Goal: Task Accomplishment & Management: Manage account settings

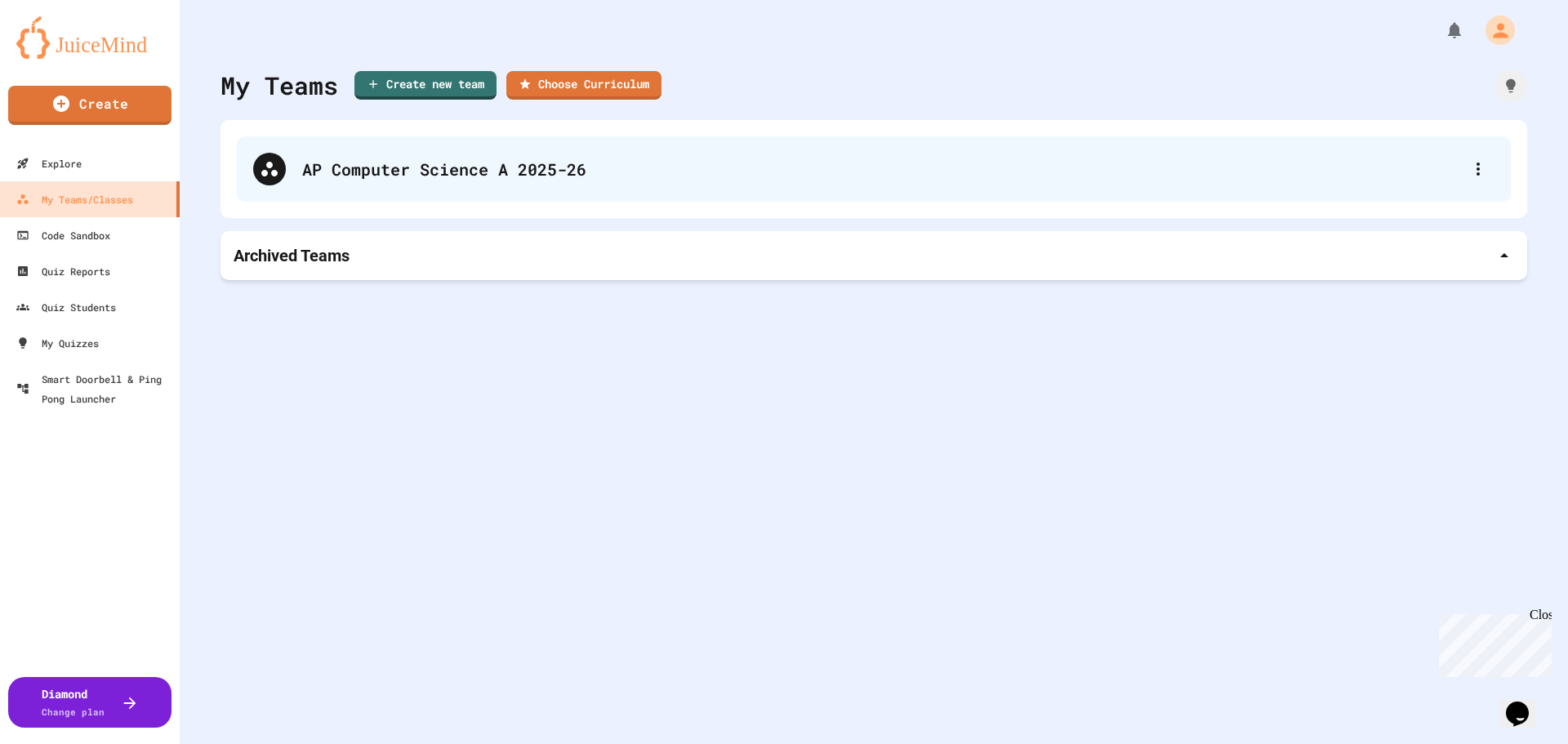
click at [413, 145] on div "AP Computer Science A 2025-26" at bounding box center [873, 169] width 1274 height 65
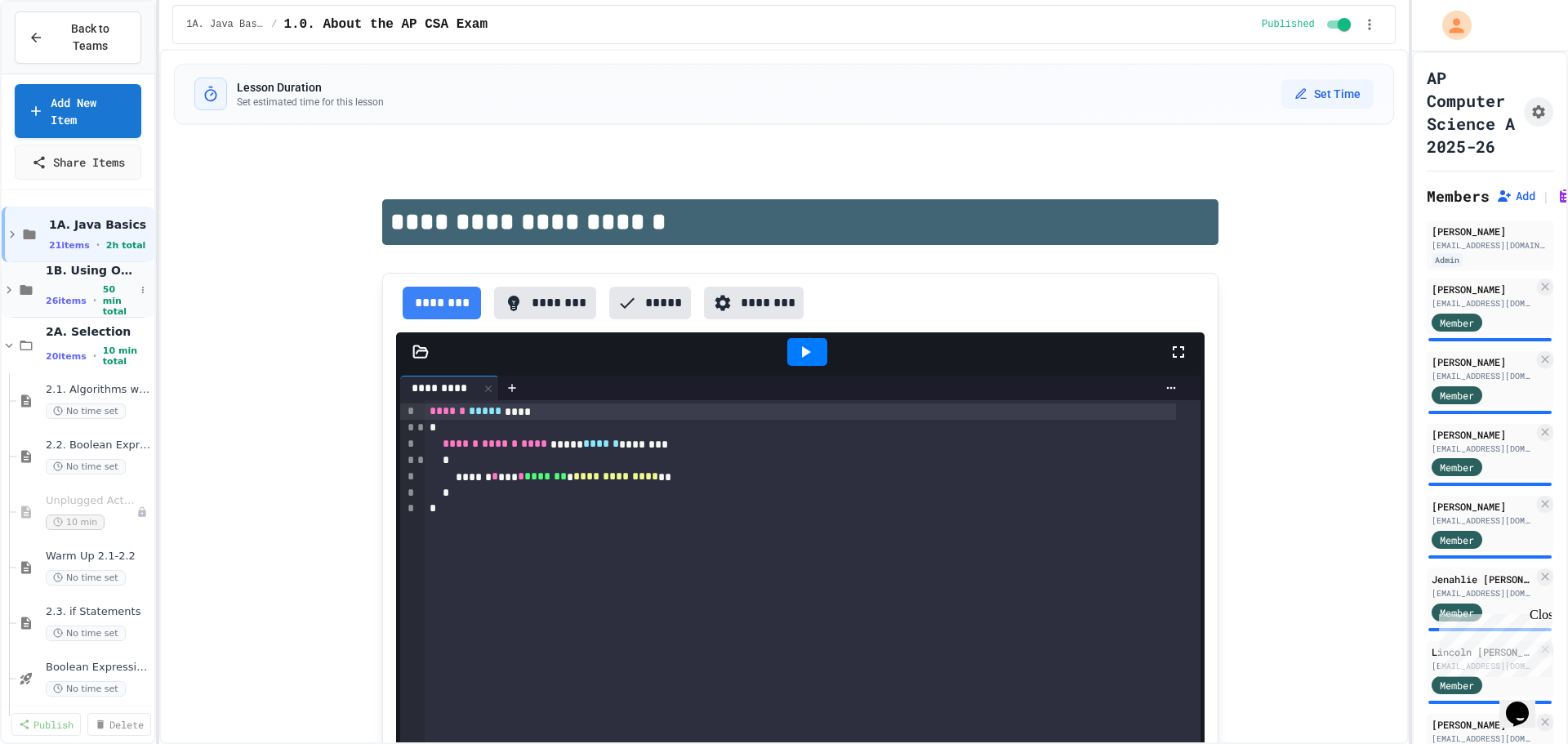
click at [51, 296] on span "26 items" at bounding box center [66, 301] width 41 height 10
click at [94, 107] on link "Add New Item" at bounding box center [78, 109] width 126 height 56
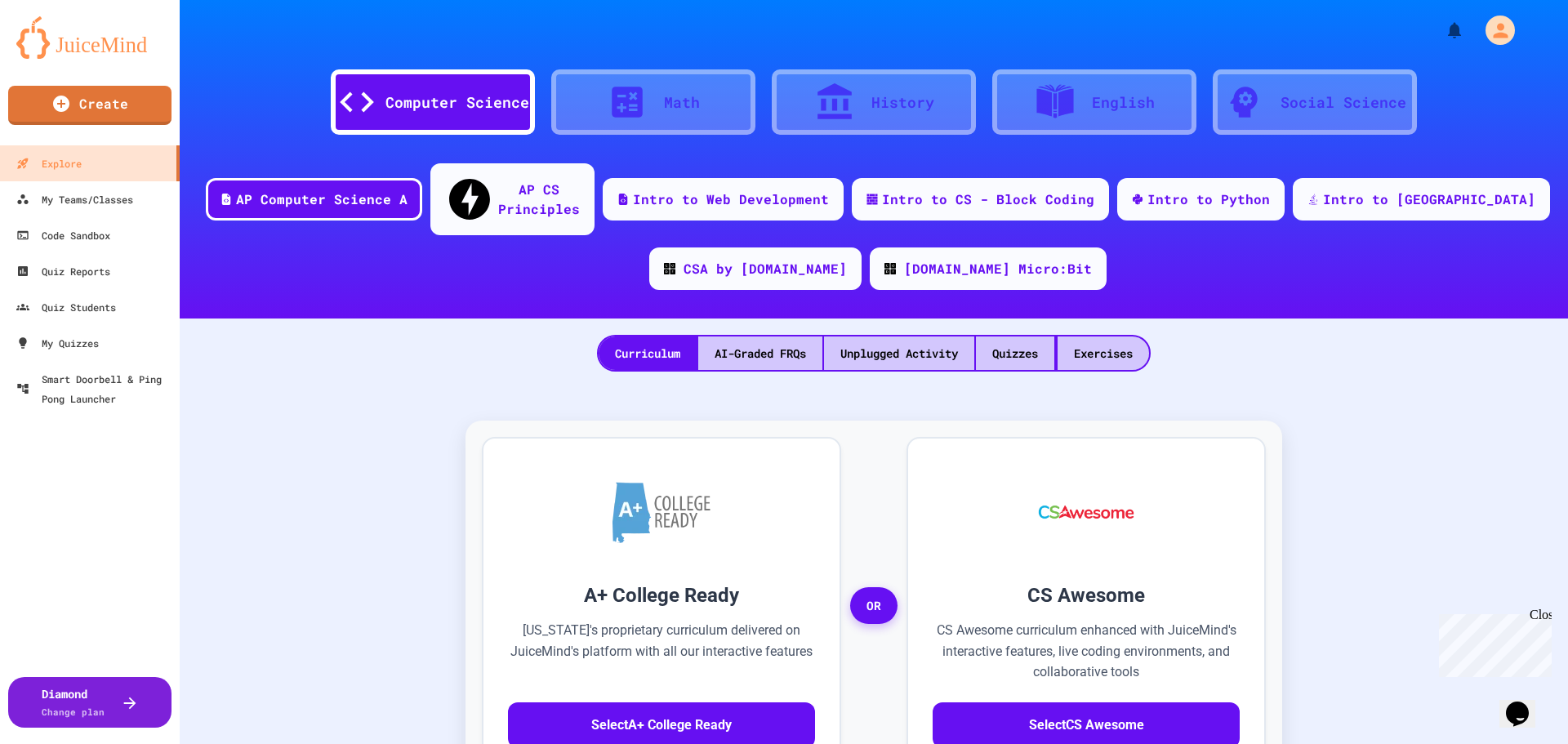
click at [742, 336] on div "AI-Graded FRQs" at bounding box center [760, 353] width 124 height 34
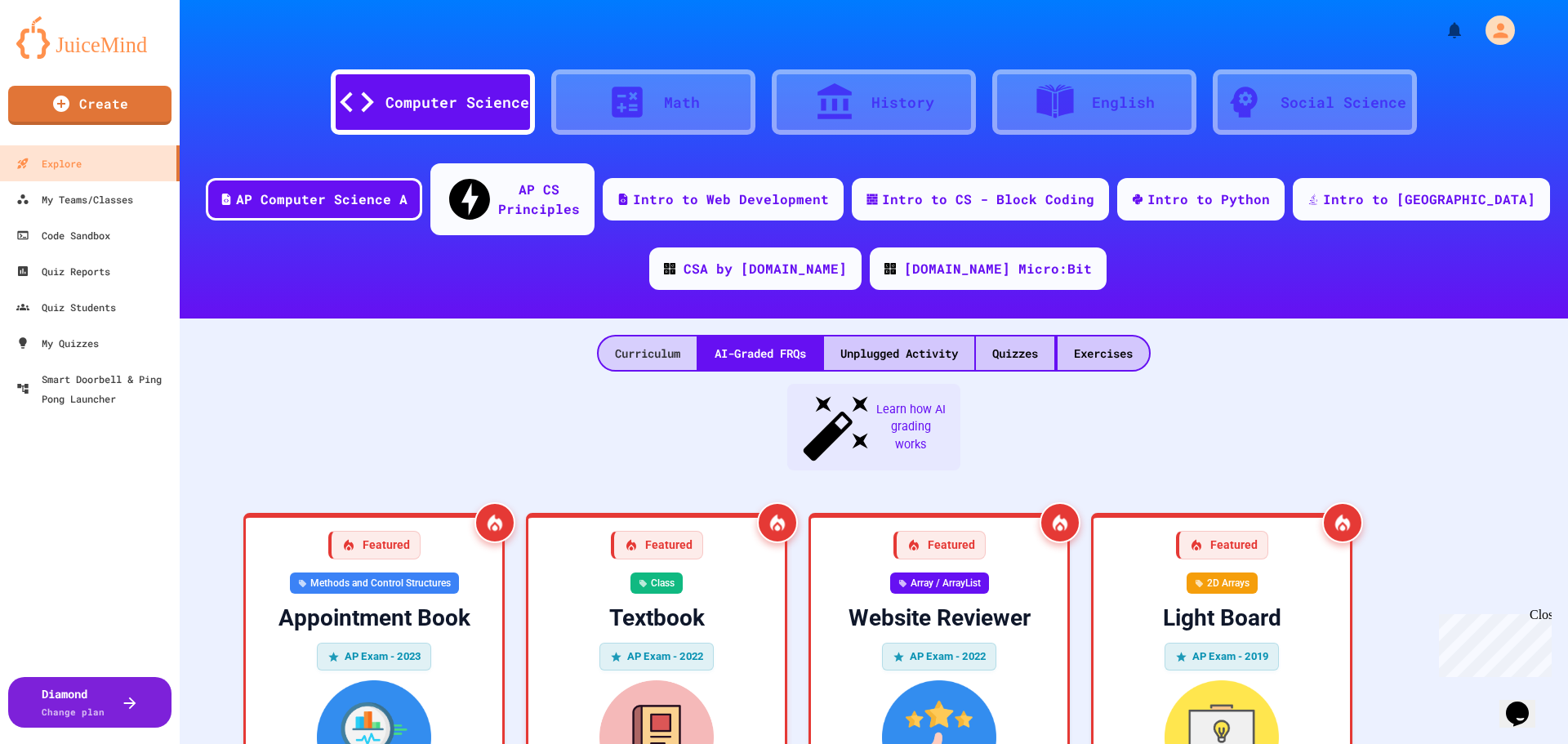
click at [625, 336] on div "Curriculum" at bounding box center [647, 353] width 98 height 34
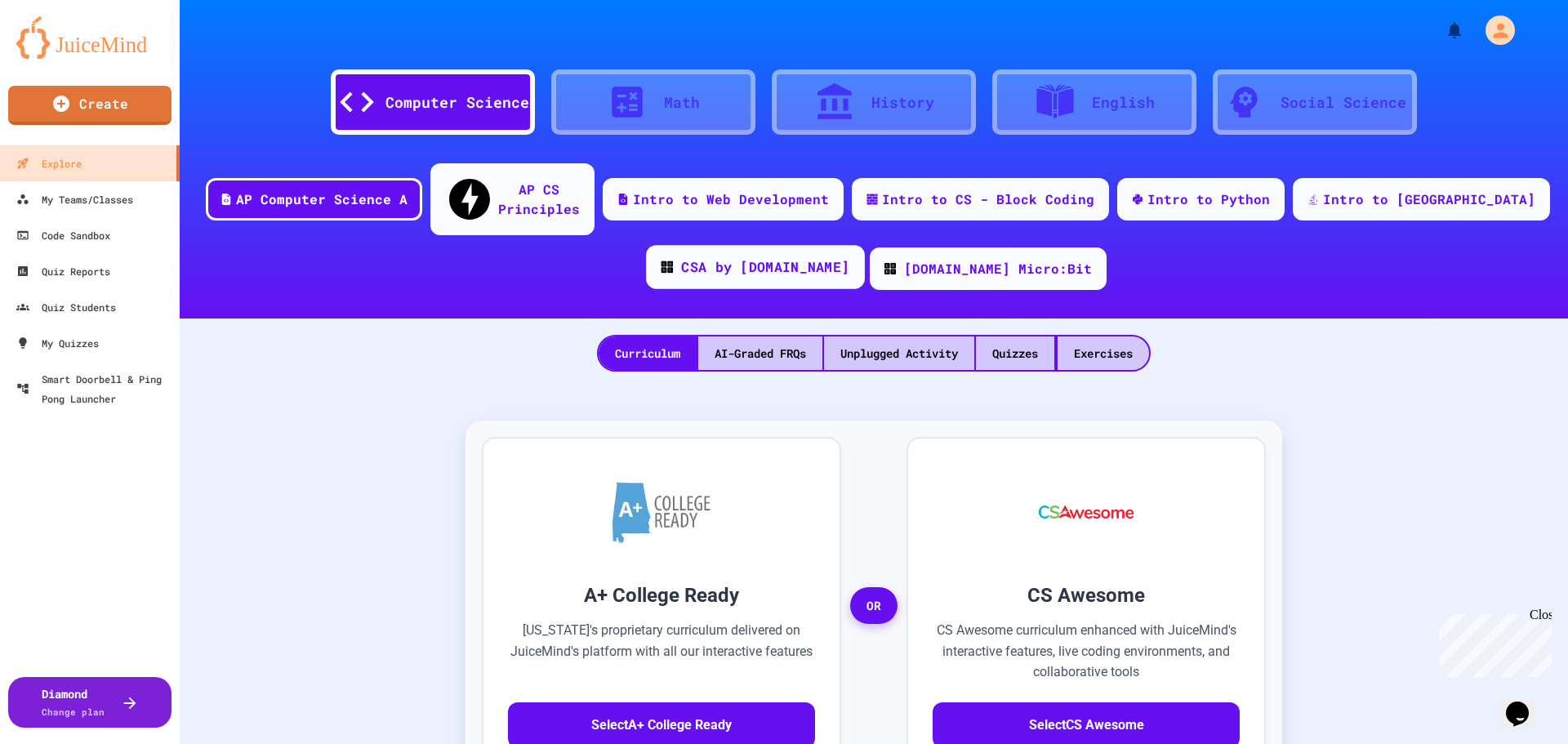
click at [757, 257] on div "CSA by Code.org" at bounding box center [756, 267] width 219 height 44
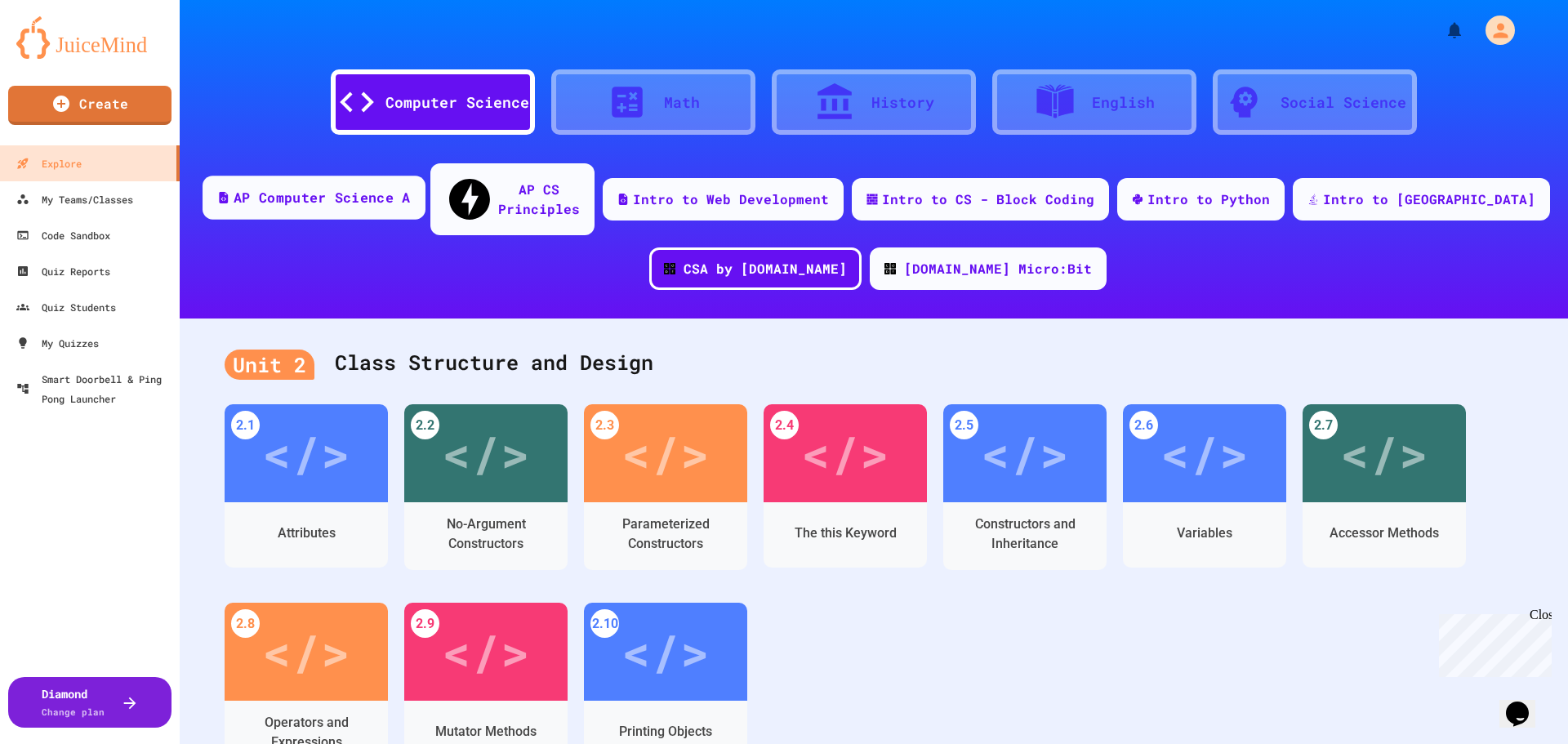
click at [413, 201] on div "AP Computer Science A" at bounding box center [314, 197] width 223 height 44
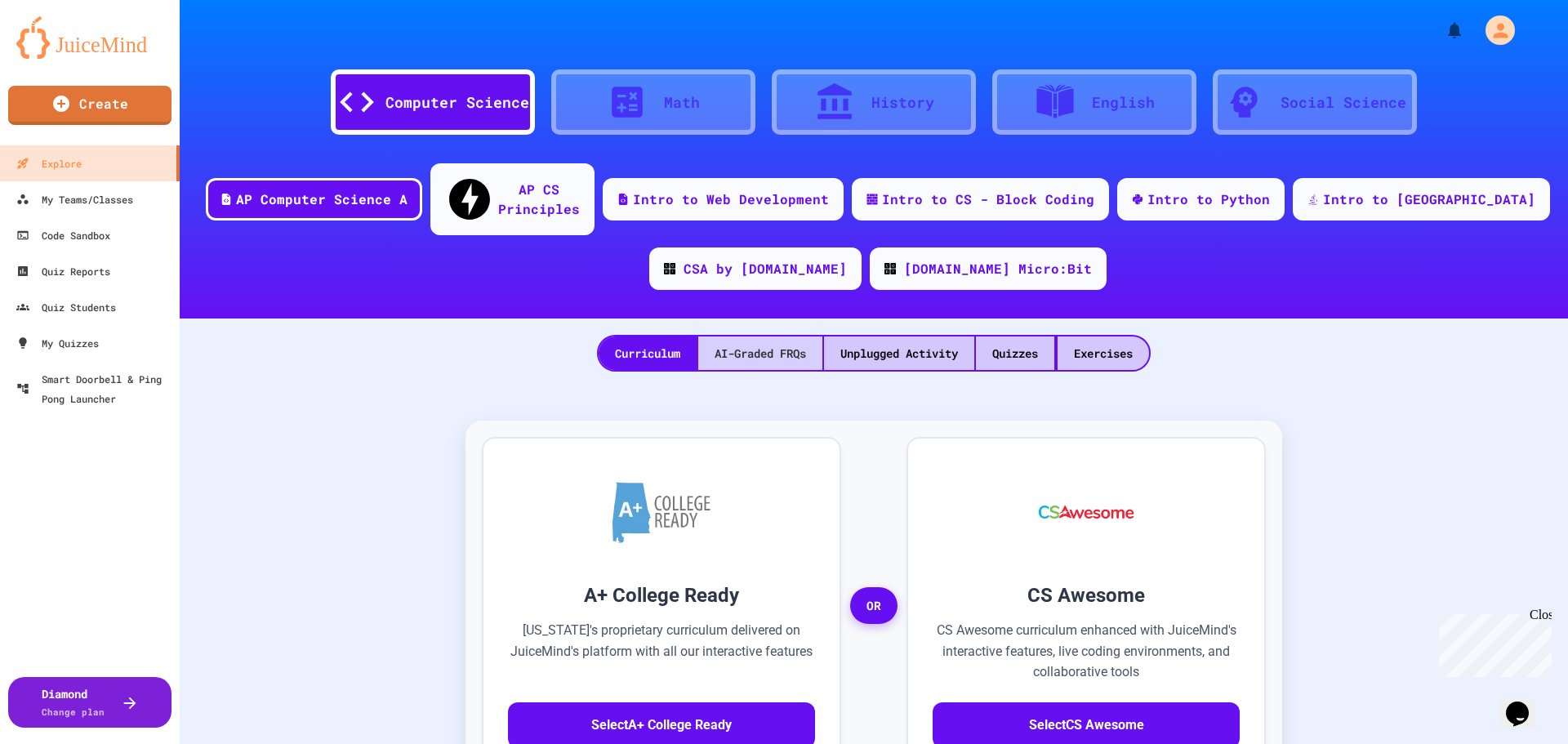
click at [781, 336] on div "AI-Graded FRQs" at bounding box center [760, 353] width 124 height 34
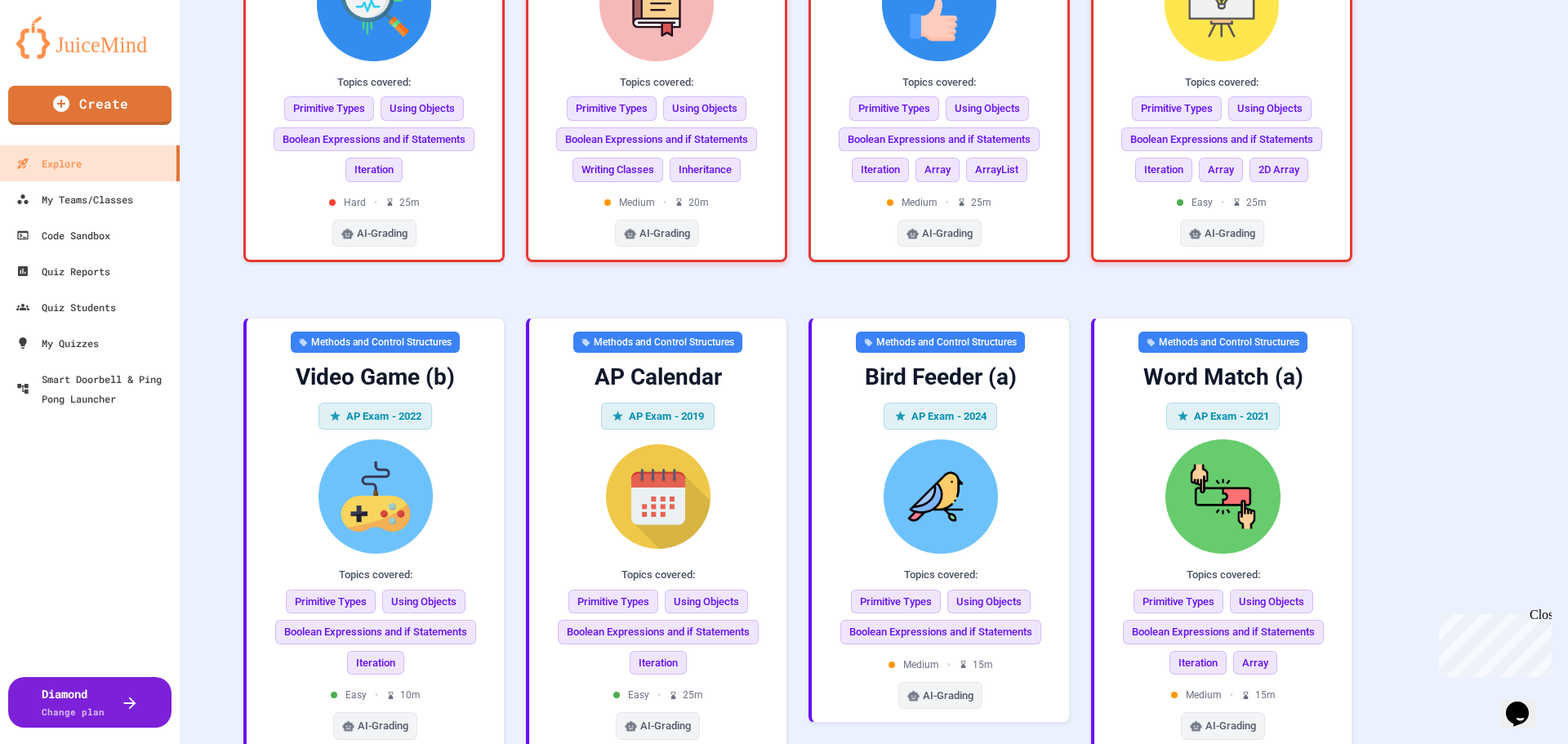
scroll to position [734, 0]
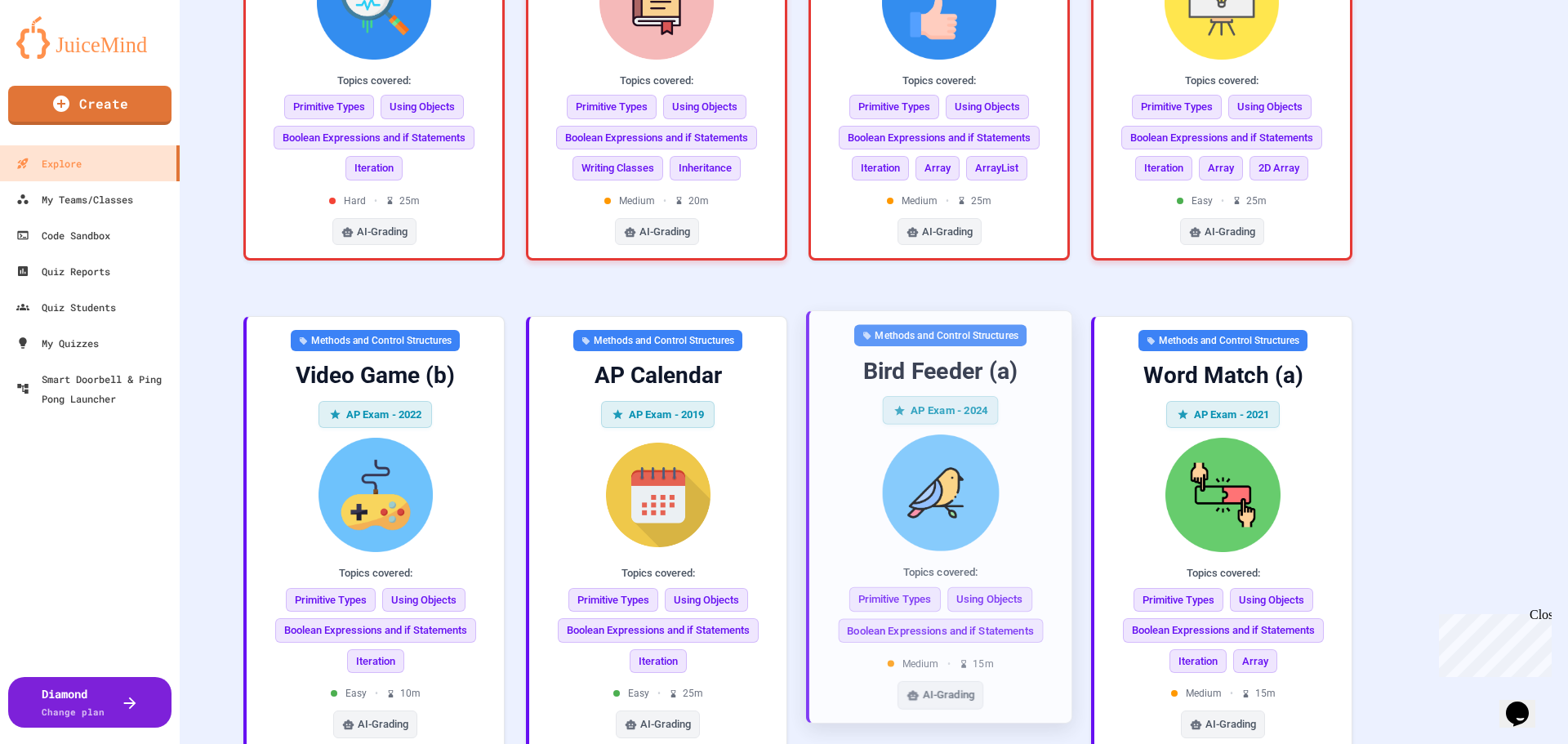
click at [975, 435] on img at bounding box center [940, 493] width 236 height 116
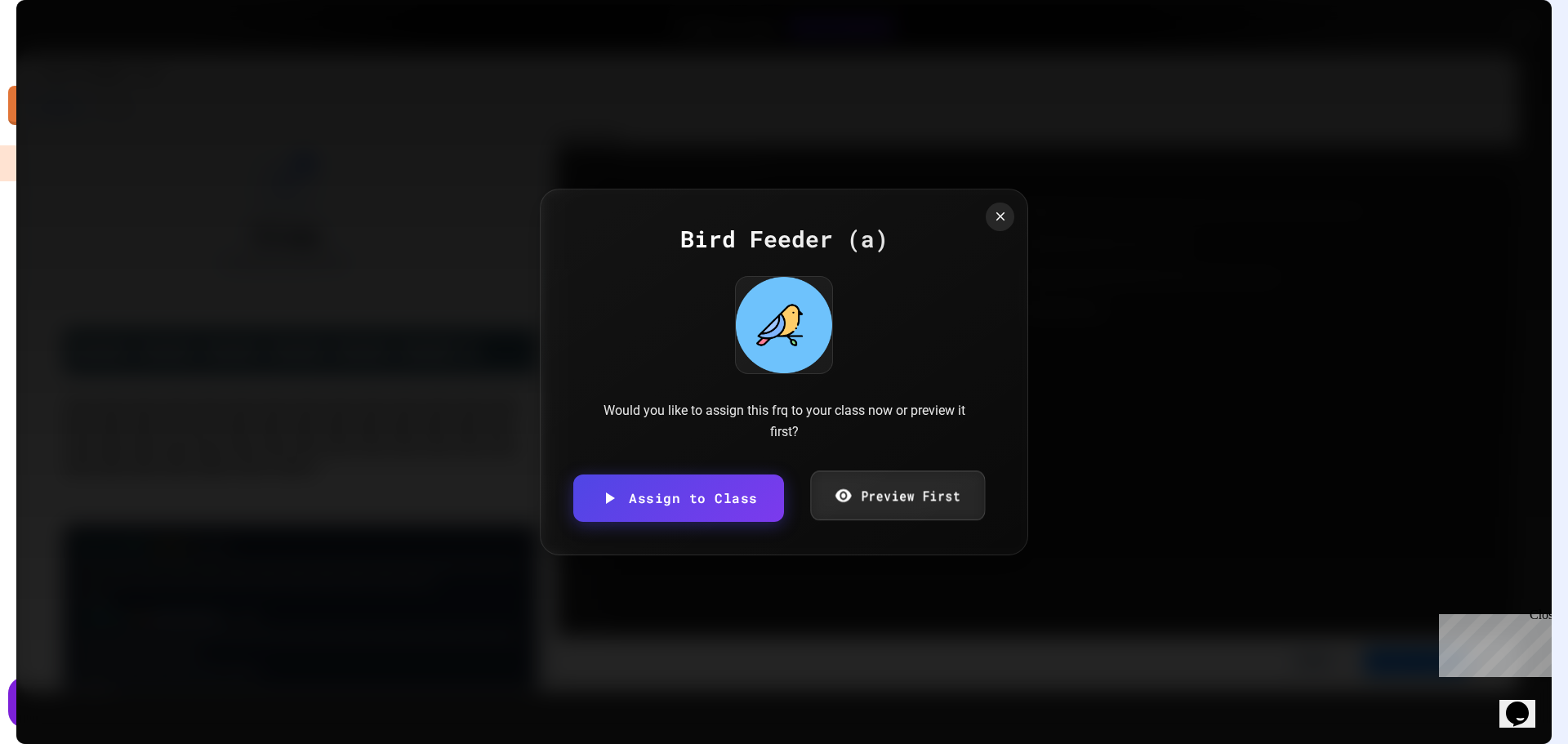
click at [890, 508] on link "Preview First" at bounding box center [897, 495] width 175 height 50
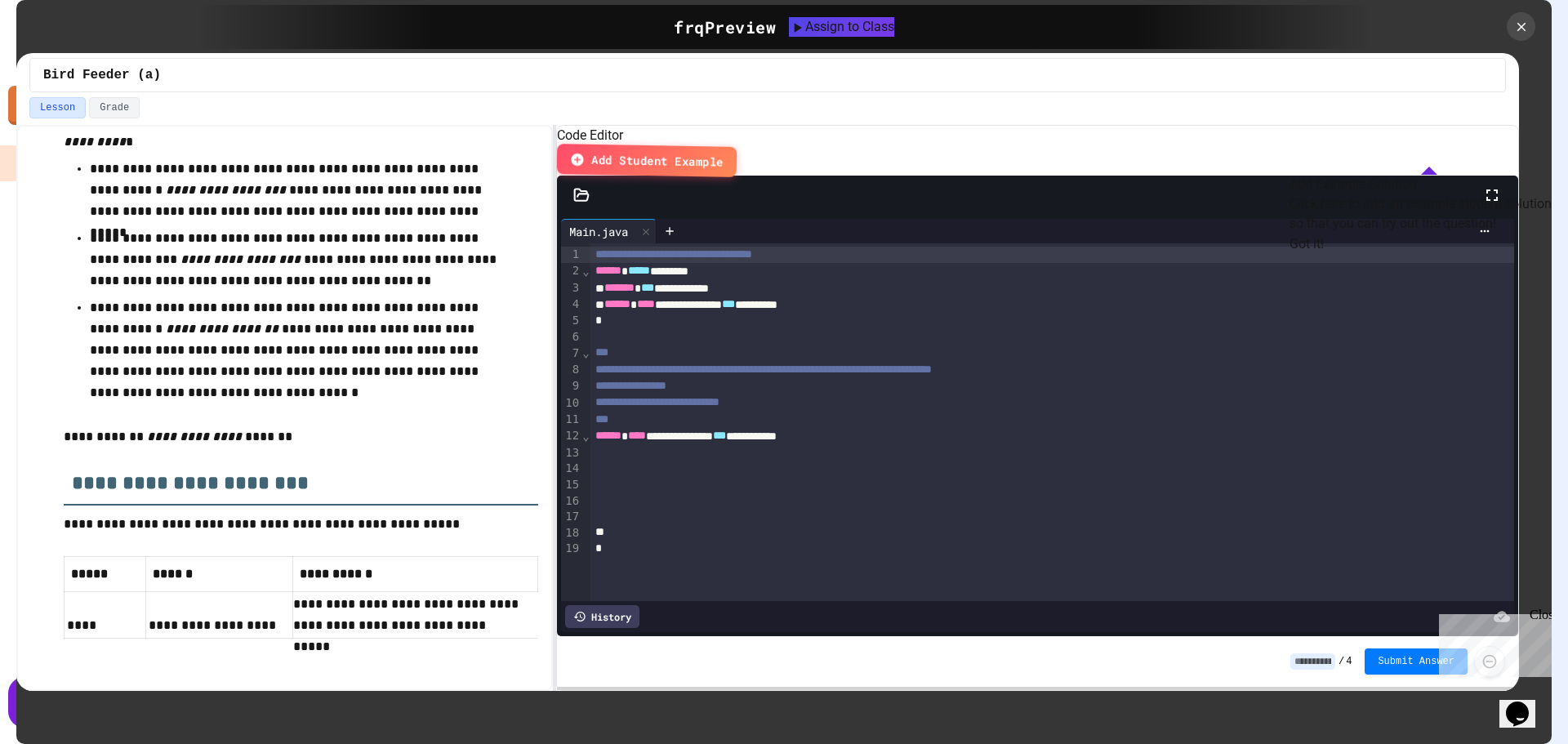
scroll to position [1412, 0]
click at [886, 34] on div "Assign to Class" at bounding box center [841, 27] width 106 height 20
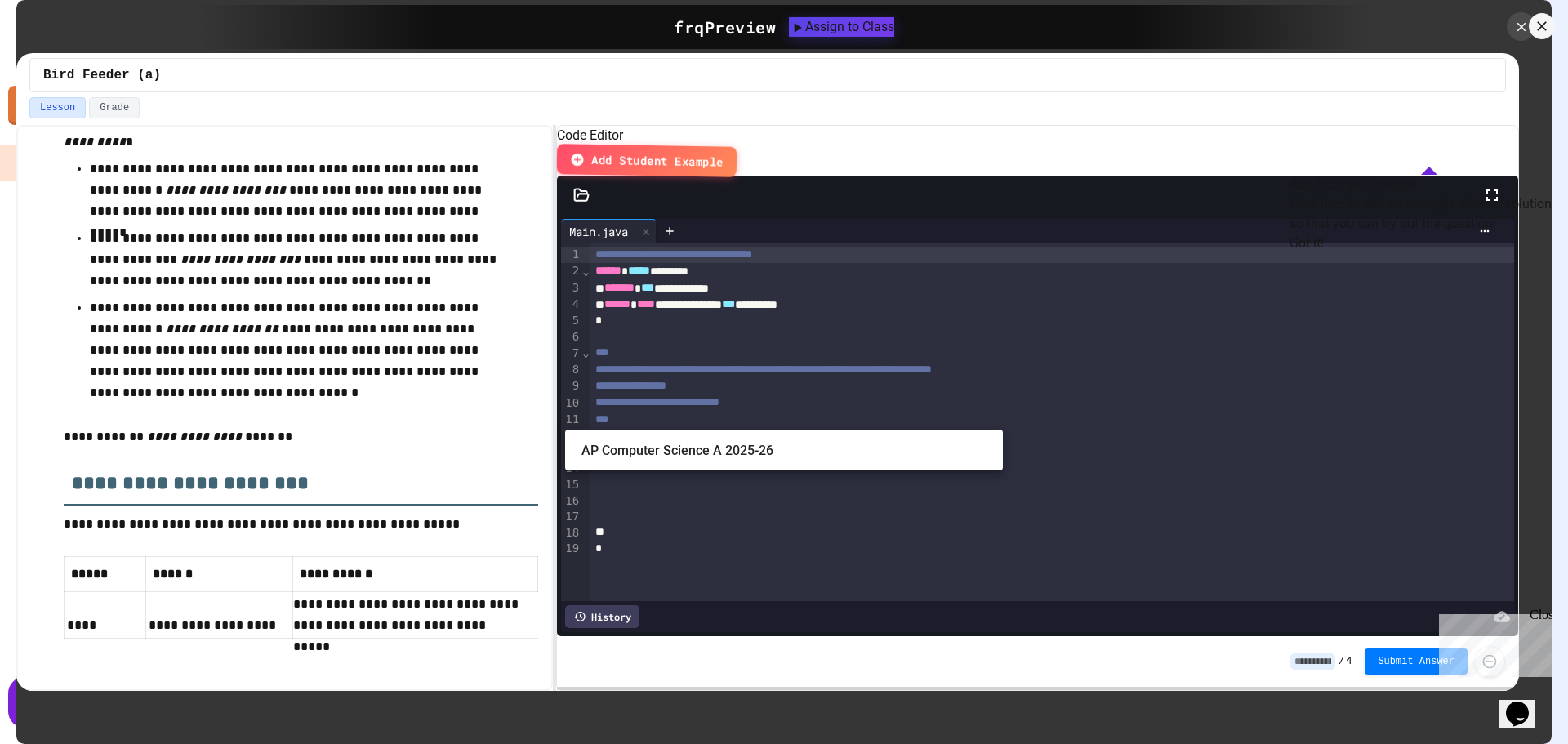
click at [662, 419] on body "We are updating our servers at 9:30PM EST on 9/19/2025. JuiceMind should contin…" at bounding box center [784, 372] width 1568 height 744
click at [662, 419] on div at bounding box center [784, 372] width 1568 height 744
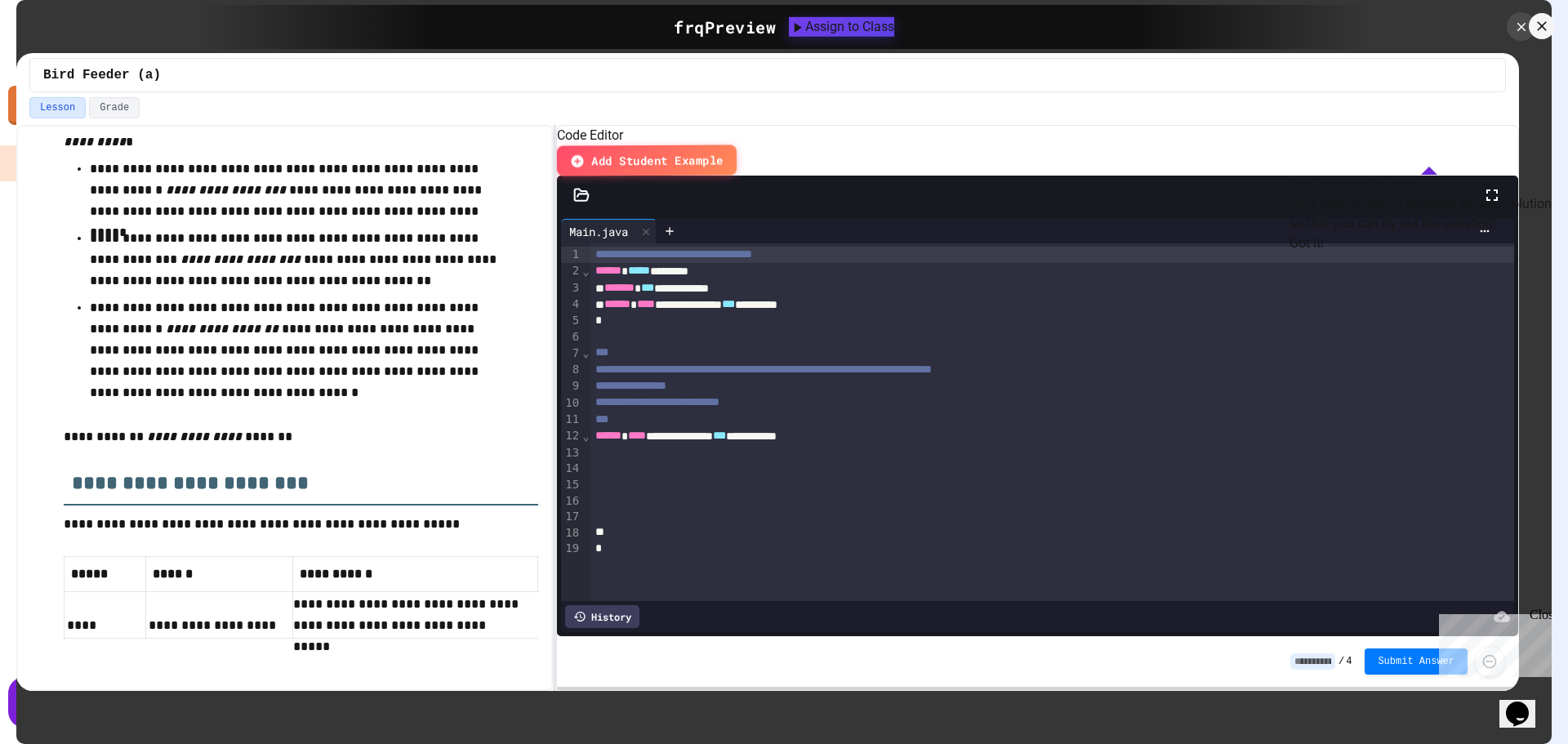
click at [667, 413] on body "We are updating our servers at 9:30PM EST on 9/19/2025. JuiceMind should contin…" at bounding box center [784, 372] width 1568 height 744
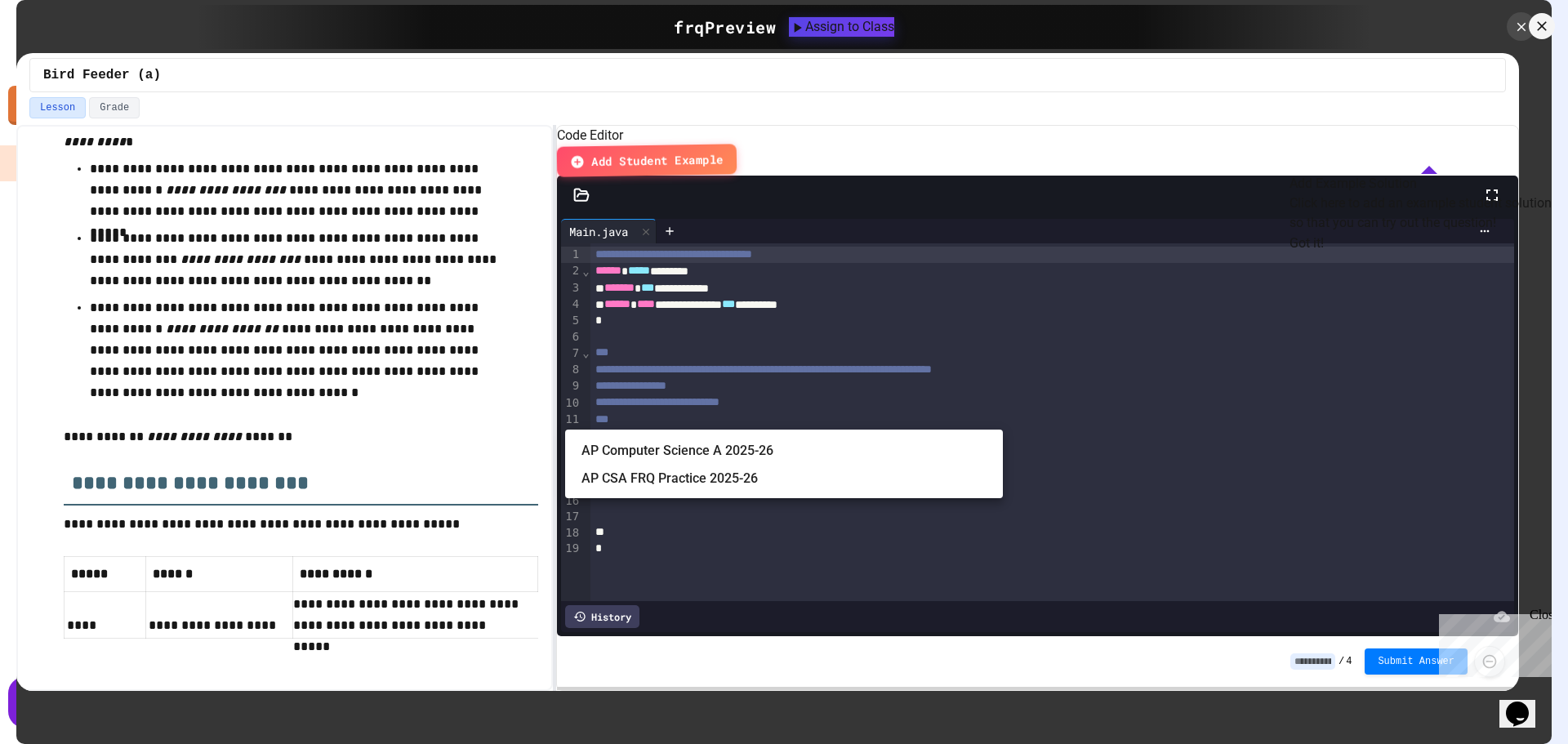
click at [681, 484] on li "AP CSA FRQ Practice 2025-26" at bounding box center [792, 478] width 422 height 26
type input "**********"
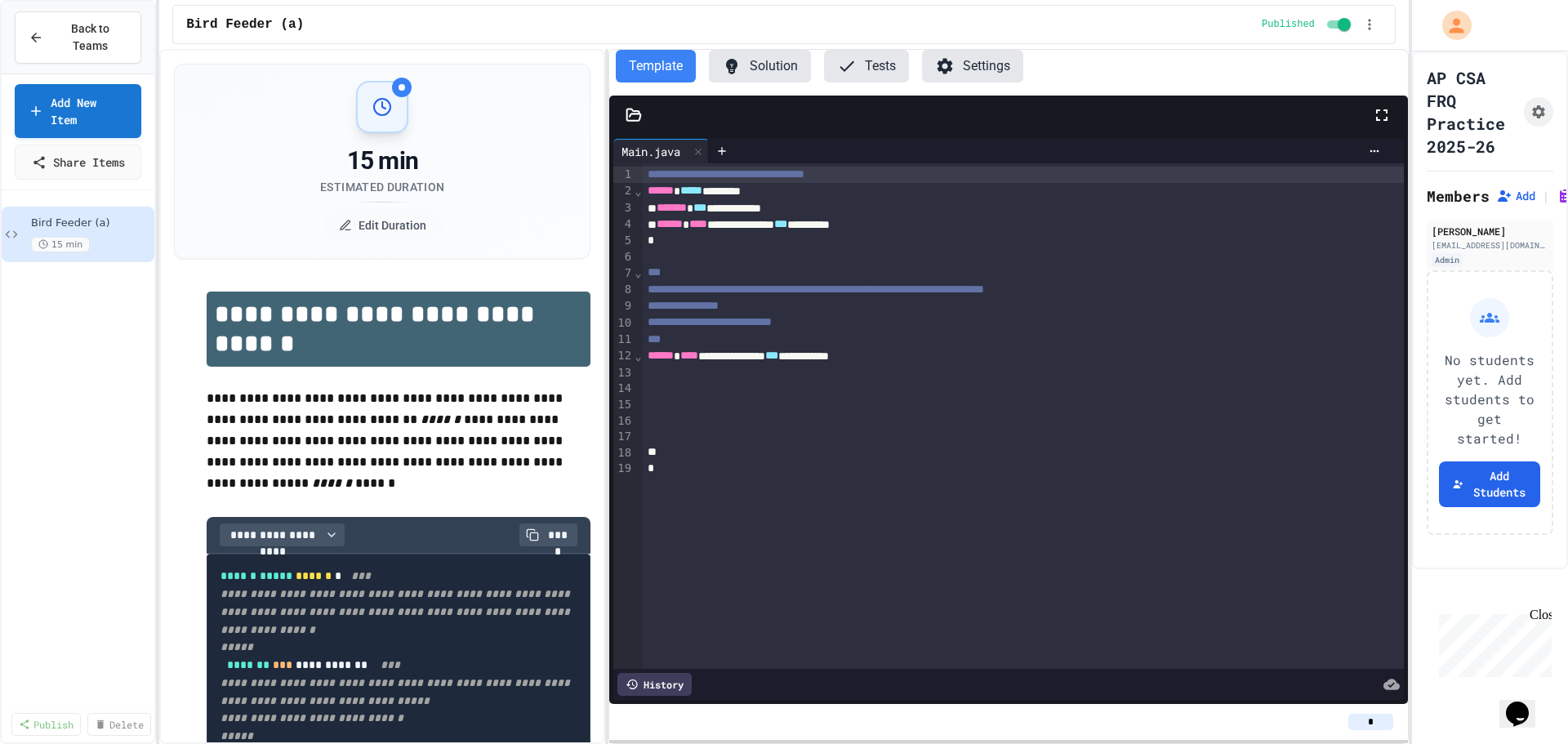
click at [315, 28] on div "Bird Feeder (a)" at bounding box center [720, 24] width 1069 height 20
click at [285, 23] on span "Bird Feeder (a)" at bounding box center [244, 24] width 117 height 20
click at [290, 24] on span "Bird Feeder (a)" at bounding box center [244, 24] width 117 height 20
click at [252, 21] on span "Bird Feeder (a)" at bounding box center [244, 24] width 117 height 20
click at [1365, 27] on icon "button" at bounding box center [1370, 24] width 17 height 17
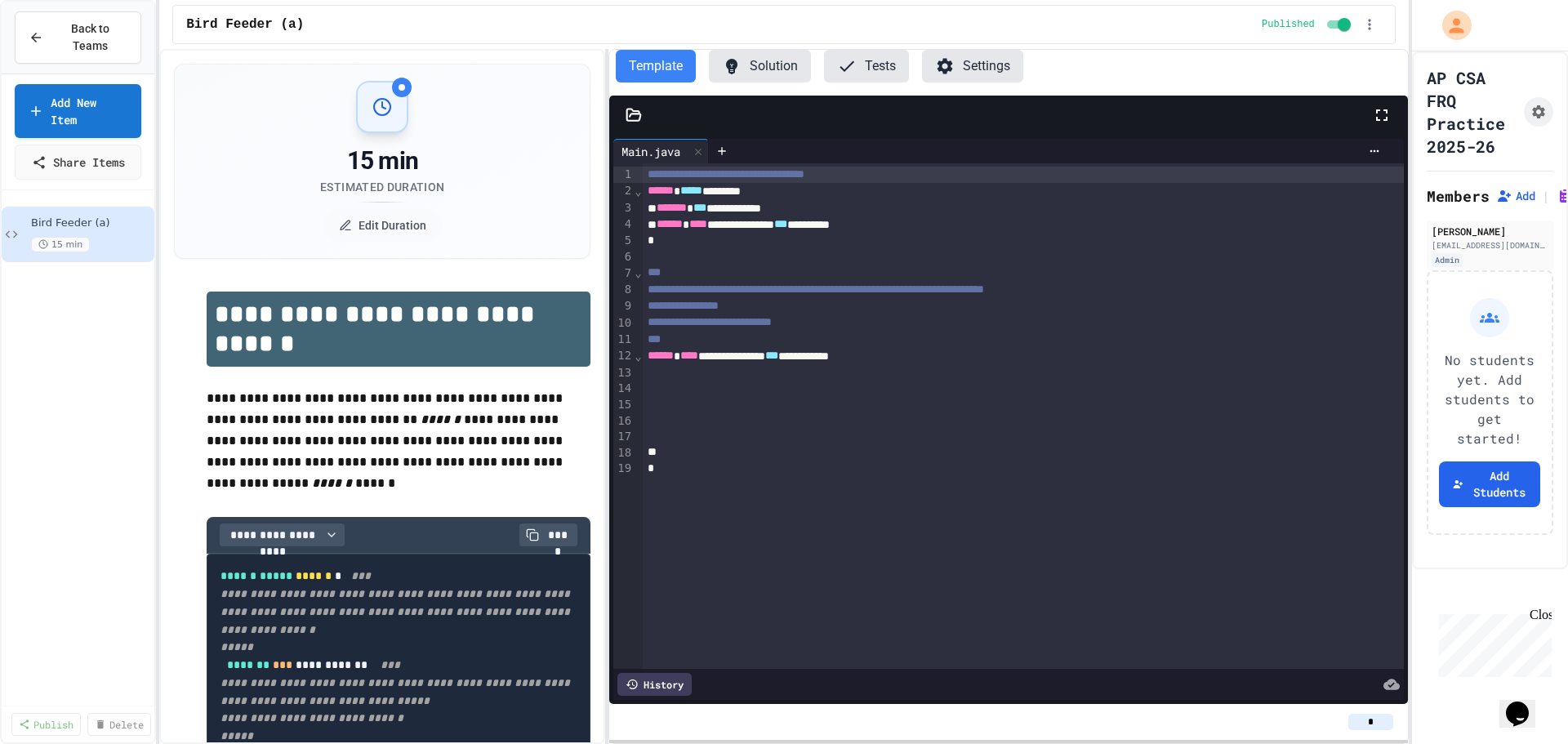
click at [385, 395] on p "**********" at bounding box center [398, 431] width 384 height 88
click at [302, 26] on div "Bird Feeder (a)" at bounding box center [720, 24] width 1069 height 20
click at [141, 229] on icon at bounding box center [143, 234] width 10 height 10
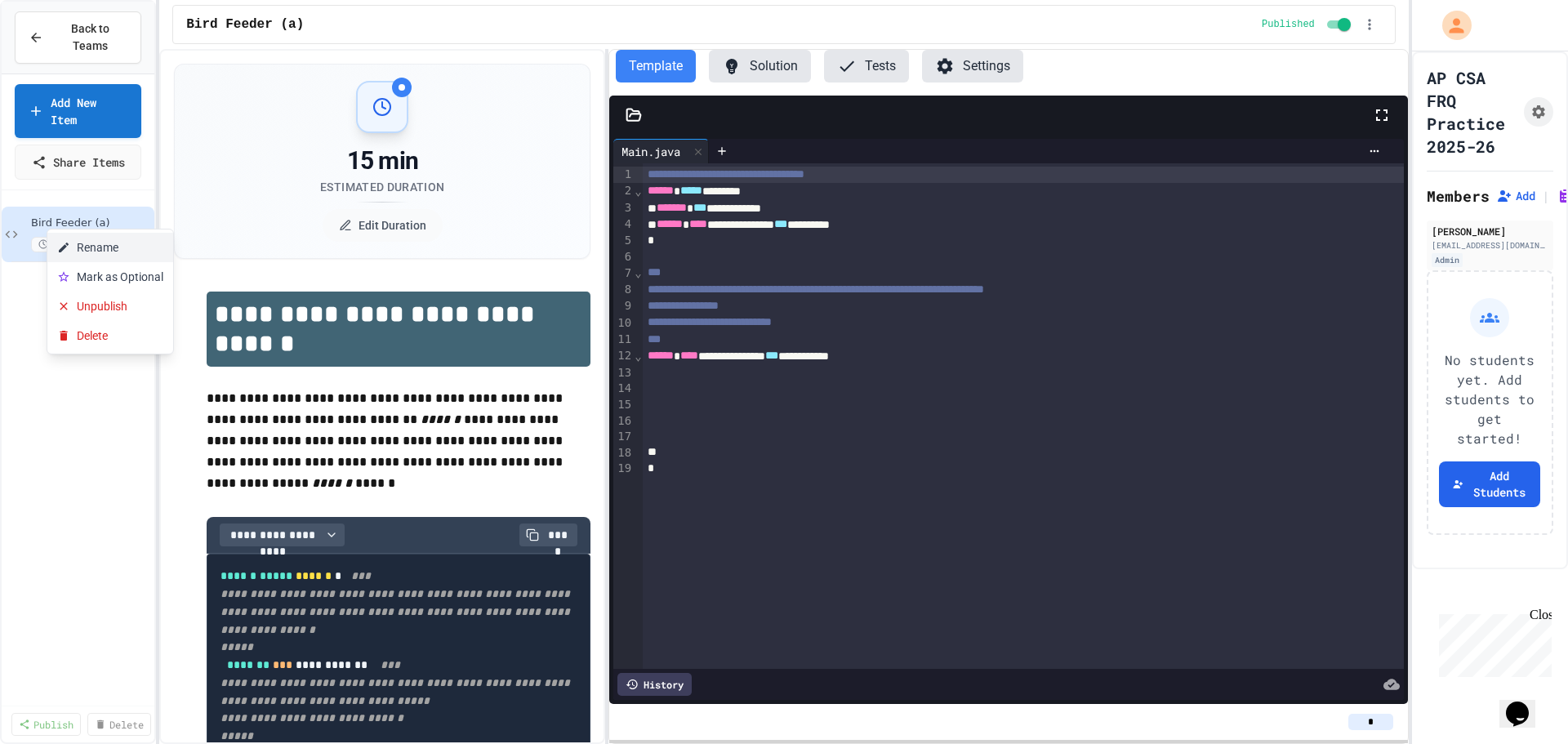
click at [144, 242] on button "Rename" at bounding box center [110, 248] width 126 height 30
click at [131, 216] on input "**********" at bounding box center [74, 228] width 128 height 23
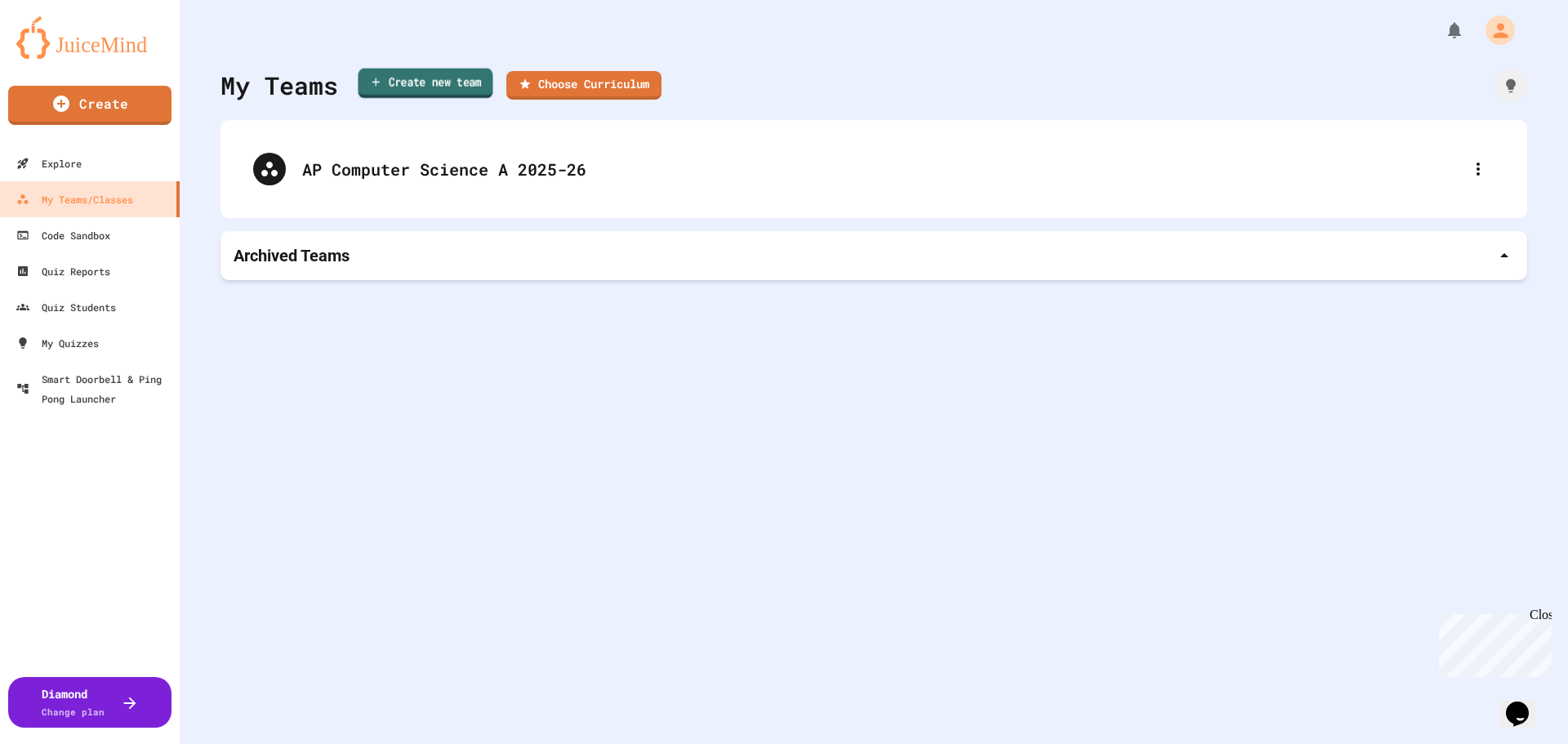
click at [415, 74] on link "Create new team" at bounding box center [424, 83] width 135 height 30
type input "*"
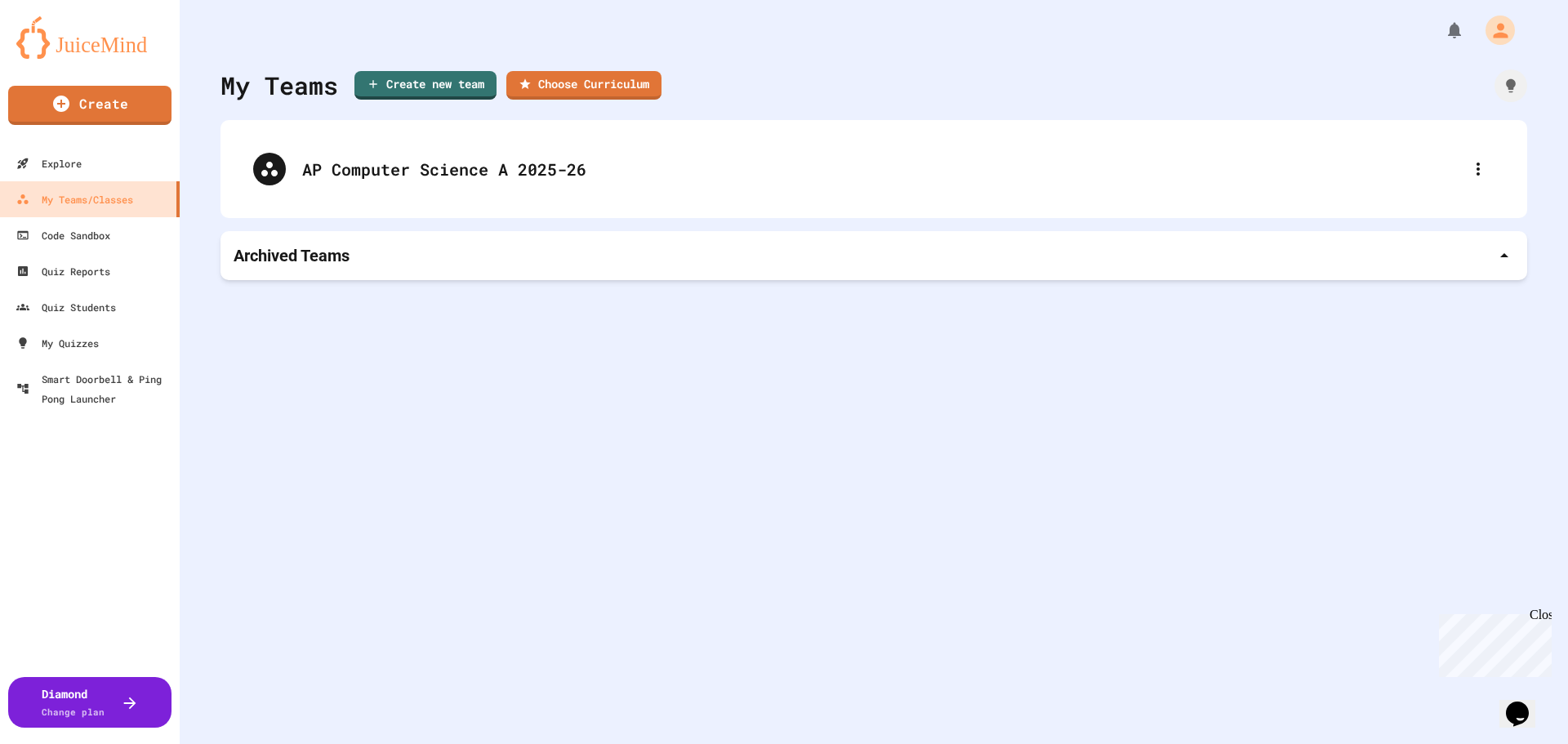
type input "**********"
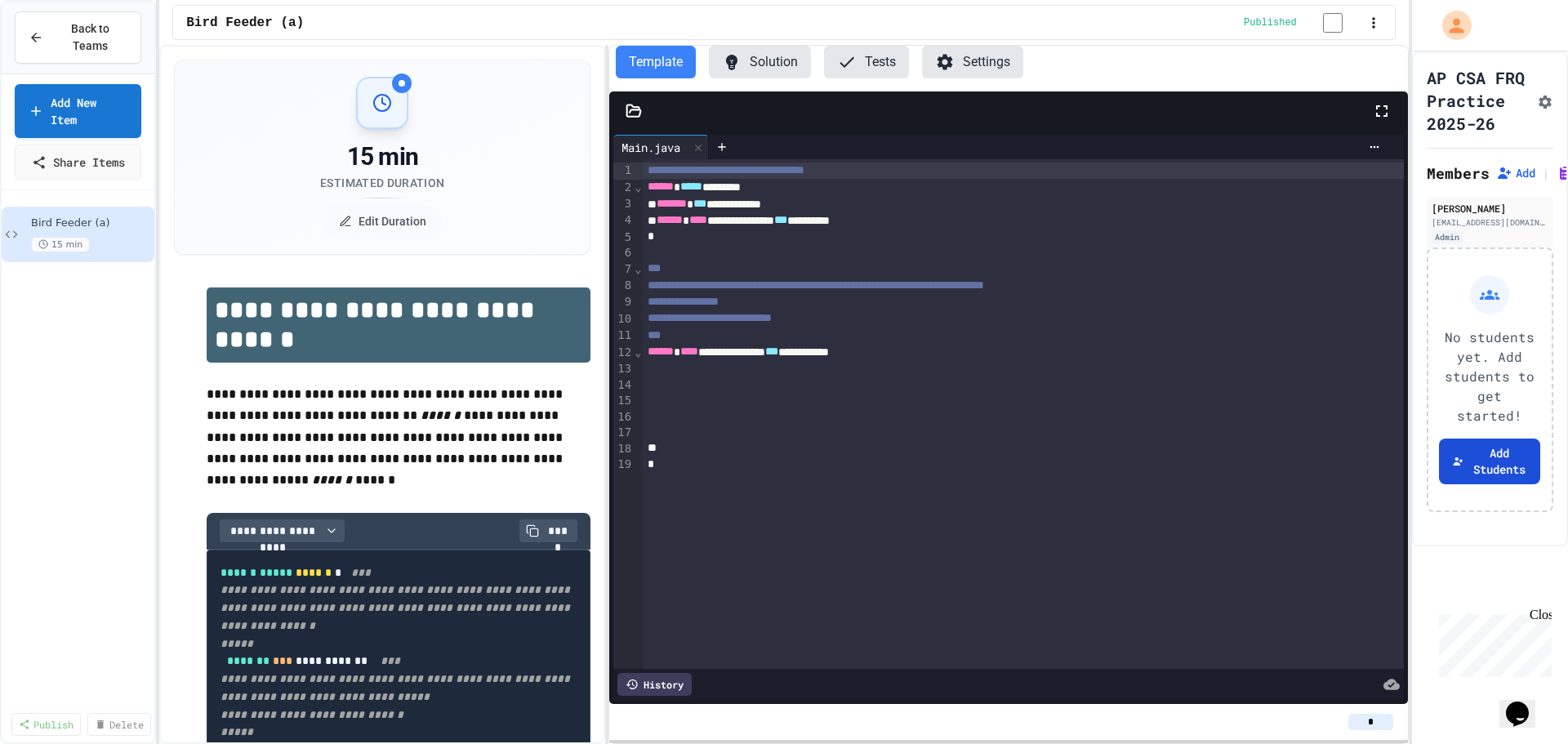
click at [1516, 484] on button "Add Students" at bounding box center [1490, 461] width 101 height 46
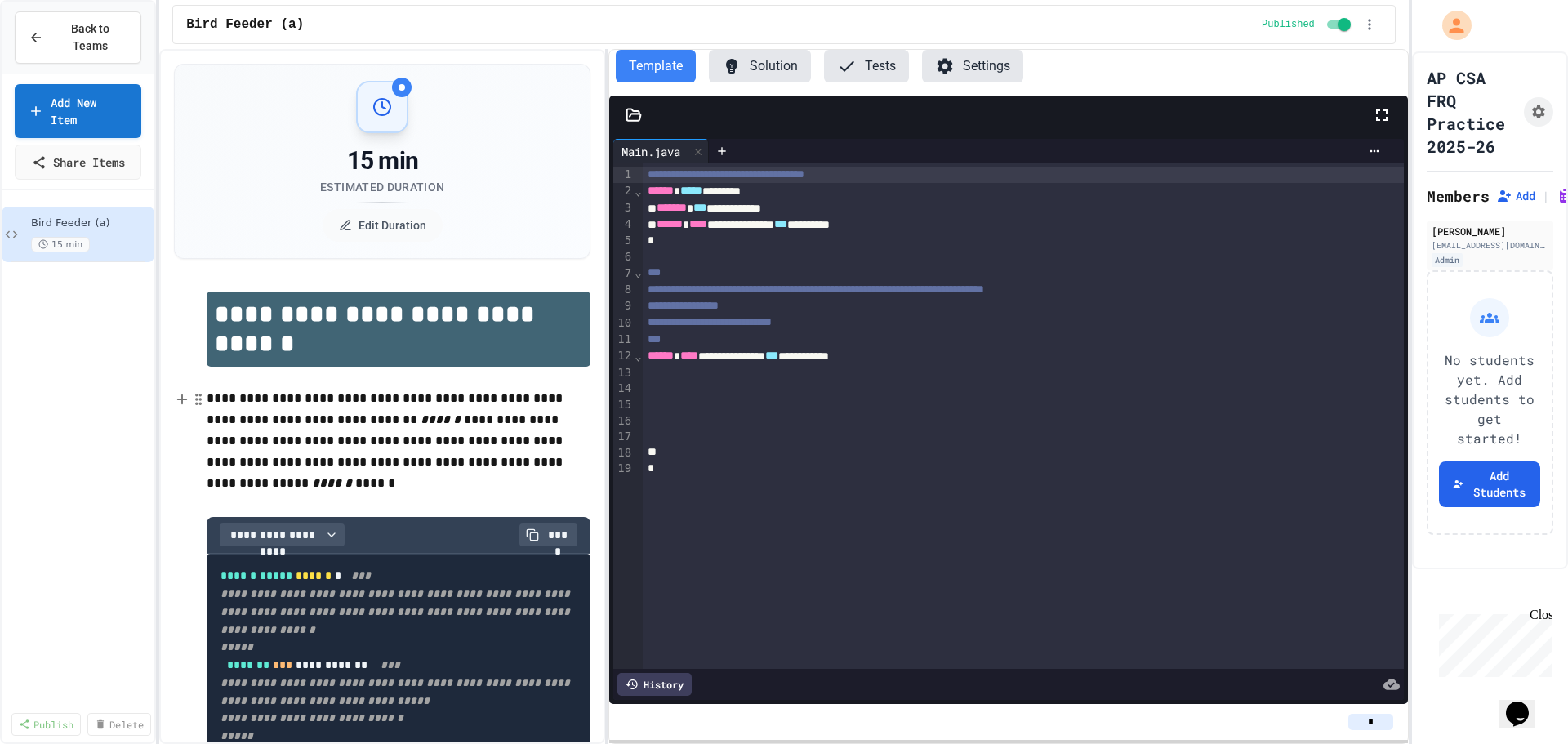
click at [281, 419] on p "**********" at bounding box center [398, 431] width 384 height 88
click at [184, 404] on icon at bounding box center [182, 399] width 15 height 17
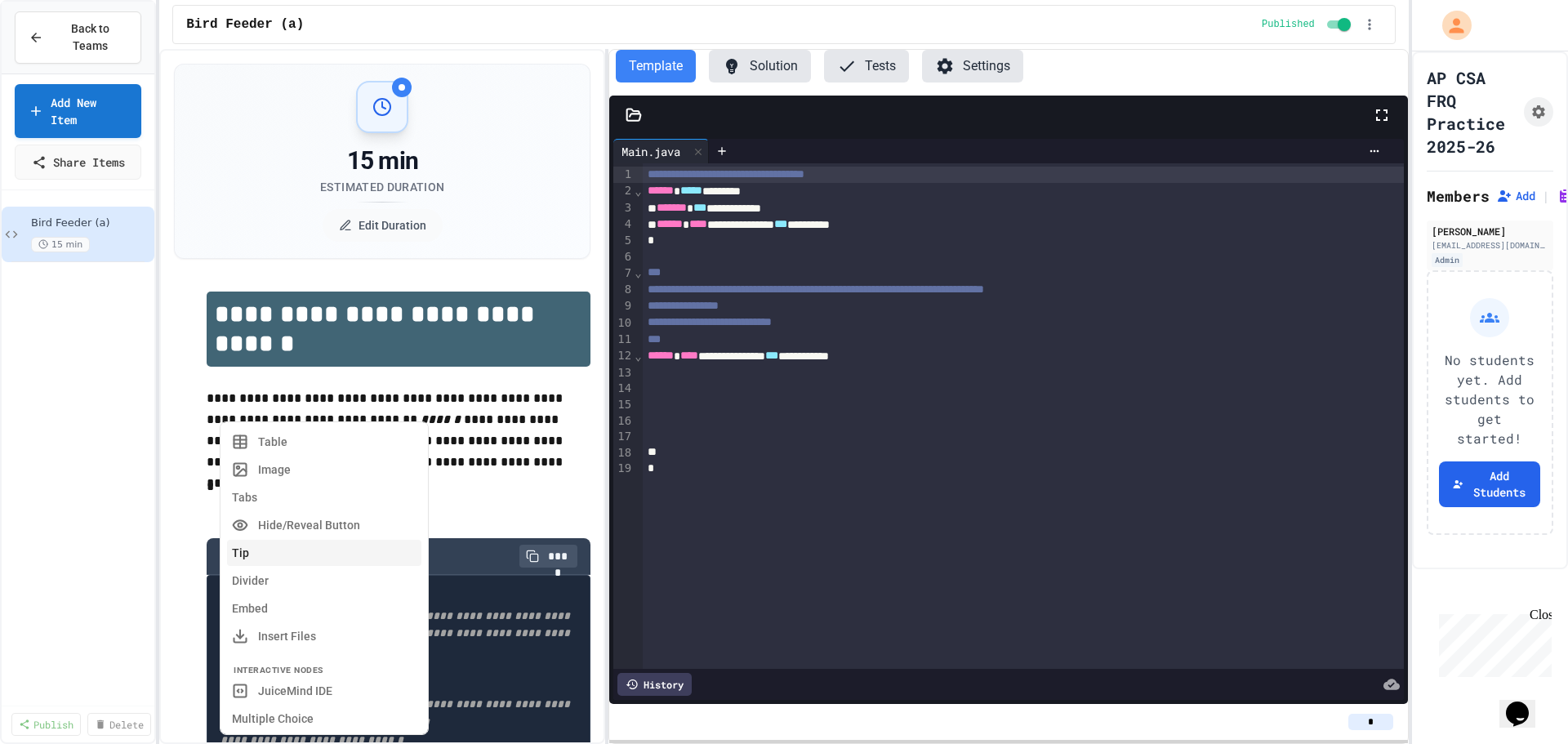
scroll to position [245, 0]
click at [309, 597] on button "Embed" at bounding box center [324, 601] width 195 height 26
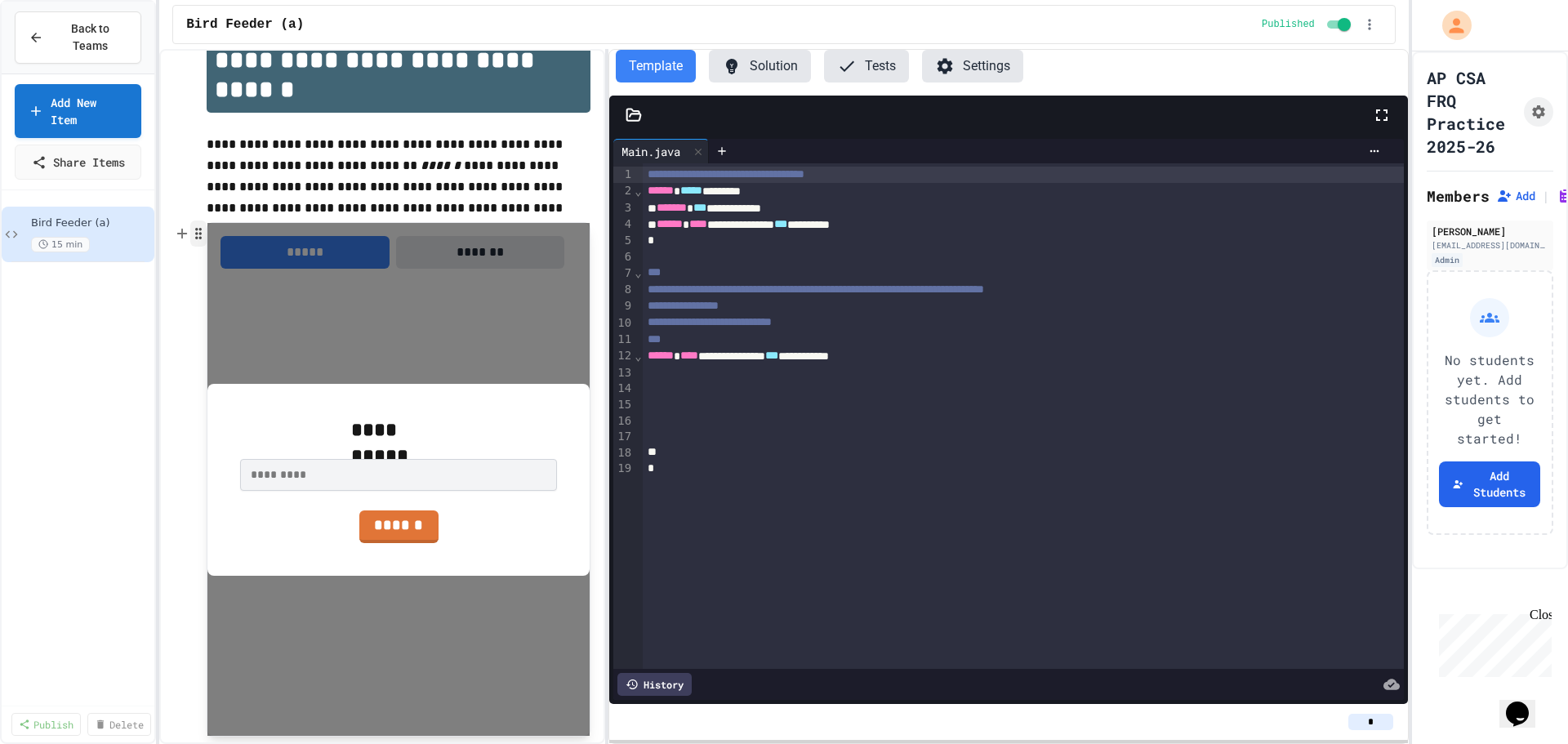
click at [198, 238] on icon "button" at bounding box center [198, 233] width 15 height 17
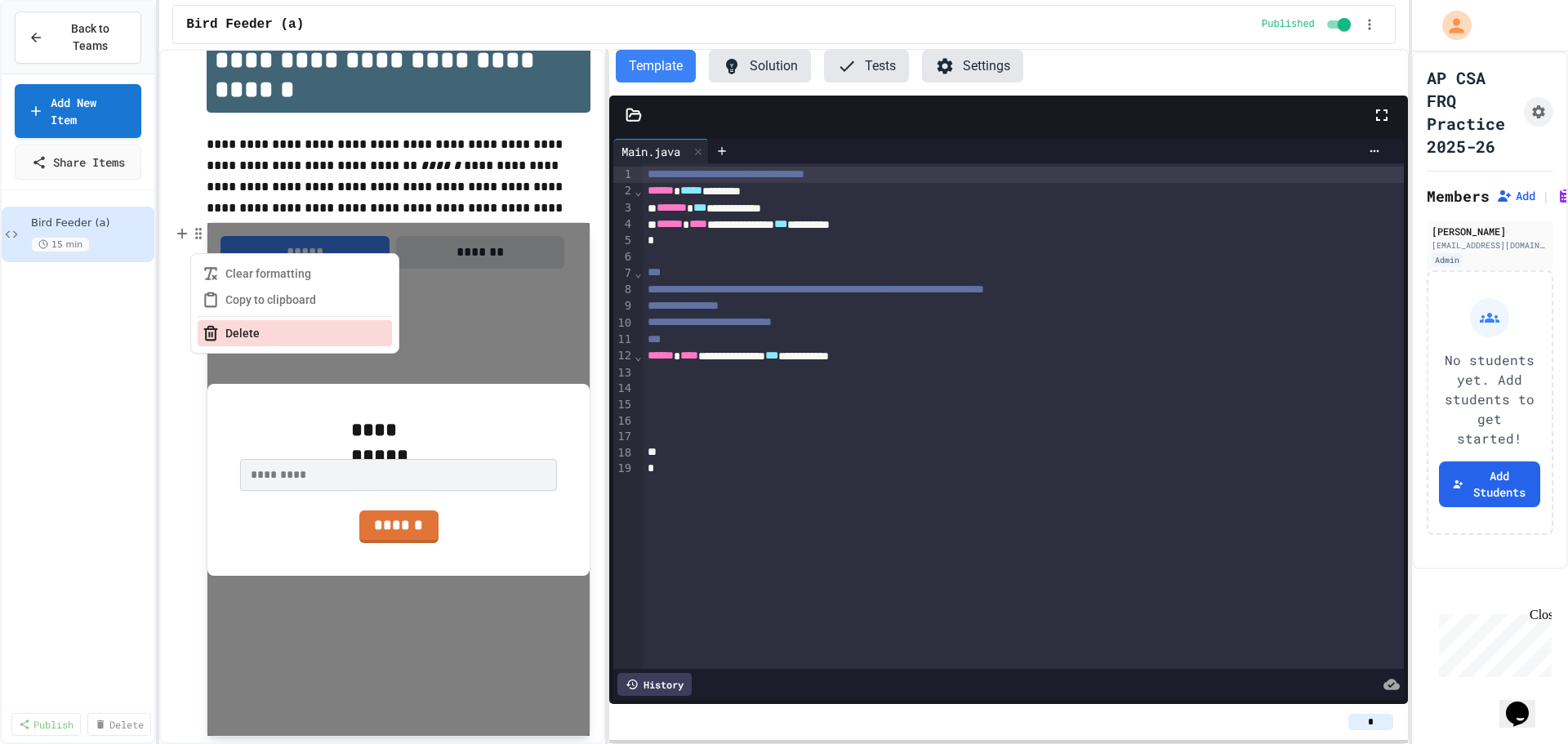
click at [234, 337] on button "Delete" at bounding box center [295, 333] width 195 height 26
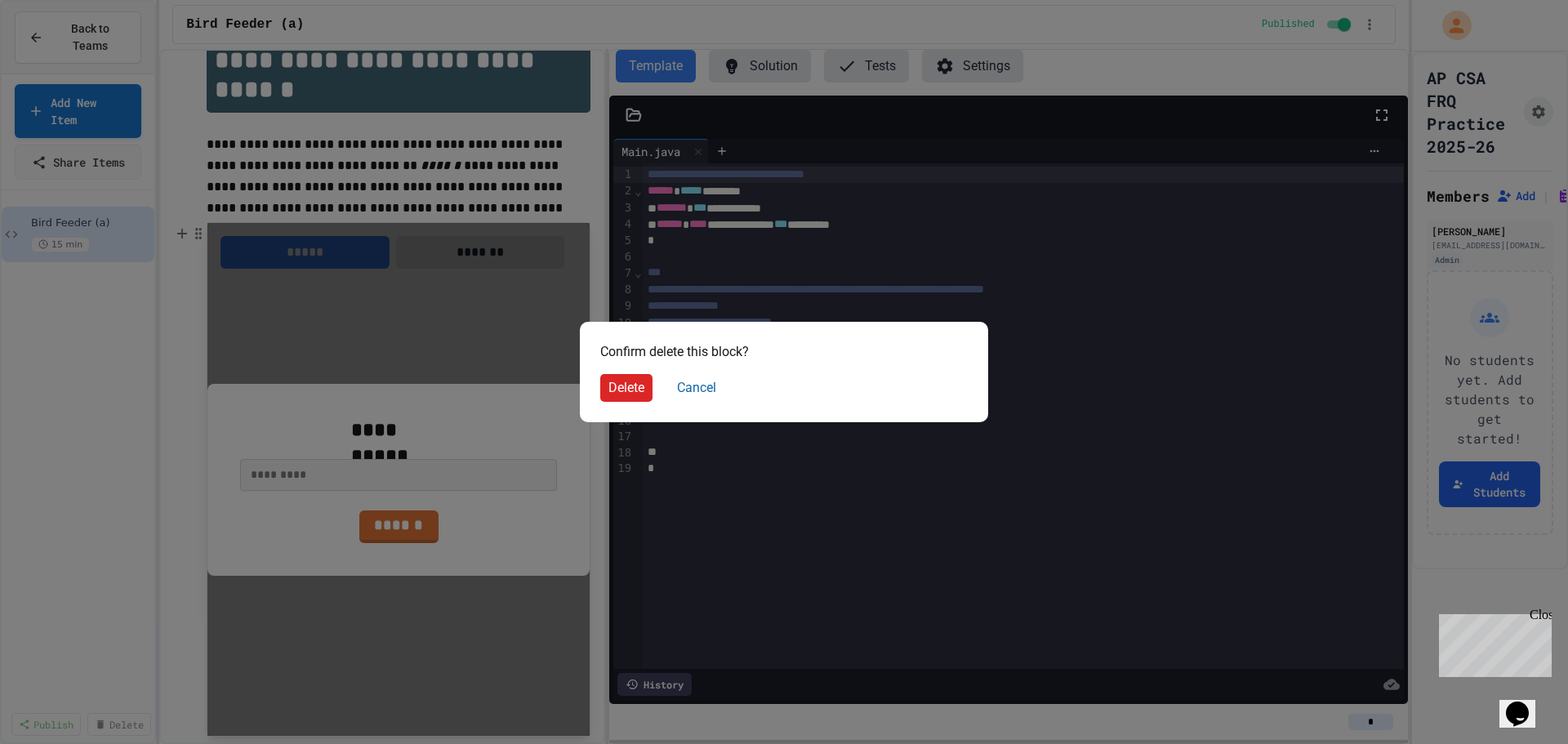
click at [620, 391] on button "Delete" at bounding box center [626, 388] width 52 height 28
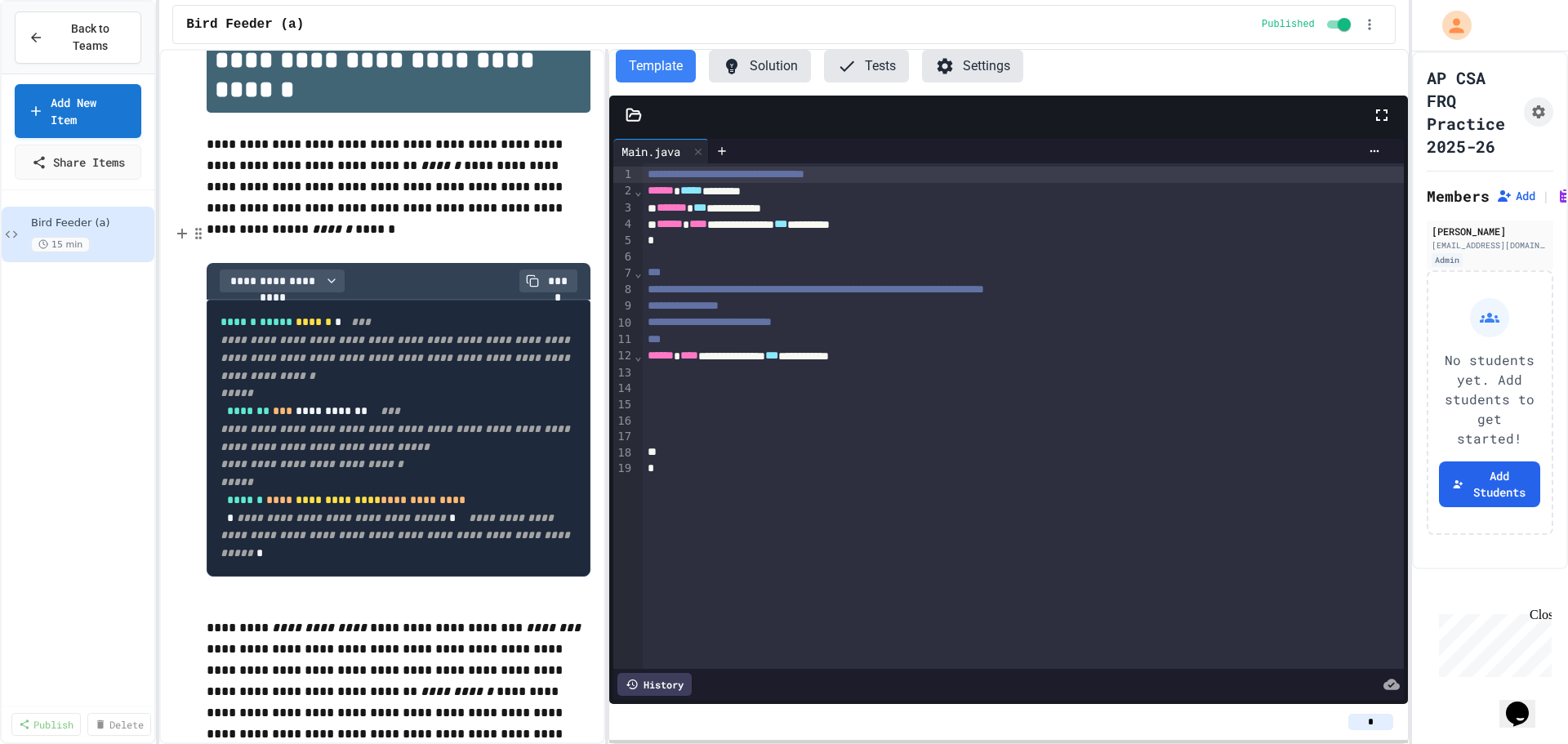
scroll to position [0, 0]
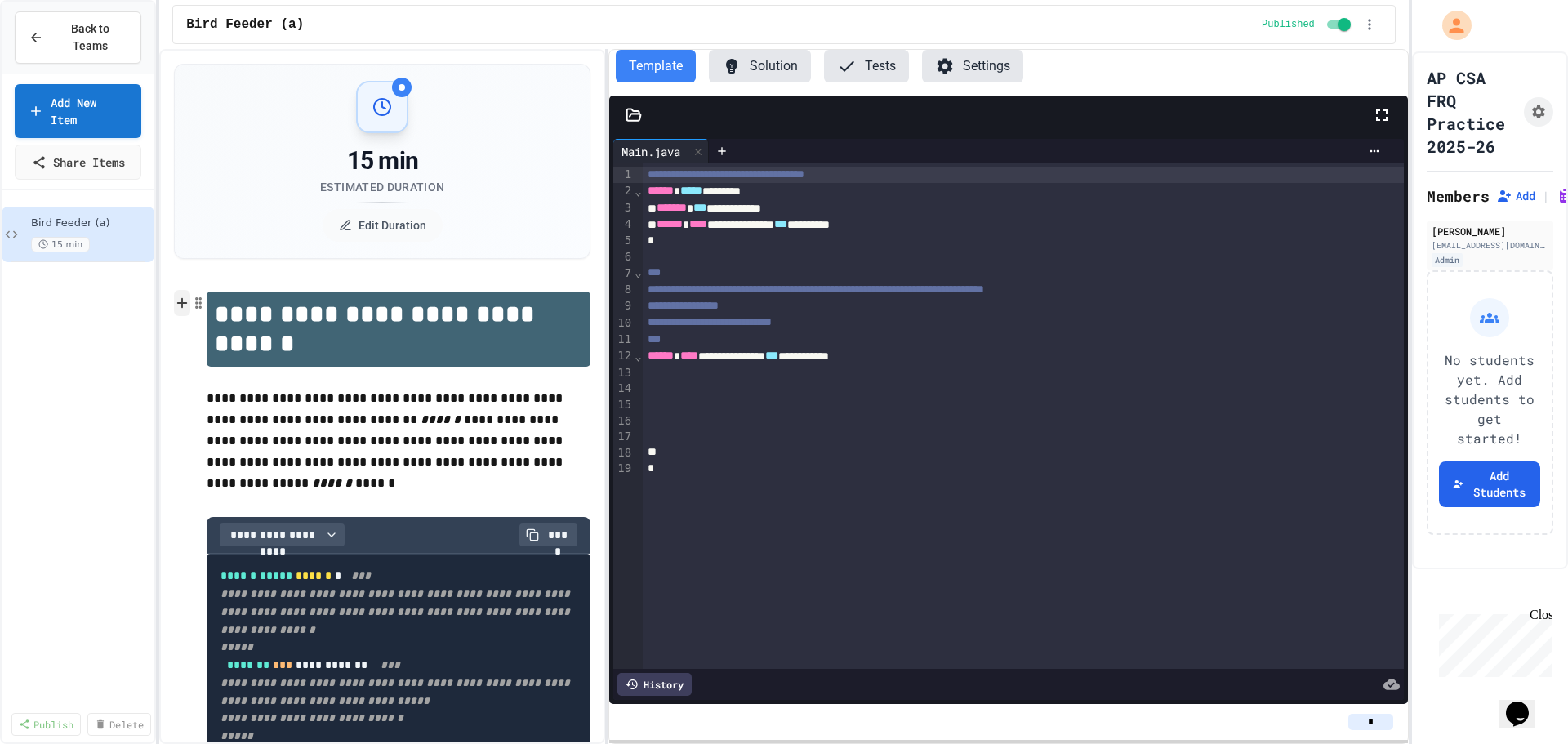
click at [185, 308] on icon at bounding box center [182, 302] width 15 height 17
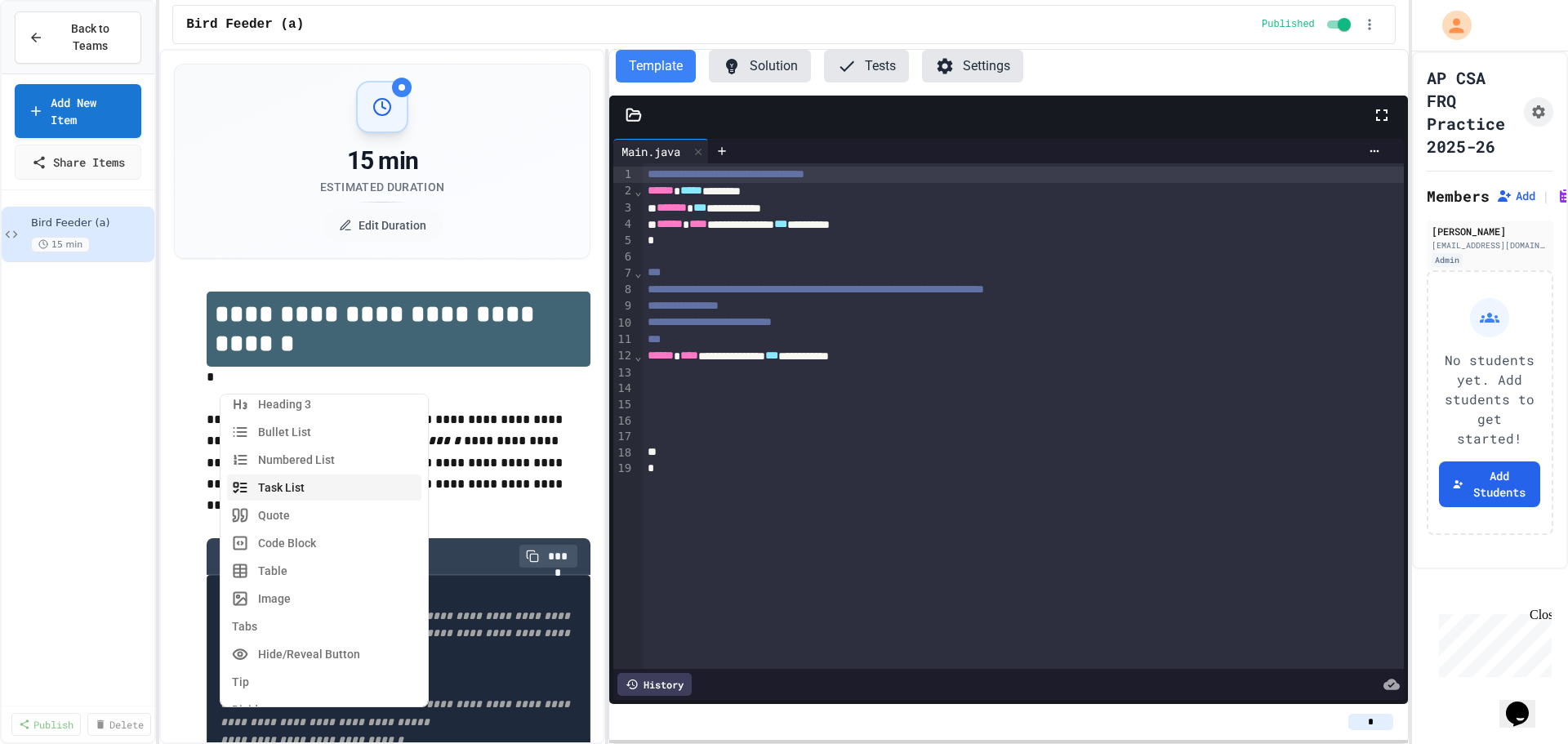
scroll to position [163, 0]
click at [259, 600] on button "Tip" at bounding box center [324, 600] width 195 height 26
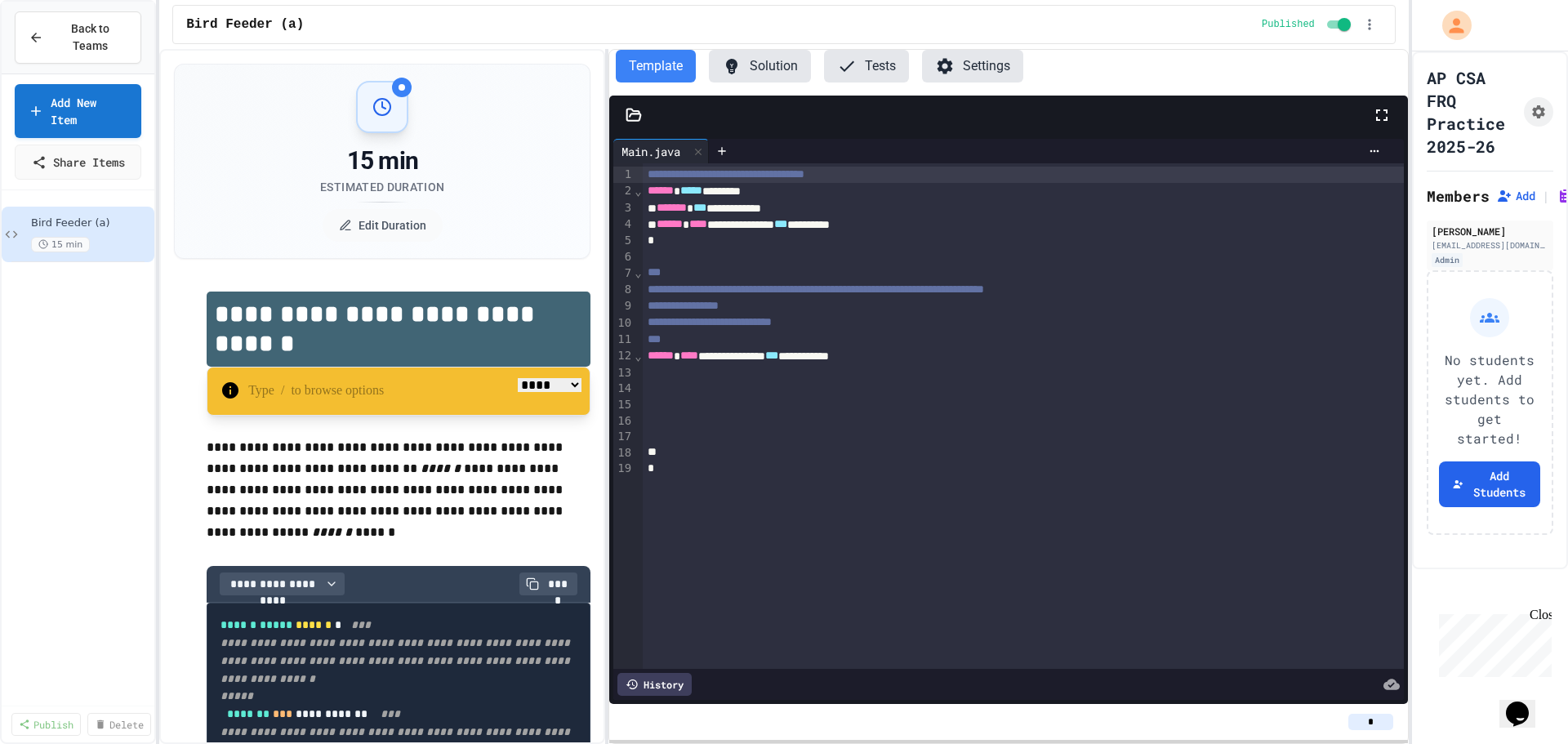
click at [340, 395] on p at bounding box center [413, 391] width 329 height 21
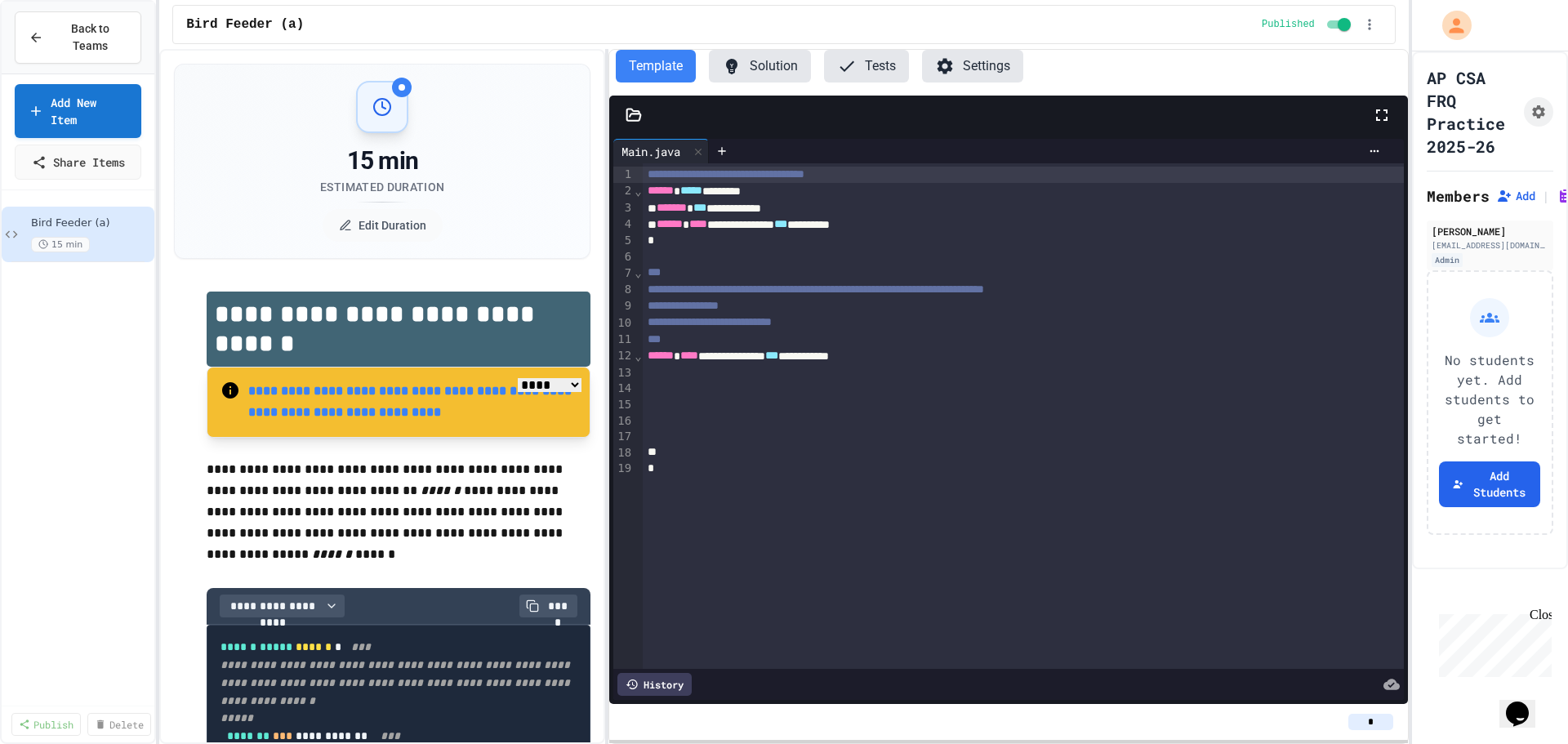
click at [520, 392] on select "**** *** *******" at bounding box center [549, 385] width 63 height 14
click at [517, 378] on select "**** *** *******" at bounding box center [549, 385] width 63 height 14
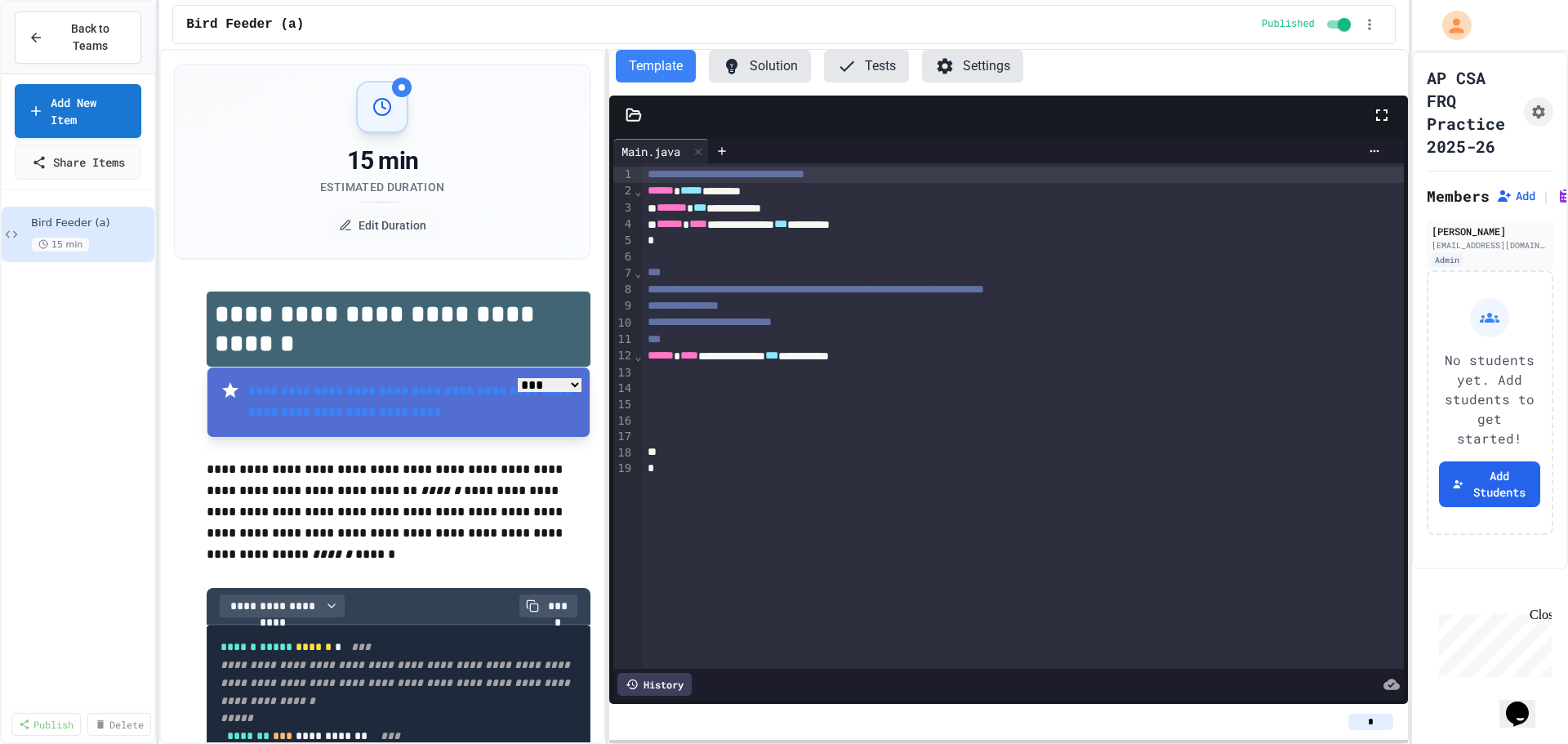
click at [526, 378] on select "**** *** *******" at bounding box center [549, 385] width 63 height 14
click at [517, 378] on select "**** *** *******" at bounding box center [549, 385] width 63 height 14
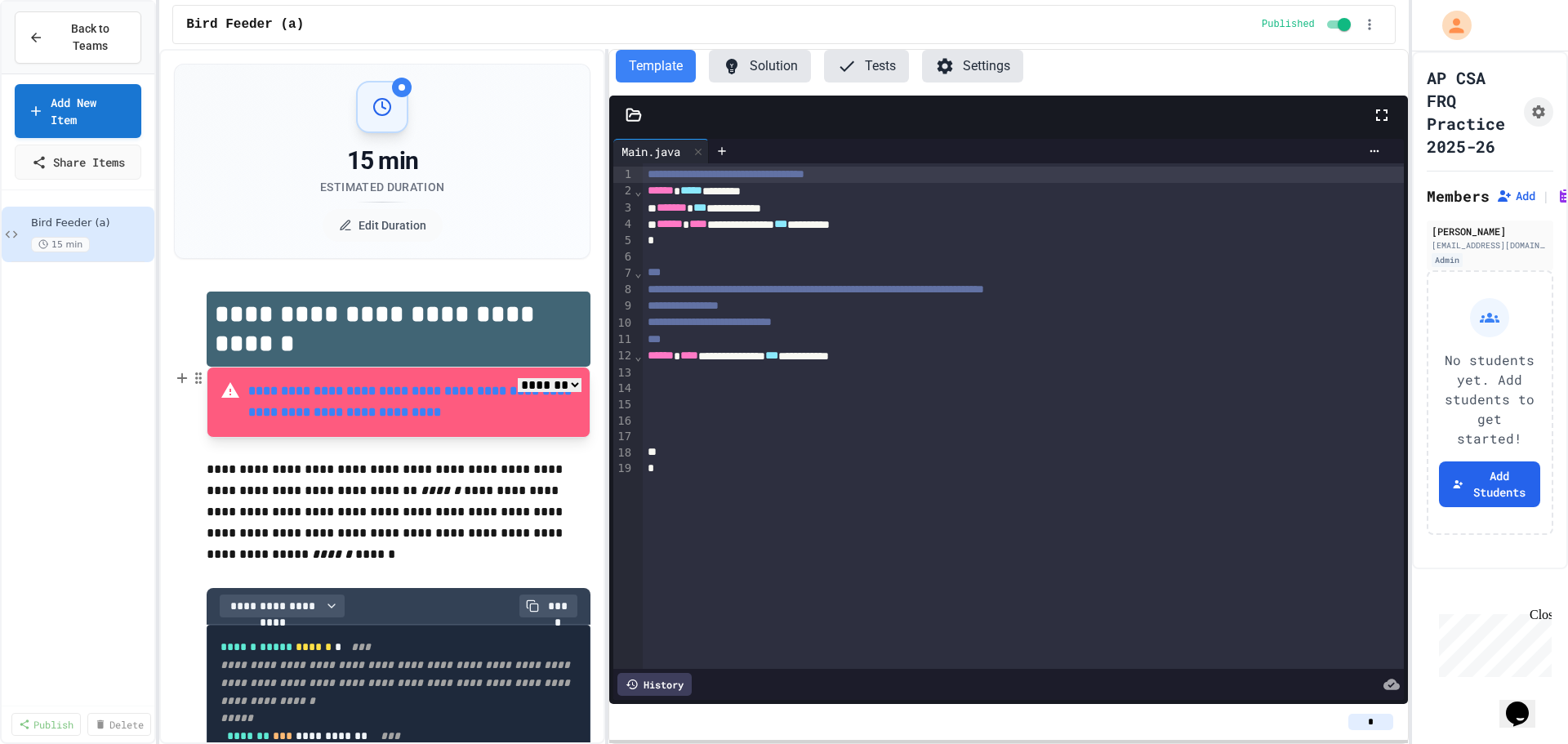
click at [530, 383] on select "**** *** *******" at bounding box center [549, 385] width 63 height 14
select select "****"
click at [517, 378] on select "**** *** *******" at bounding box center [549, 385] width 63 height 14
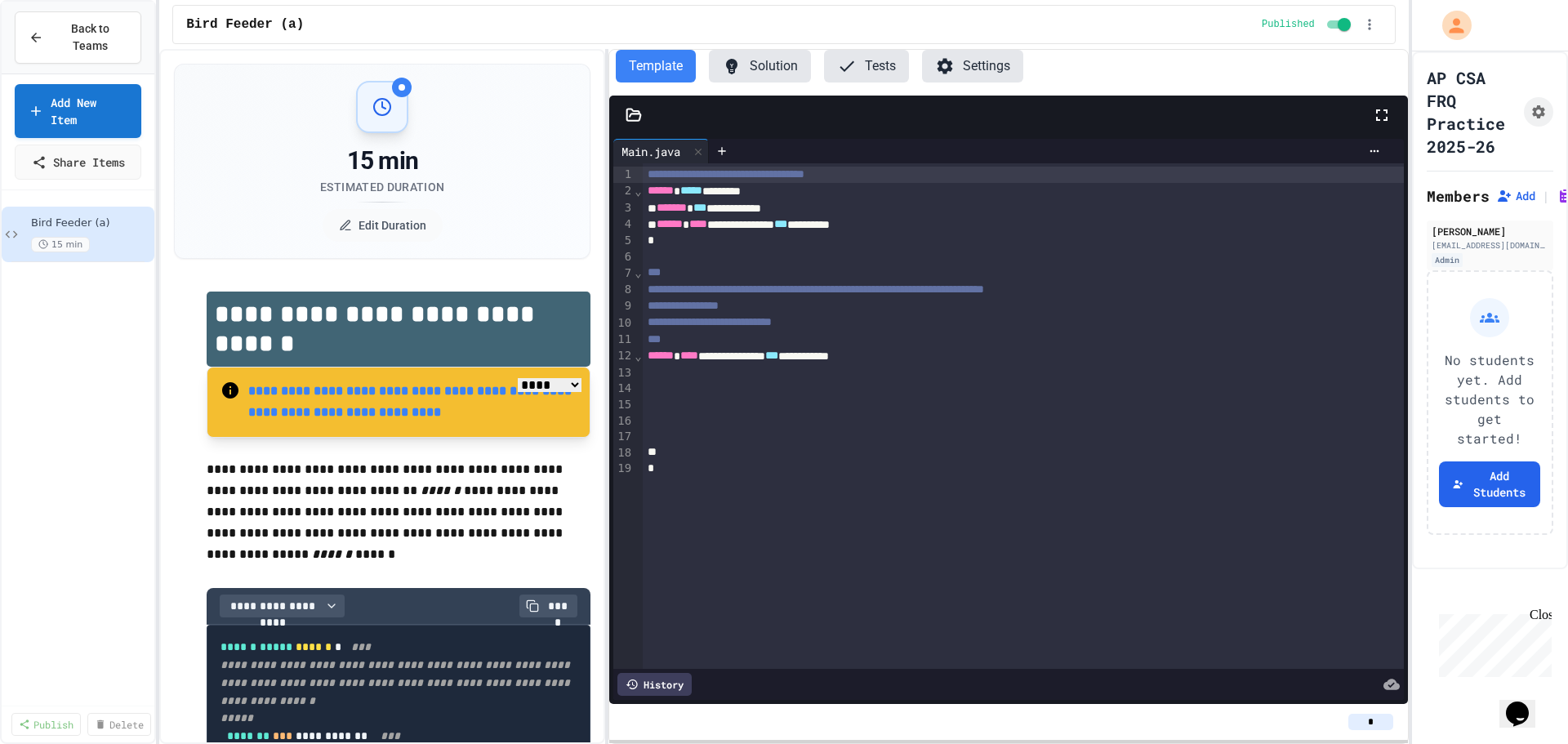
click at [473, 419] on p "**********" at bounding box center [413, 402] width 329 height 43
click at [495, 508] on p "**********" at bounding box center [398, 502] width 384 height 88
click at [1376, 30] on icon "button" at bounding box center [1370, 24] width 17 height 17
click at [1344, 102] on span "Student Preview" at bounding box center [1314, 106] width 98 height 17
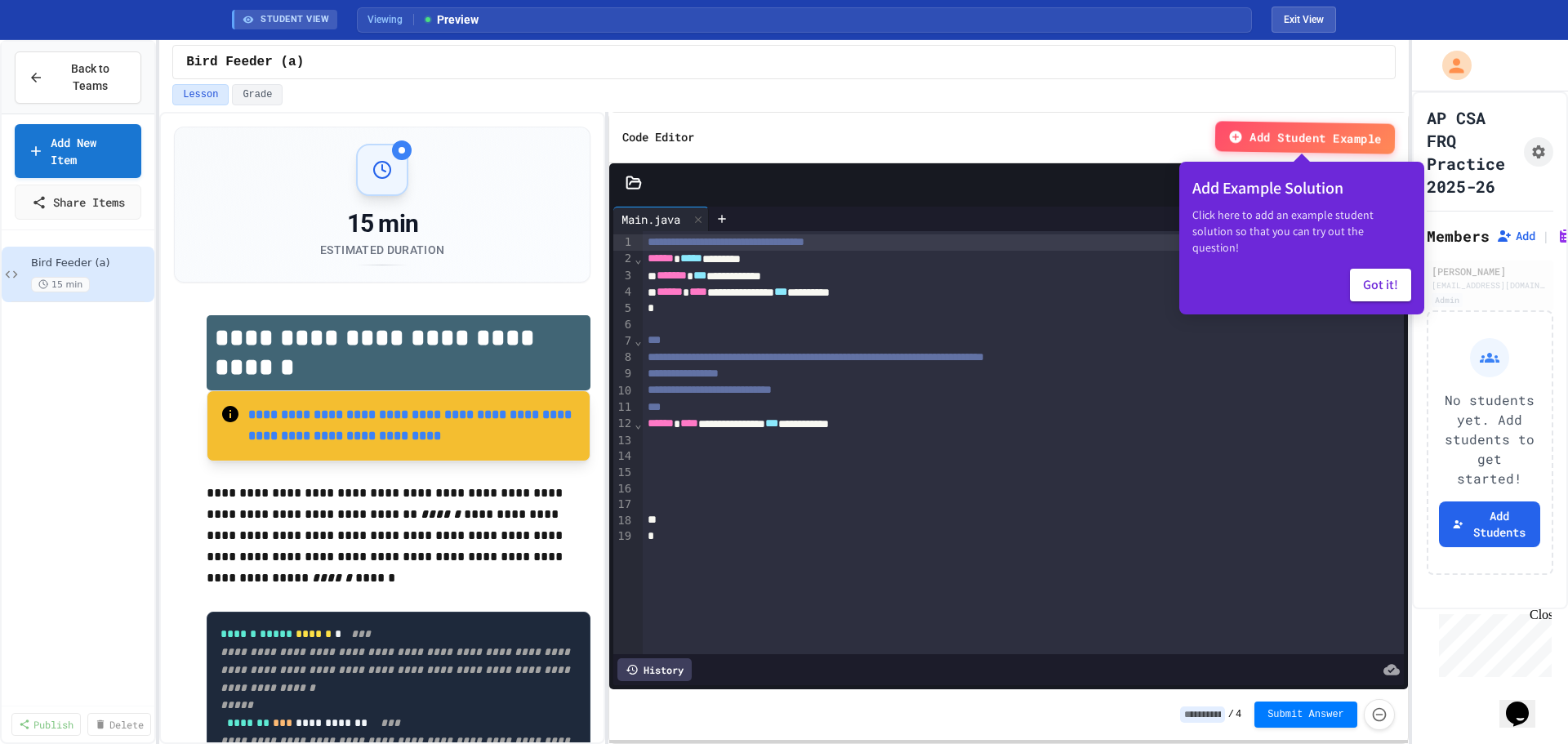
click at [249, 478] on p at bounding box center [398, 472] width 384 height 21
click at [221, 500] on p "**********" at bounding box center [398, 526] width 384 height 88
click at [1323, 19] on button "Exit View" at bounding box center [1304, 20] width 64 height 26
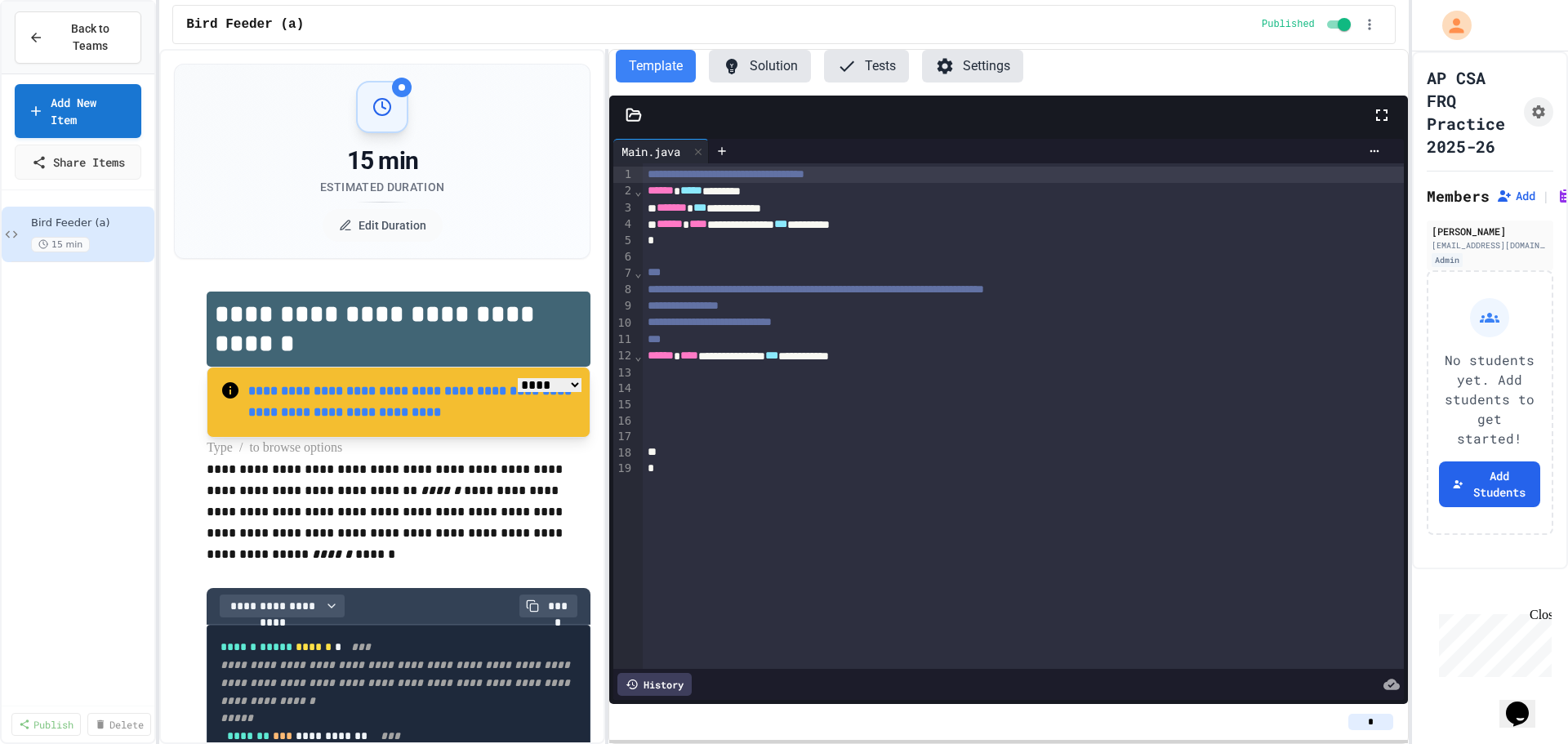
click at [338, 453] on p at bounding box center [398, 448] width 384 height 21
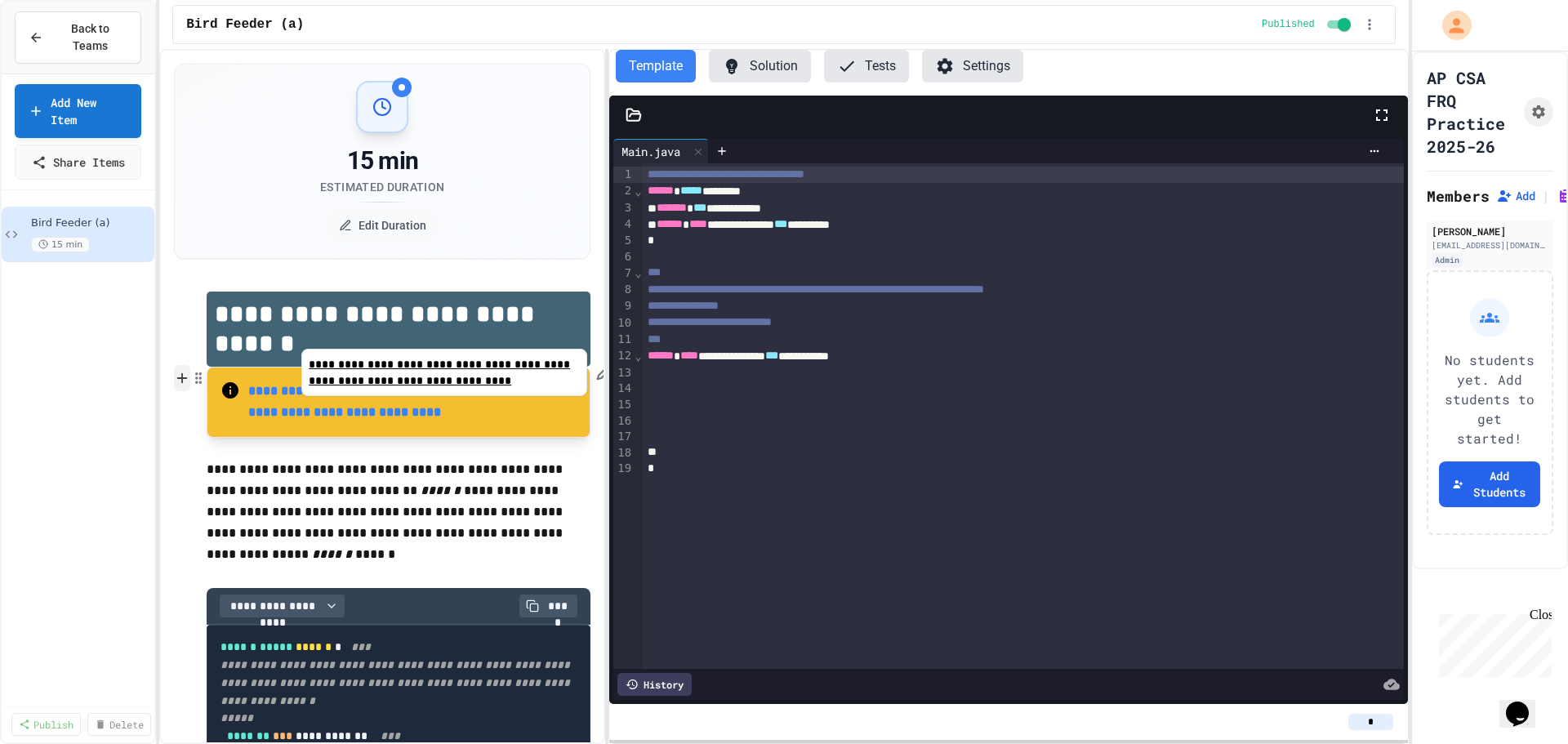
click at [186, 382] on icon at bounding box center [182, 377] width 15 height 17
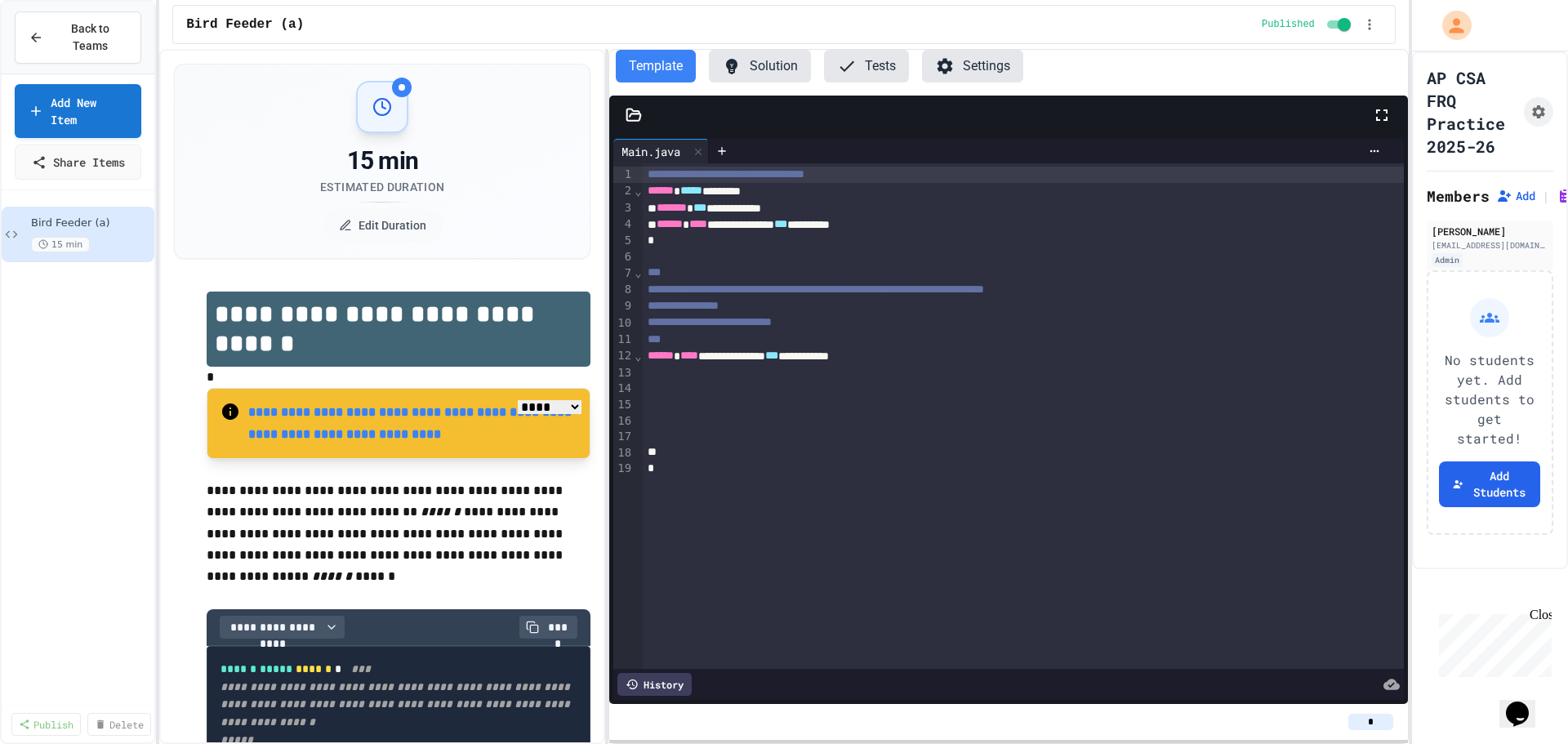
click at [230, 379] on p "*" at bounding box center [398, 377] width 384 height 21
click at [335, 502] on p "**********" at bounding box center [398, 523] width 384 height 88
click at [1367, 26] on icon "button" at bounding box center [1370, 24] width 17 height 17
click at [1339, 101] on span "Student Preview" at bounding box center [1314, 106] width 98 height 17
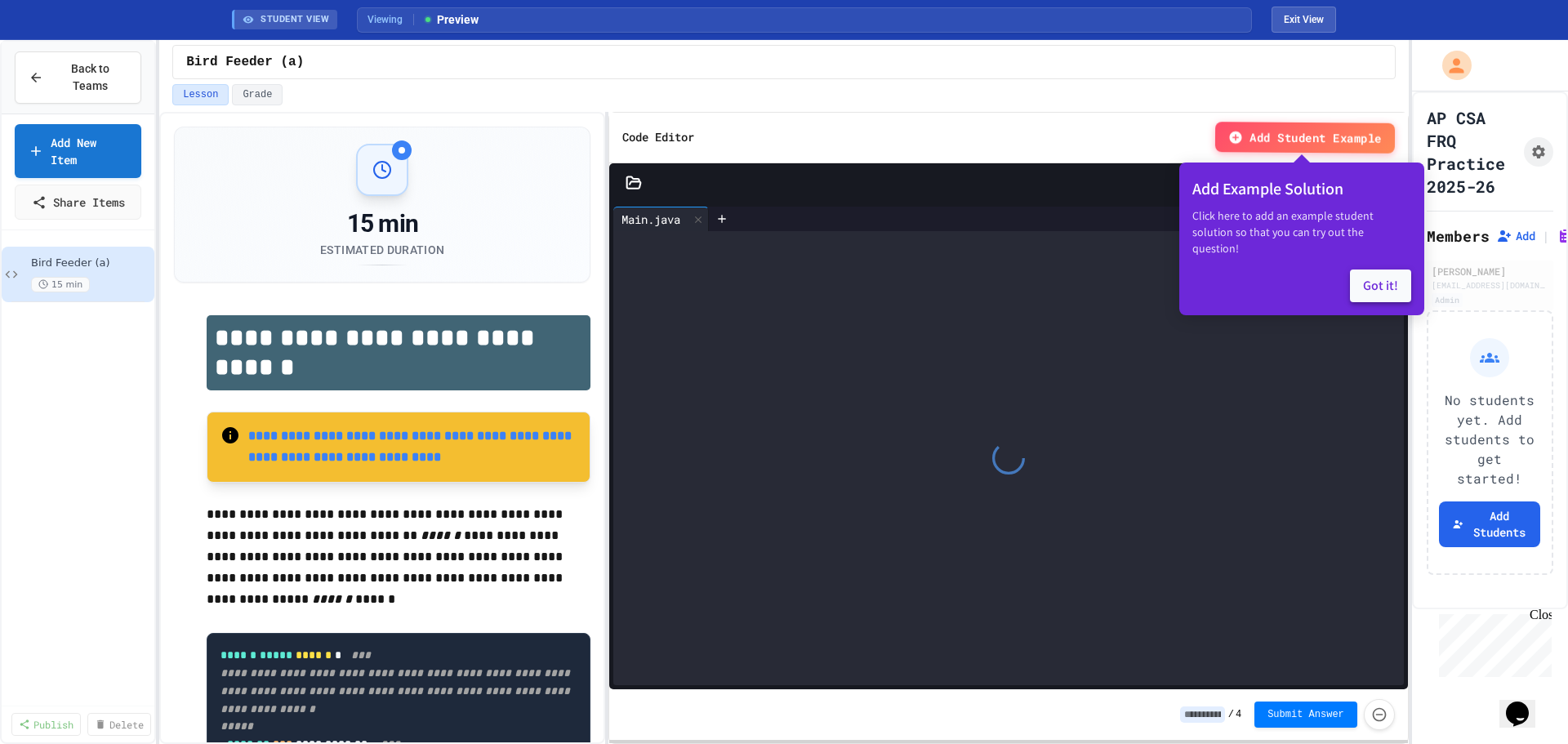
click at [1378, 271] on button "Got it!" at bounding box center [1380, 286] width 61 height 33
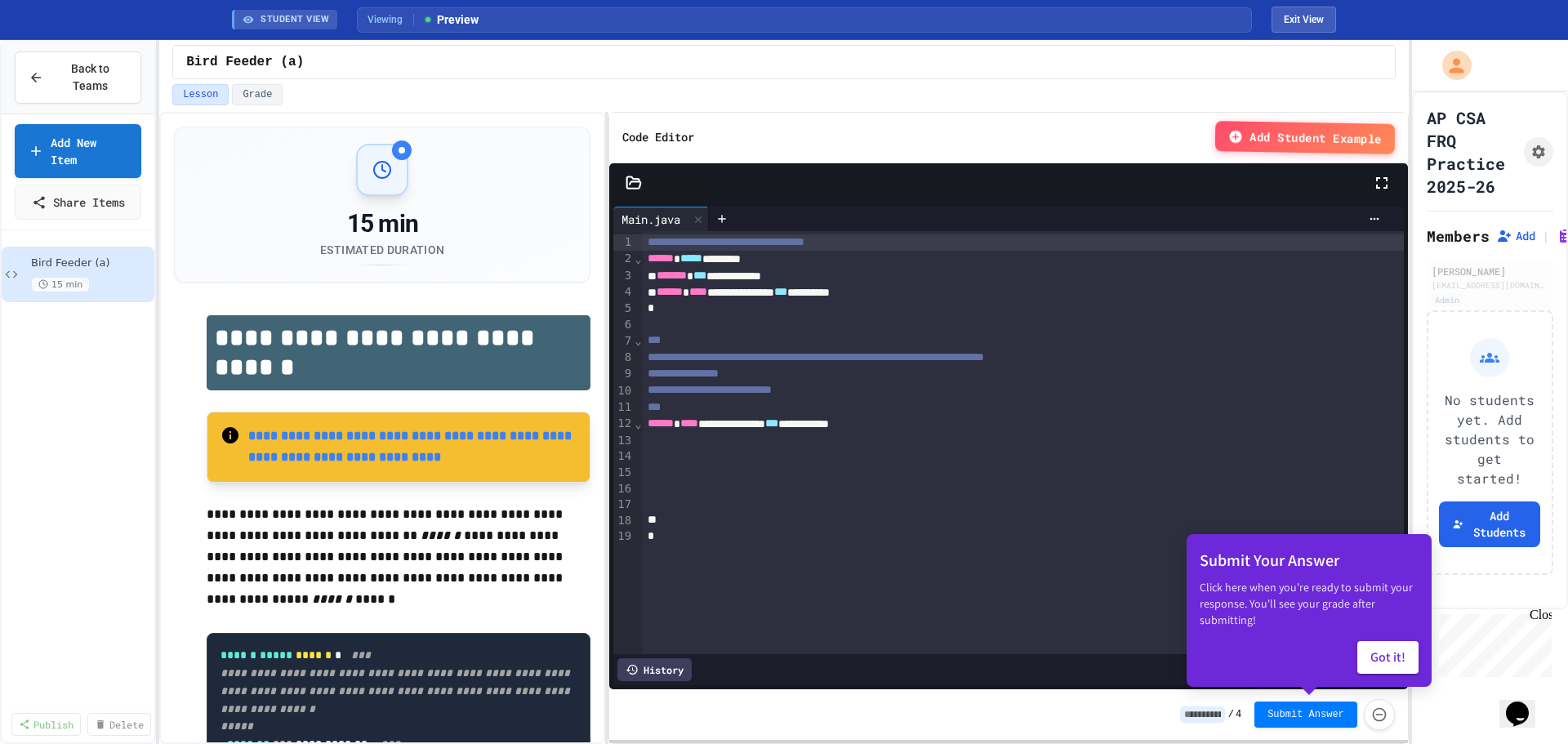
scroll to position [245, 0]
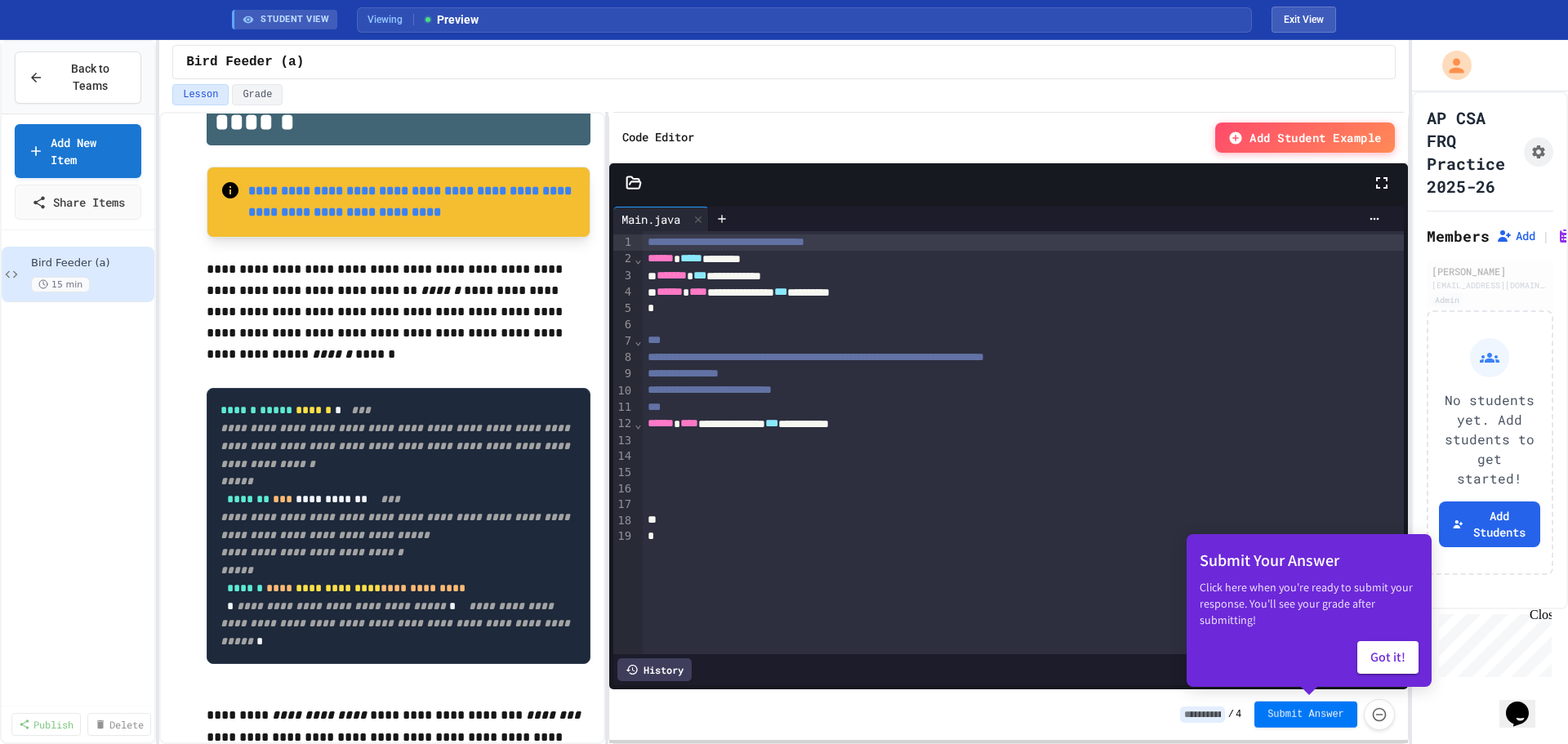
click at [1268, 718] on button "Submit Answer" at bounding box center [1306, 714] width 103 height 26
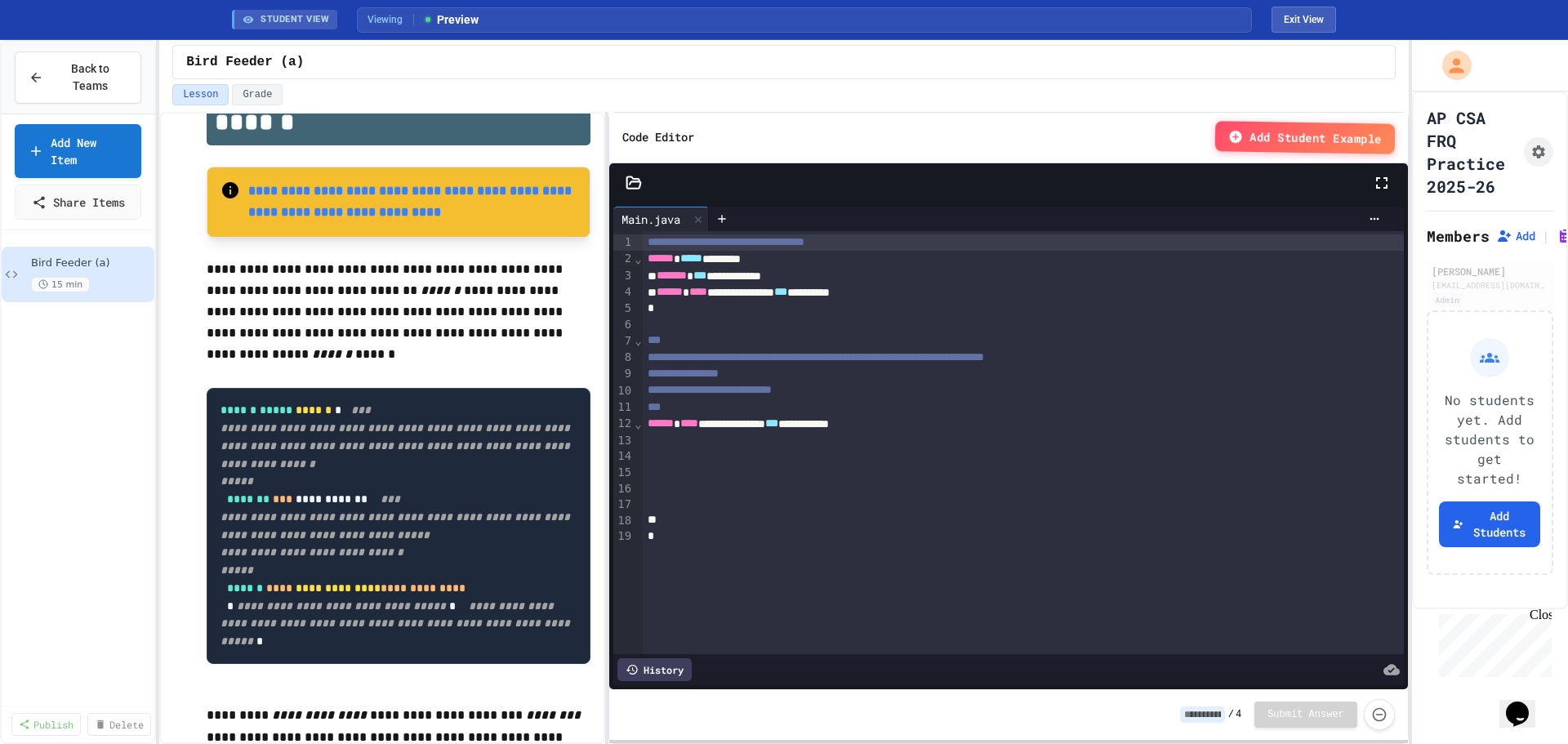
type input "*"
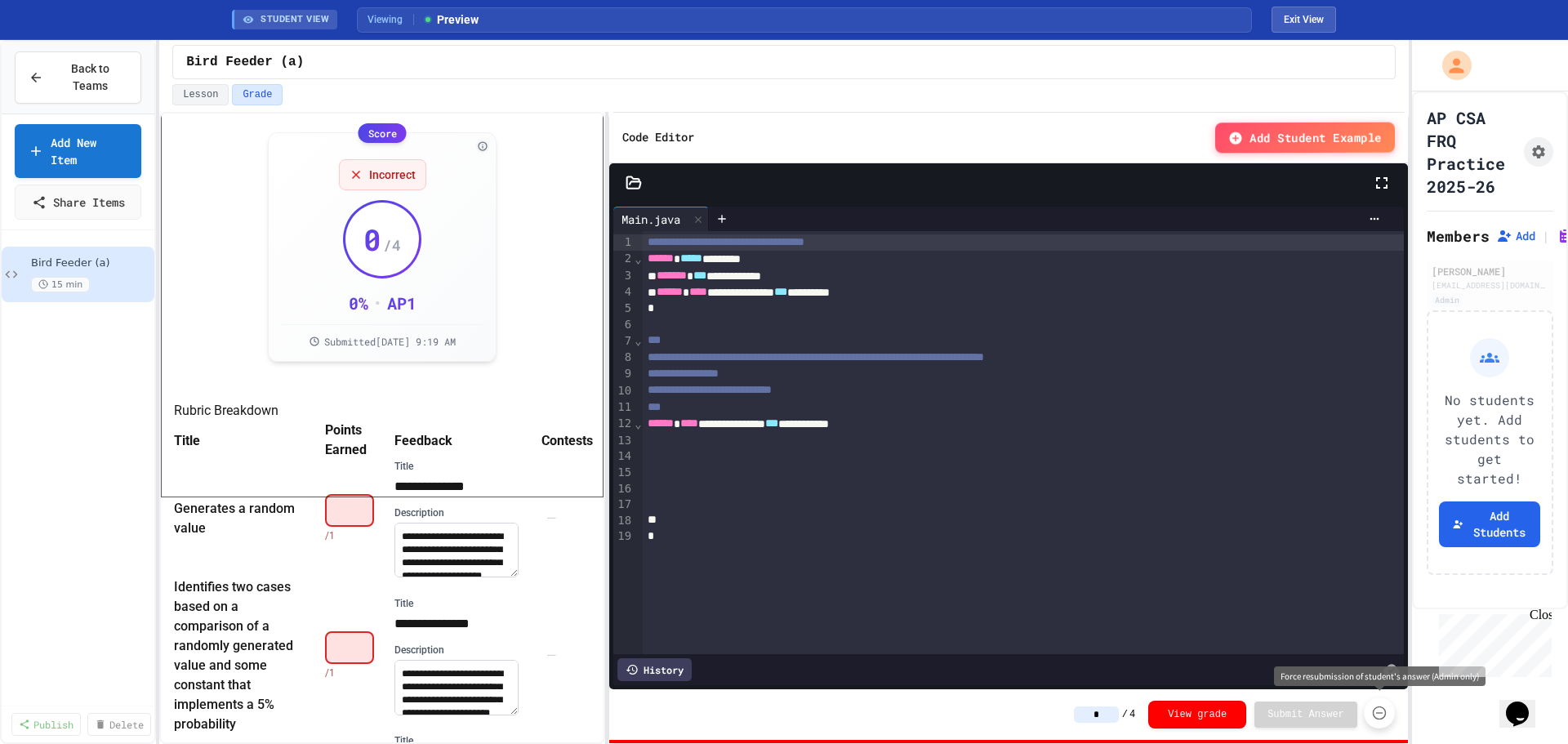
click at [1388, 721] on button "Force resubmission of student's answer (Admin only)" at bounding box center [1379, 713] width 31 height 31
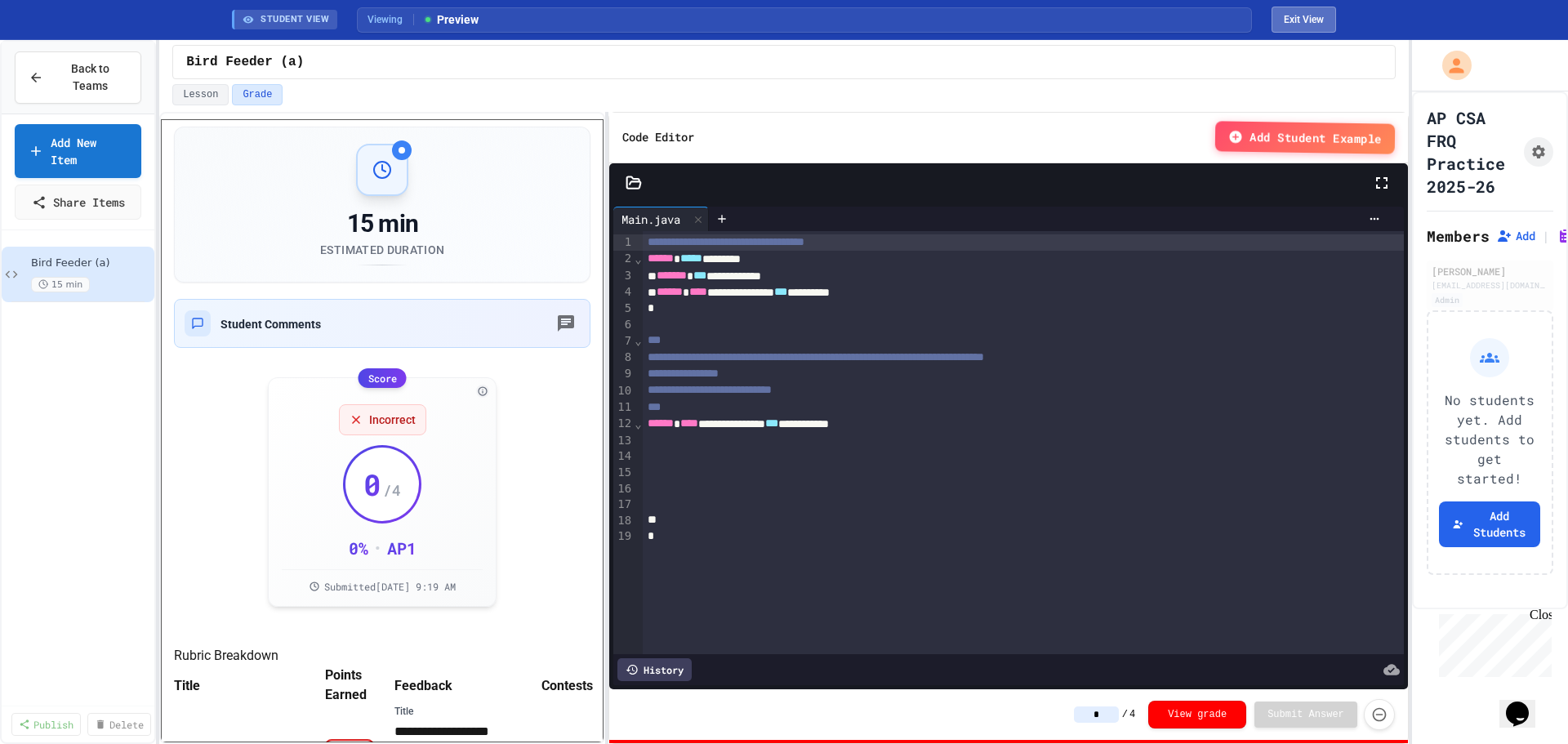
click at [1298, 24] on button "Exit View" at bounding box center [1304, 20] width 64 height 26
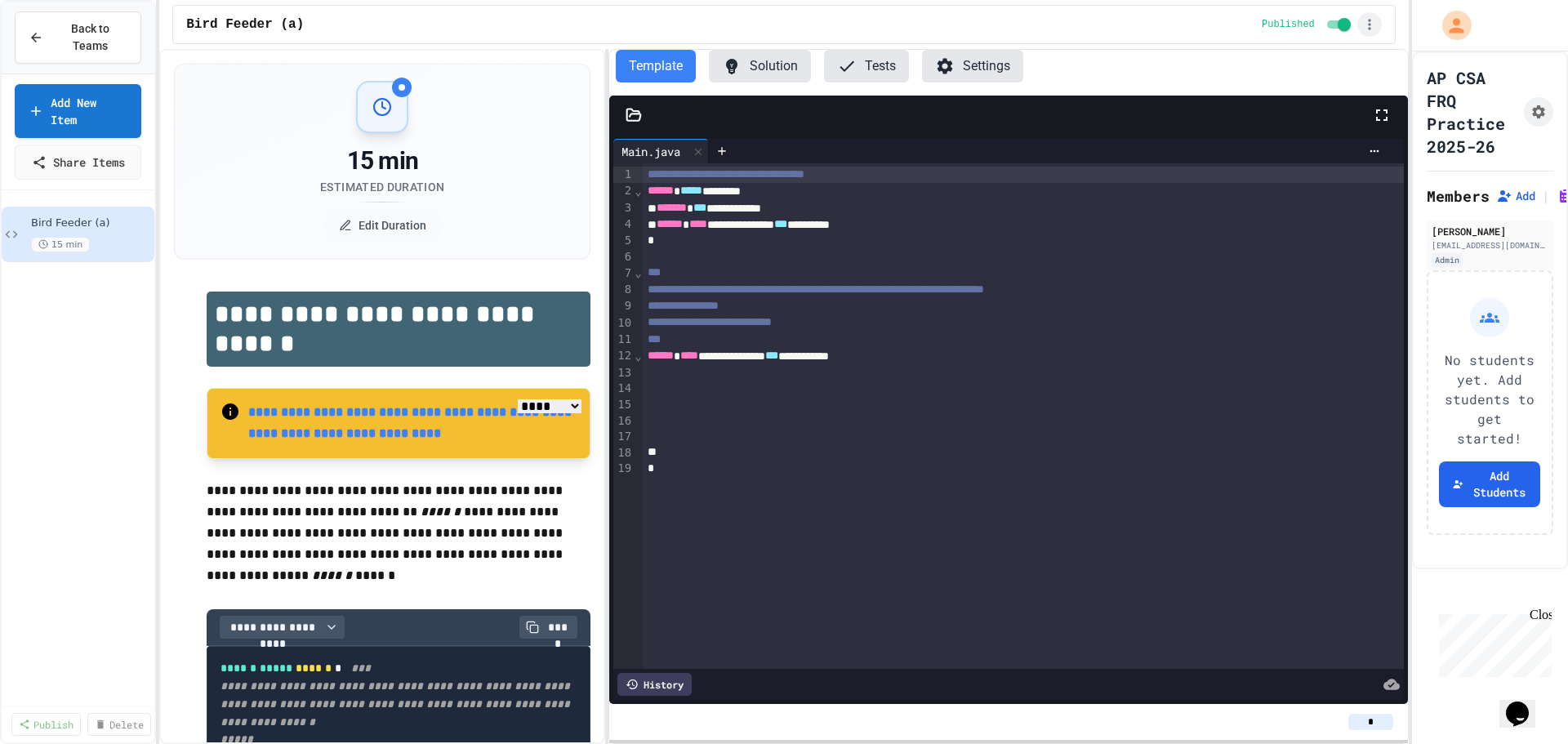
click at [1366, 28] on icon "button" at bounding box center [1370, 24] width 17 height 17
click at [1513, 111] on div at bounding box center [784, 372] width 1568 height 744
click at [1532, 115] on icon "Assignment Settings" at bounding box center [1538, 111] width 13 height 13
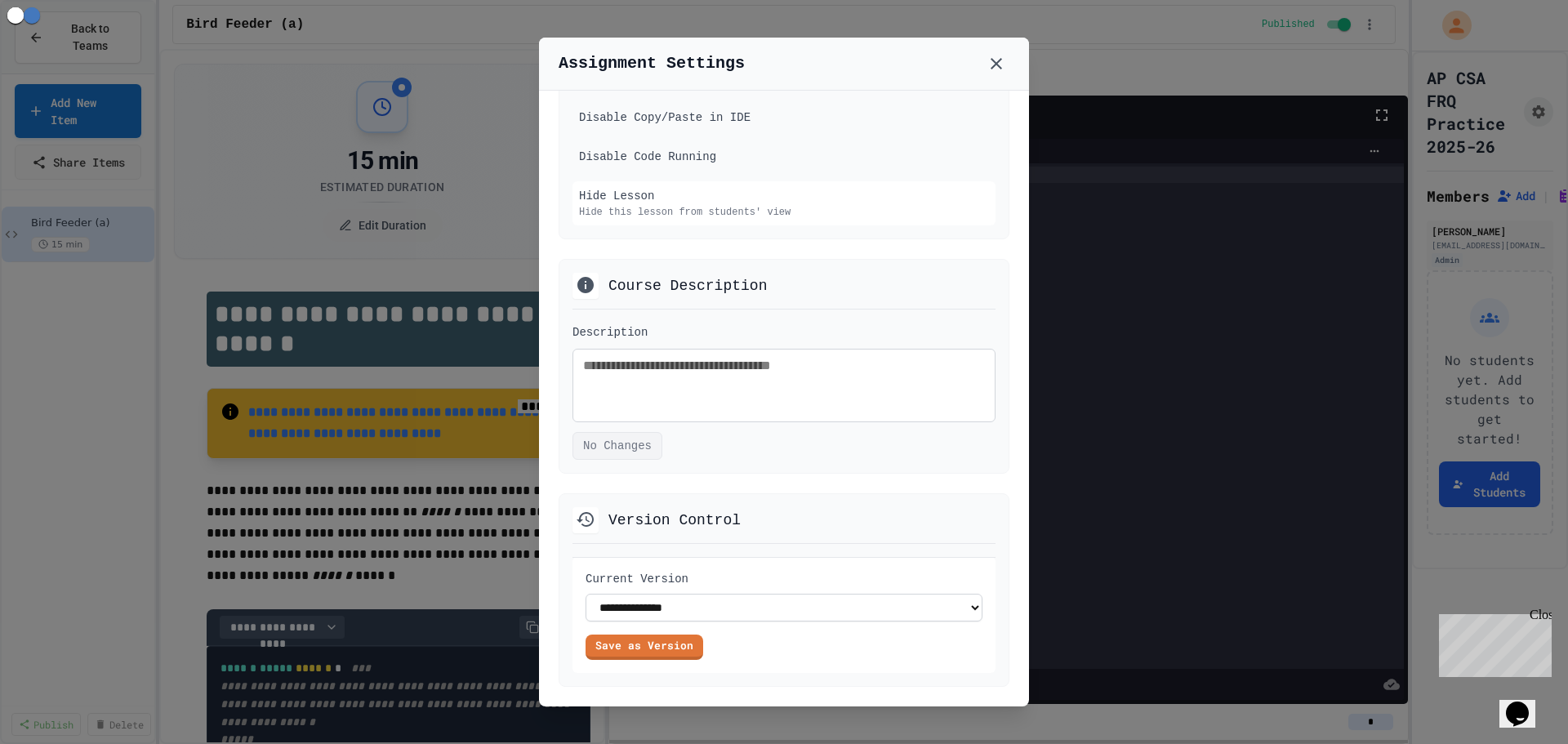
scroll to position [1021, 0]
click at [996, 52] on button at bounding box center [997, 63] width 26 height 26
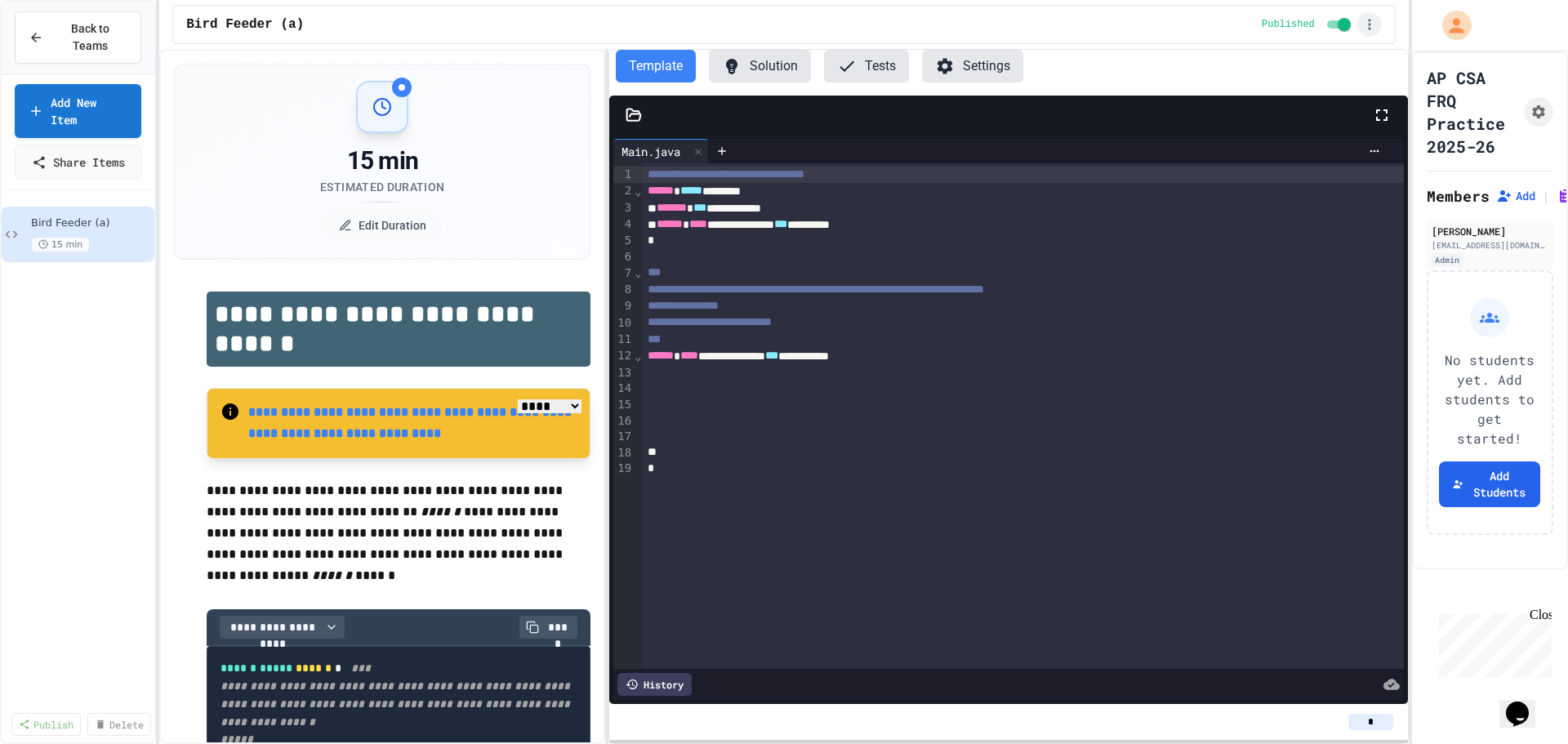
click at [1364, 30] on icon "button" at bounding box center [1370, 24] width 17 height 17
click at [1522, 120] on div at bounding box center [784, 372] width 1568 height 744
click at [1491, 491] on button "Add Students" at bounding box center [1490, 484] width 101 height 46
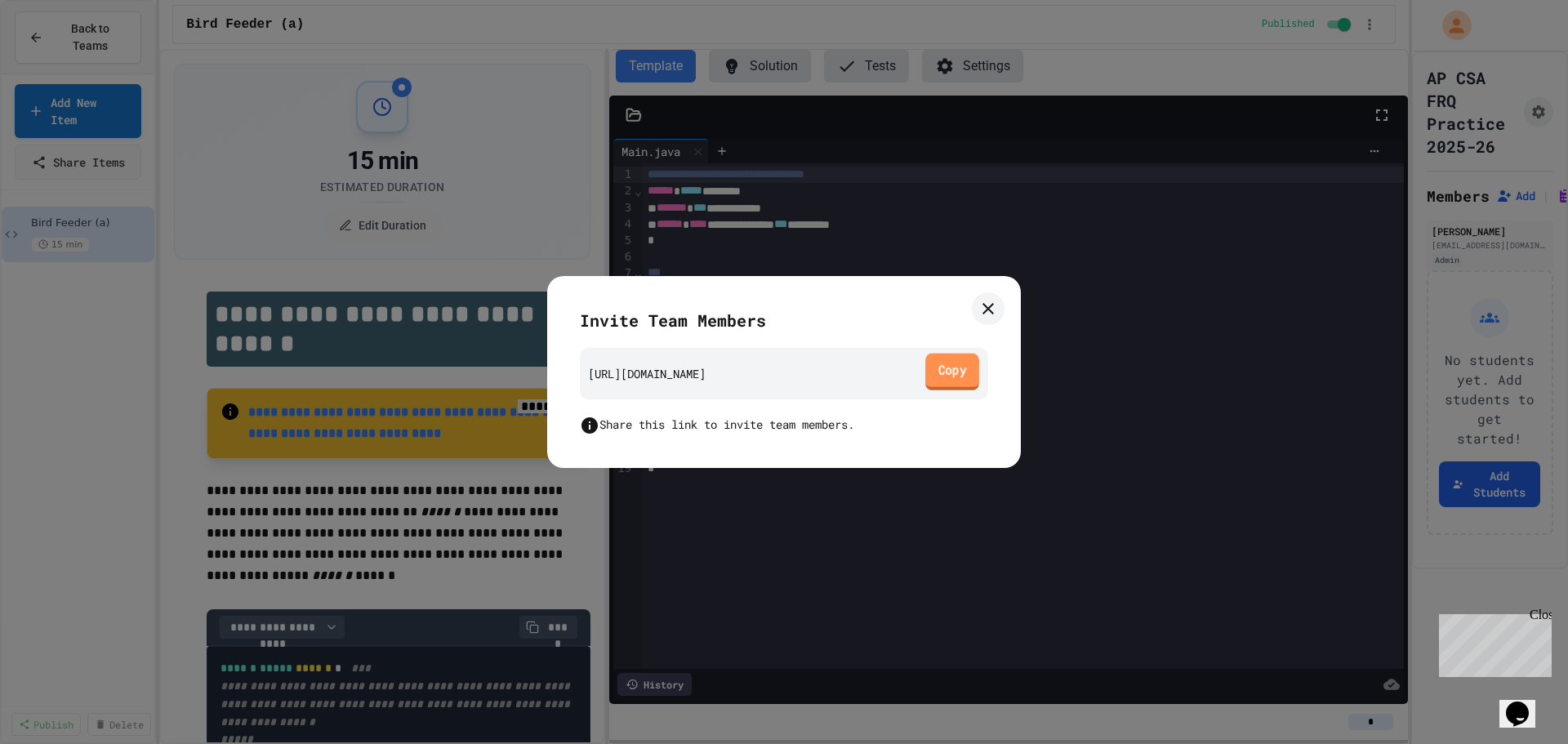
click at [951, 375] on link "Copy" at bounding box center [952, 372] width 54 height 37
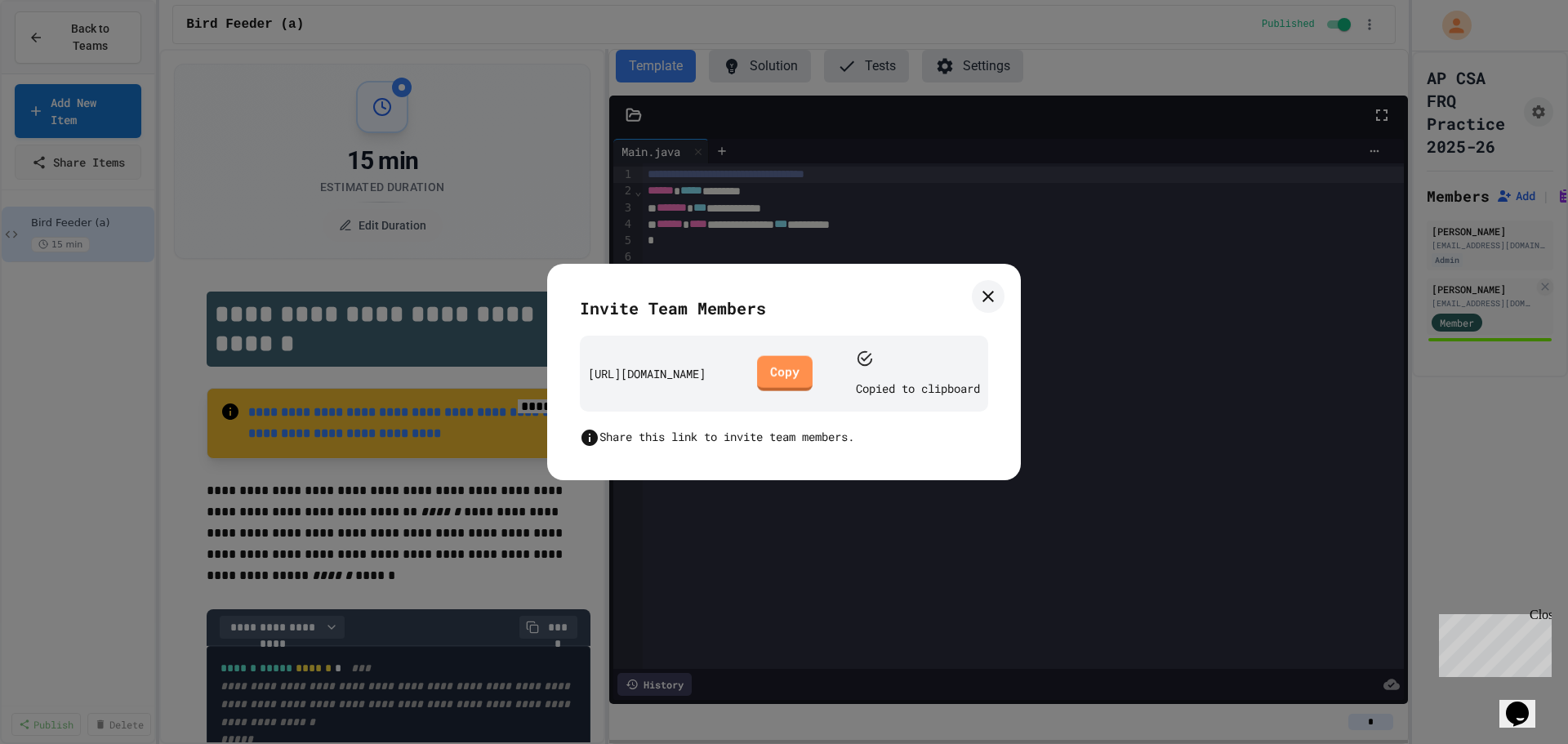
click at [990, 302] on icon at bounding box center [988, 296] width 11 height 11
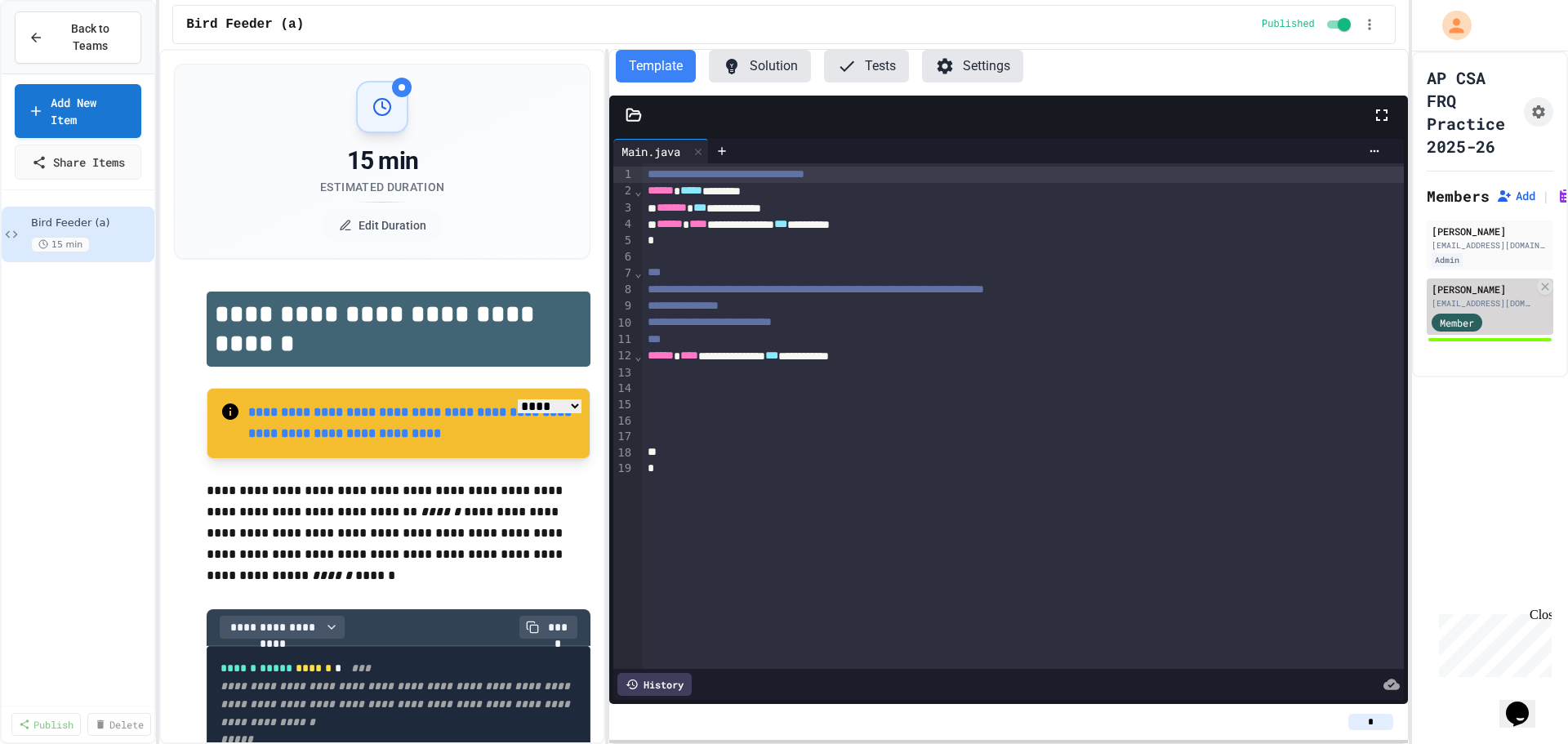
click at [1476, 323] on div "Member" at bounding box center [1457, 322] width 50 height 18
click at [1499, 470] on div "AP CSA FRQ Practice 2025-26 Members Add | Grades Summer Ng sng@fjuhsd.org Admin…" at bounding box center [1490, 397] width 156 height 692
click at [1508, 317] on div "Member" at bounding box center [1472, 321] width 82 height 20
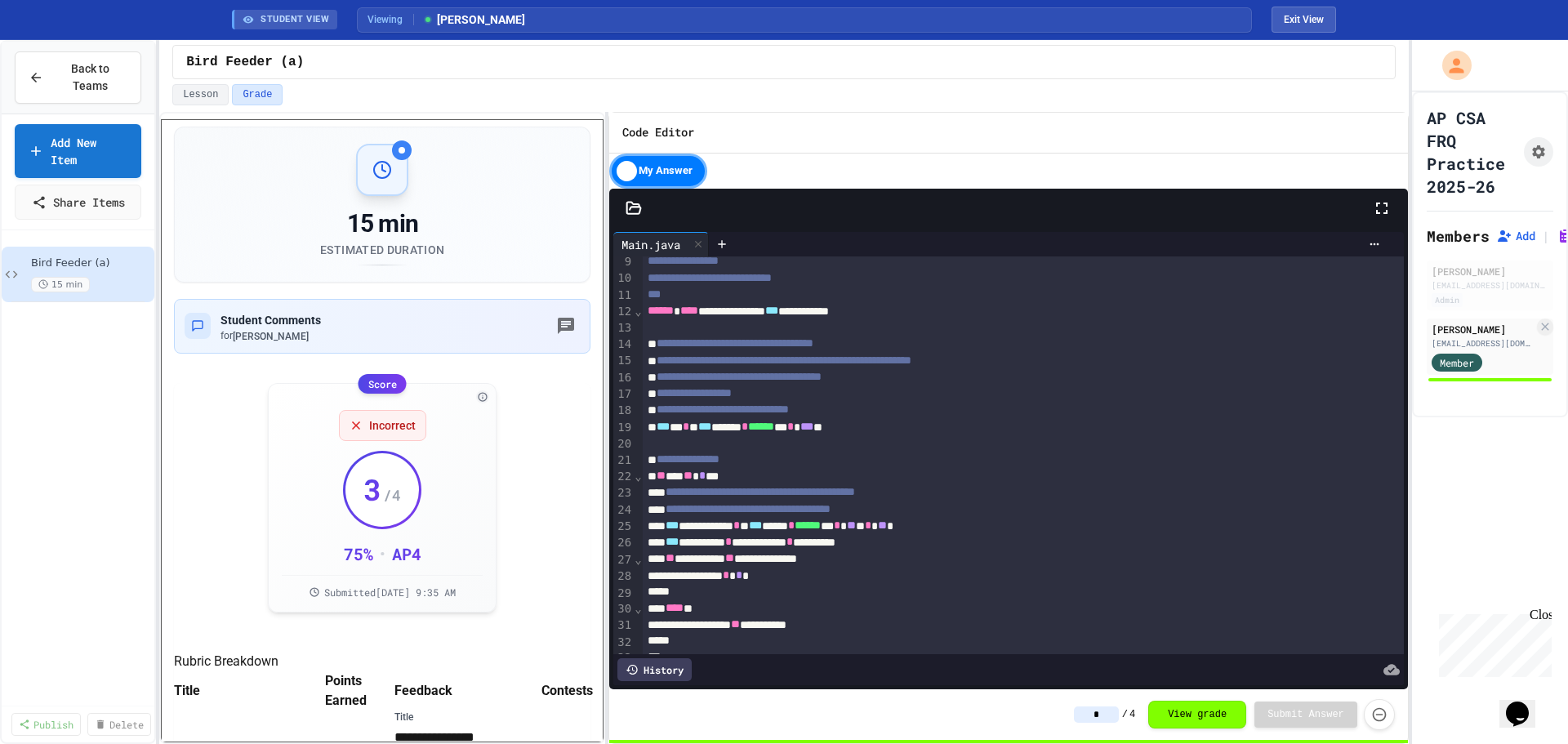
scroll to position [275, 0]
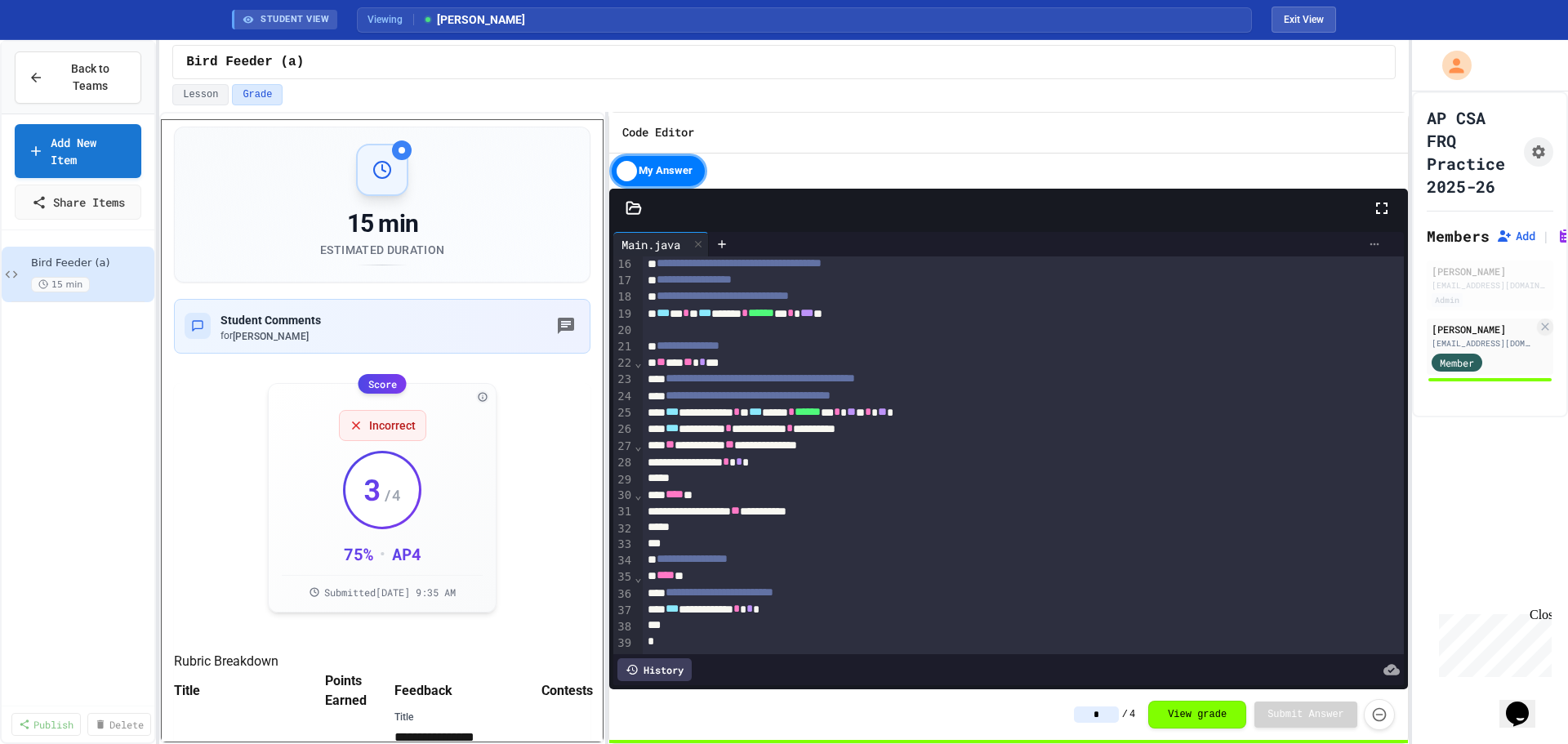
click at [1368, 243] on icon at bounding box center [1374, 243] width 13 height 13
click at [1461, 498] on div at bounding box center [784, 372] width 1568 height 744
click at [1532, 164] on button "Assignment Settings" at bounding box center [1538, 152] width 30 height 30
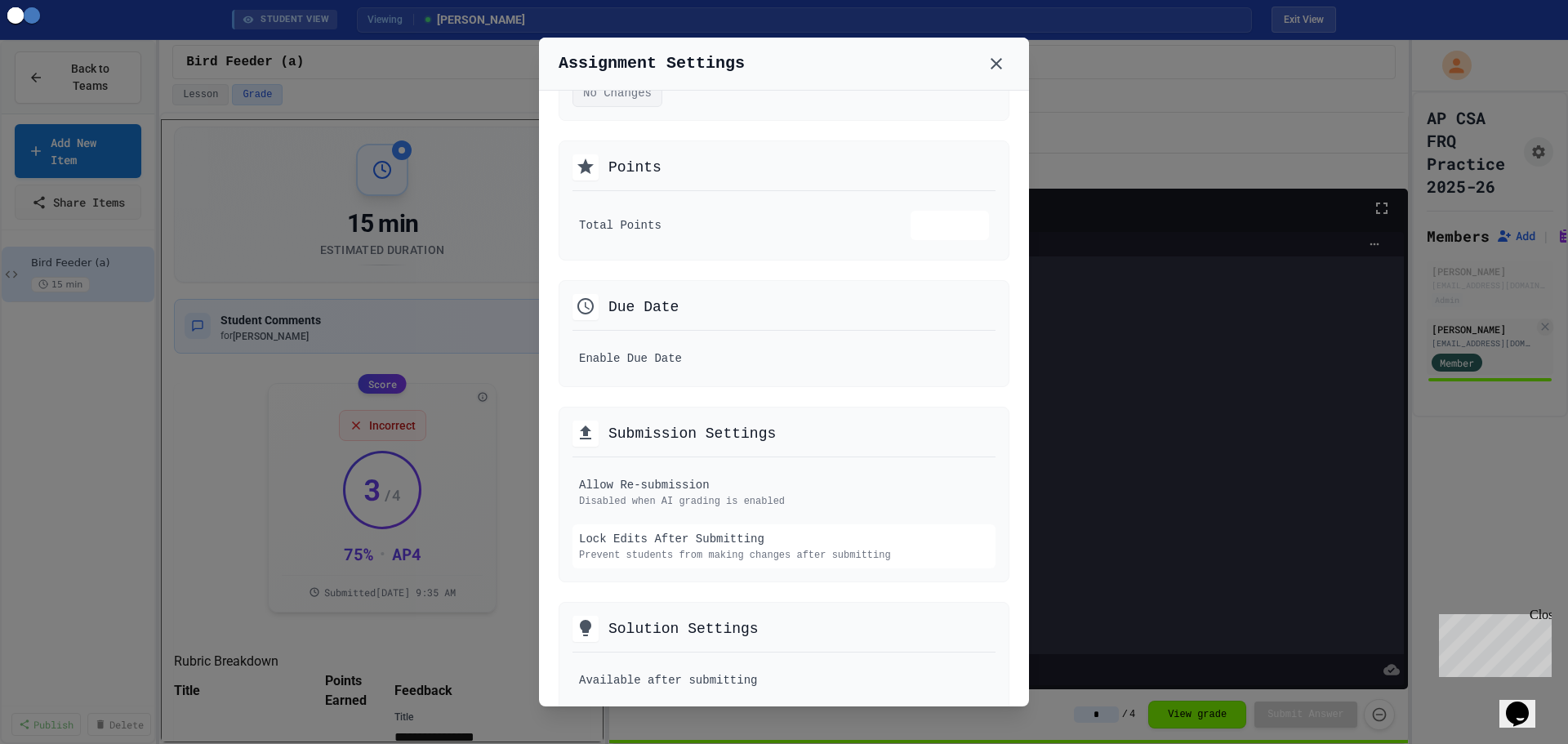
scroll to position [327, 0]
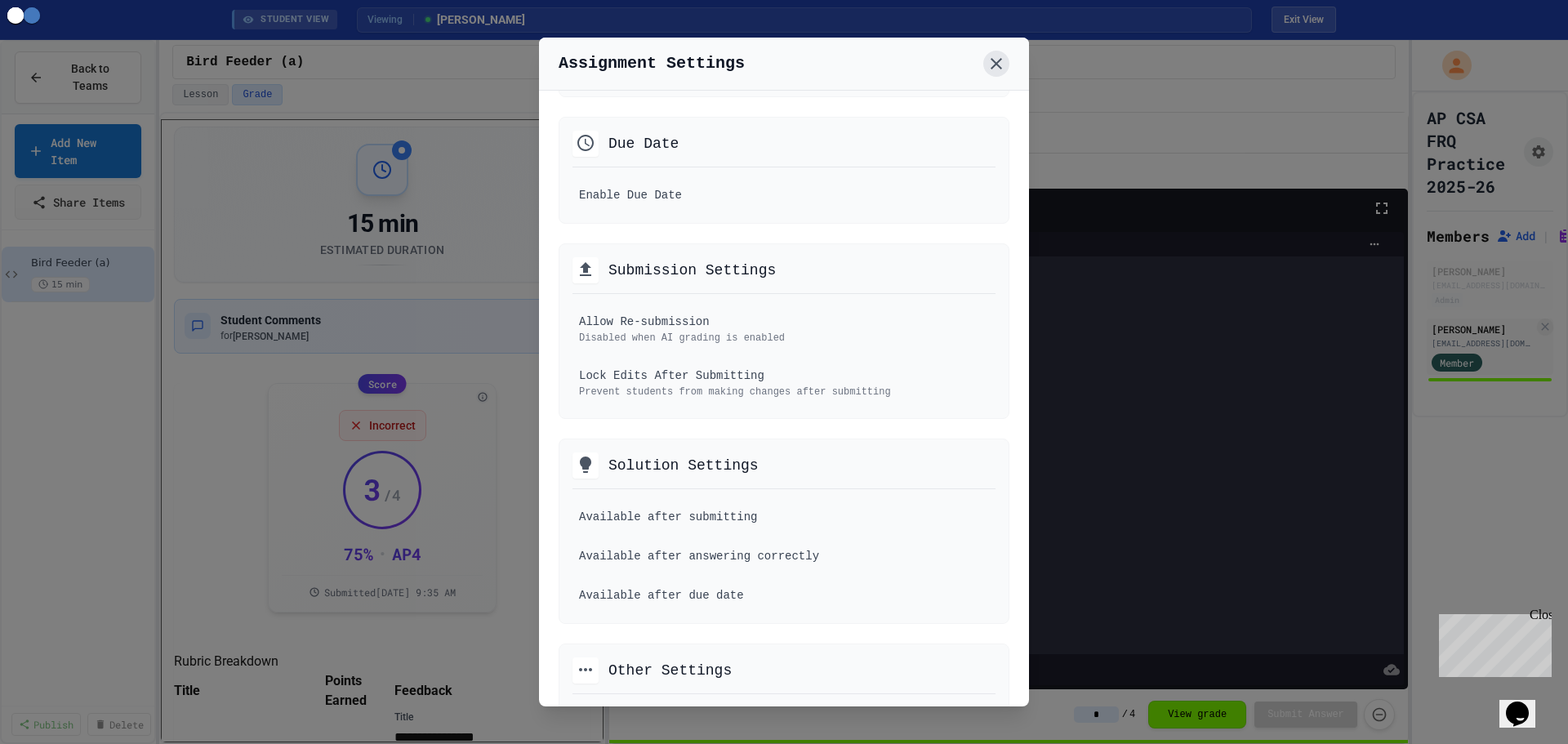
click at [990, 59] on icon at bounding box center [996, 63] width 20 height 20
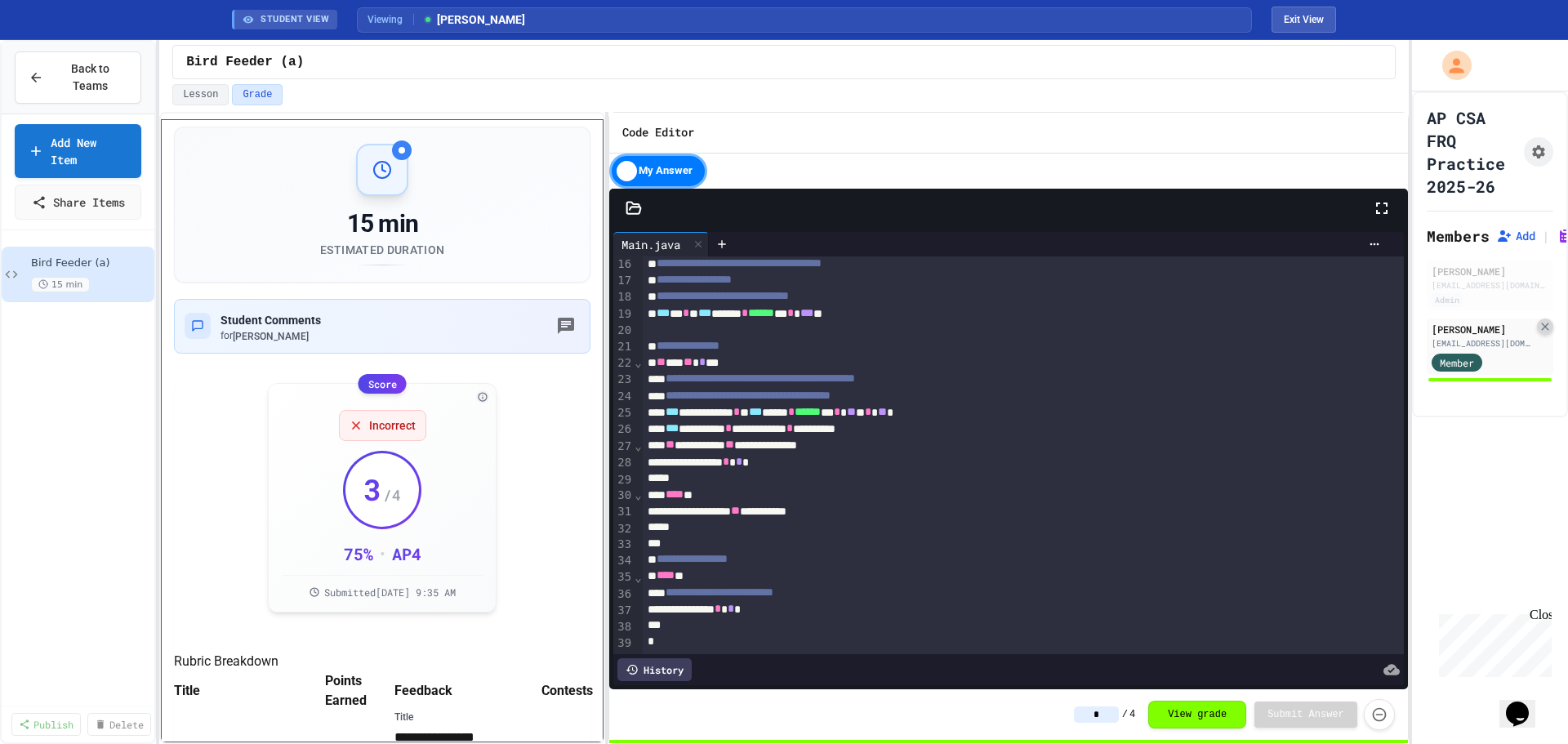
click at [1538, 324] on icon at bounding box center [1545, 326] width 13 height 13
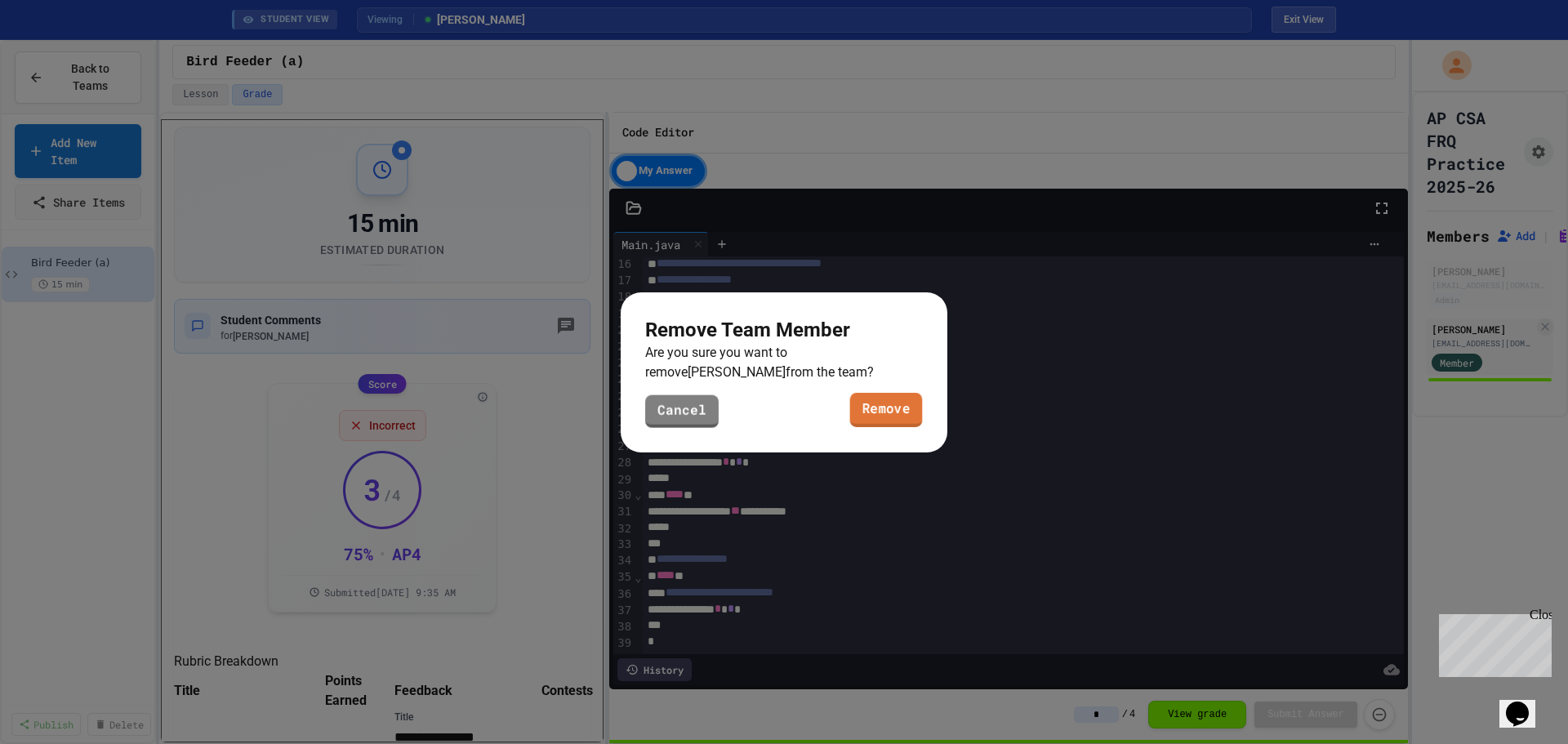
click at [899, 417] on link "Remove" at bounding box center [887, 409] width 73 height 34
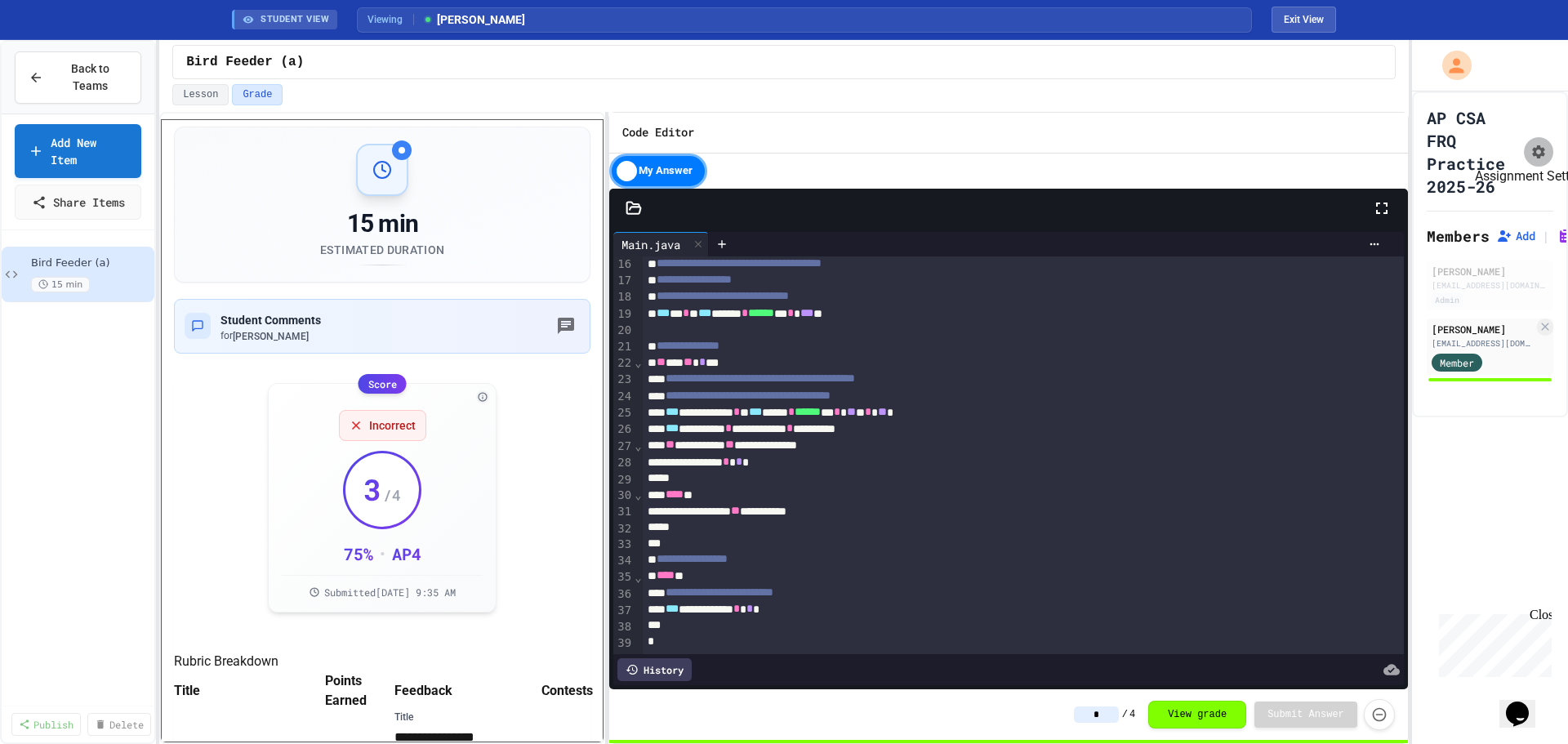
click at [1532, 156] on icon "Assignment Settings" at bounding box center [1538, 151] width 13 height 13
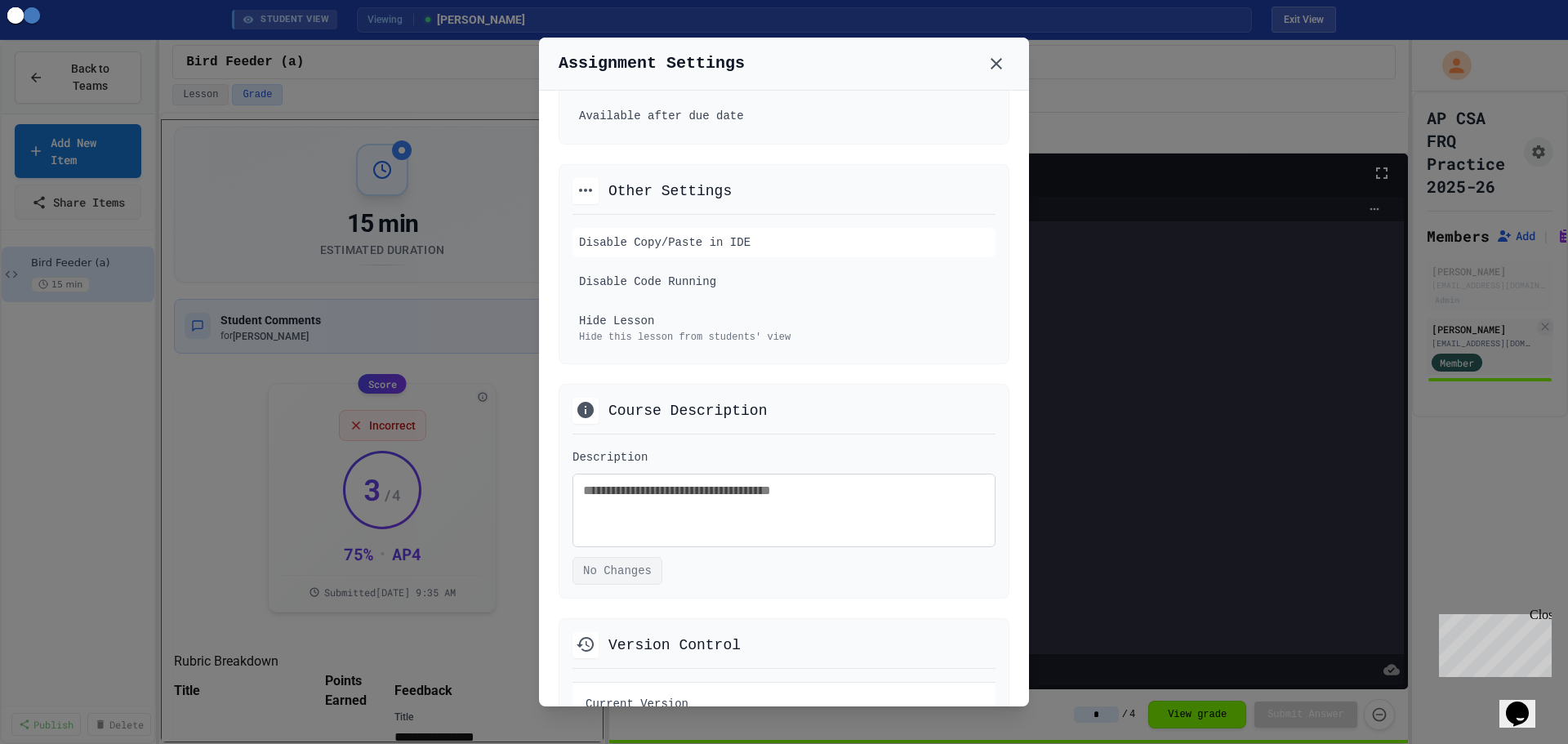
scroll to position [816, 0]
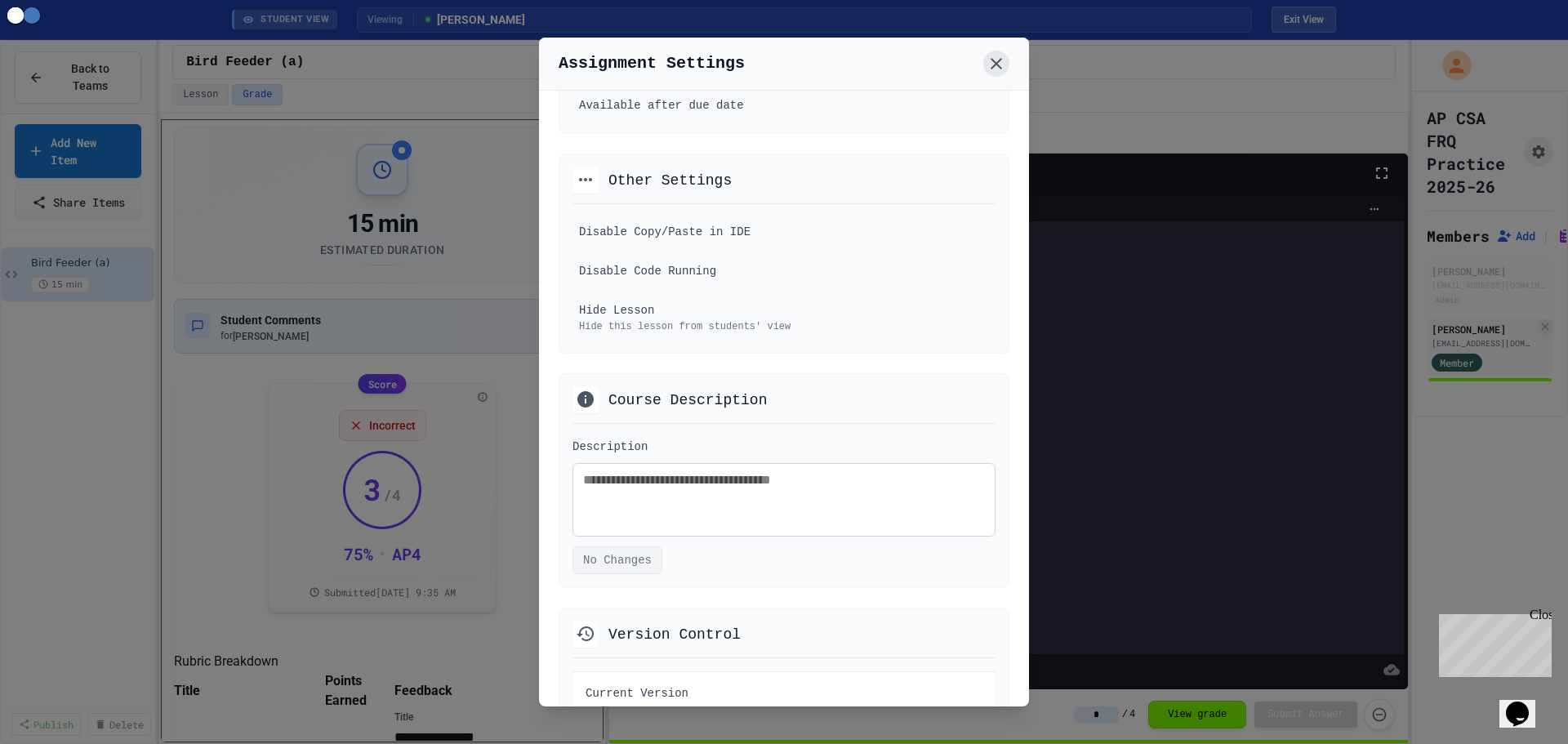
click at [997, 63] on icon at bounding box center [996, 63] width 11 height 11
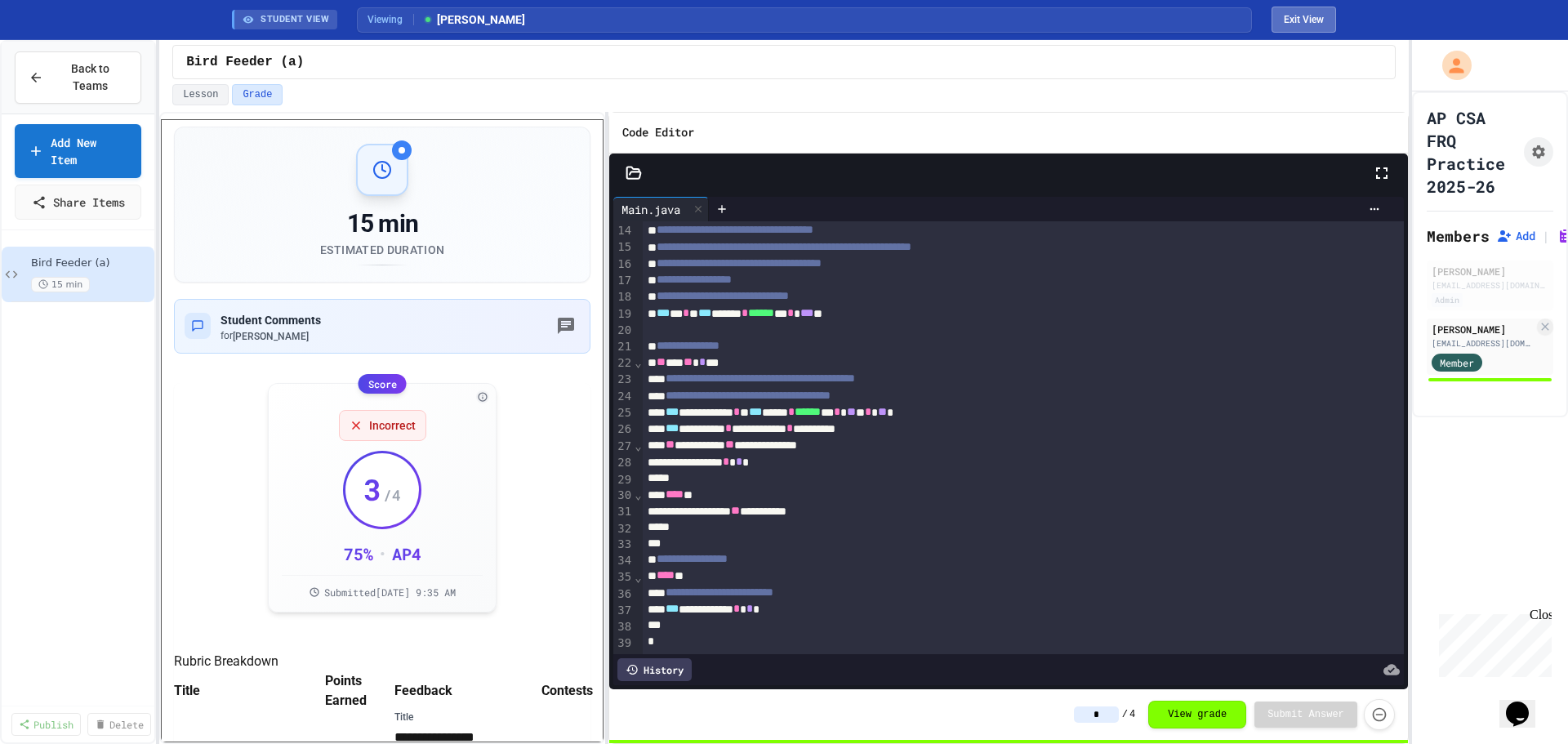
click at [1286, 22] on button "Exit View" at bounding box center [1304, 20] width 64 height 26
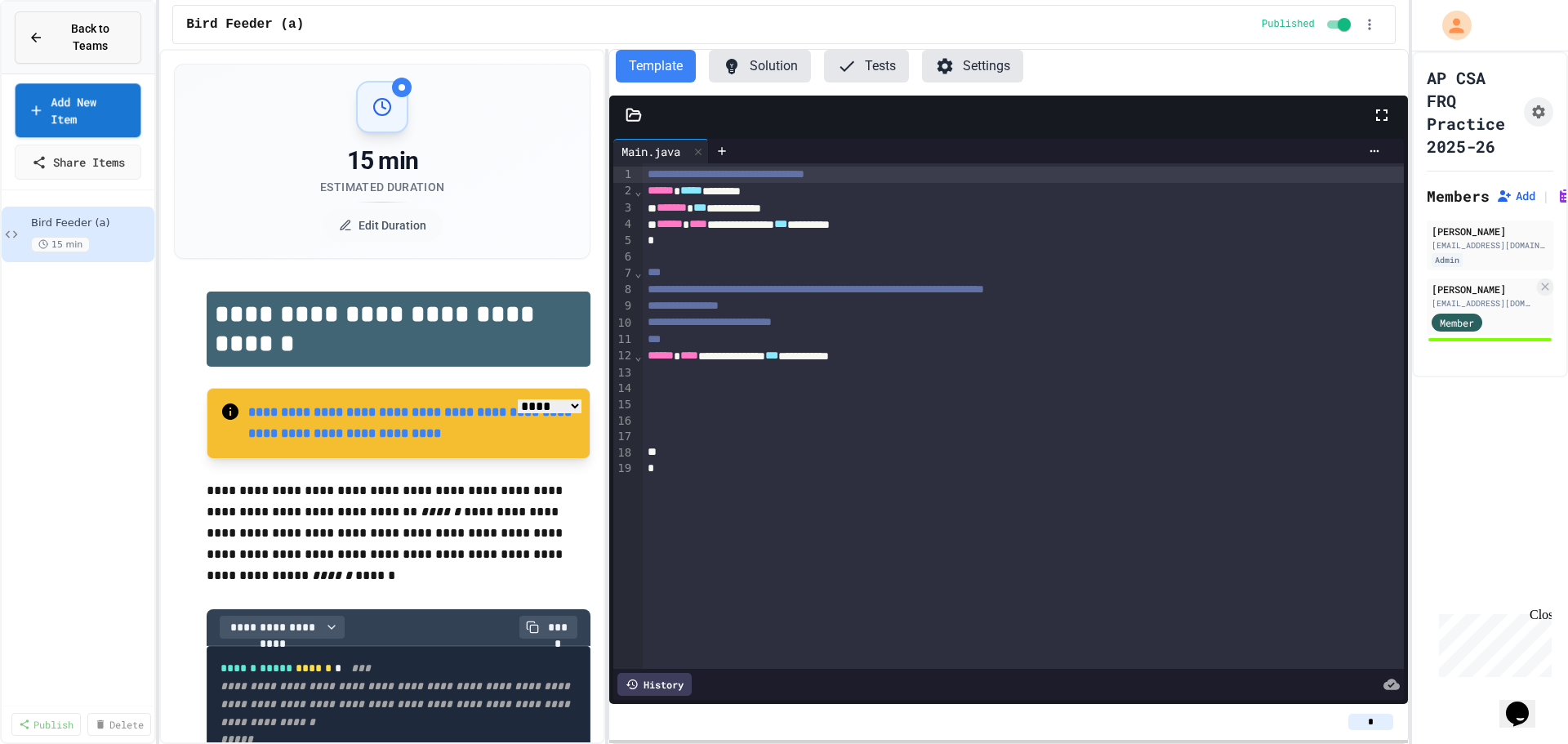
click at [88, 20] on span "Back to Teams" at bounding box center [90, 37] width 74 height 34
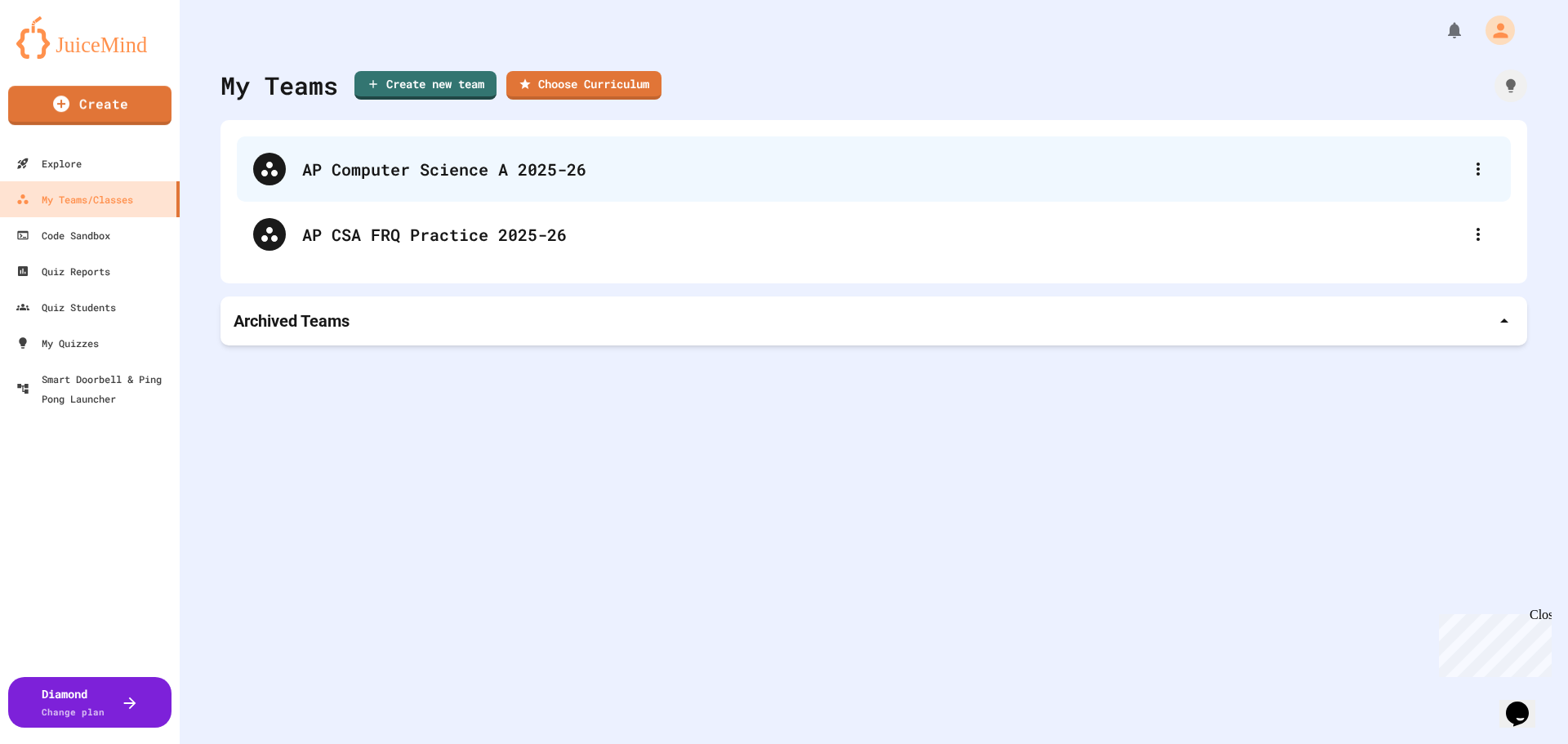
click at [300, 161] on div "AP Computer Science A 2025-26" at bounding box center [873, 169] width 1274 height 65
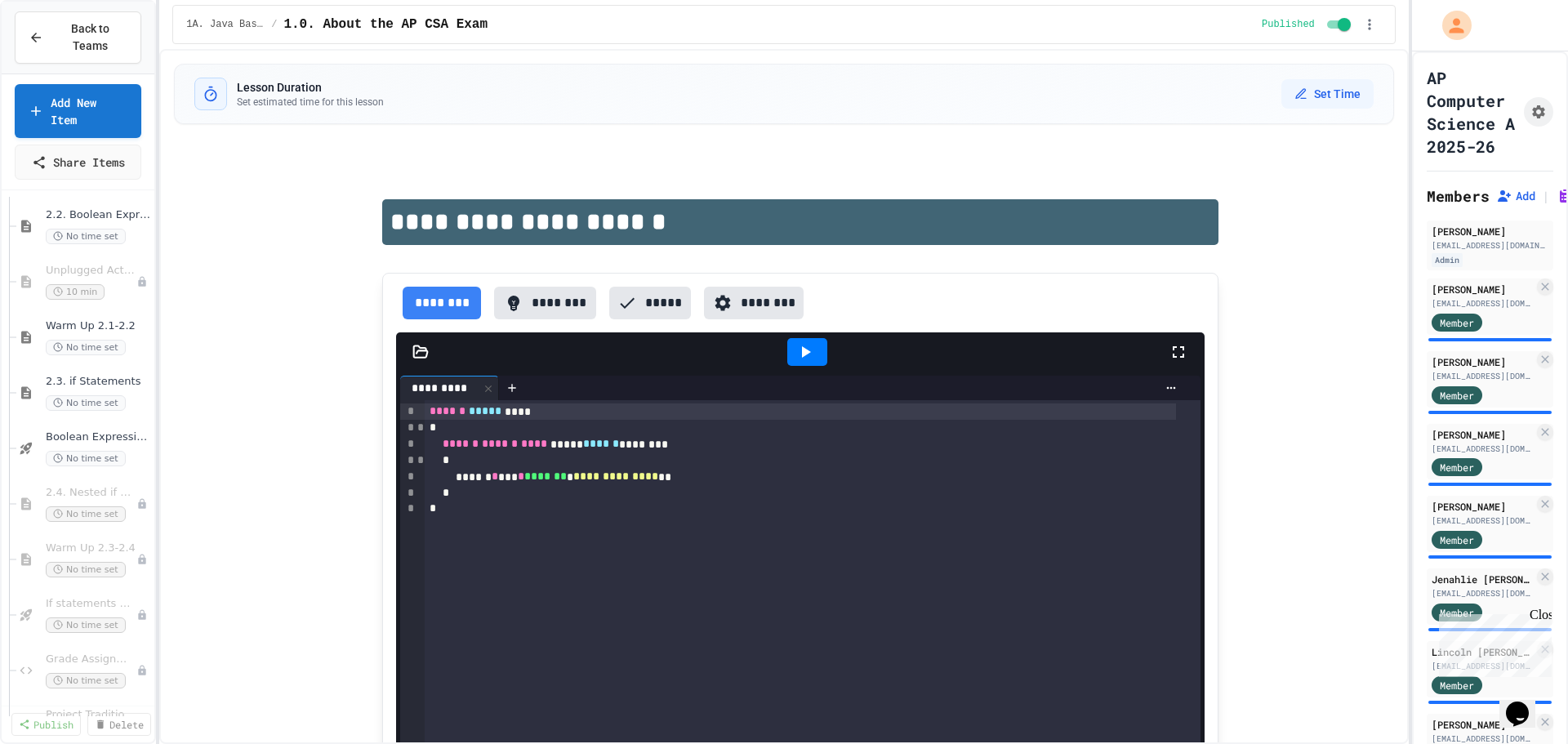
scroll to position [245, 0]
click at [85, 381] on span "No time set" at bounding box center [86, 389] width 80 height 16
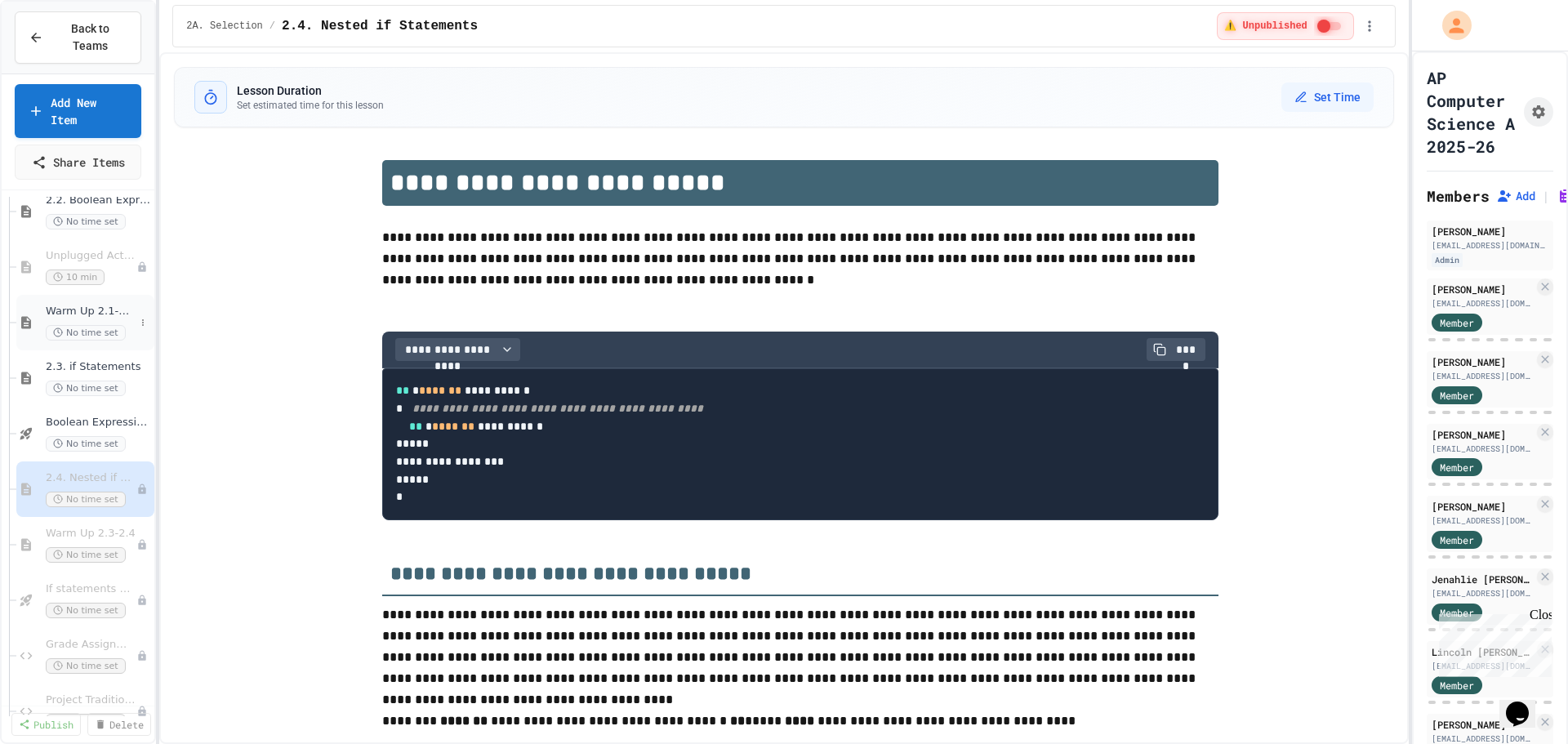
scroll to position [82, 0]
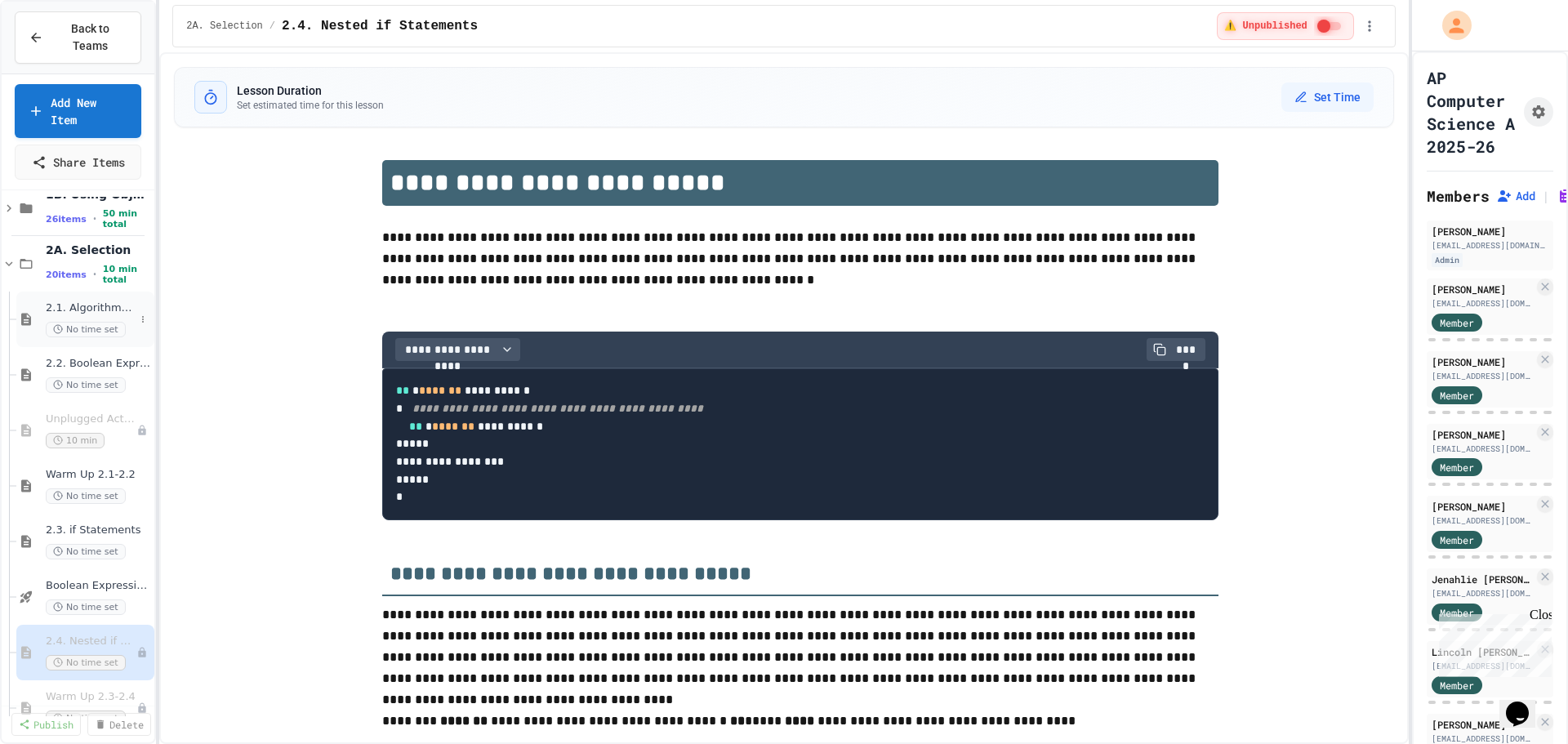
click at [80, 291] on div "2.1. Algorithms with Selection and Repetition No time set" at bounding box center [85, 319] width 138 height 56
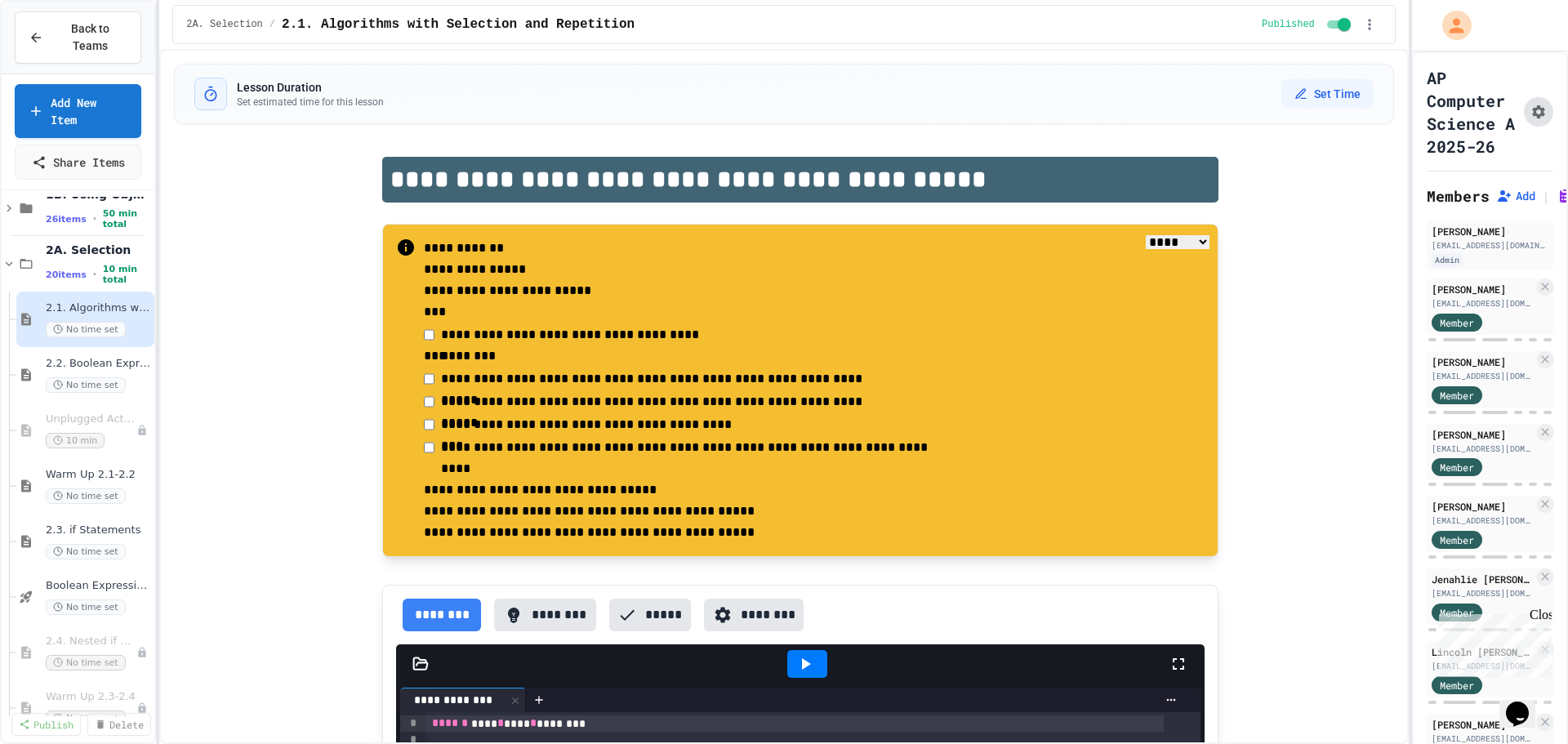
click at [1527, 127] on button "Assignment Settings" at bounding box center [1538, 112] width 30 height 30
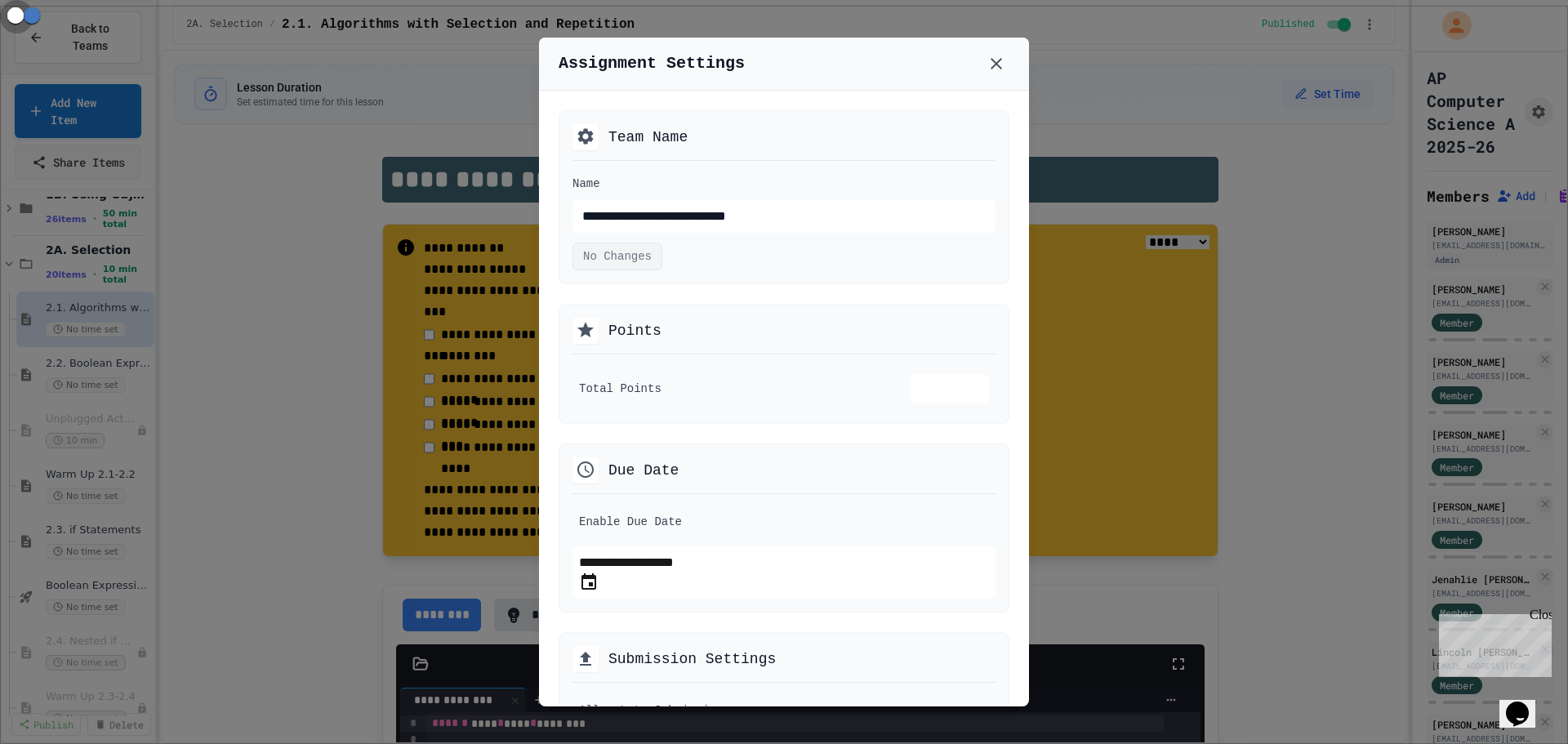
click at [598, 592] on icon "Choose date, selected date is Oct 2, 2025" at bounding box center [589, 581] width 20 height 20
type input "**********"
click at [597, 548] on button "OK" at bounding box center [588, 557] width 17 height 20
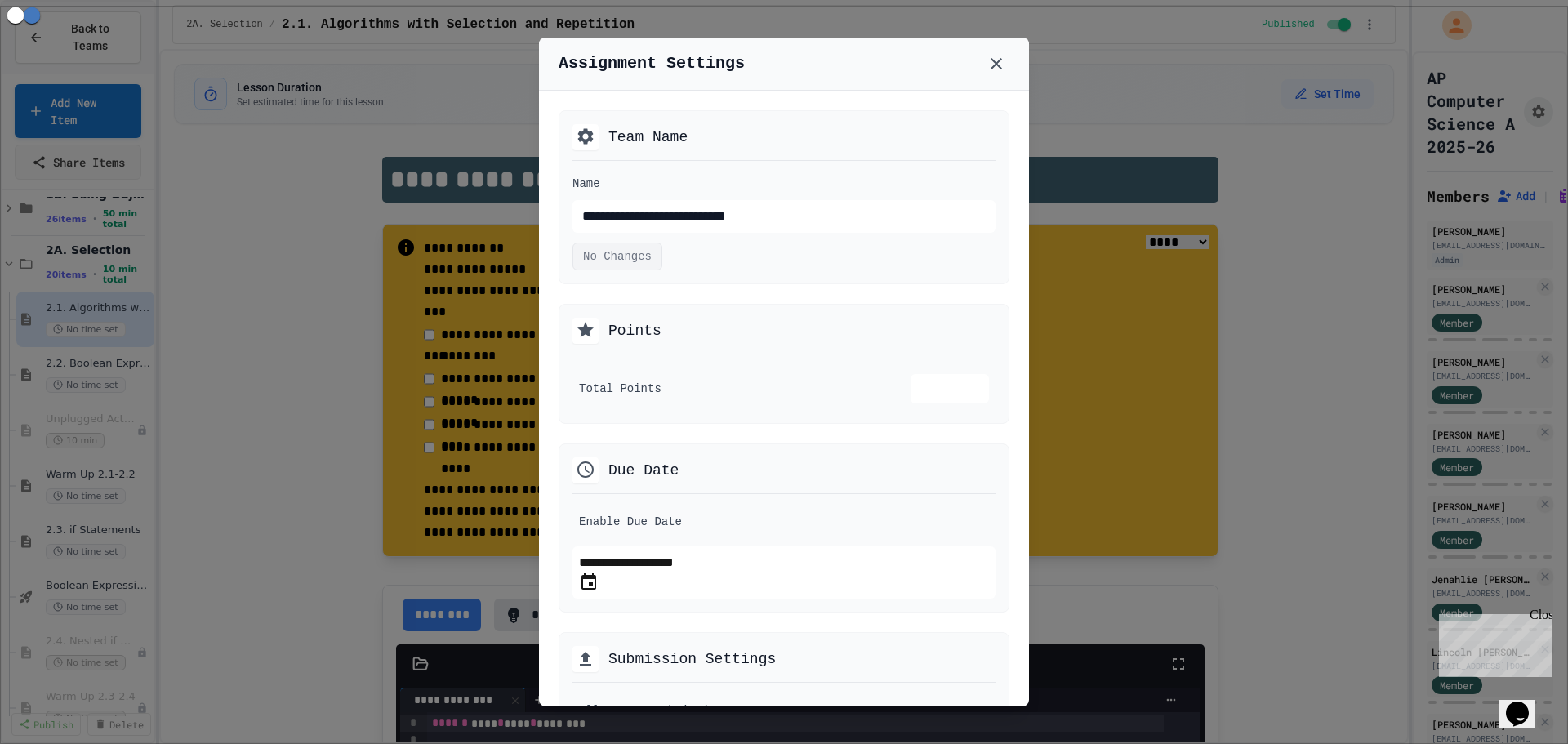
click at [78, 351] on div at bounding box center [784, 372] width 1568 height 744
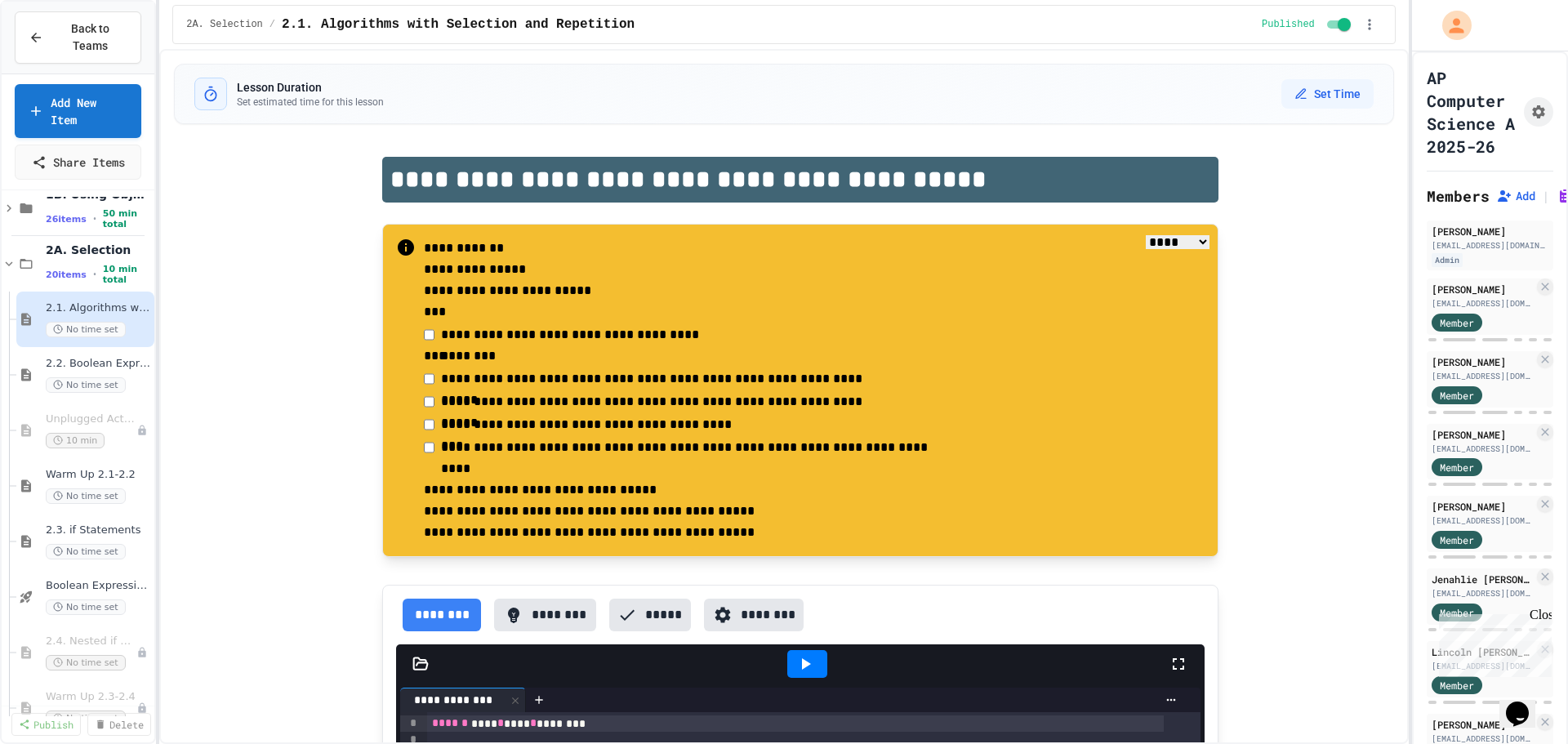
click at [78, 356] on span "2.2. Boolean Expressions" at bounding box center [98, 363] width 105 height 14
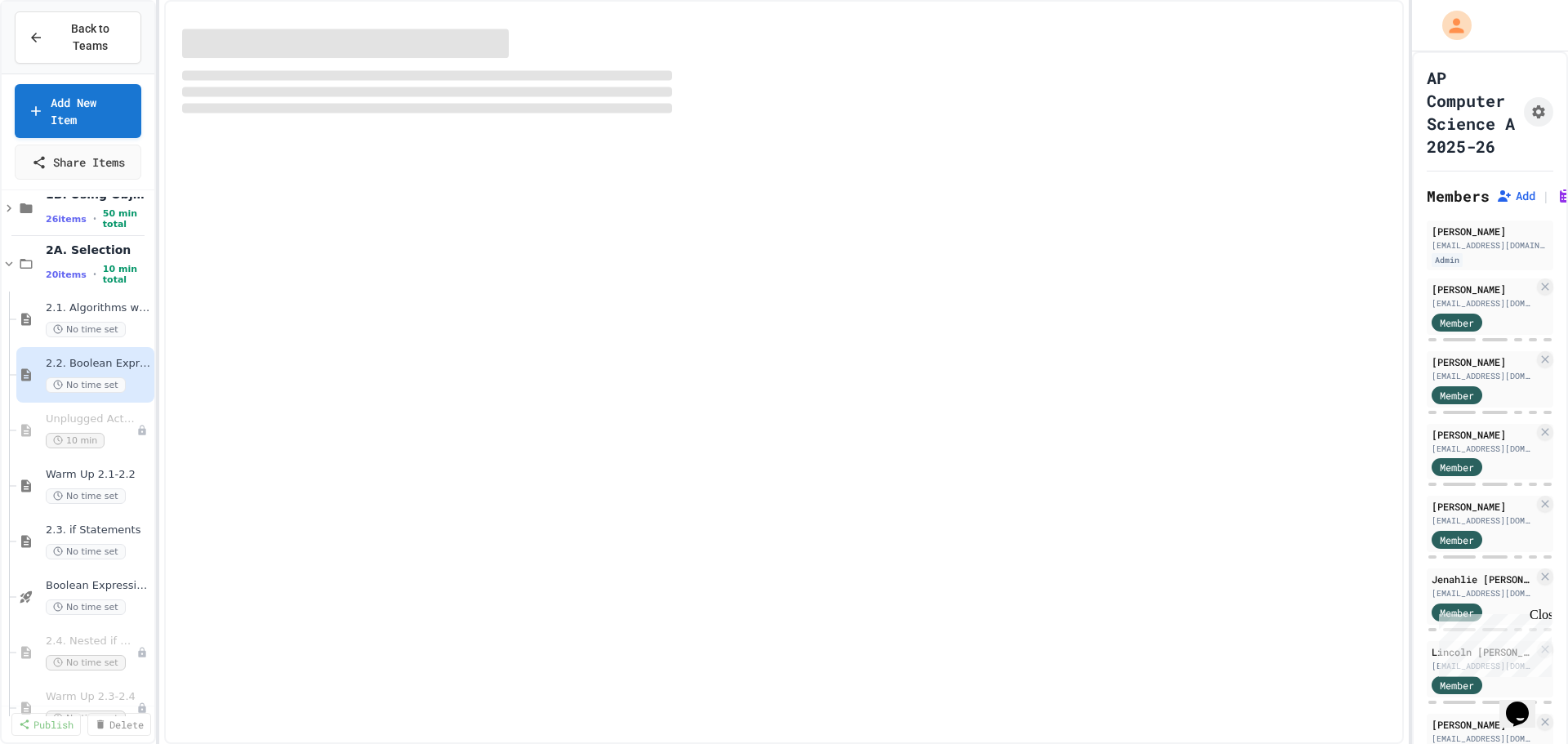
select select "***"
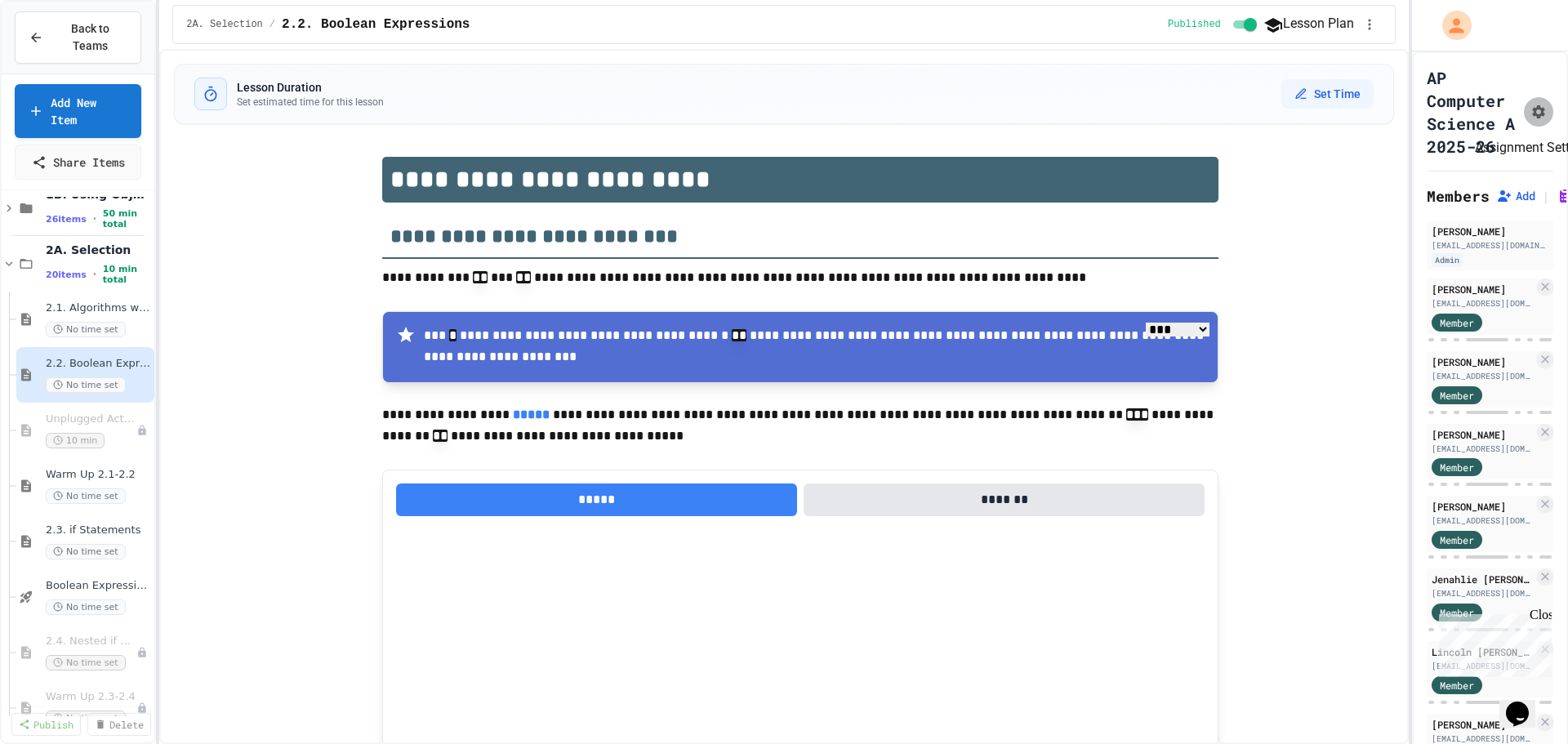
click at [1531, 120] on icon "Assignment Settings" at bounding box center [1538, 111] width 17 height 17
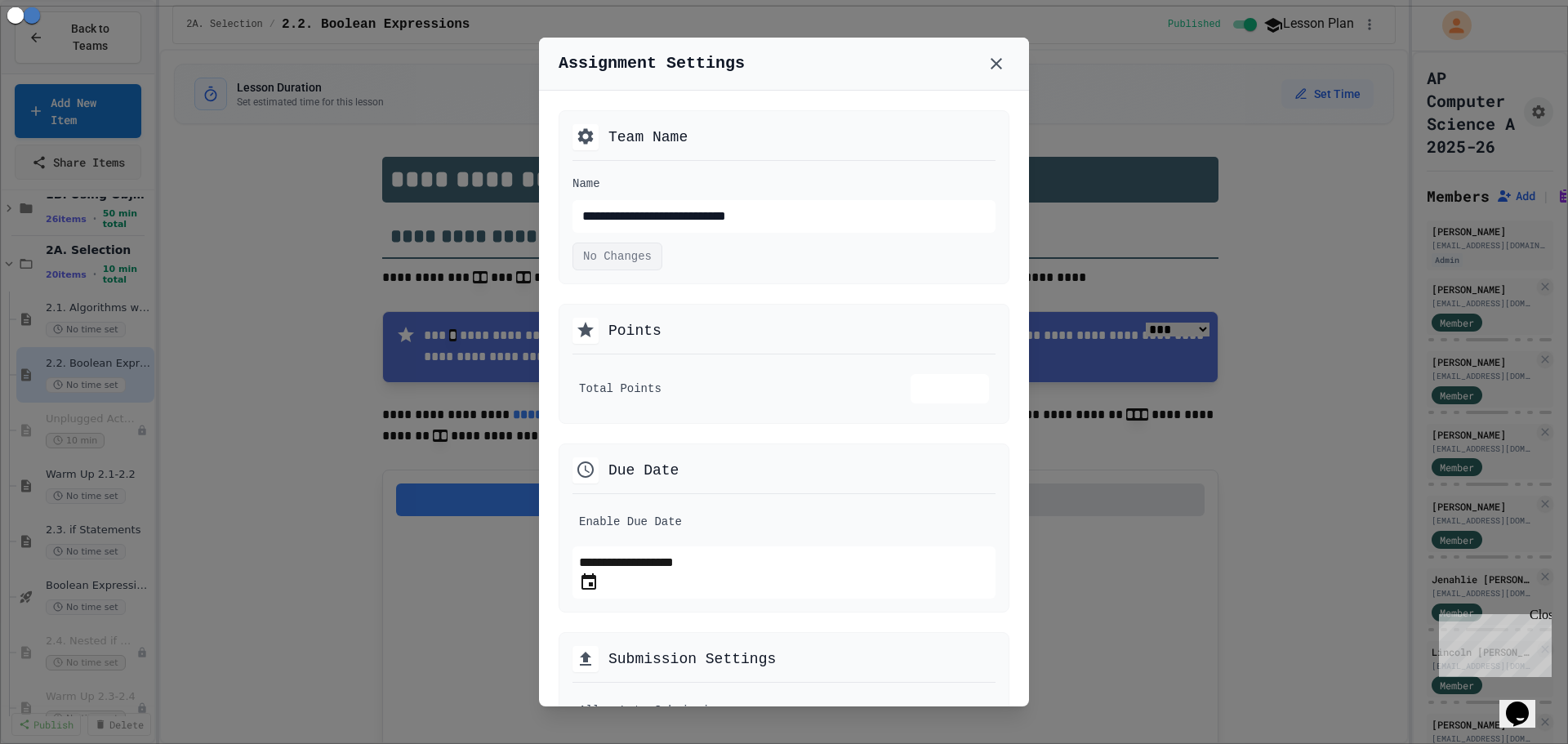
click at [597, 589] on icon "Choose date, selected date is Oct 2, 2025" at bounding box center [589, 581] width 15 height 17
type input "**********"
click at [883, 185] on div "**********" at bounding box center [784, 203] width 423 height 59
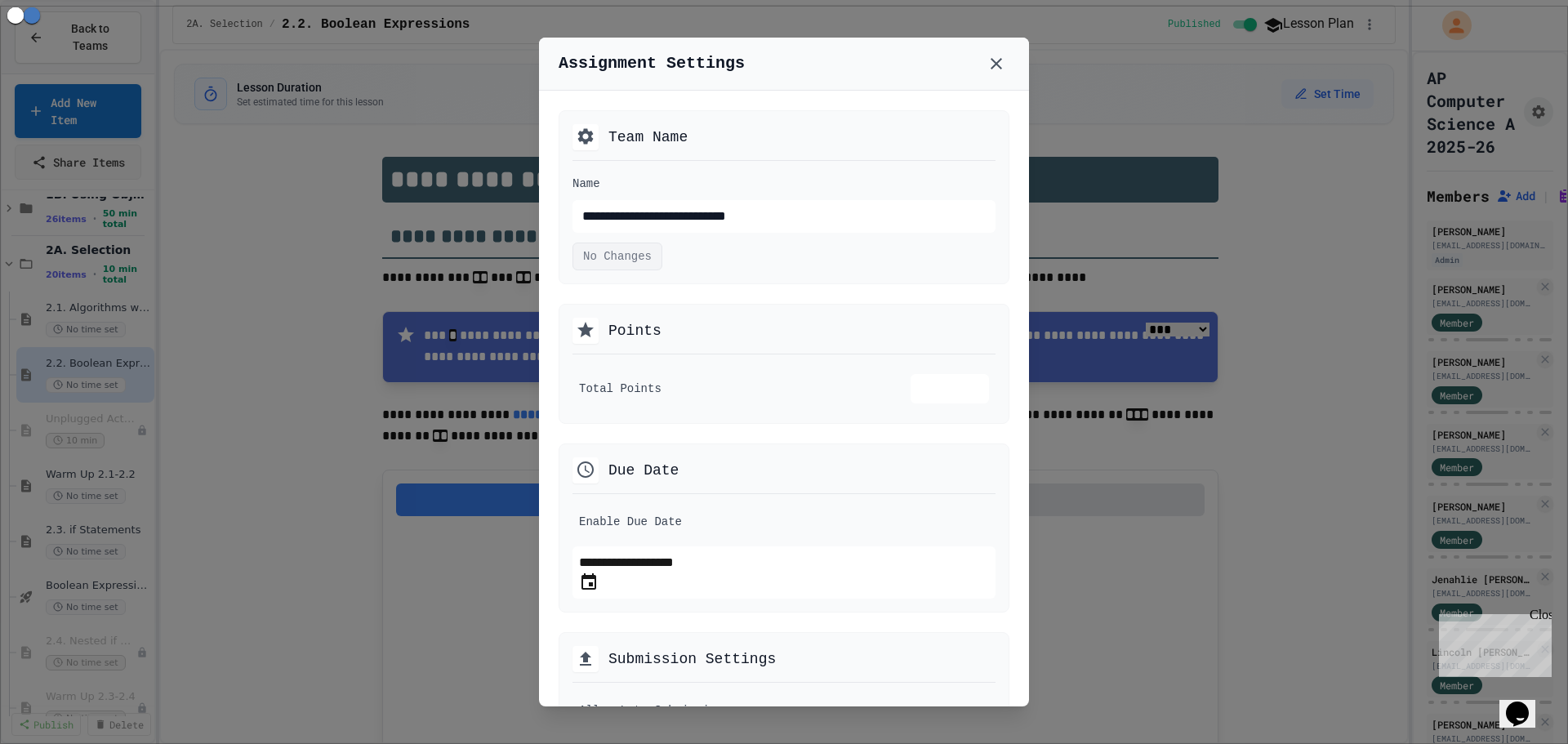
click at [294, 343] on div at bounding box center [784, 372] width 1568 height 744
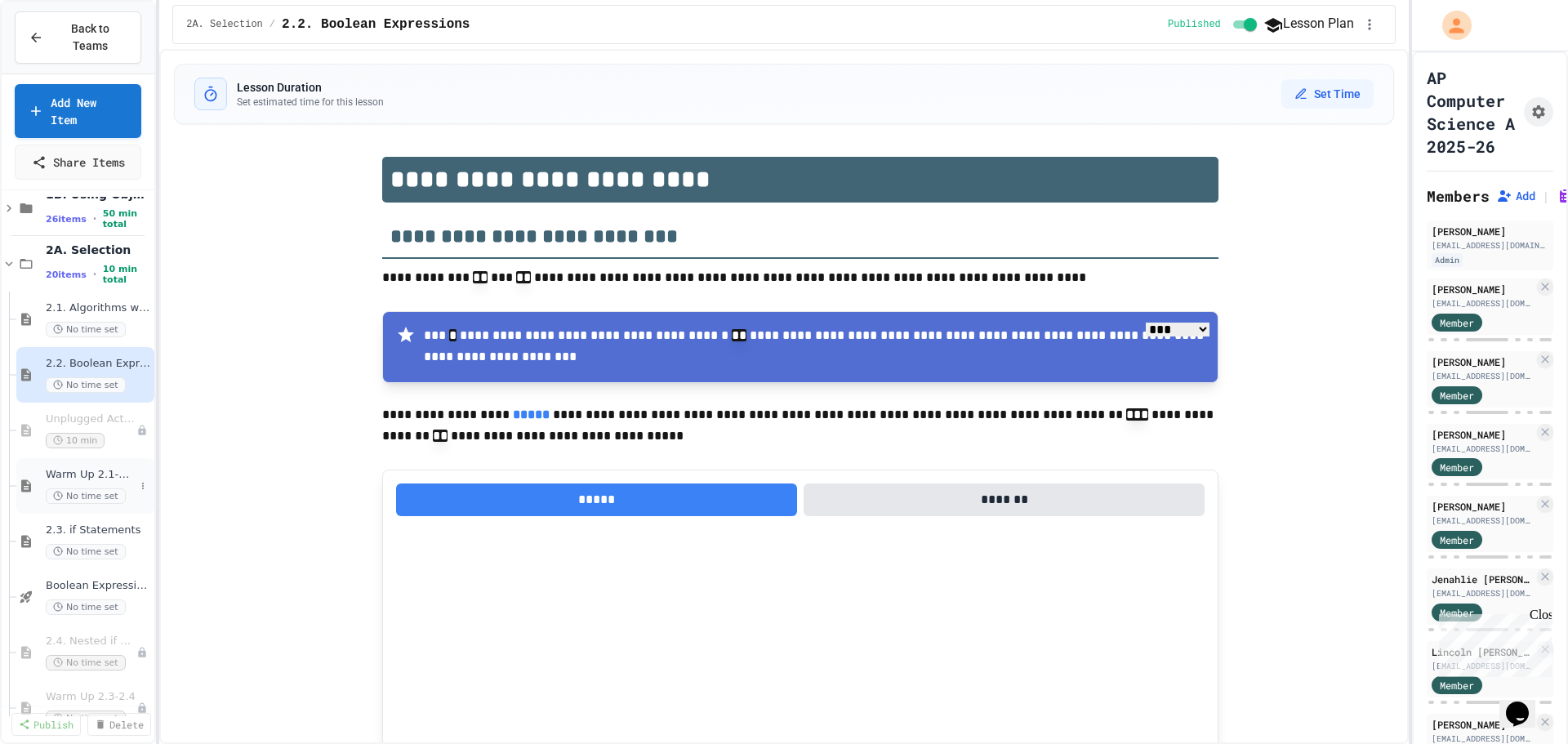
click at [82, 468] on span "Warm Up 2.1-2.2" at bounding box center [90, 475] width 89 height 14
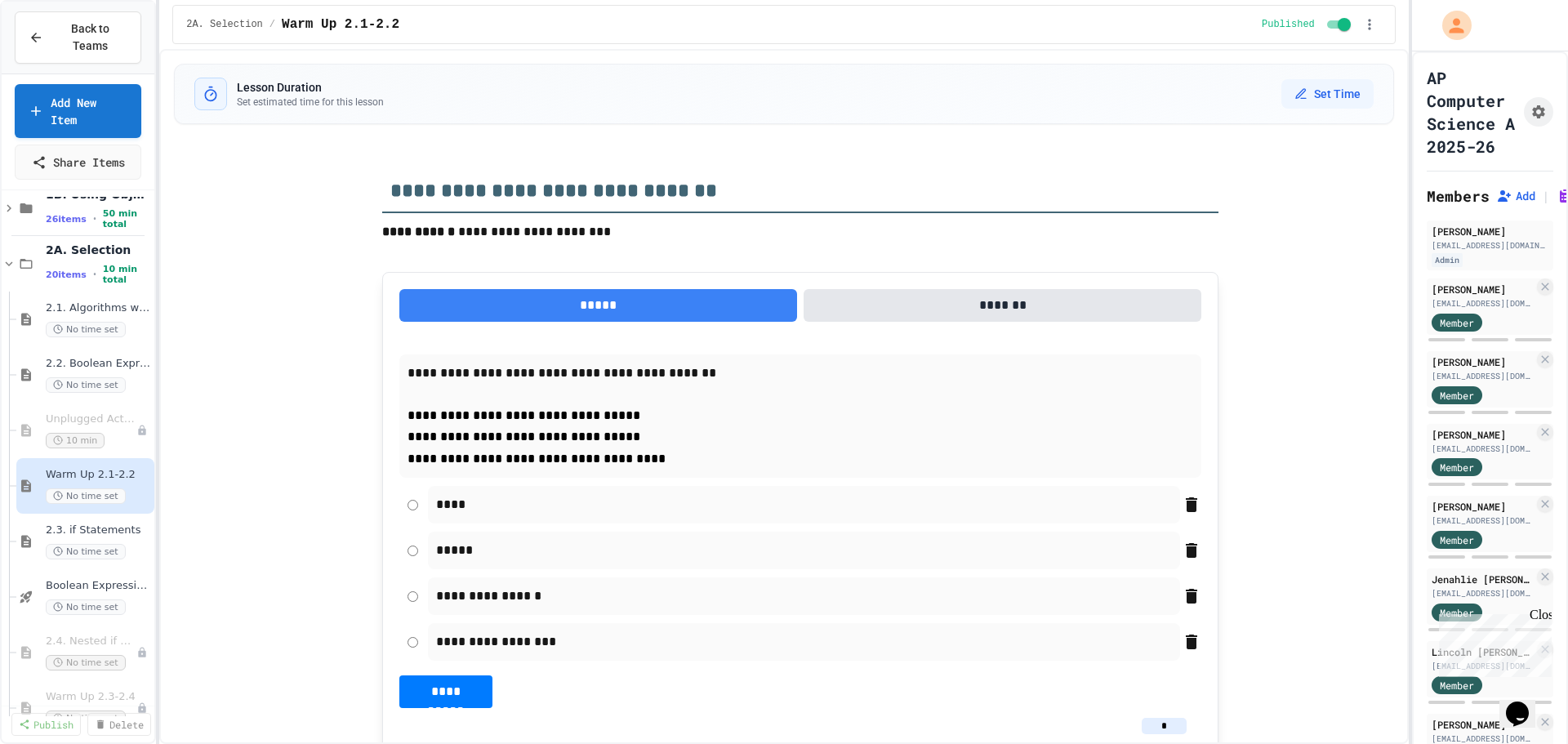
type textarea "*"
click at [1535, 125] on button "Assignment Settings" at bounding box center [1538, 112] width 30 height 30
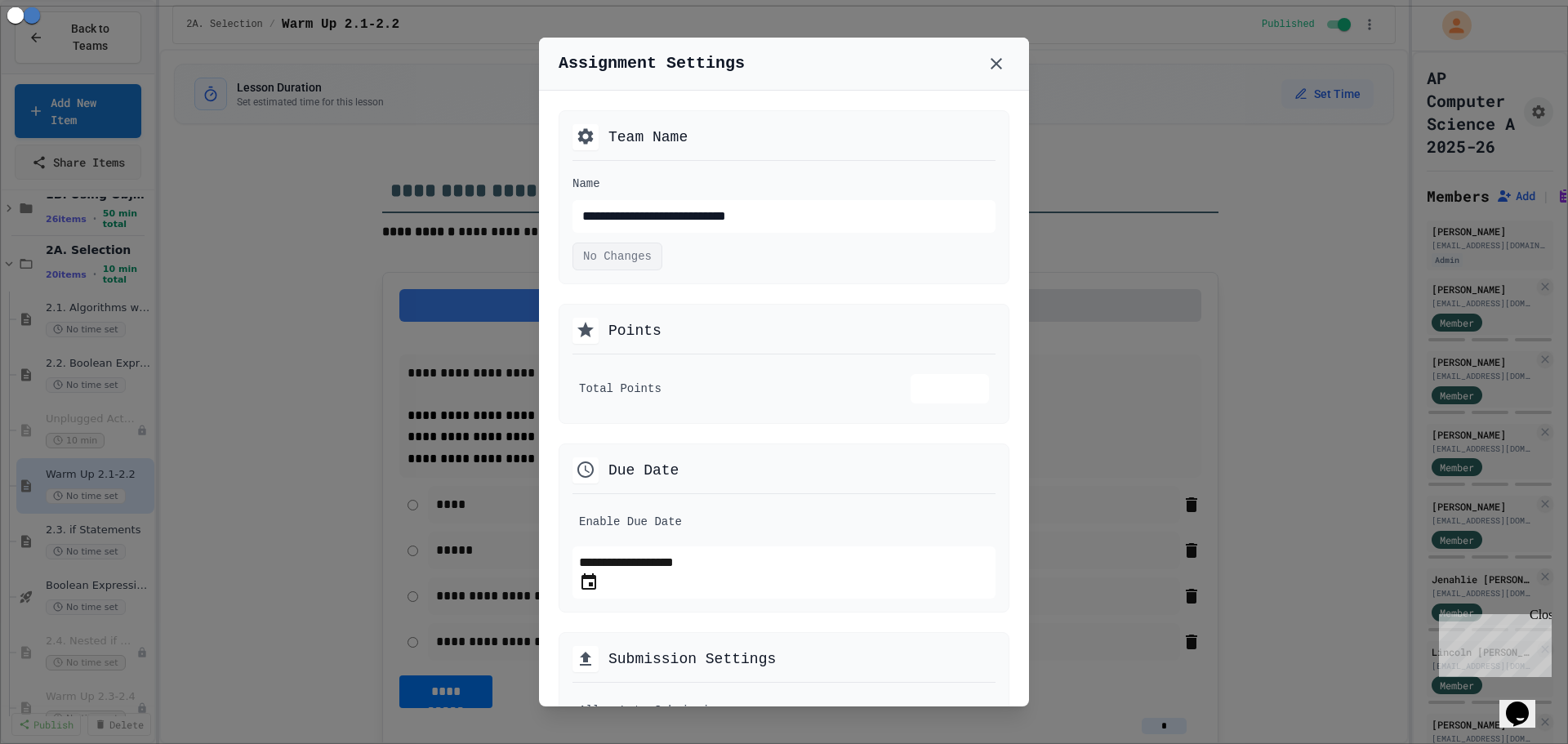
click at [597, 587] on icon "Choose date, selected date is Oct 2, 2025" at bounding box center [589, 581] width 15 height 17
type input "**********"
click at [865, 168] on div "**********" at bounding box center [784, 197] width 450 height 174
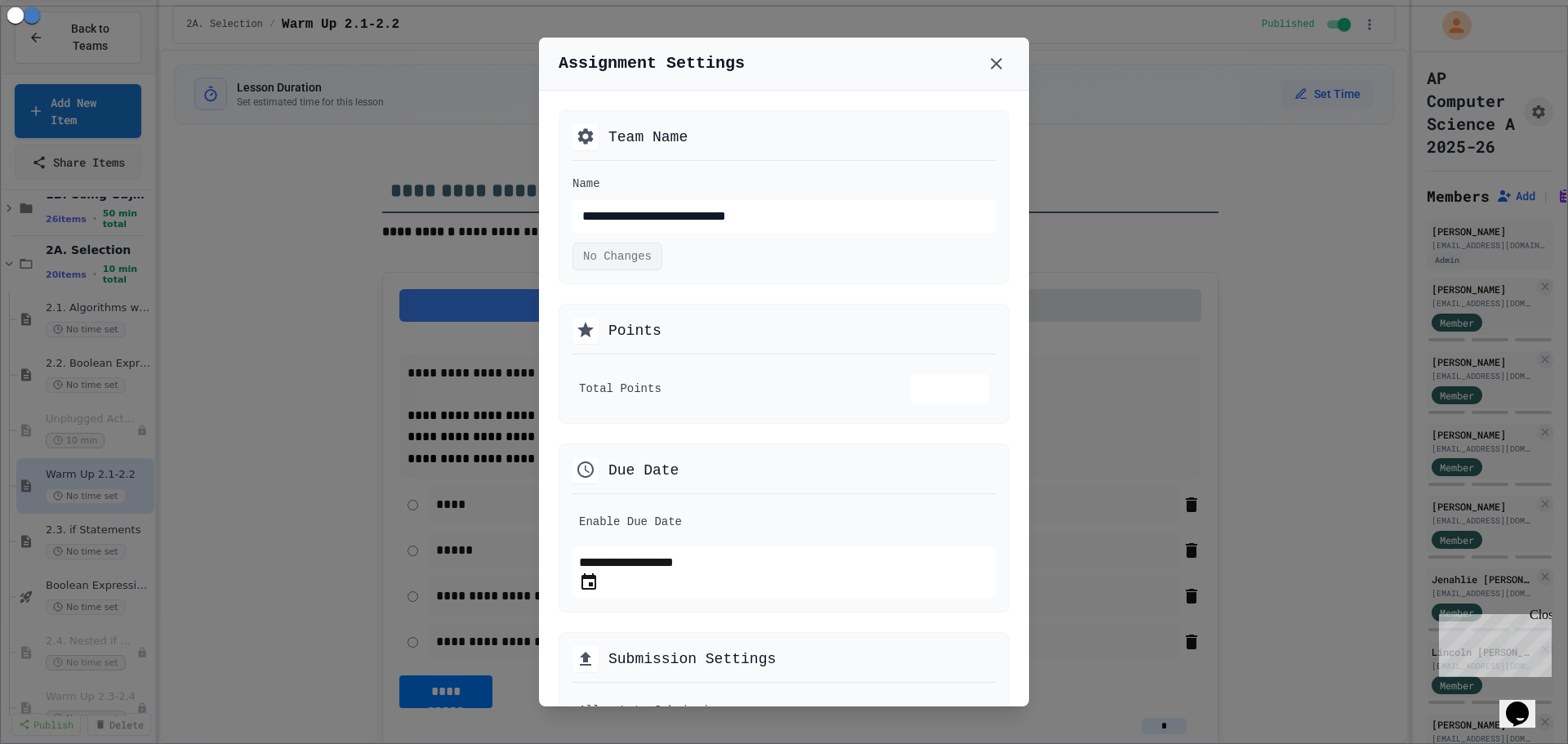
click at [238, 390] on div at bounding box center [784, 372] width 1568 height 744
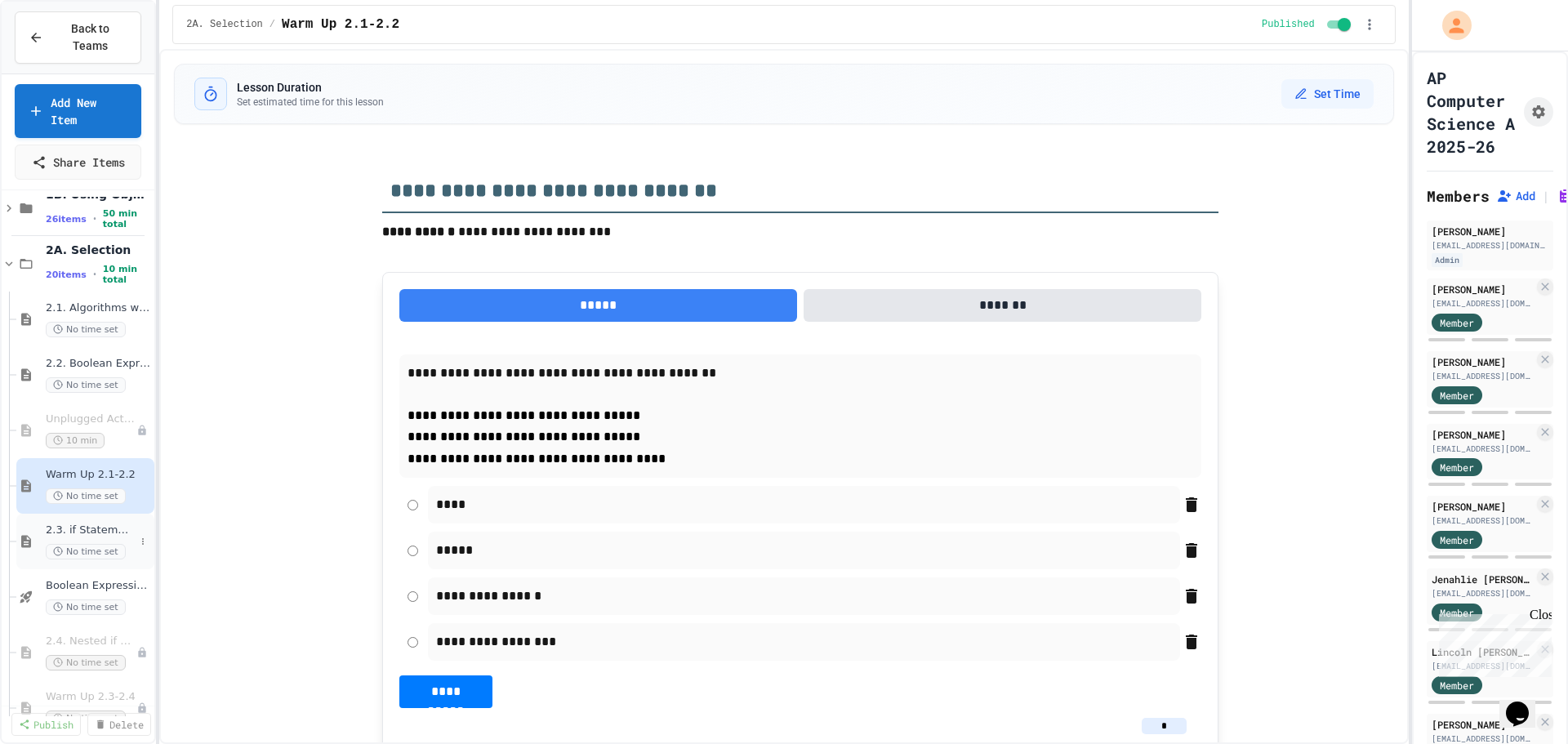
click at [69, 543] on span "No time set" at bounding box center [86, 551] width 80 height 16
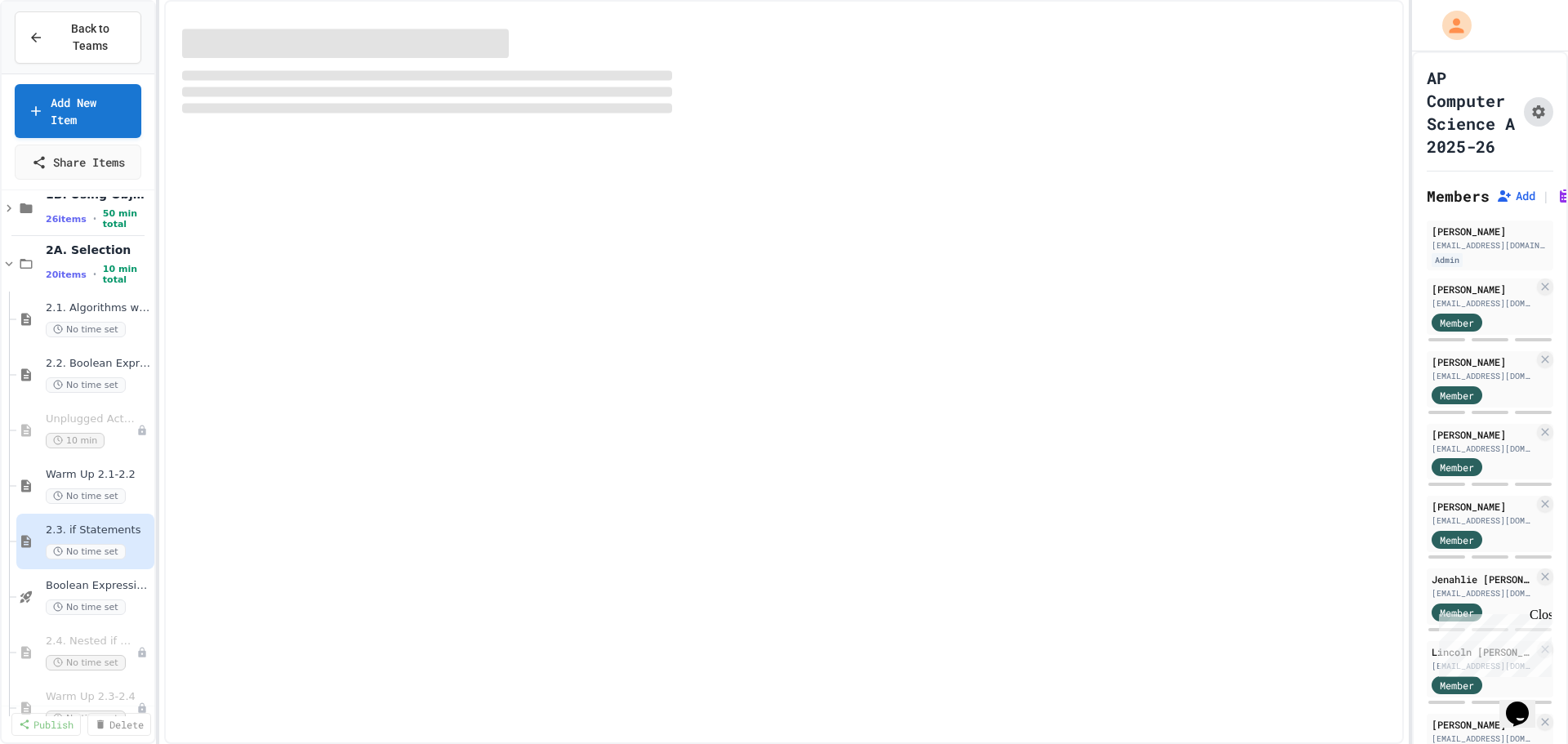
type textarea "*"
select select "***"
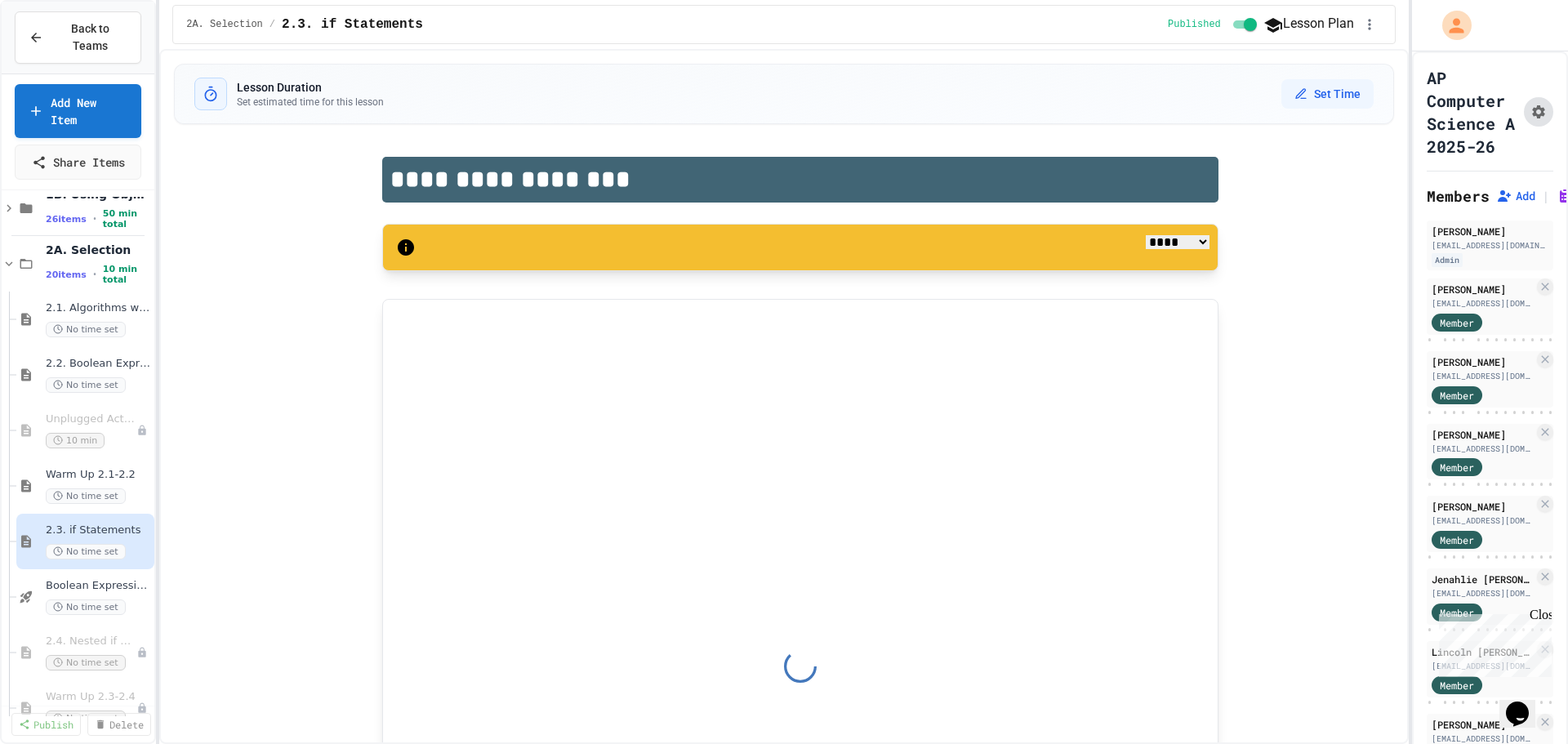
type textarea "*"
click at [1531, 120] on icon "Assignment Settings" at bounding box center [1538, 111] width 17 height 17
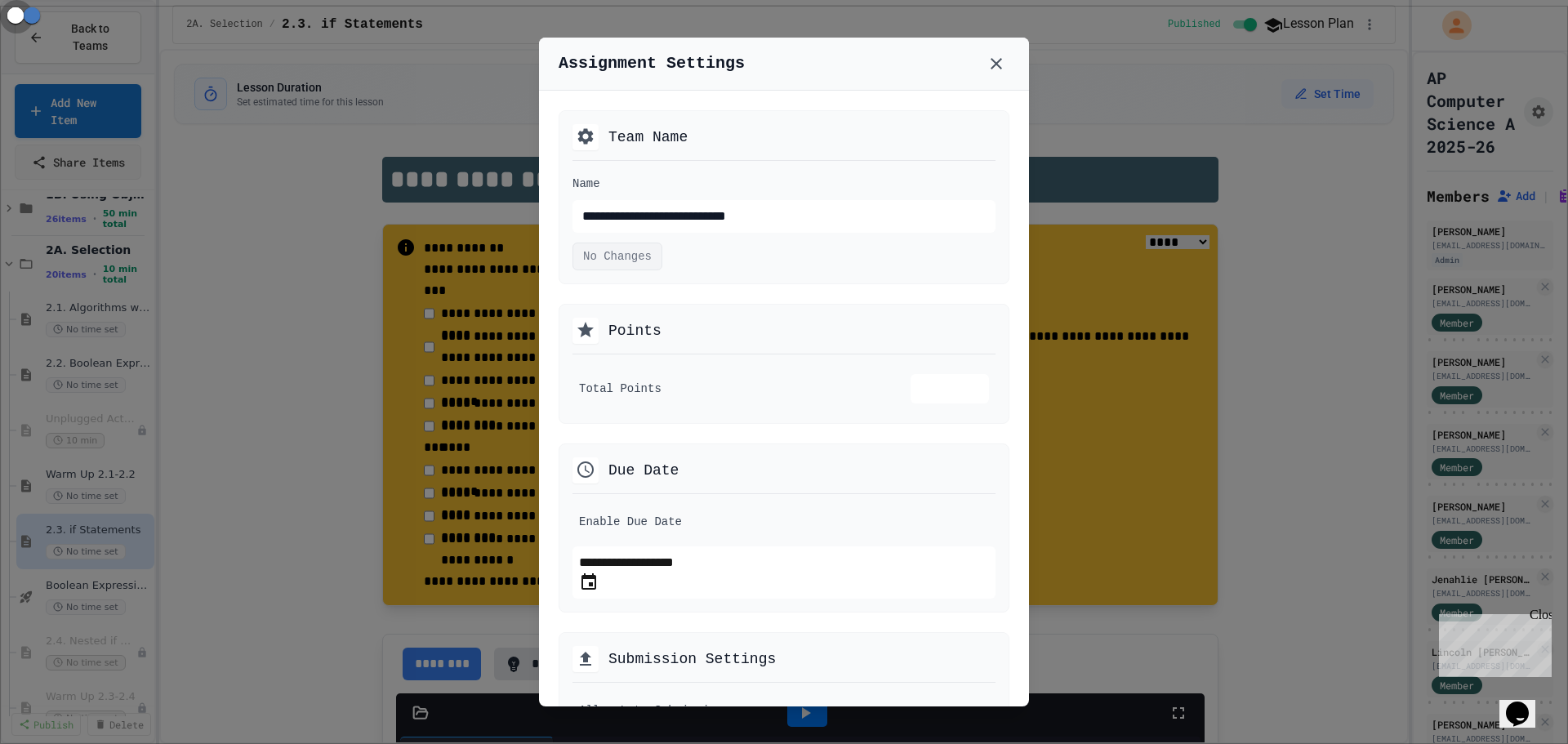
click at [598, 590] on icon "Choose date, selected date is Oct 3, 2025" at bounding box center [589, 581] width 20 height 20
type input "**********"
type textarea "*"
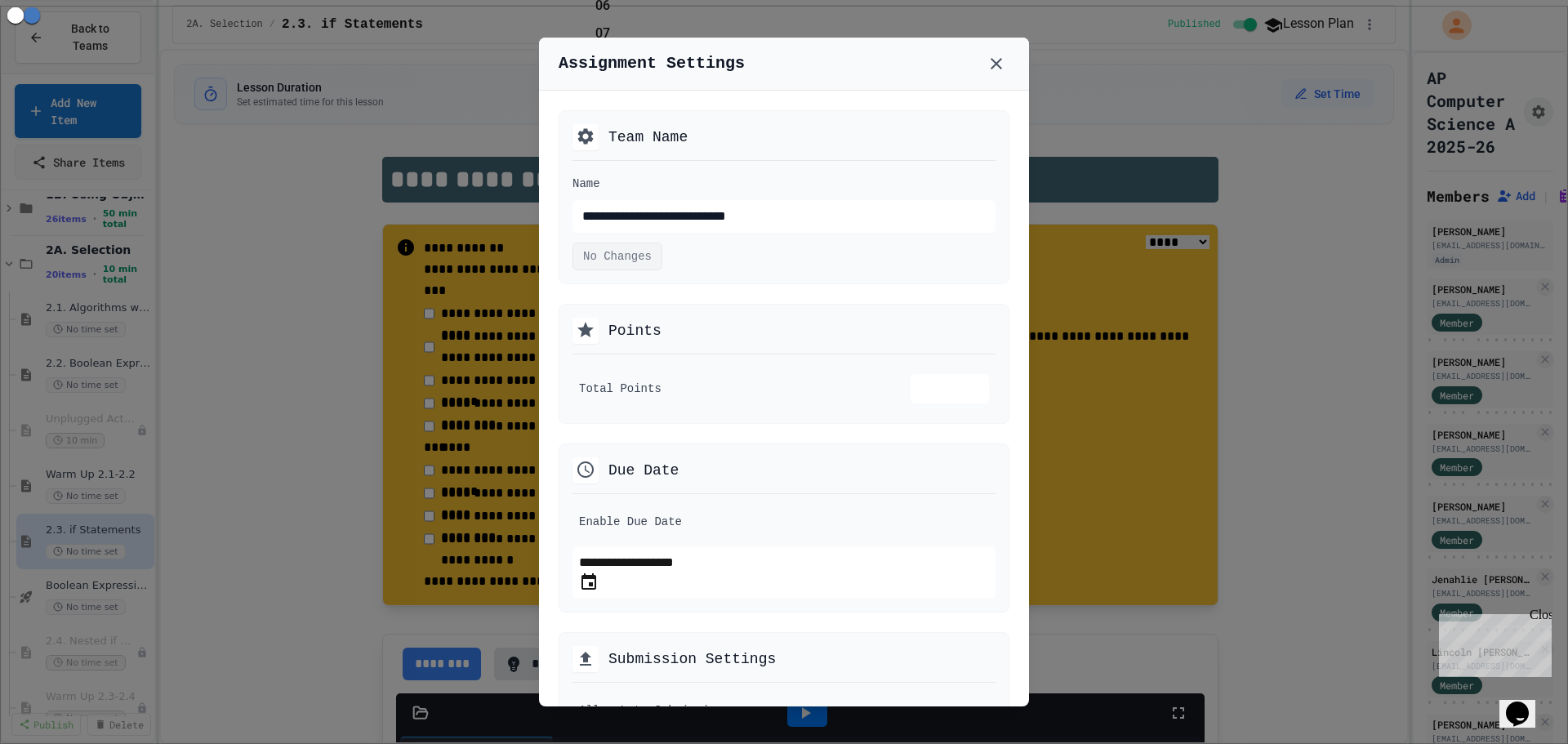
click at [327, 403] on div at bounding box center [784, 372] width 1568 height 744
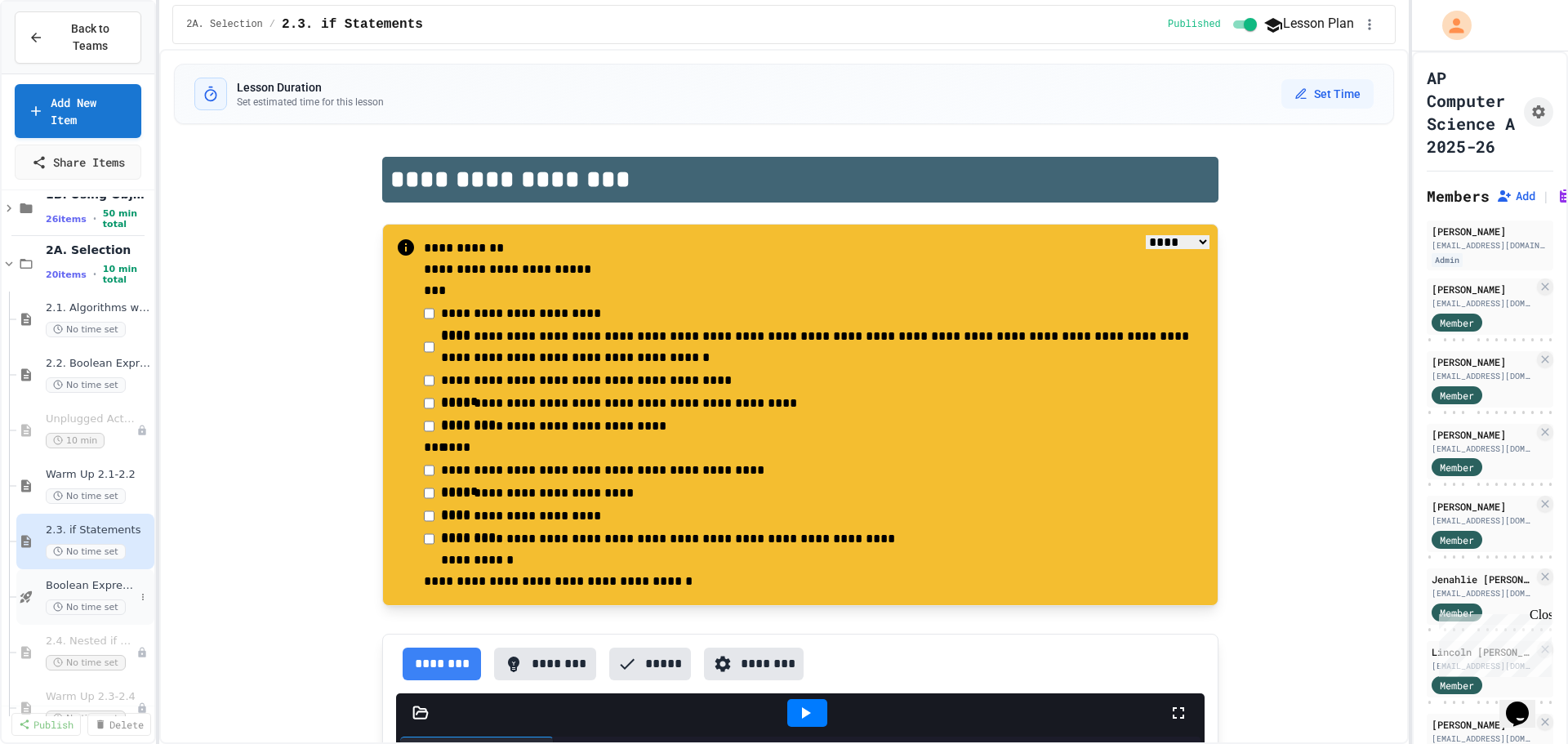
click at [87, 579] on span "Boolean Expressions - Quiz" at bounding box center [90, 586] width 89 height 14
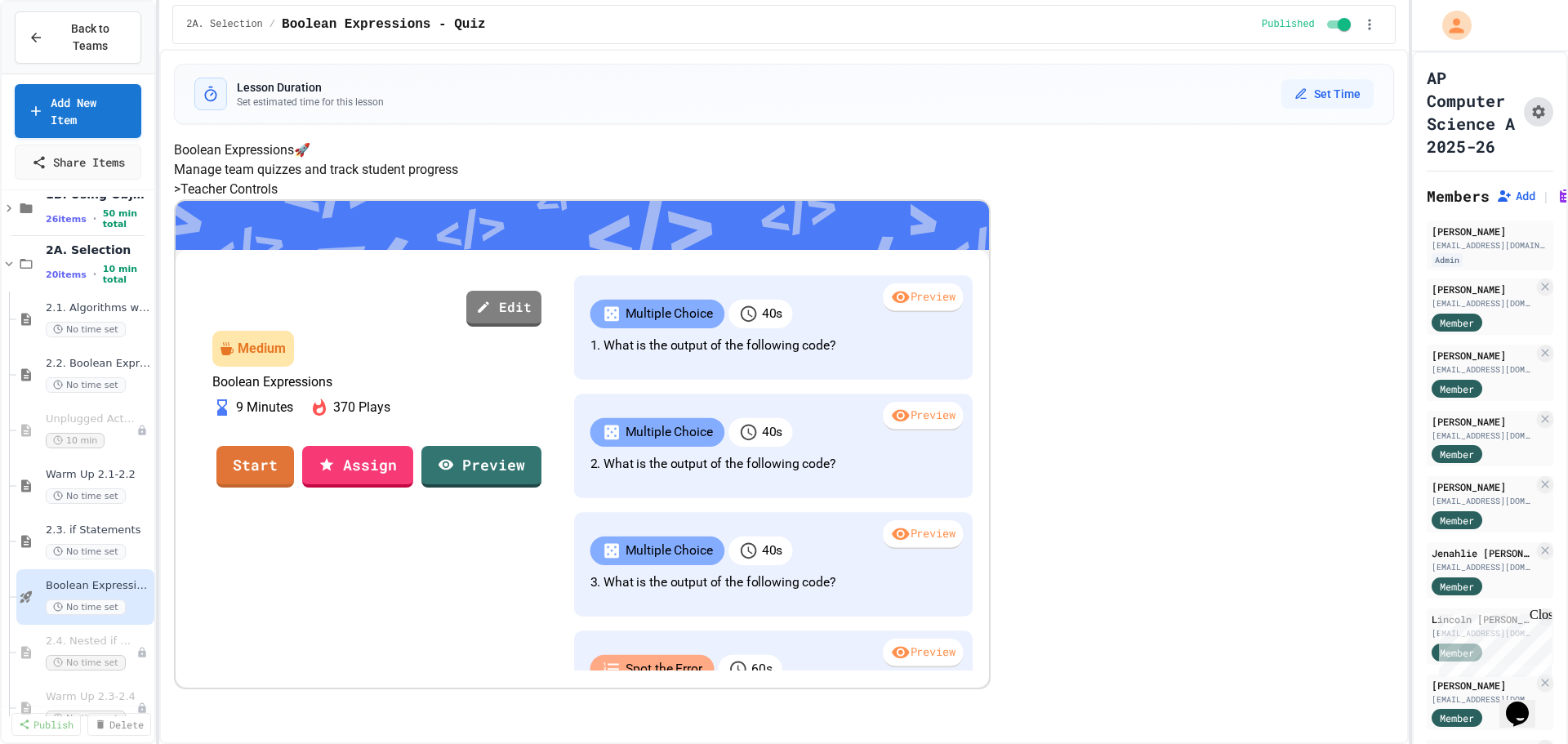
click at [1531, 116] on icon "Assignment Settings" at bounding box center [1538, 111] width 17 height 17
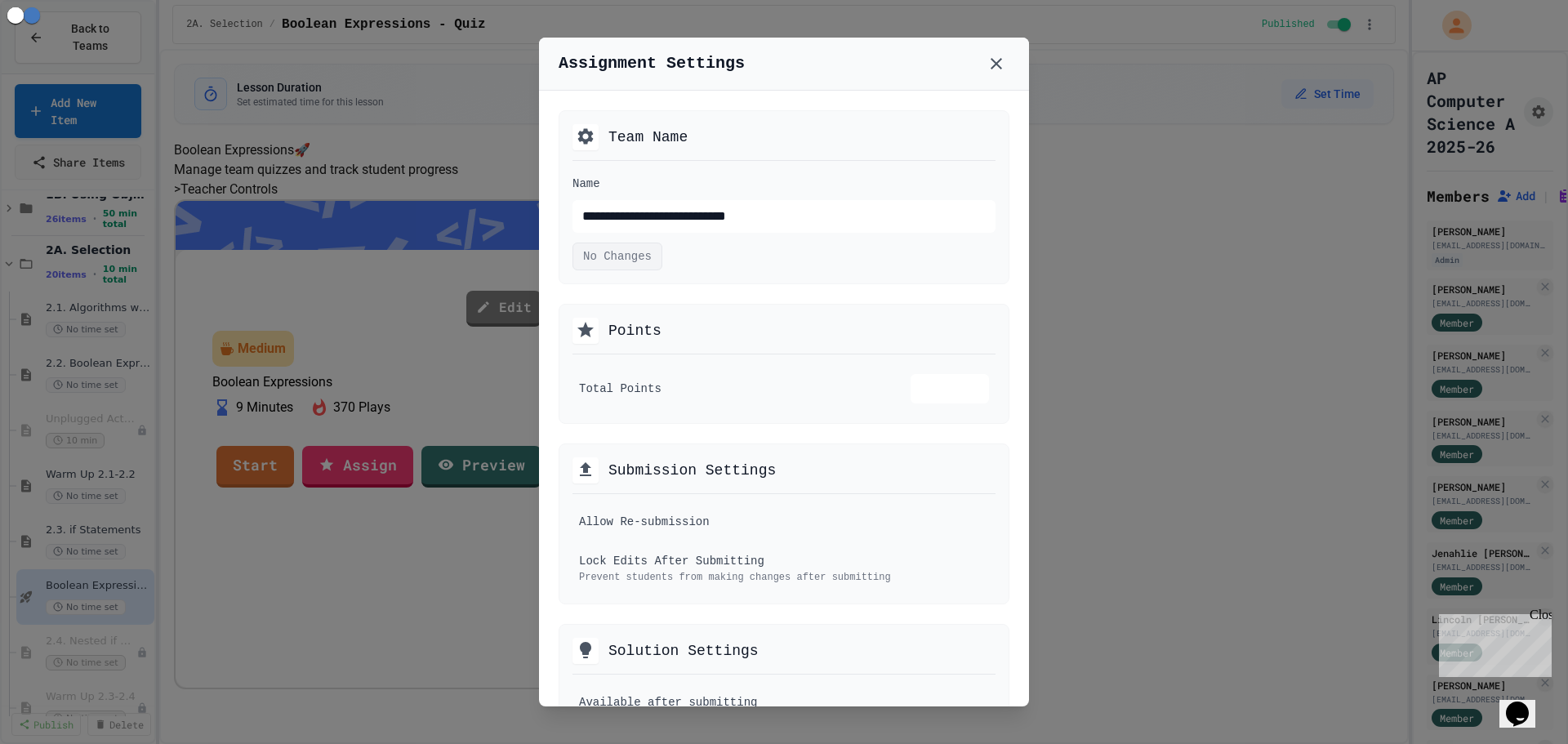
click at [350, 436] on div at bounding box center [784, 372] width 1568 height 744
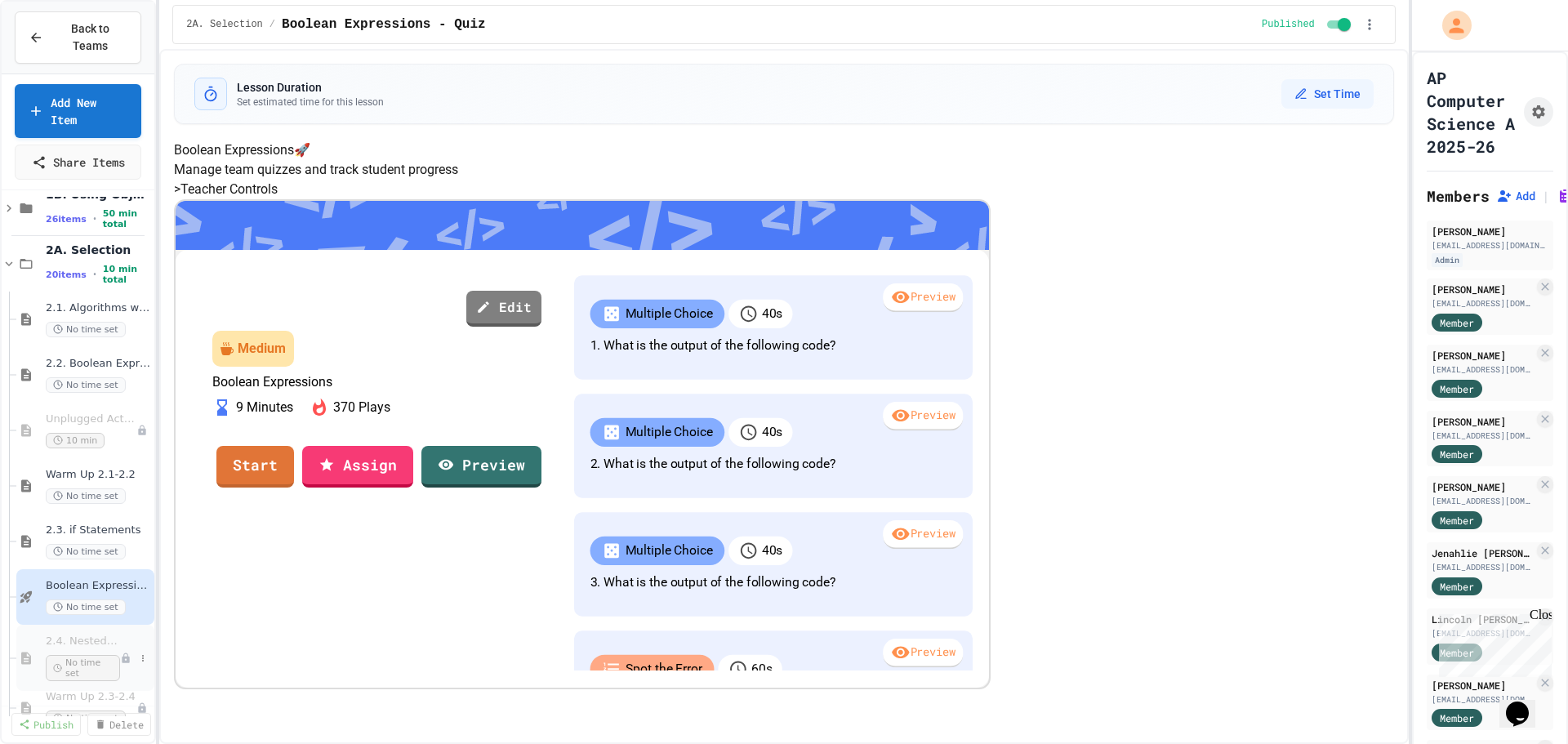
click at [73, 634] on span "2.4. Nested if Statements" at bounding box center [83, 641] width 74 height 14
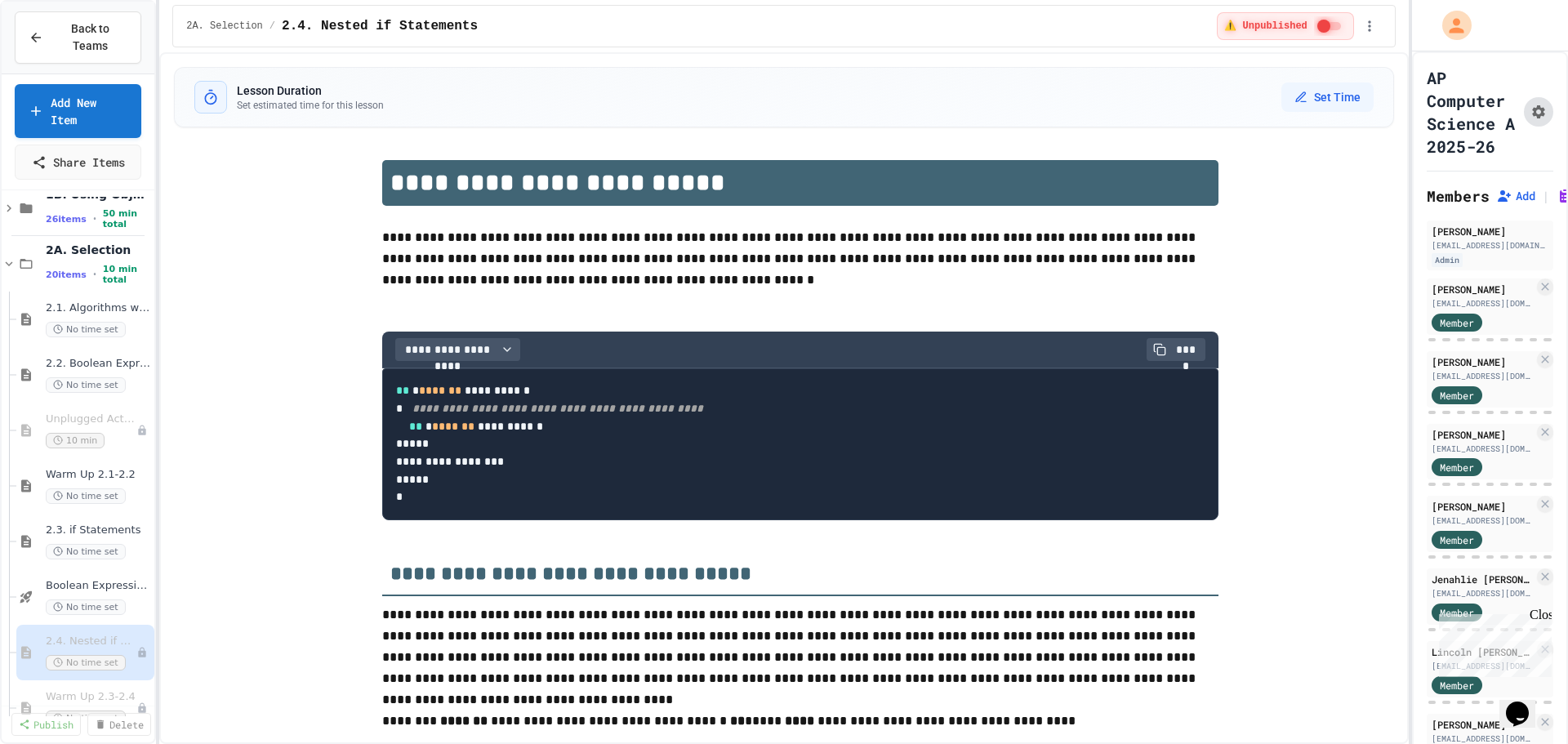
click at [1532, 118] on icon "Assignment Settings" at bounding box center [1538, 111] width 13 height 13
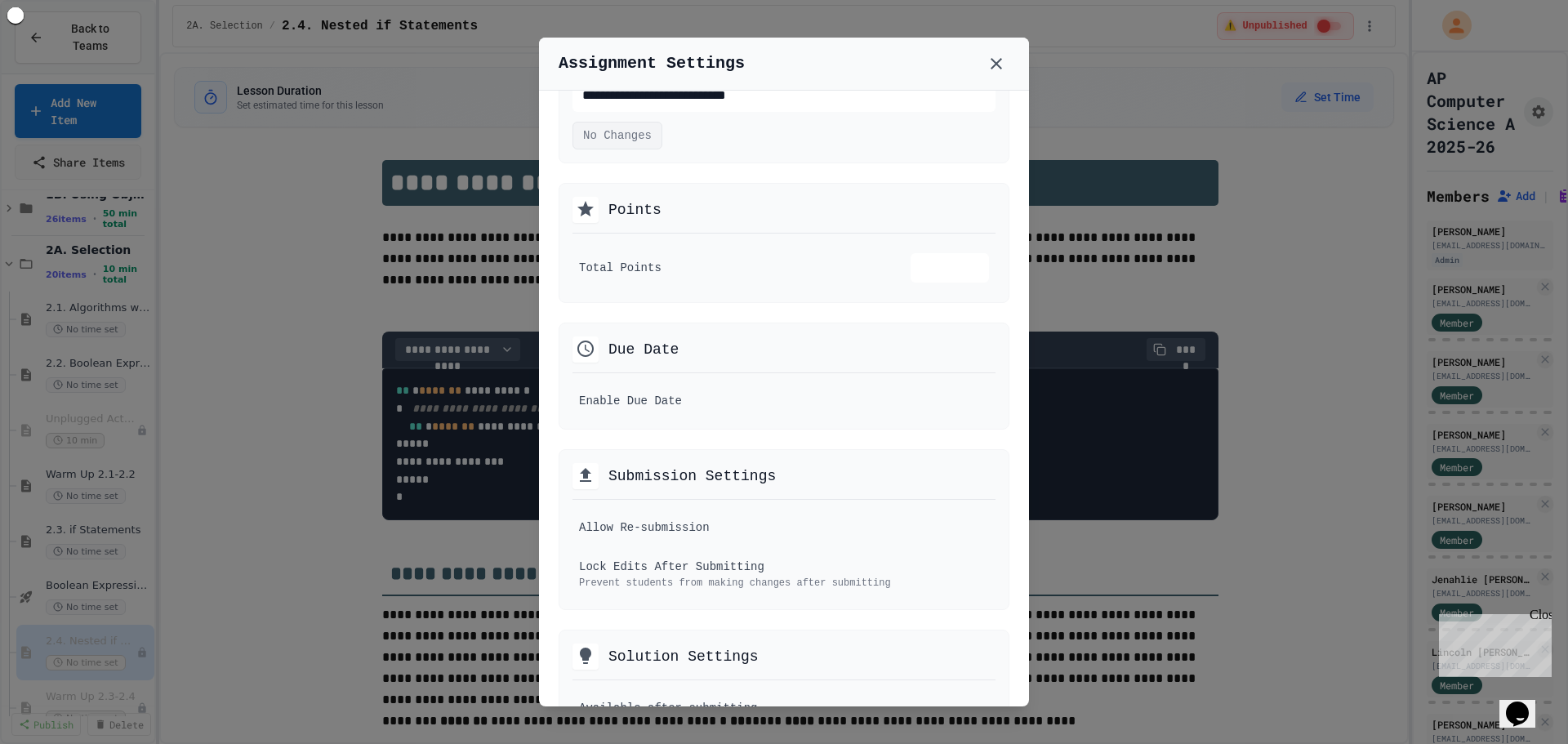
scroll to position [163, 0]
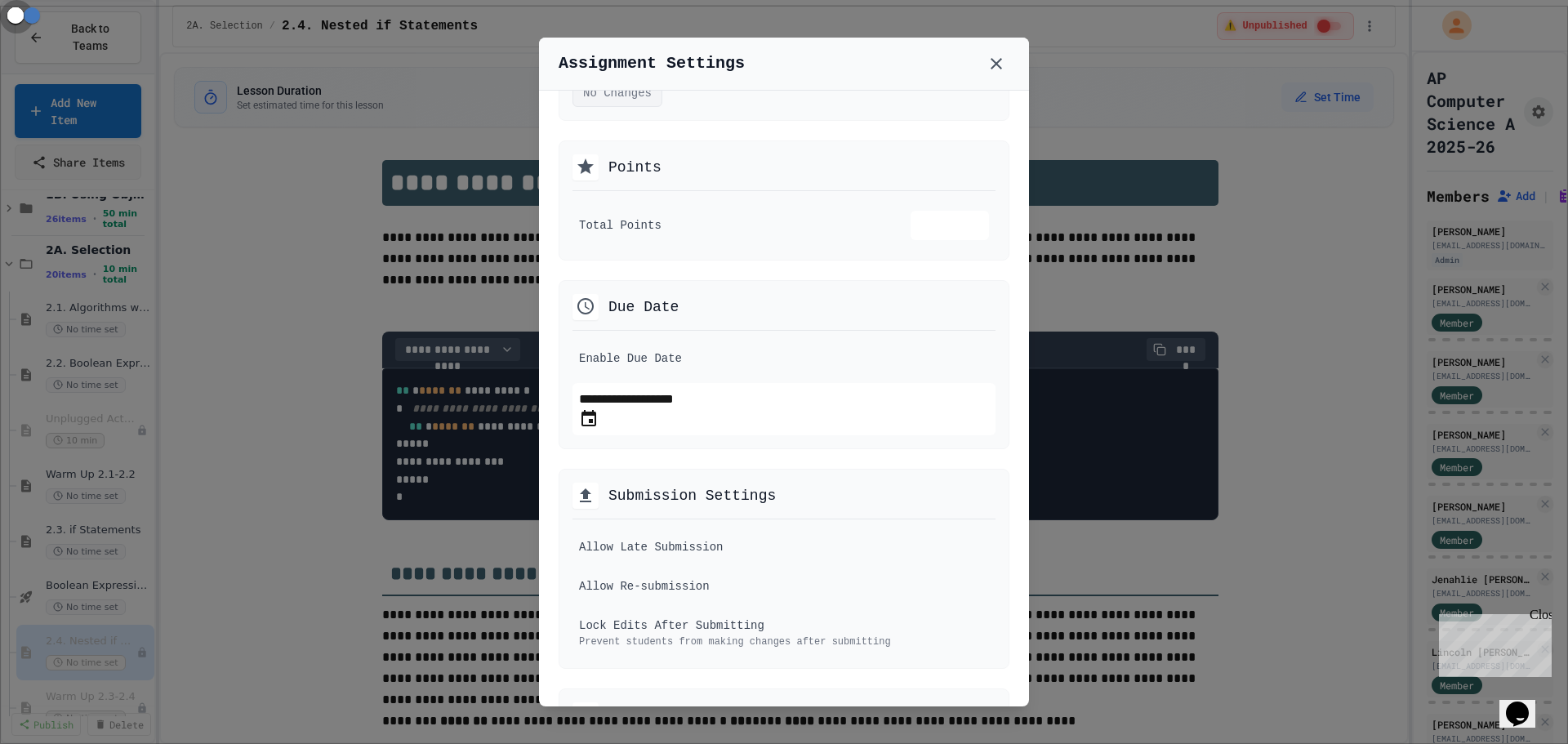
click at [597, 422] on icon "Choose date, selected date is Sep 26, 2025" at bounding box center [589, 417] width 15 height 17
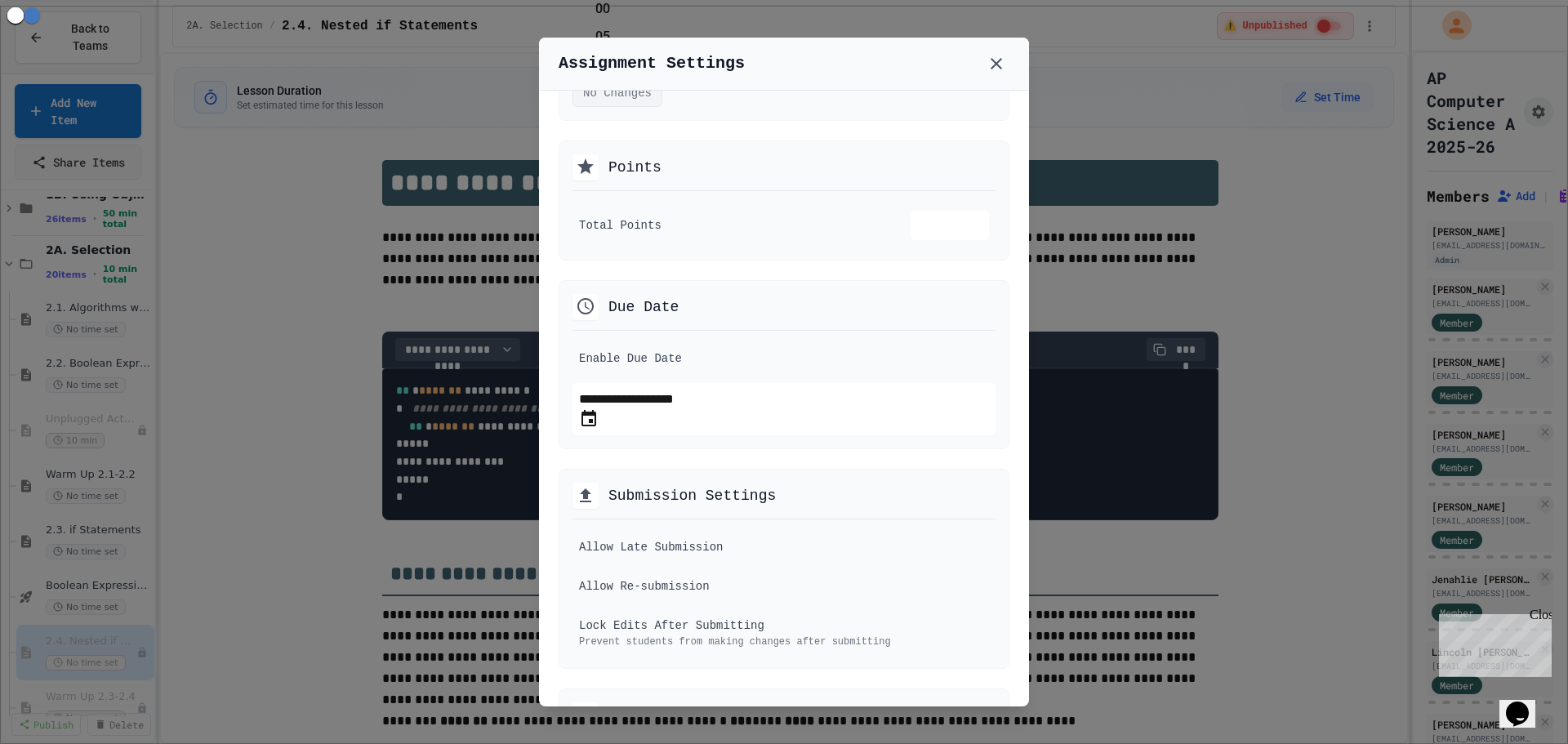
scroll to position [275, 0]
click at [682, 22] on li "00" at bounding box center [639, 9] width 87 height 26
type input "**********"
click at [644, 470] on div "**********" at bounding box center [784, 475] width 450 height 389
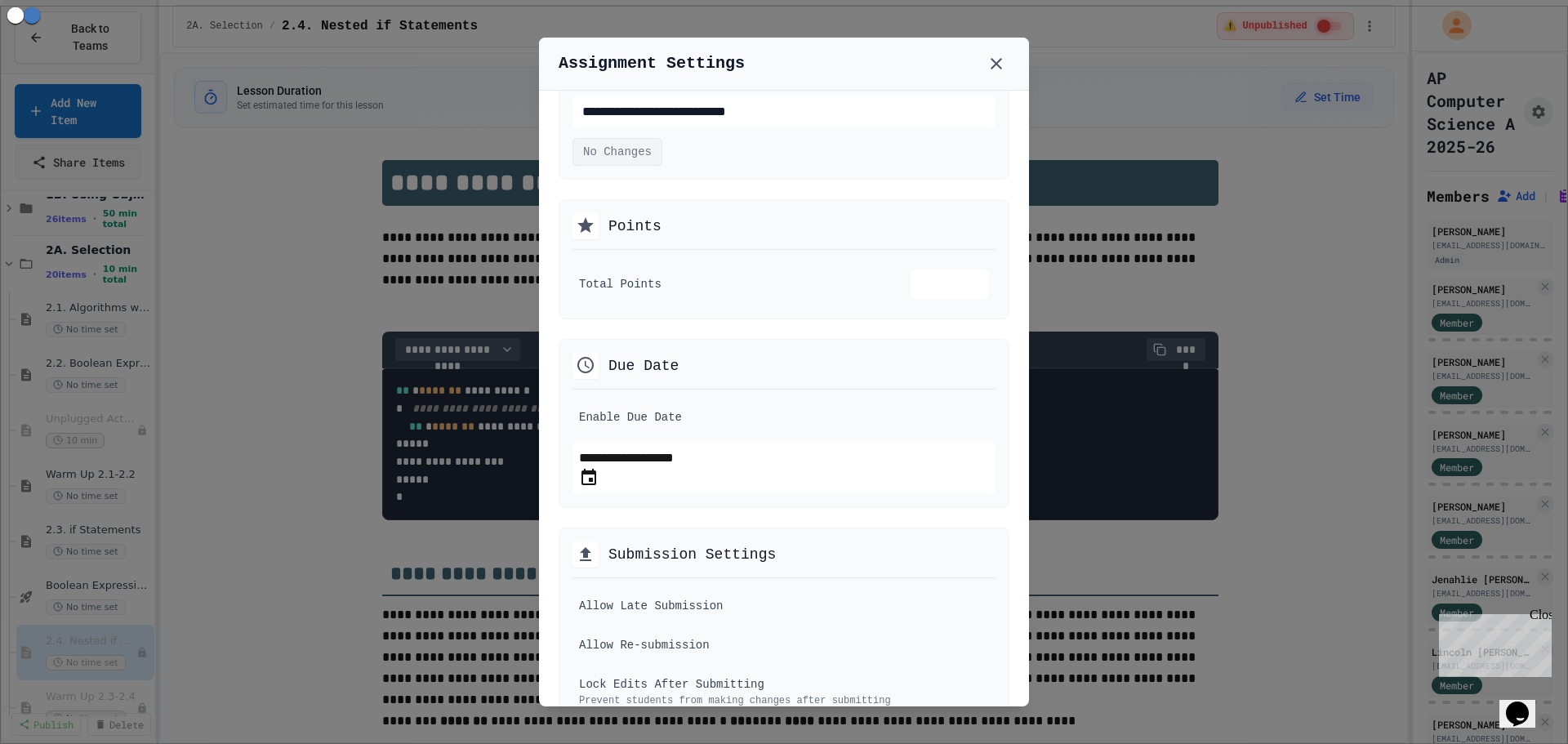
scroll to position [0, 0]
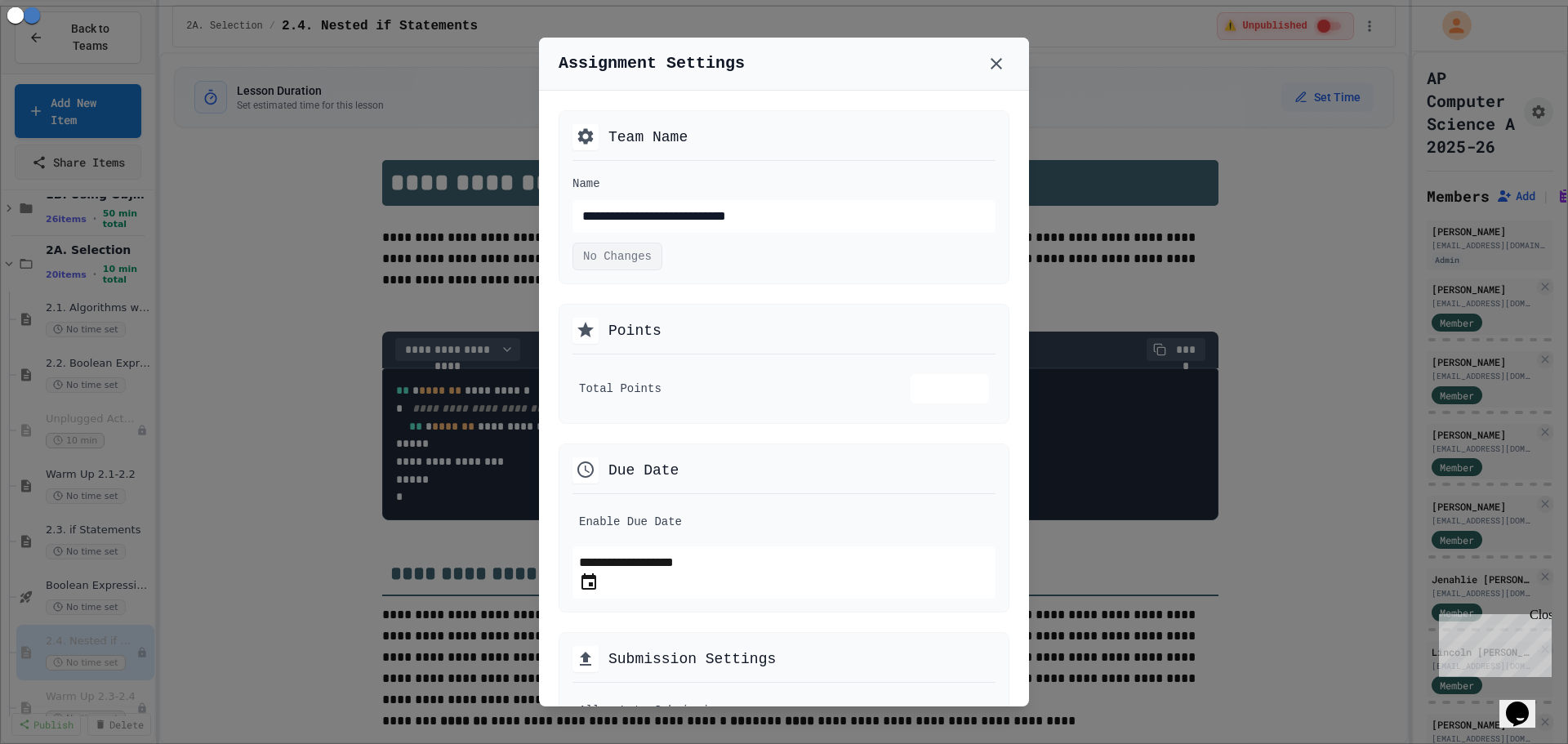
click at [472, 409] on div at bounding box center [784, 372] width 1568 height 744
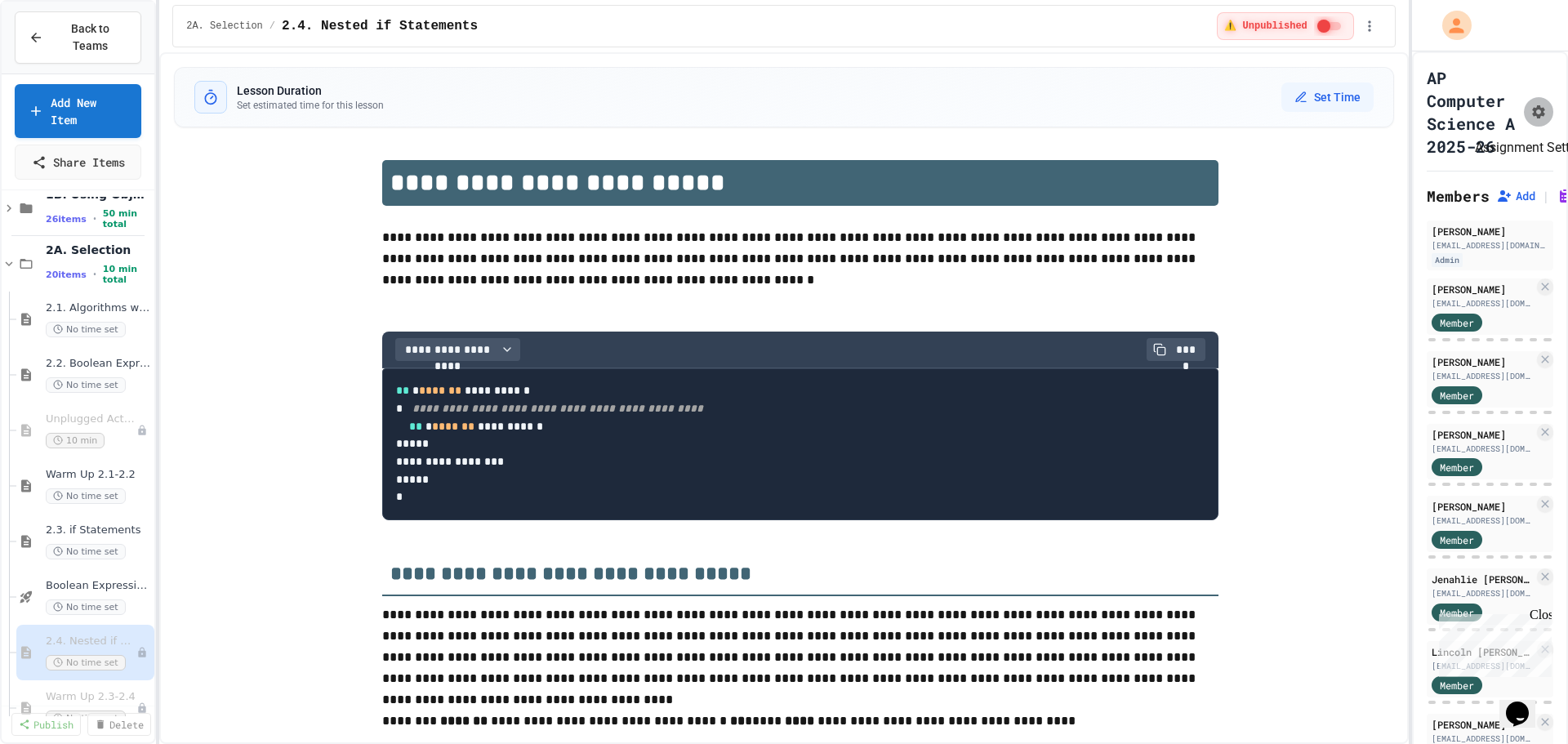
click at [1531, 120] on icon "Assignment Settings" at bounding box center [1538, 111] width 17 height 17
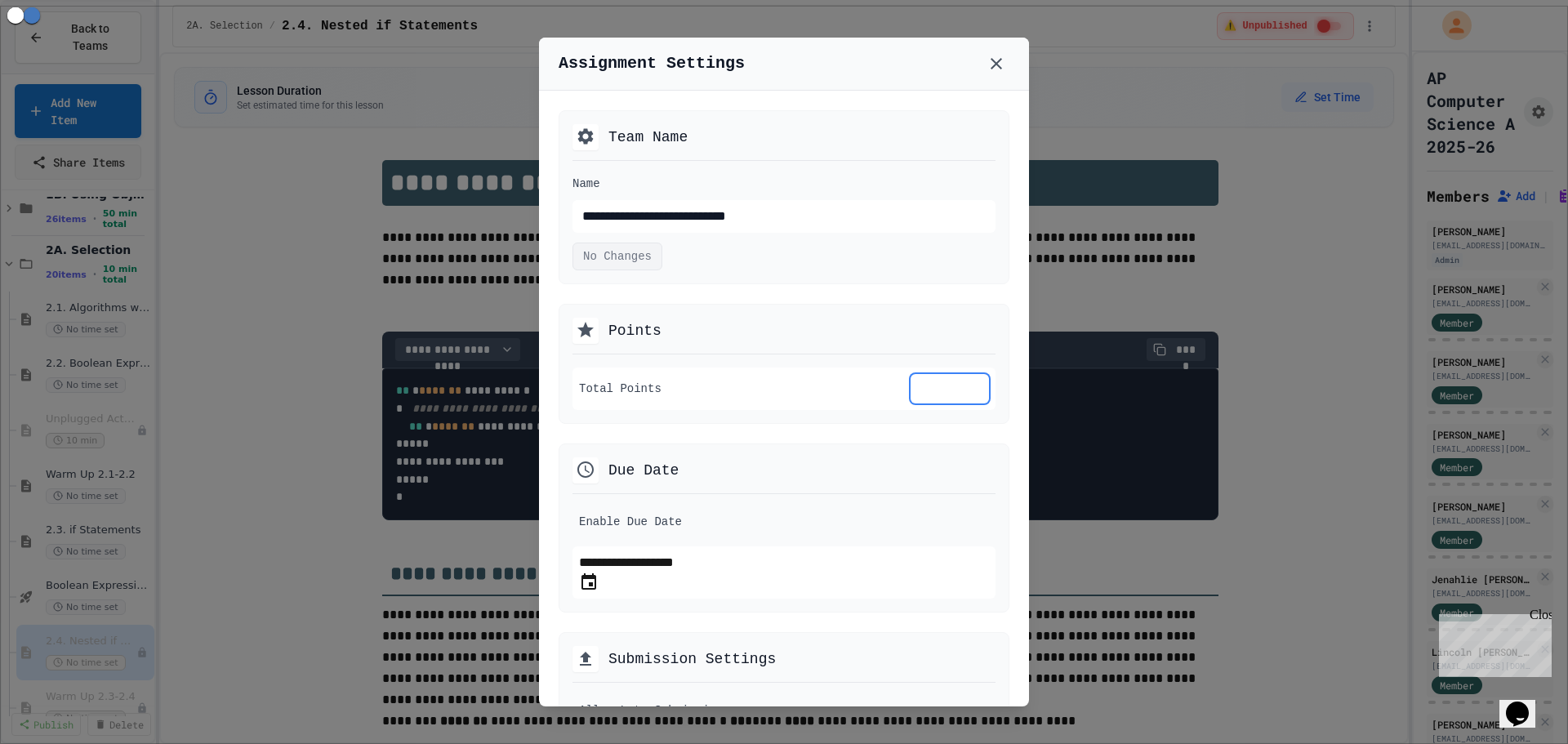
drag, startPoint x: 931, startPoint y: 383, endPoint x: 893, endPoint y: 382, distance: 38.0
click at [893, 382] on div "Total Points *" at bounding box center [784, 389] width 423 height 43
type input "*"
click at [1291, 361] on div at bounding box center [784, 372] width 1568 height 744
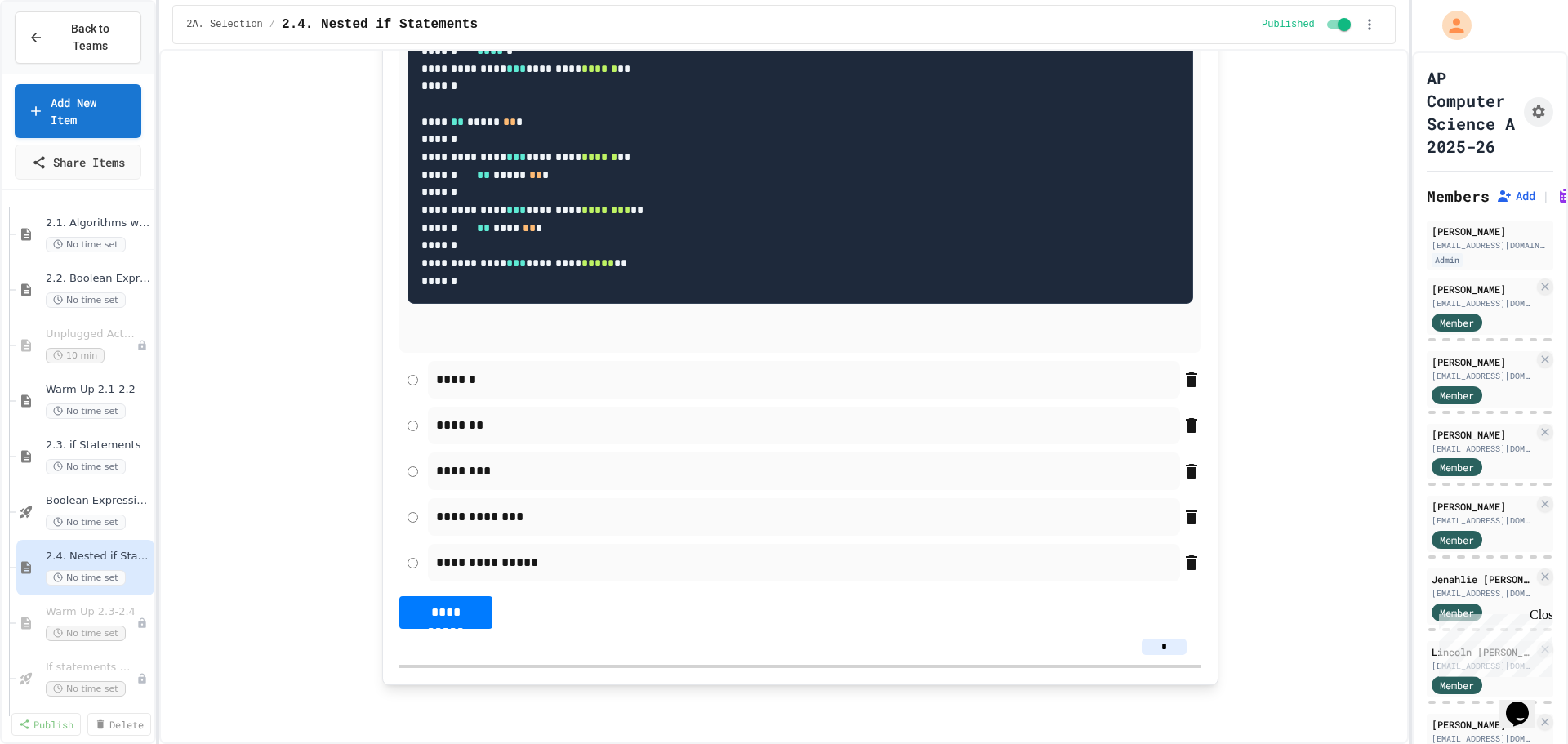
scroll to position [245, 0]
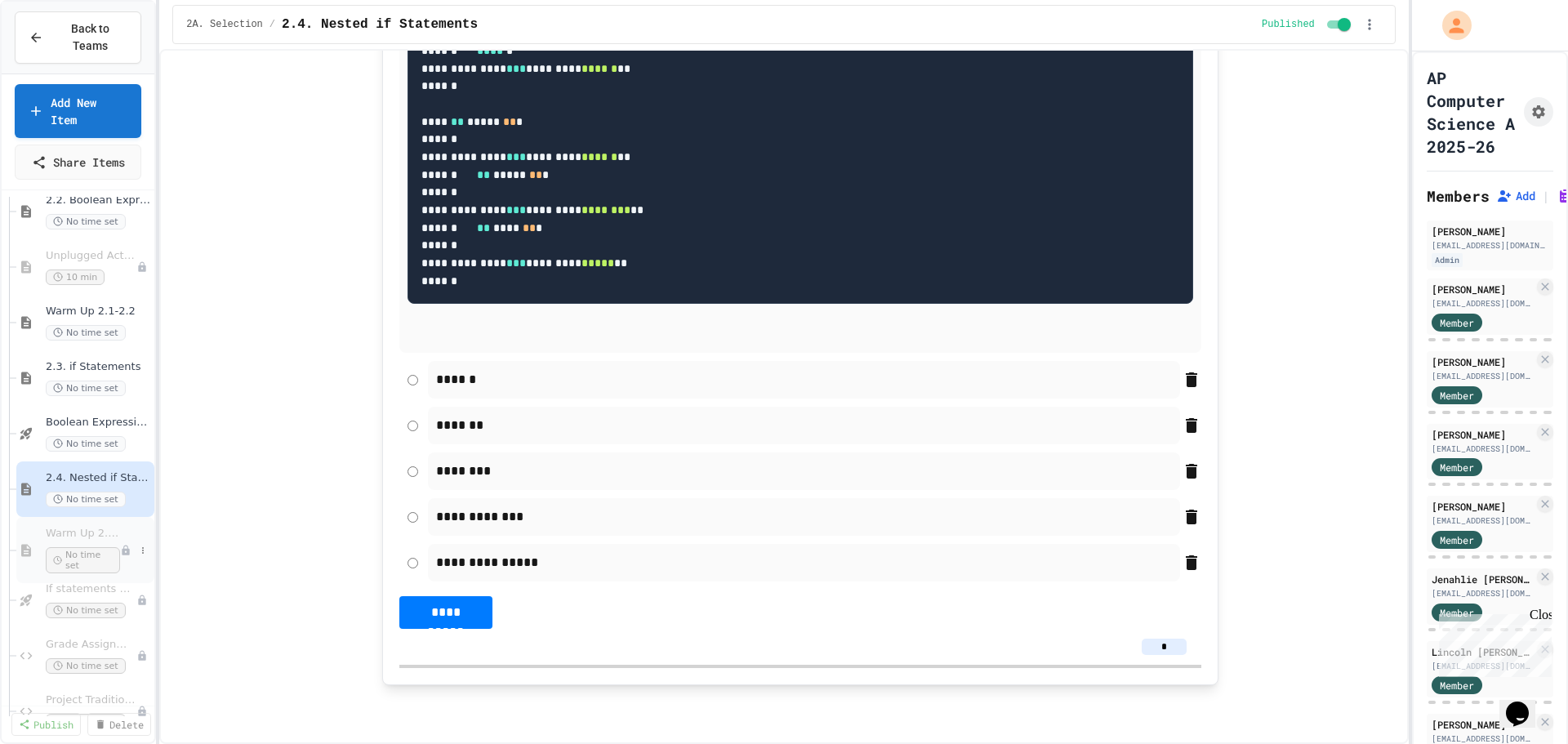
click at [47, 528] on div "Warm Up 2.3-2.4 No time set" at bounding box center [83, 550] width 74 height 47
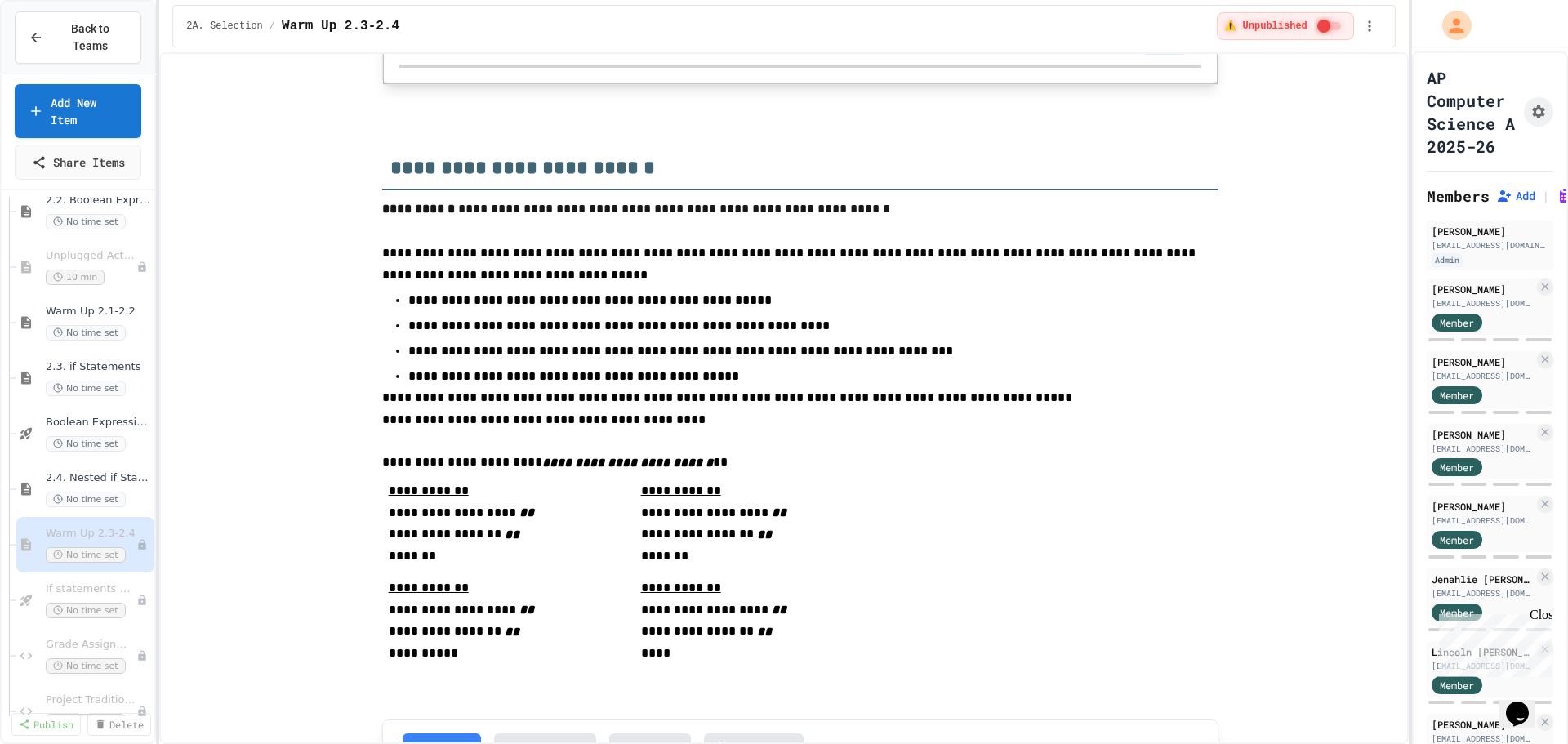
scroll to position [2193, 0]
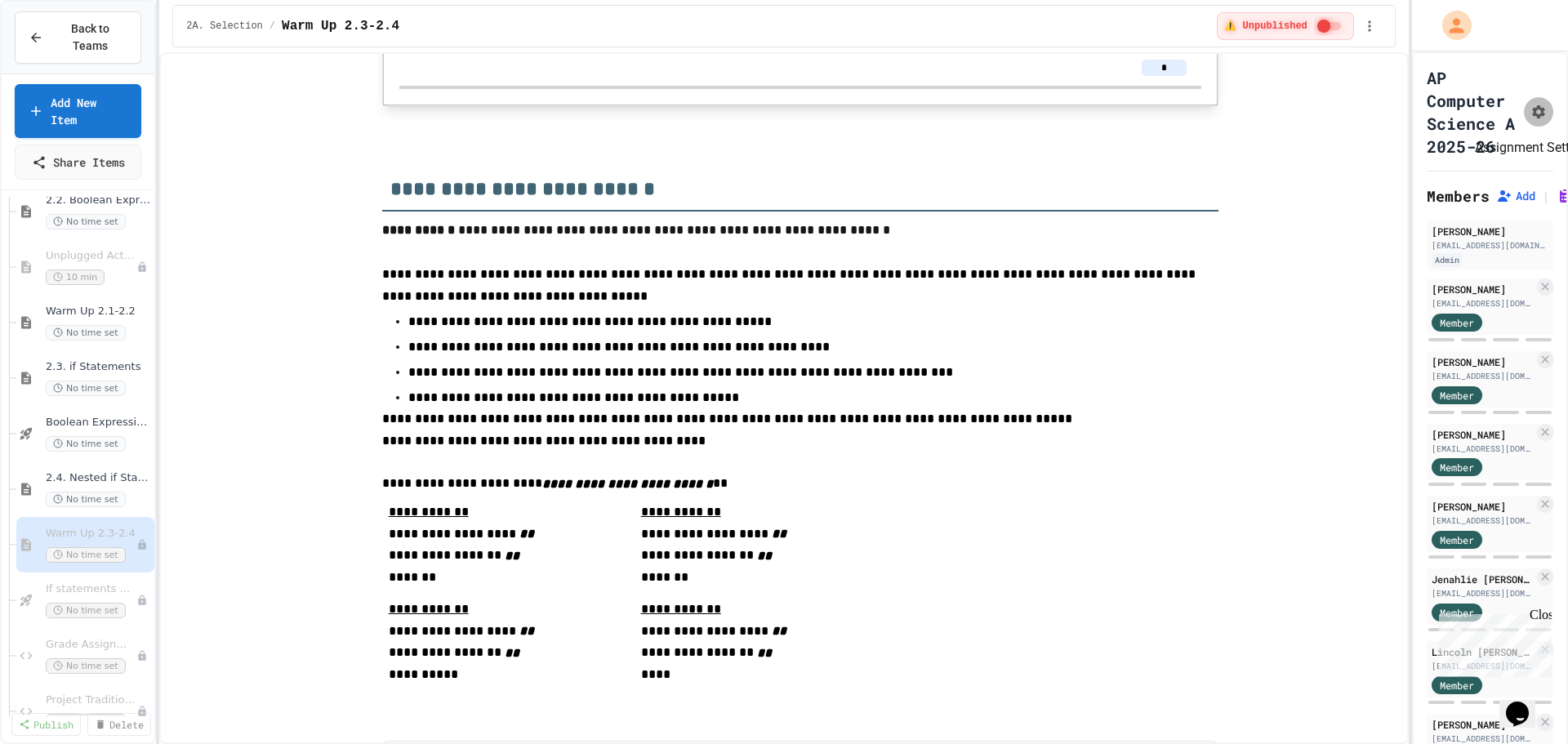
click at [1531, 117] on icon "Assignment Settings" at bounding box center [1538, 111] width 17 height 17
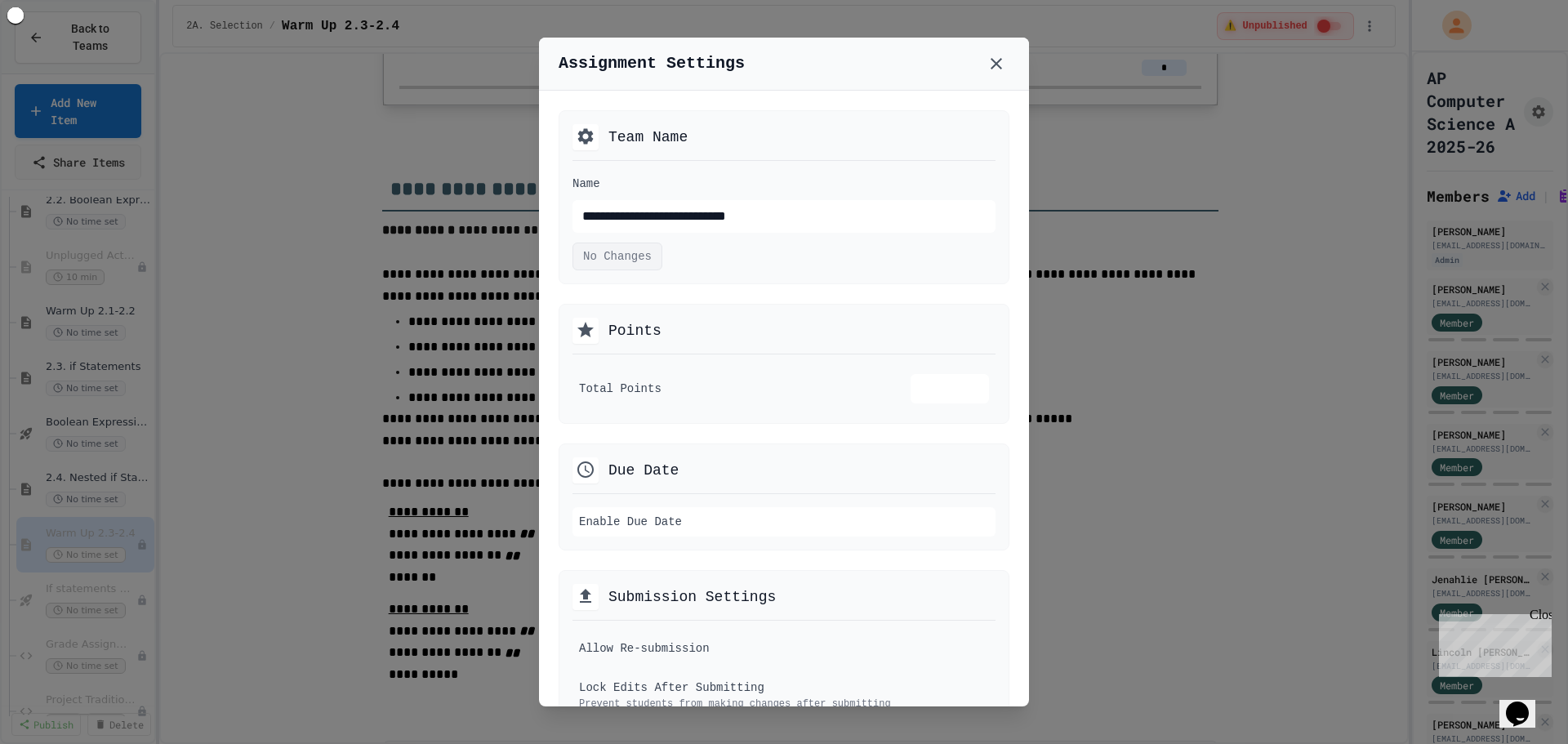
type textarea "*"
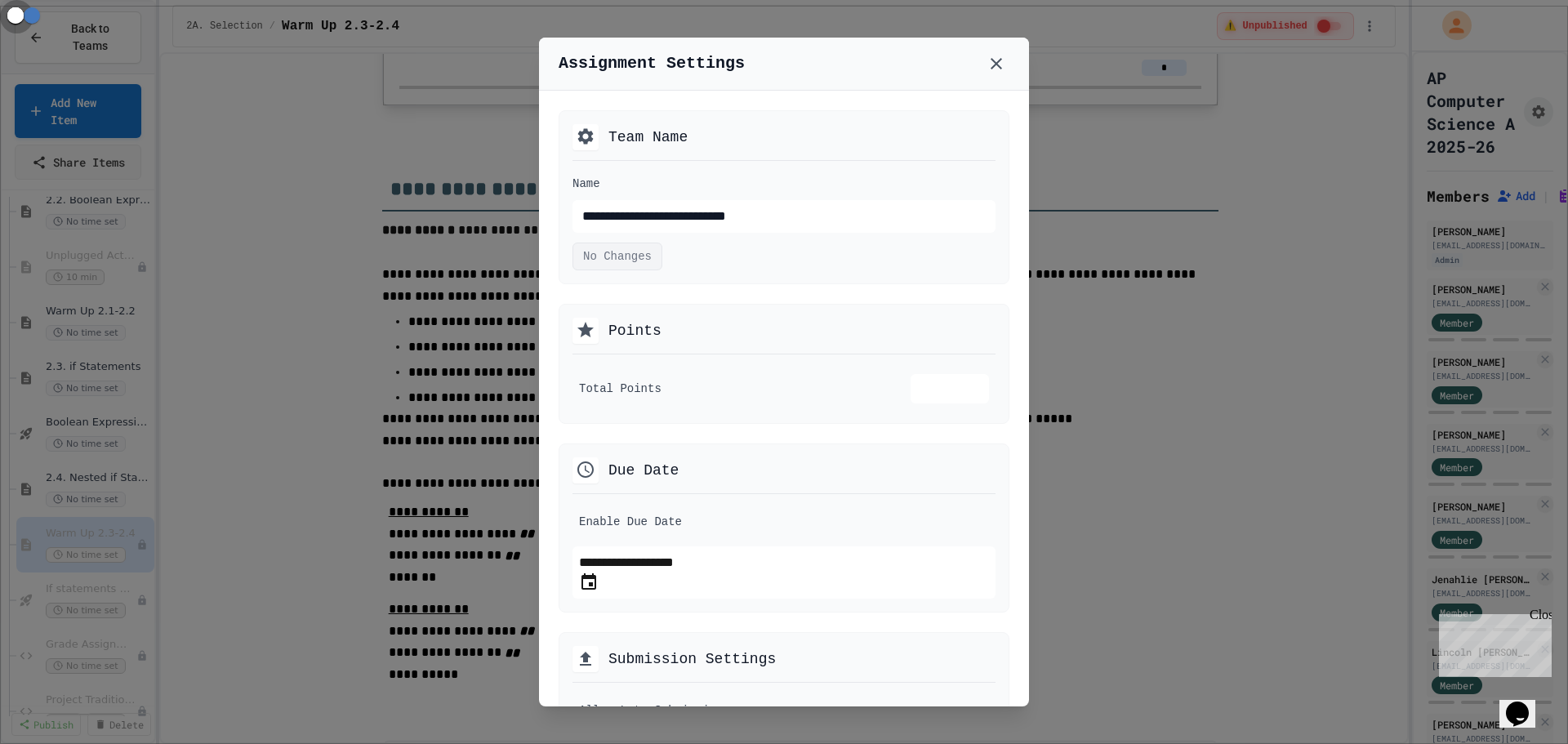
click at [598, 592] on icon "Choose date, selected date is Sep 26, 2025" at bounding box center [589, 581] width 20 height 20
drag, startPoint x: 805, startPoint y: 269, endPoint x: 696, endPoint y: 296, distance: 112.3
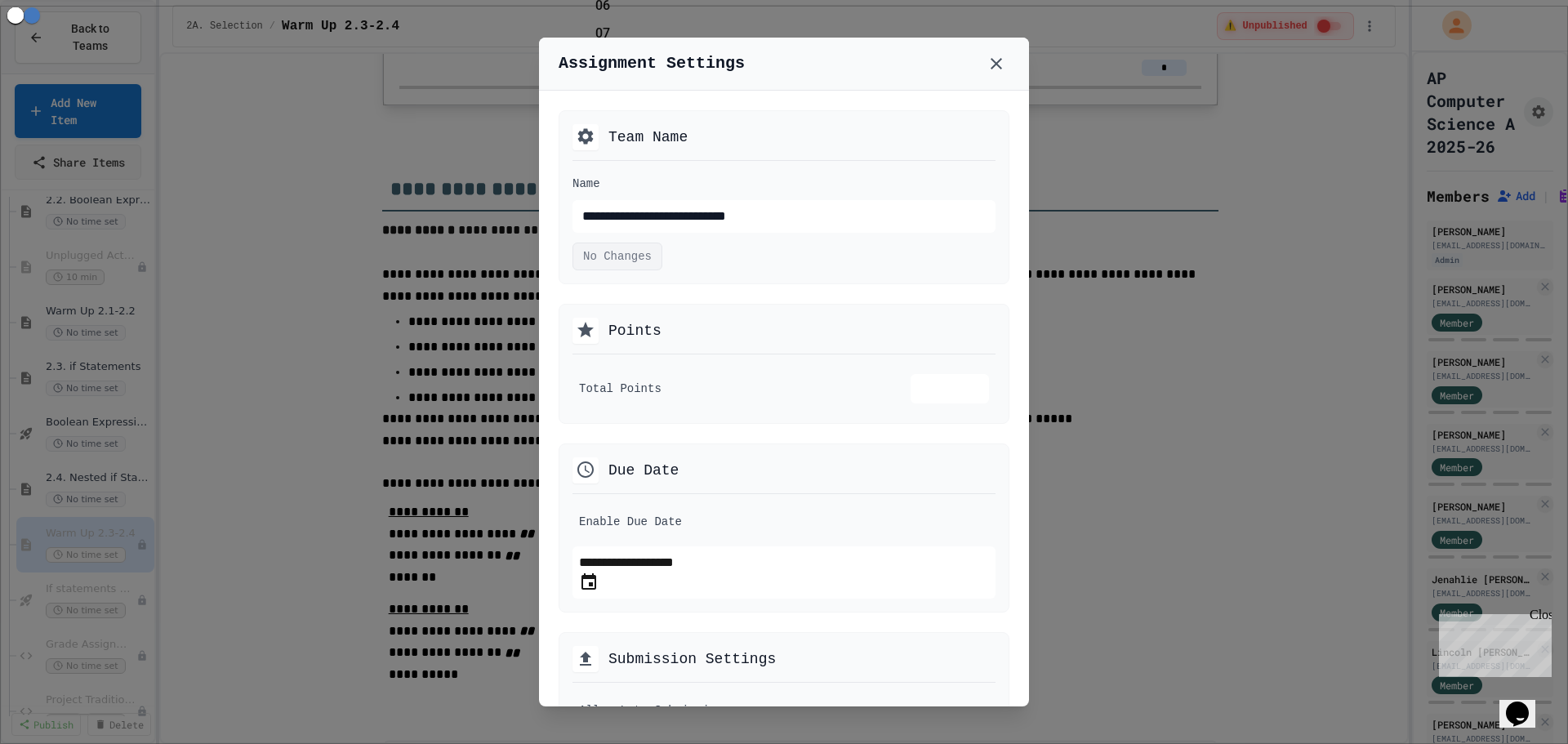
type input "**********"
type textarea "*"
click at [682, 157] on li "11" at bounding box center [639, 144] width 87 height 26
type input "**********"
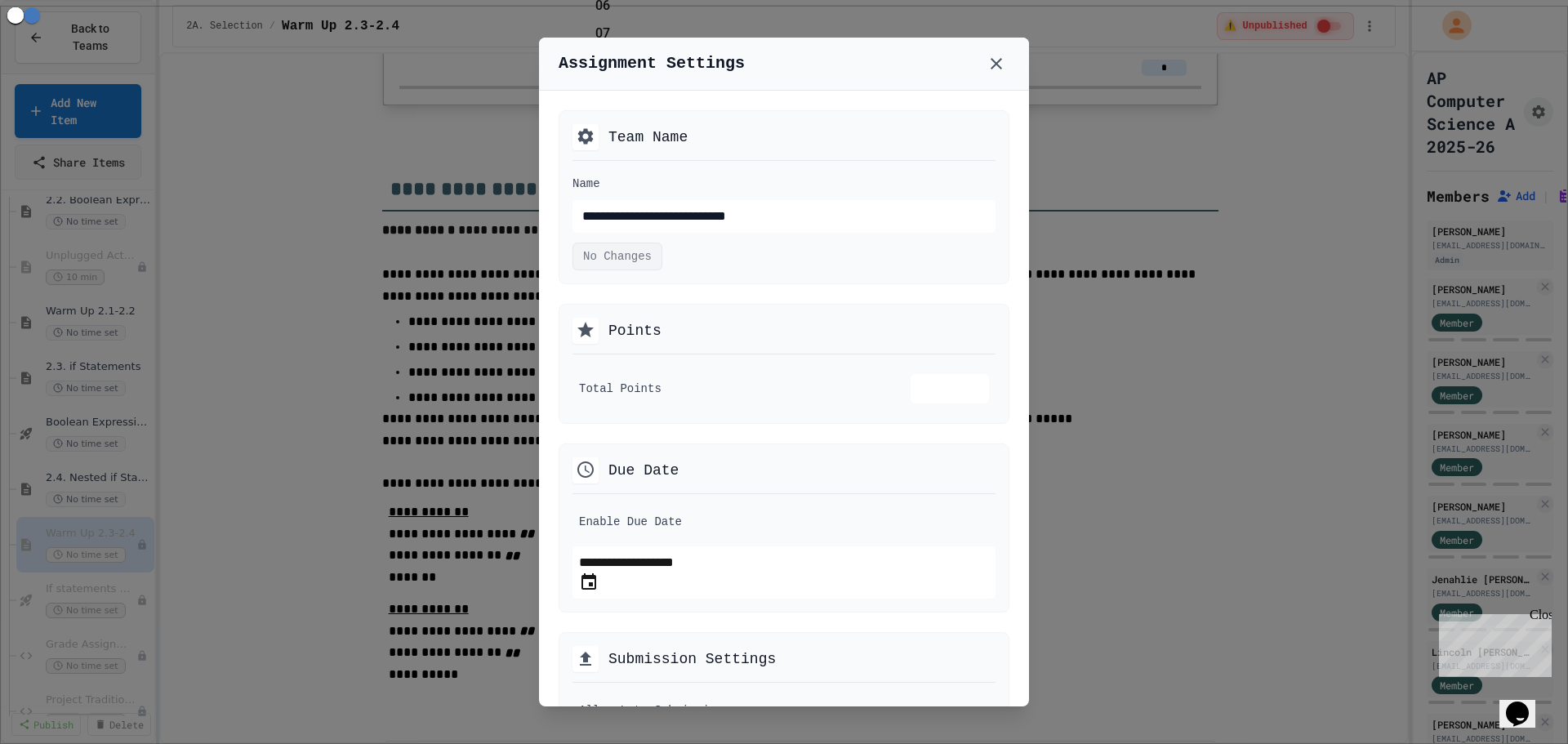
type textarea "*"
click at [682, 464] on li "55" at bounding box center [639, 477] width 87 height 26
type input "**********"
click at [853, 178] on div "**********" at bounding box center [784, 203] width 423 height 59
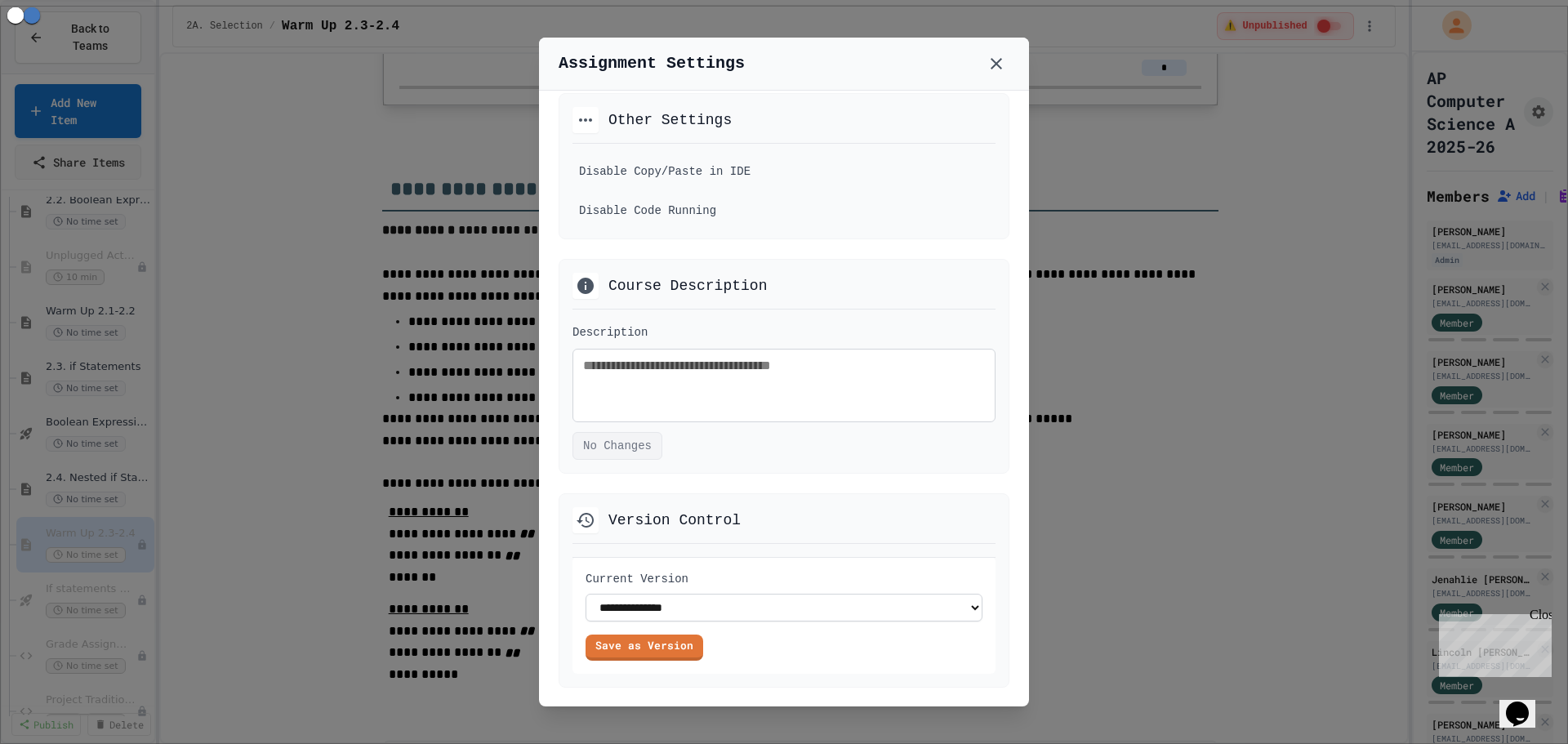
scroll to position [1090, 0]
click at [1174, 376] on div at bounding box center [784, 372] width 1568 height 744
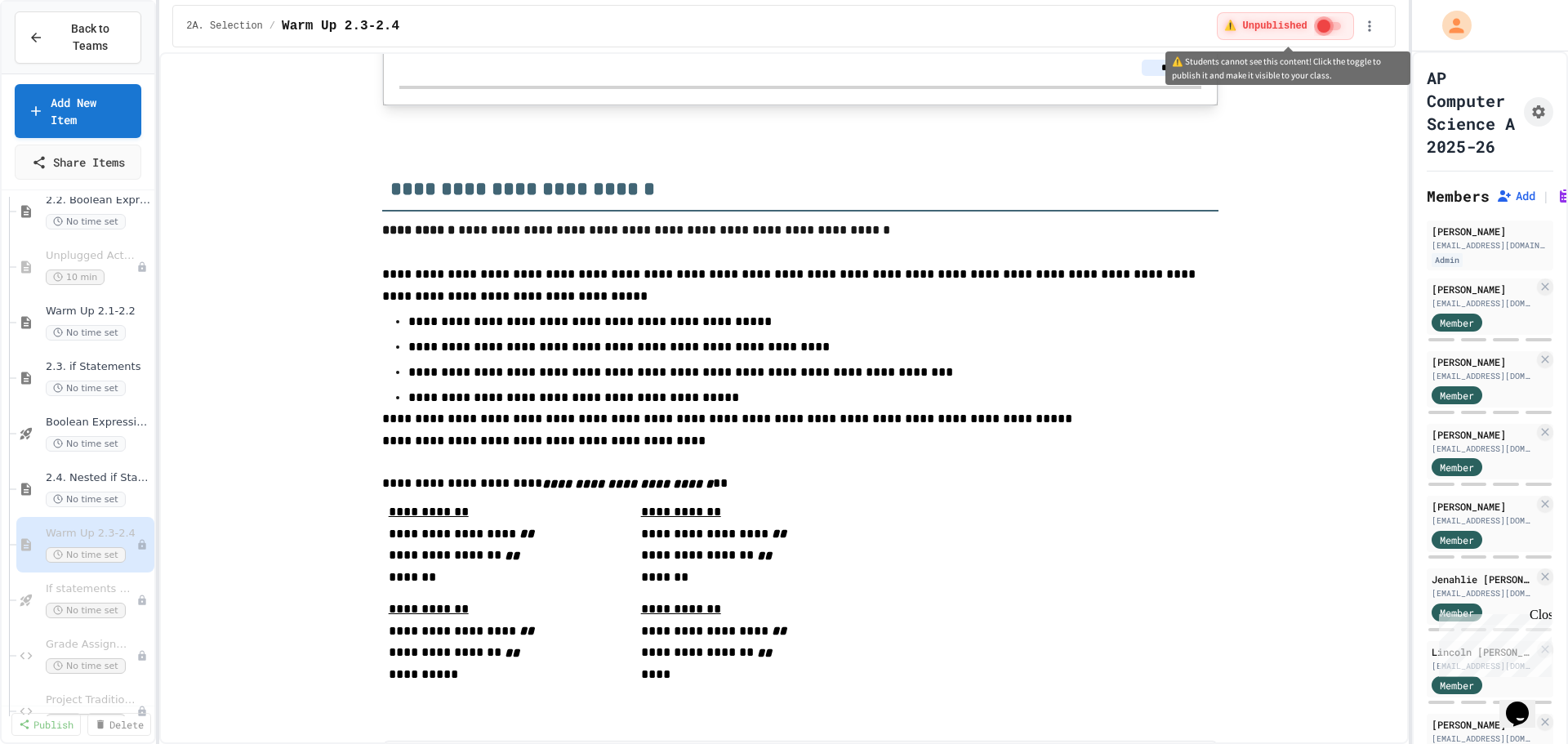
type textarea "*"
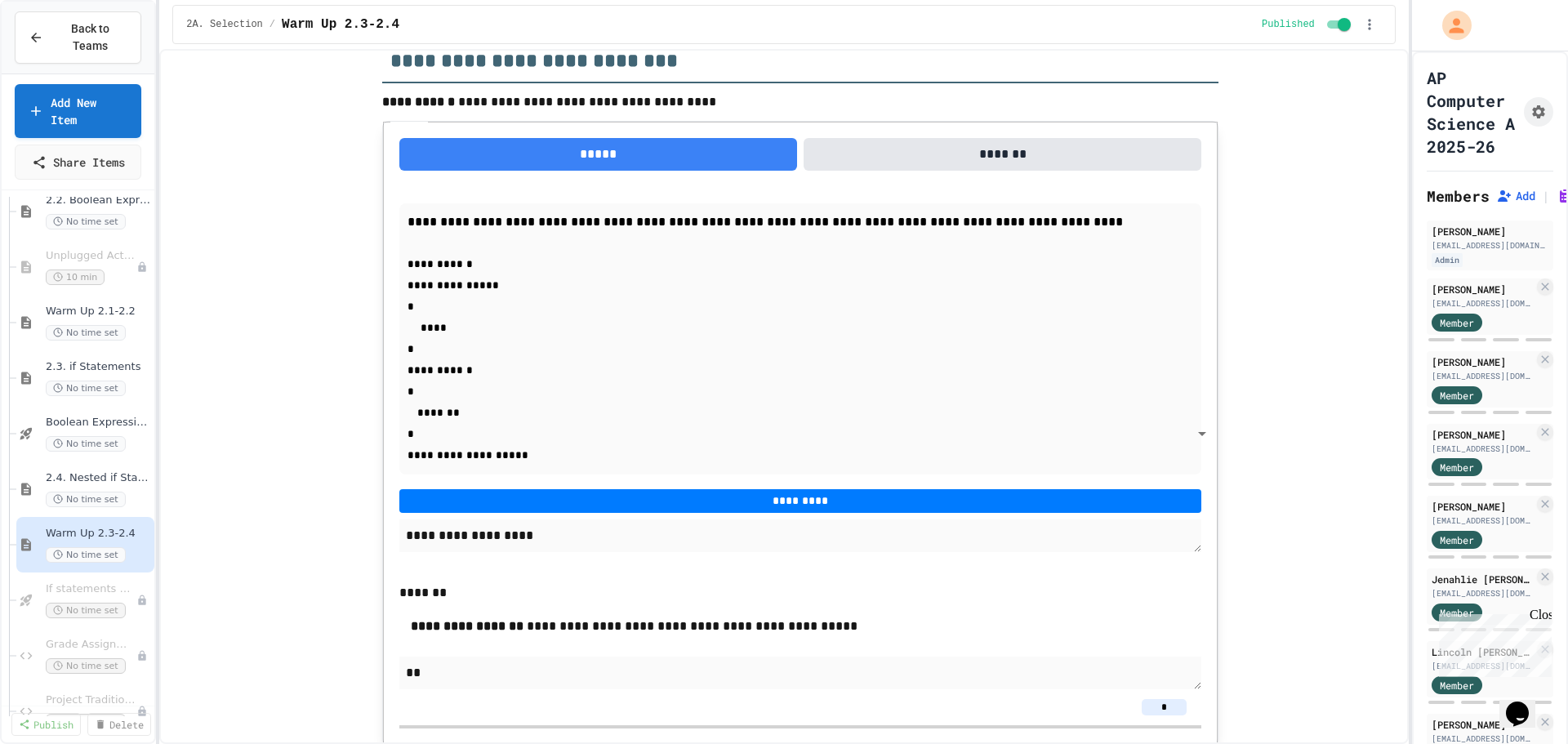
scroll to position [327, 0]
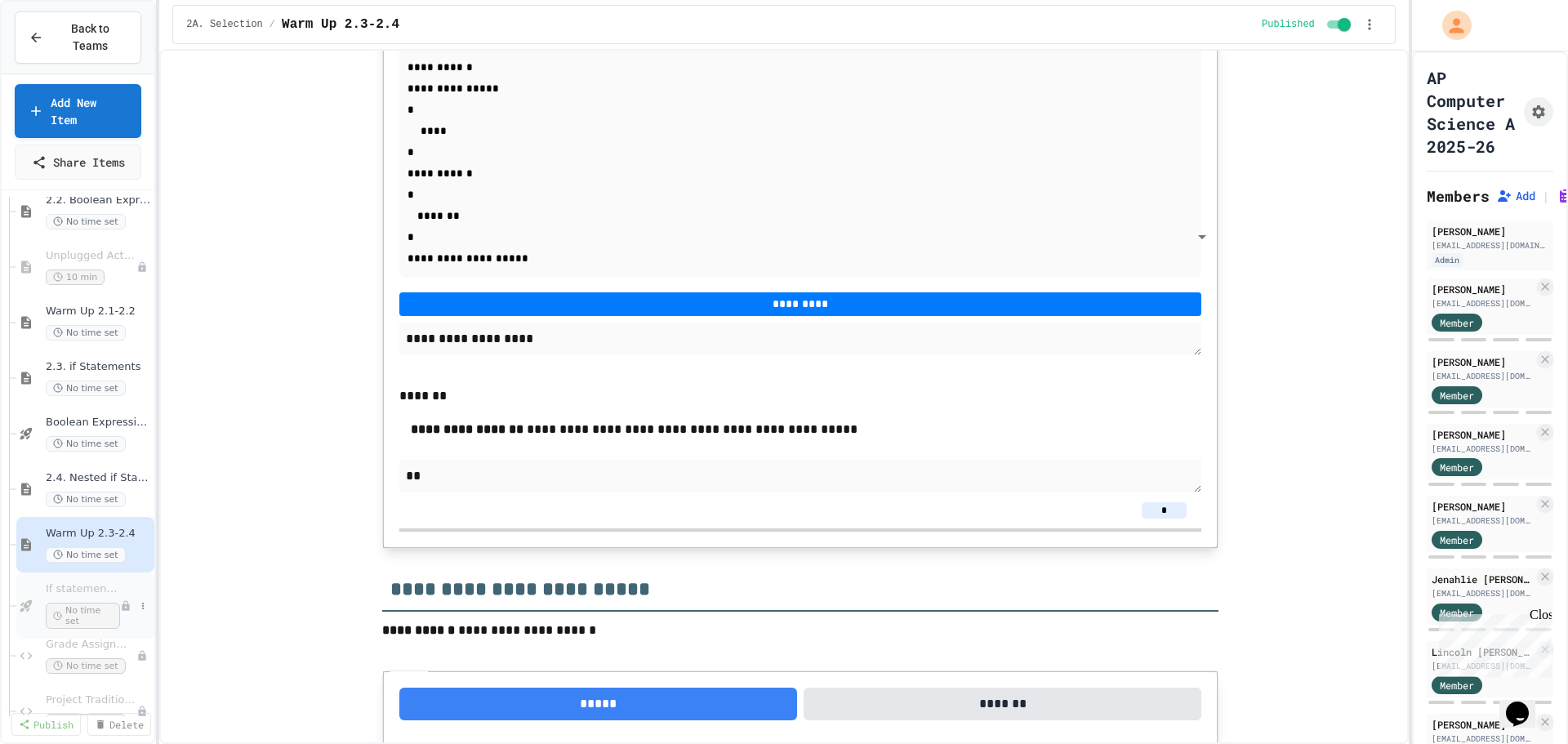
click at [82, 582] on span "If statements and Control Flow - Quiz" at bounding box center [83, 589] width 74 height 14
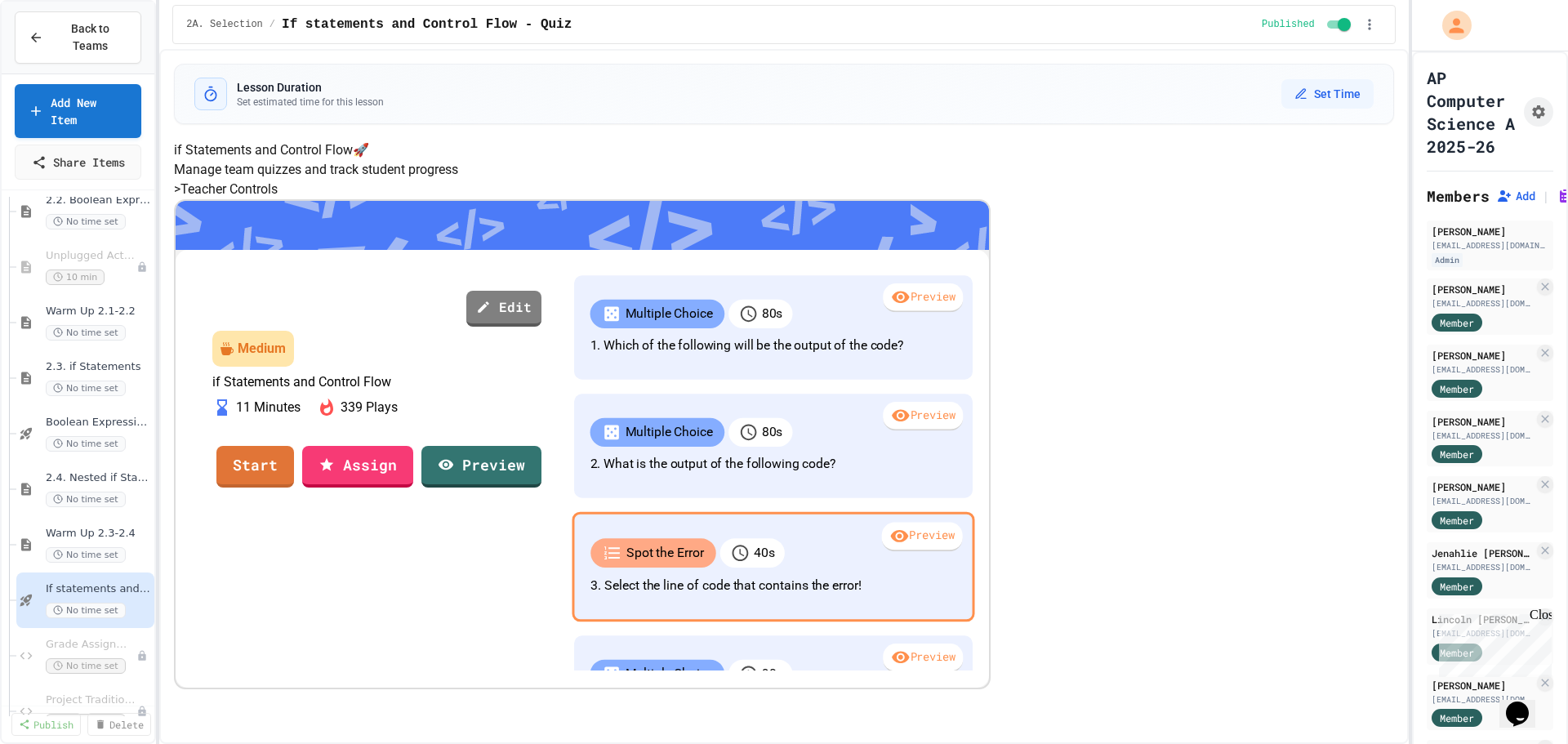
scroll to position [155, 0]
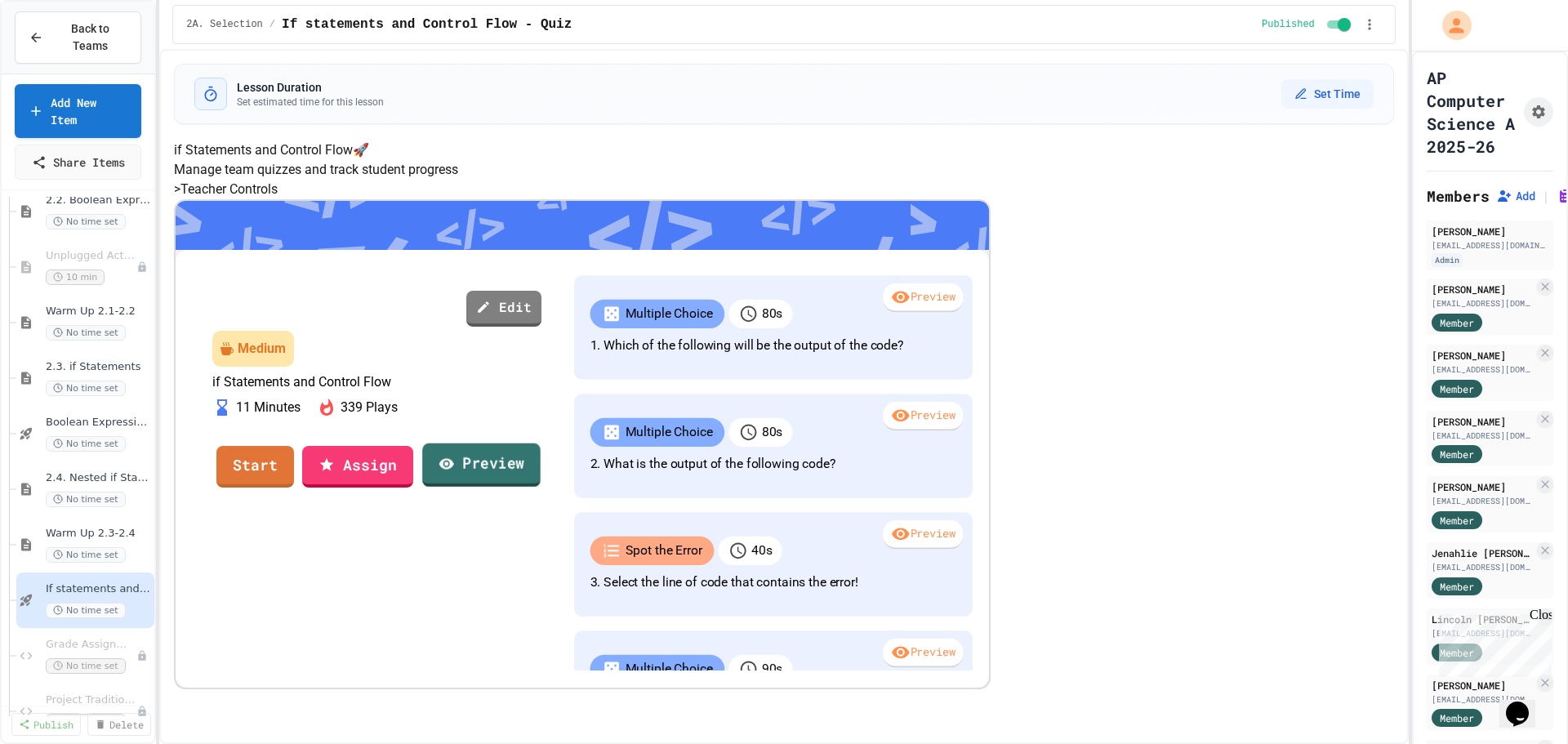
click at [541, 487] on link "Preview" at bounding box center [482, 464] width 118 height 44
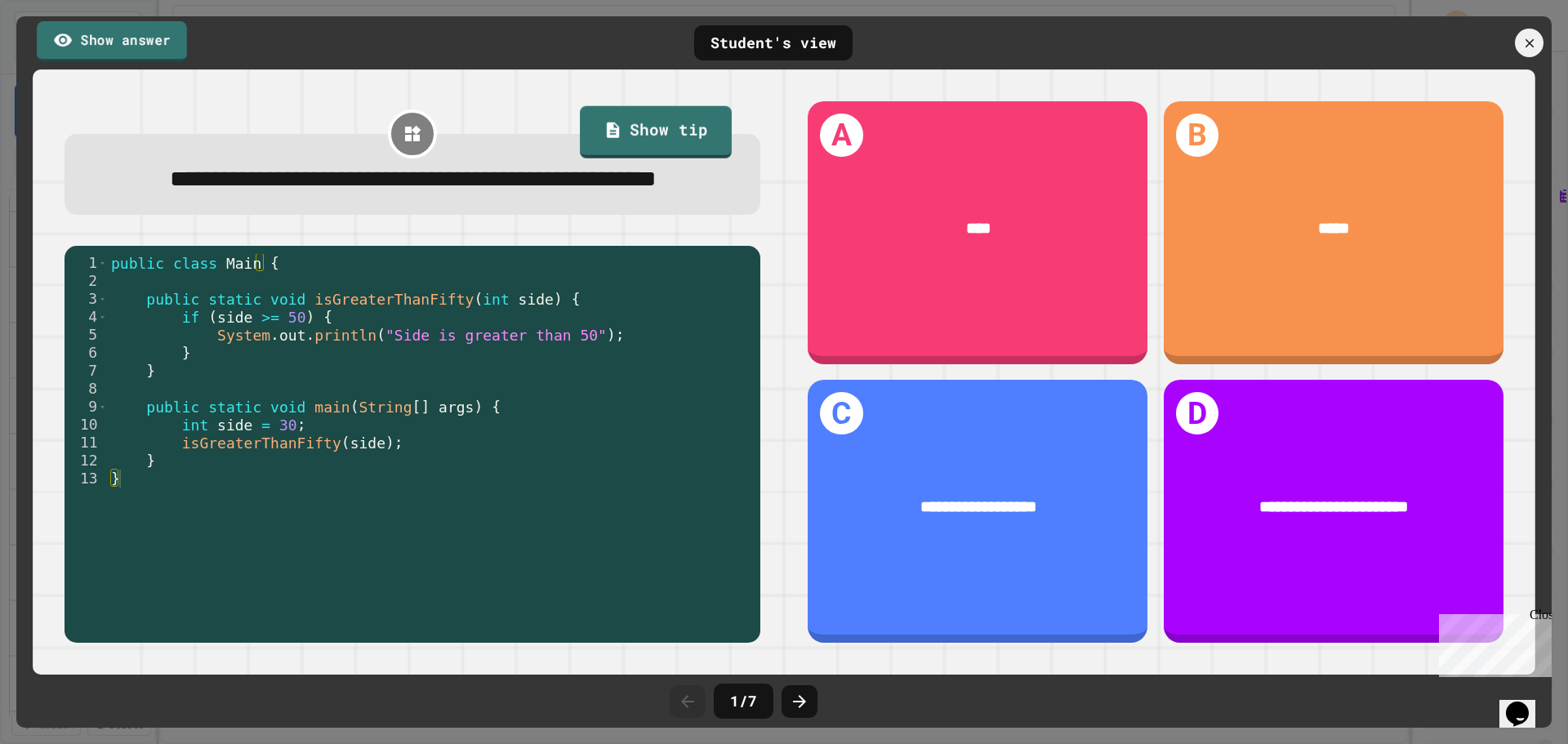
click at [159, 35] on link "Show answer" at bounding box center [111, 41] width 150 height 41
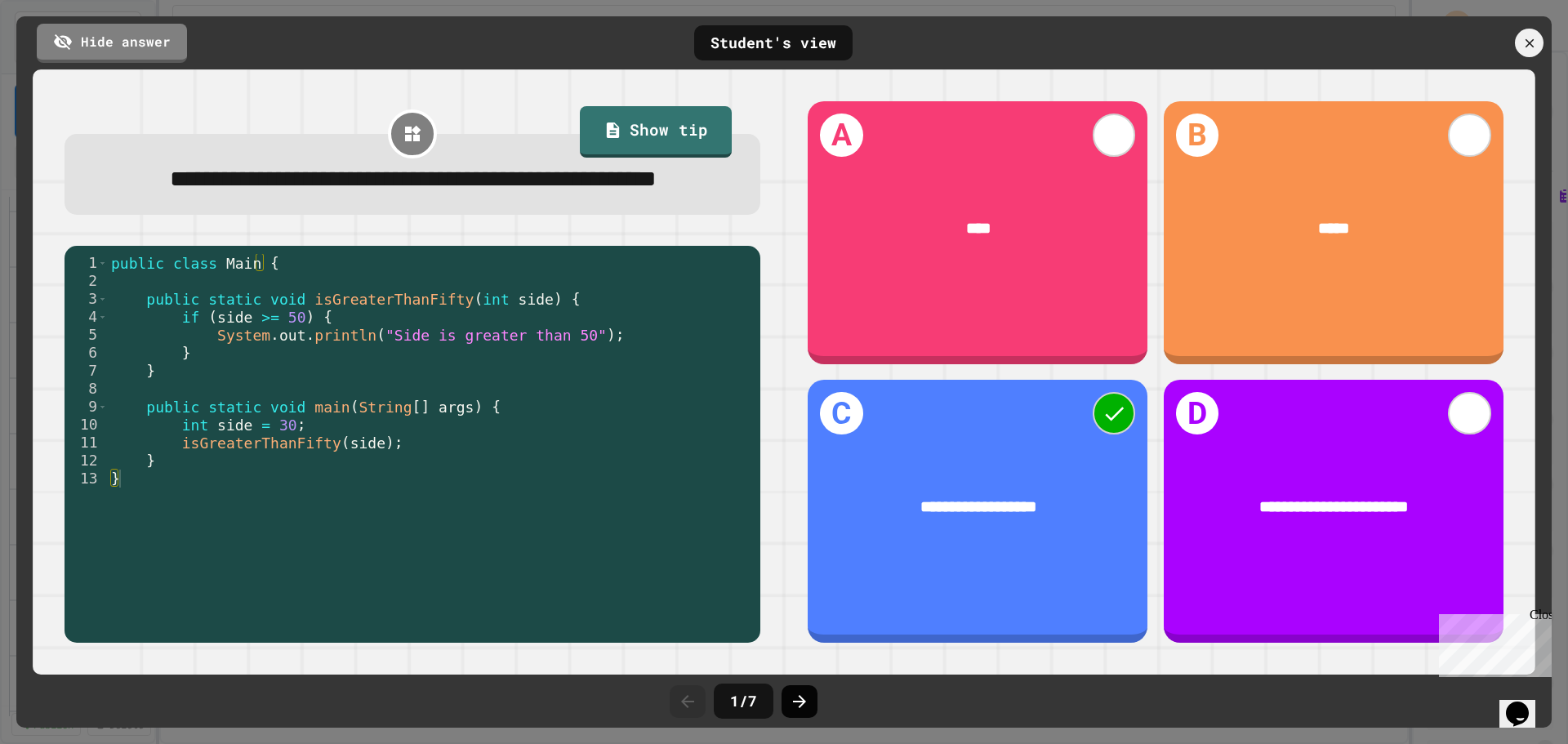
click at [803, 706] on icon at bounding box center [799, 701] width 20 height 20
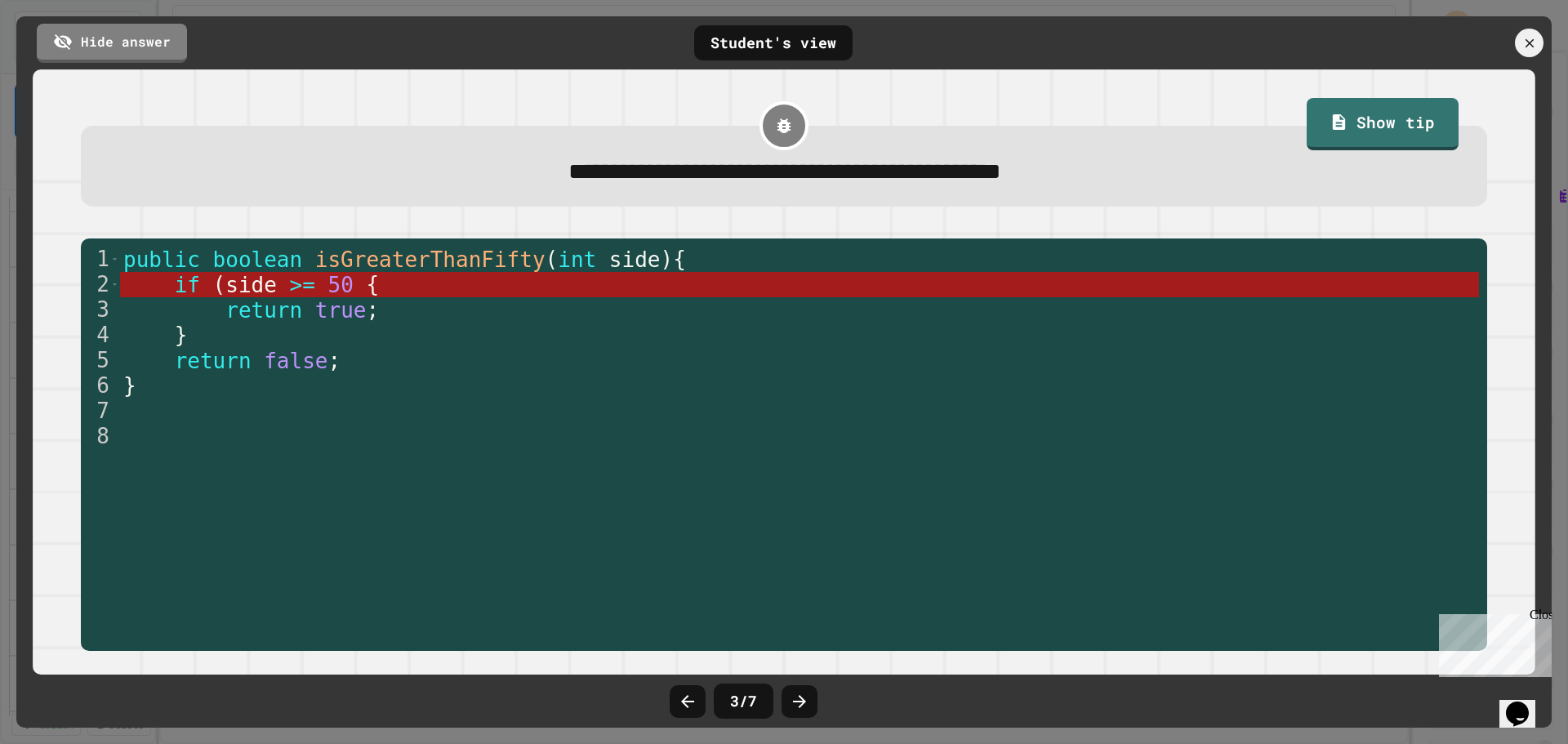
click at [803, 706] on icon at bounding box center [799, 701] width 20 height 20
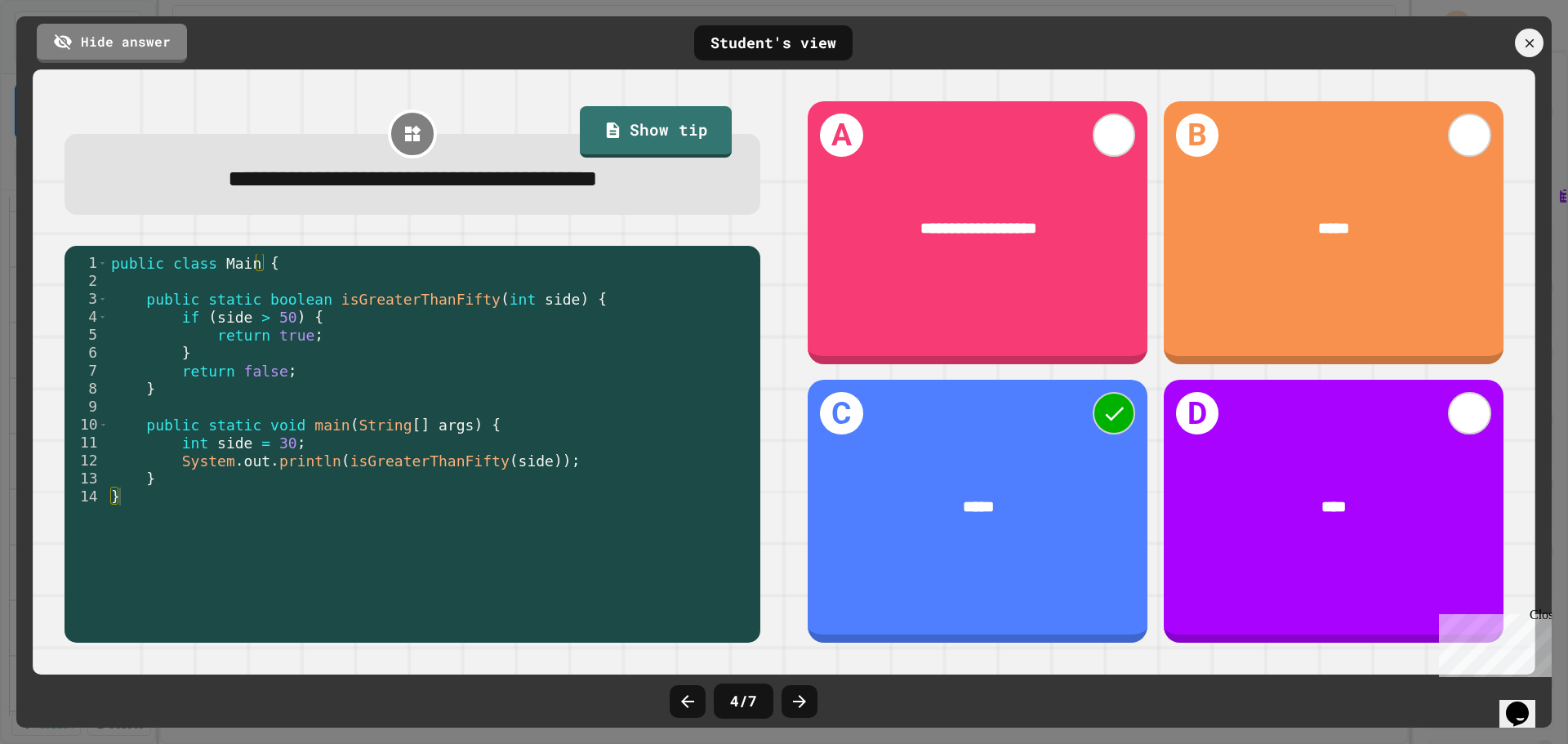
click at [803, 706] on icon at bounding box center [799, 701] width 20 height 20
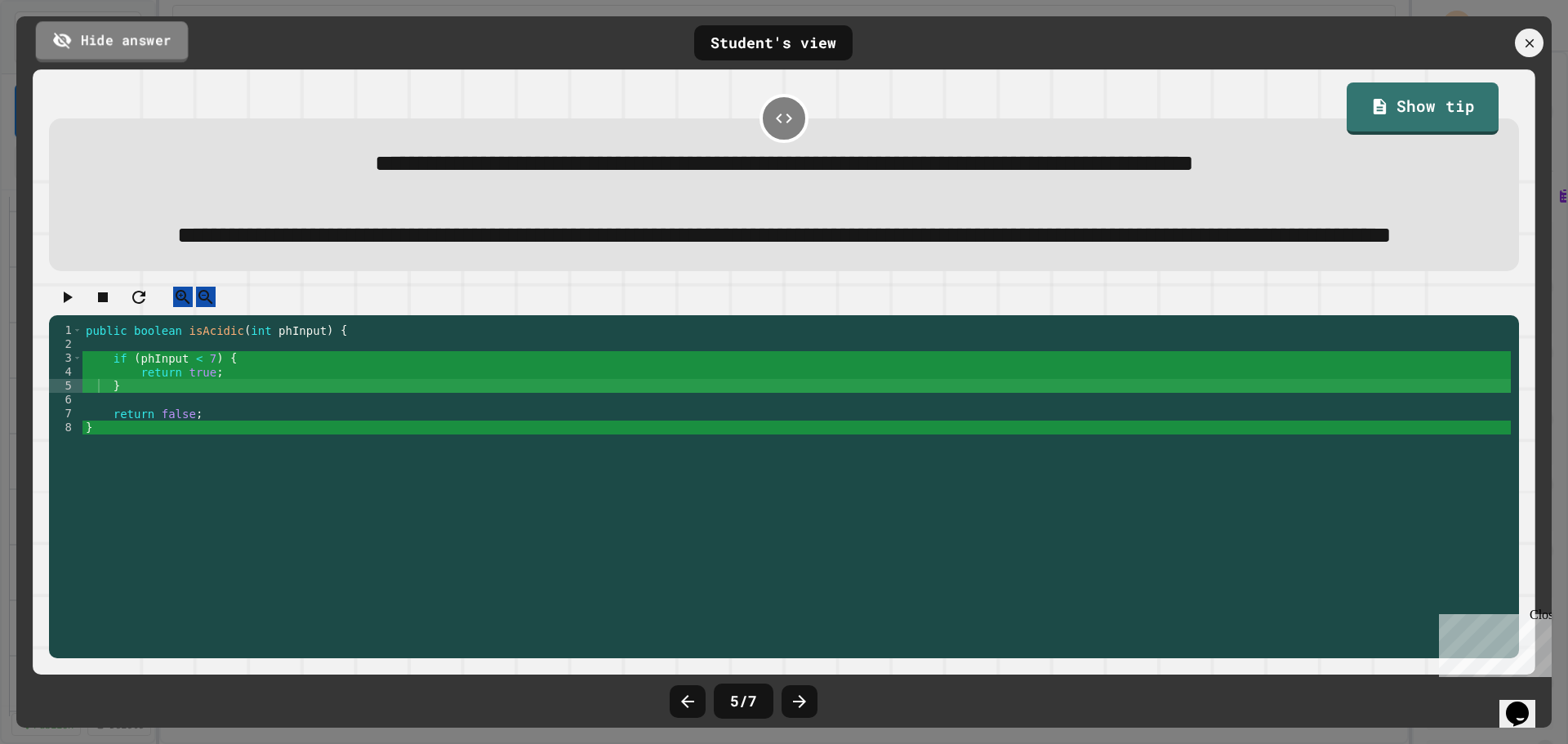
click at [137, 59] on link "Hide answer" at bounding box center [112, 41] width 153 height 41
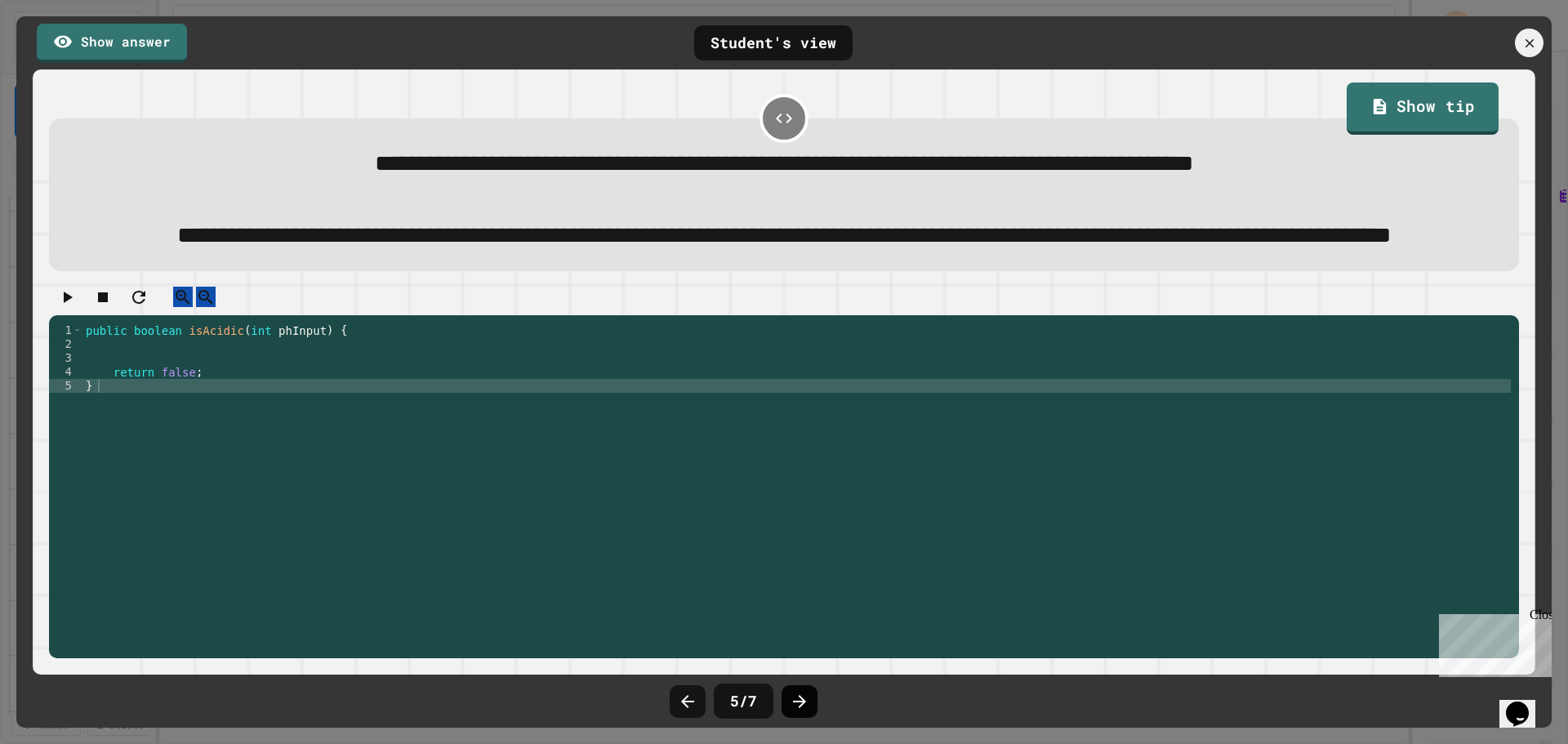
click at [810, 699] on div at bounding box center [799, 701] width 36 height 33
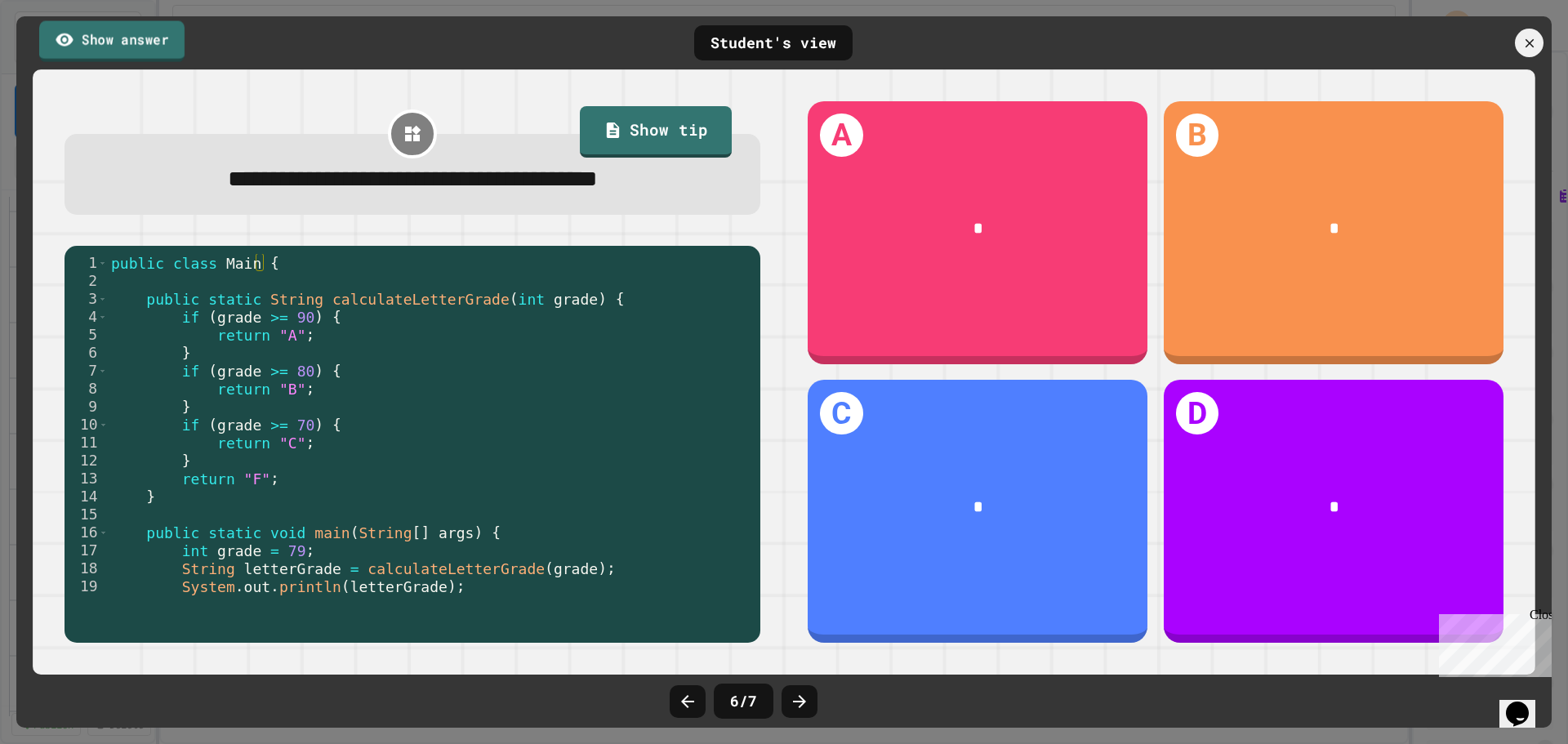
click at [110, 46] on link "Show answer" at bounding box center [111, 40] width 145 height 41
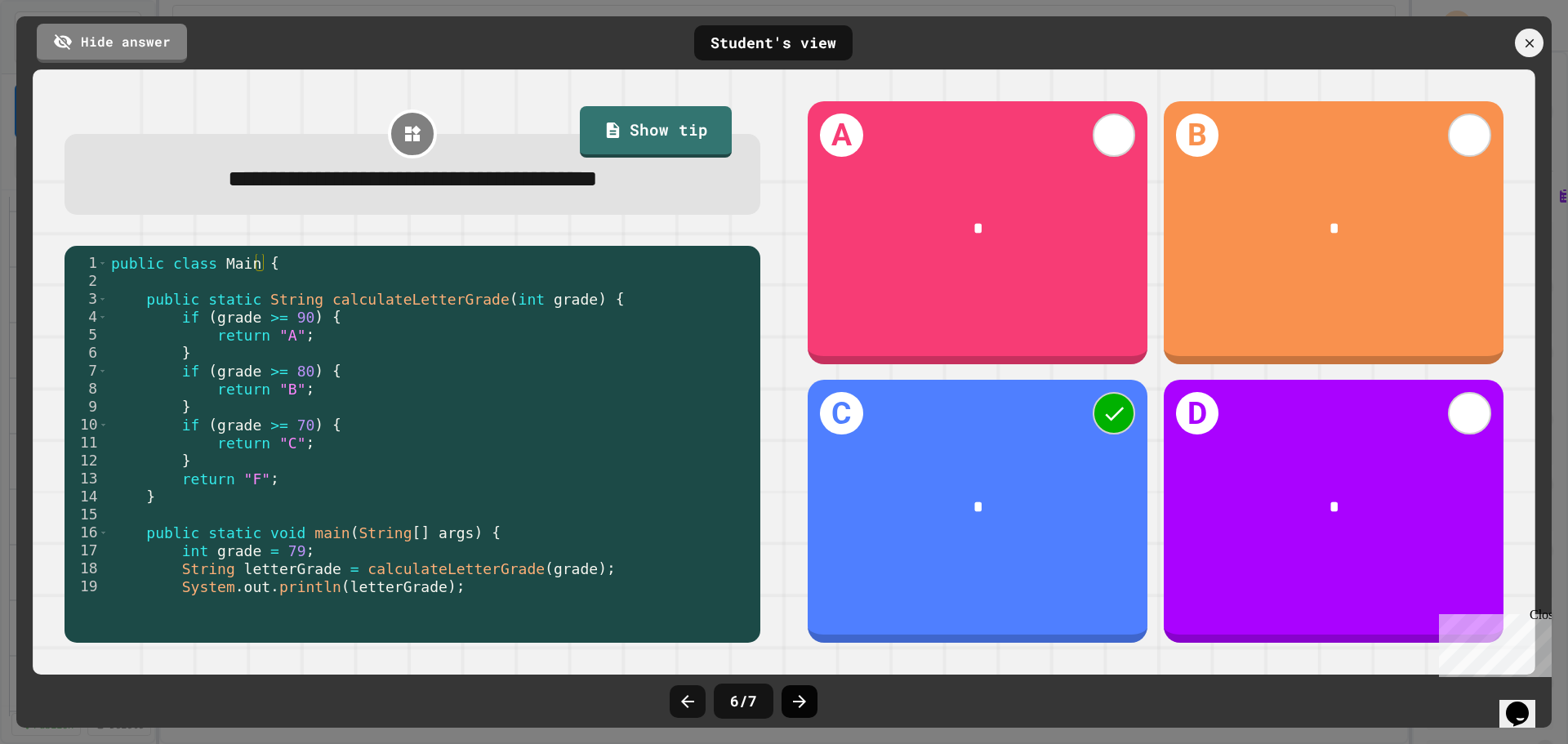
click at [802, 709] on icon at bounding box center [799, 701] width 20 height 20
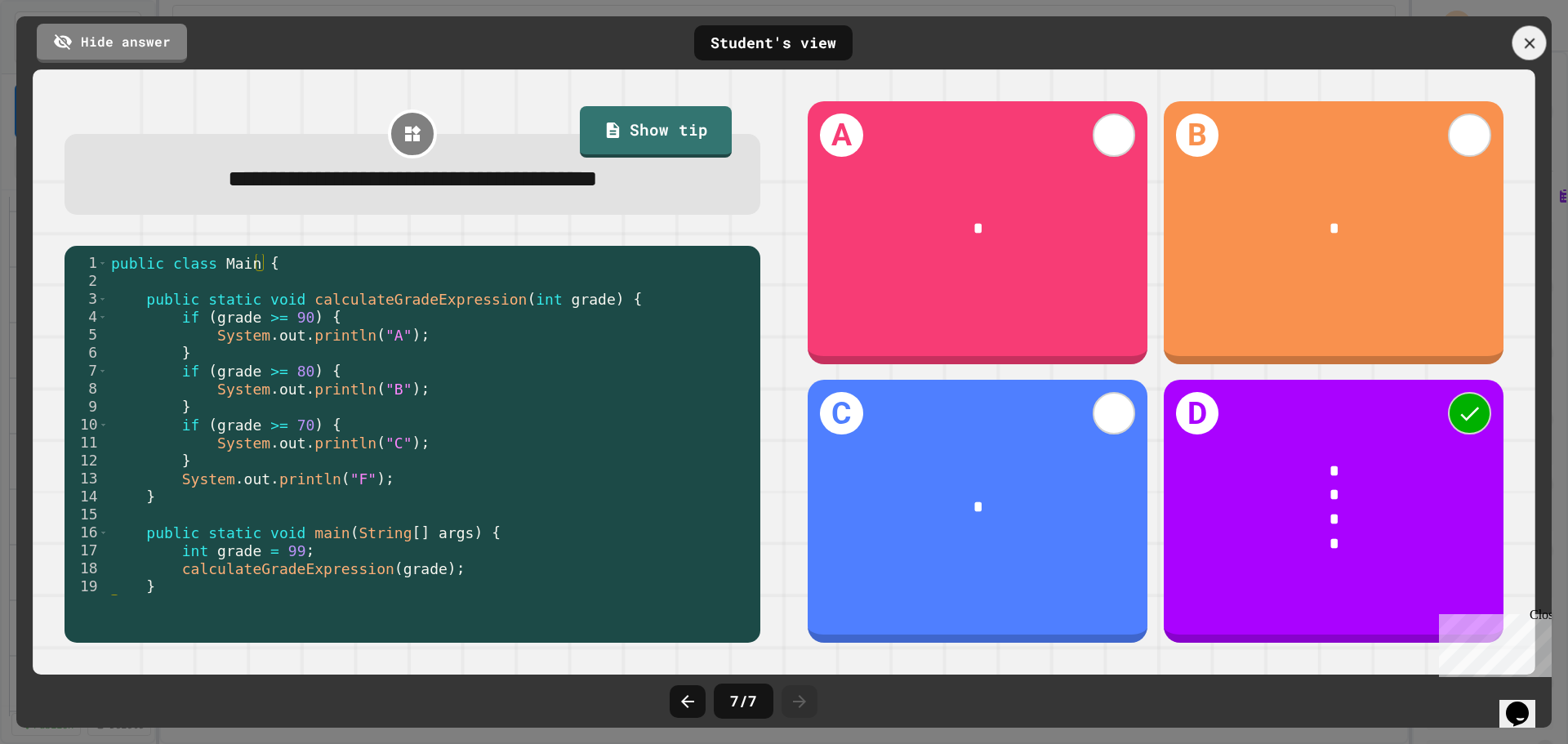
click at [1541, 39] on div at bounding box center [1529, 43] width 34 height 34
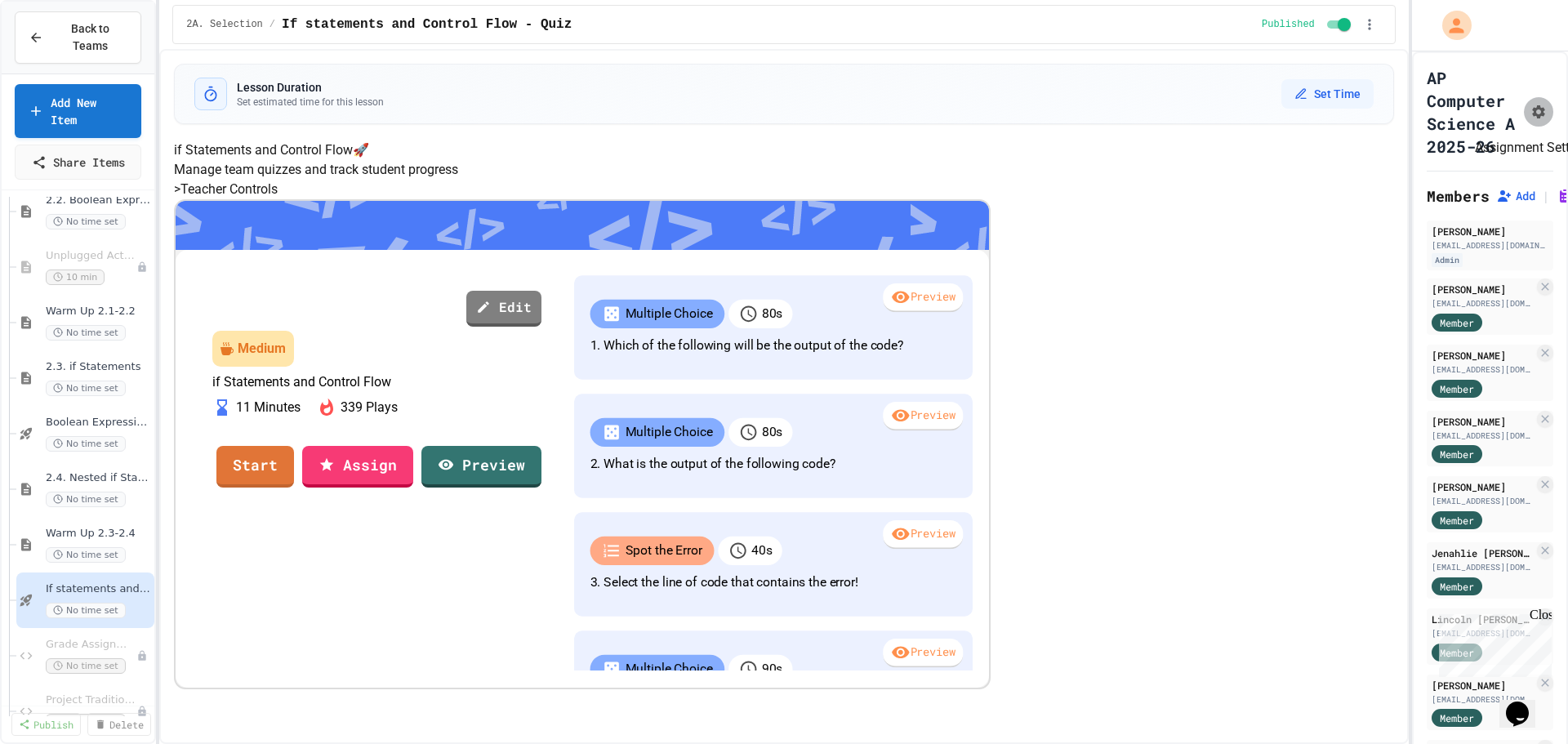
click at [1531, 120] on icon "Assignment Settings" at bounding box center [1538, 111] width 17 height 17
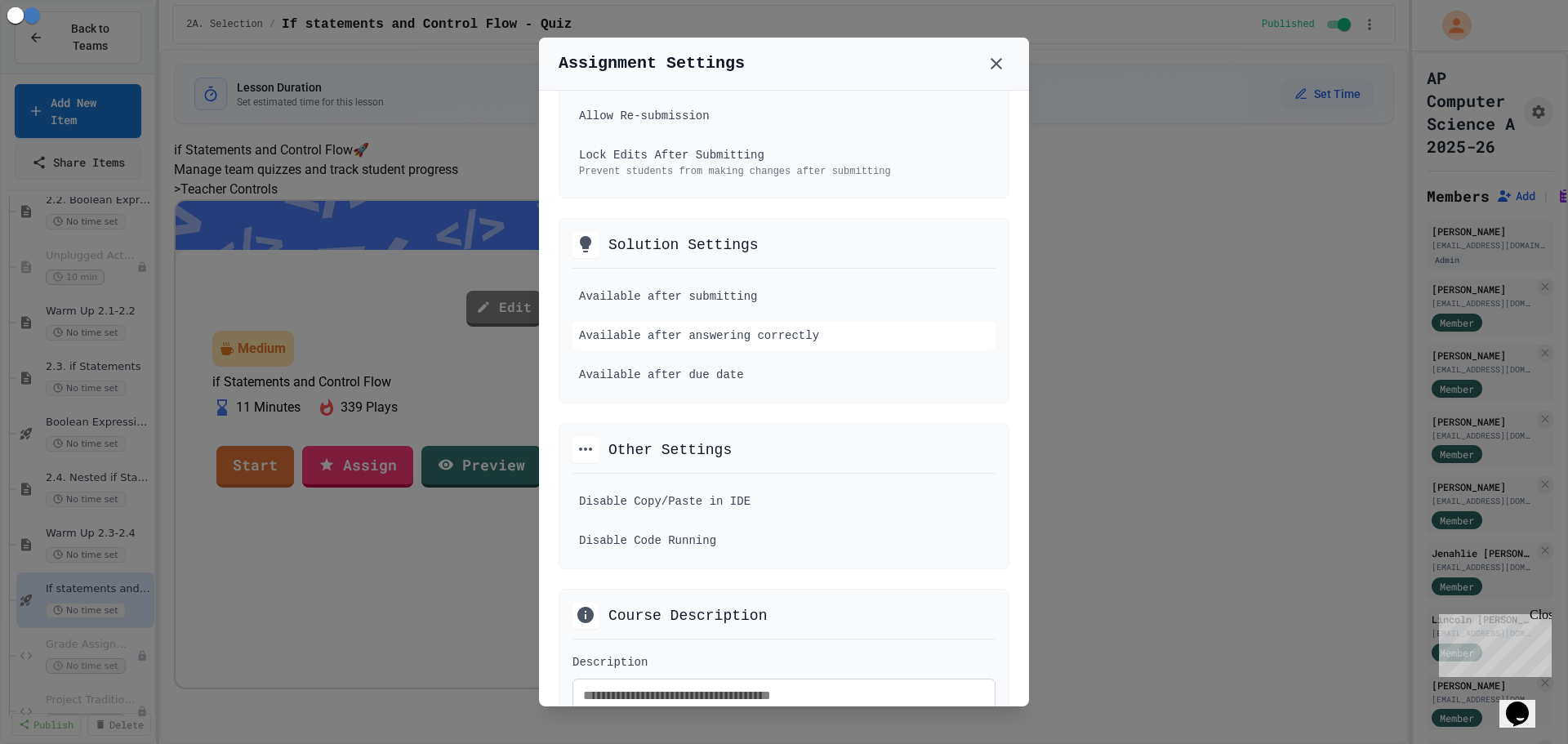
scroll to position [327, 0]
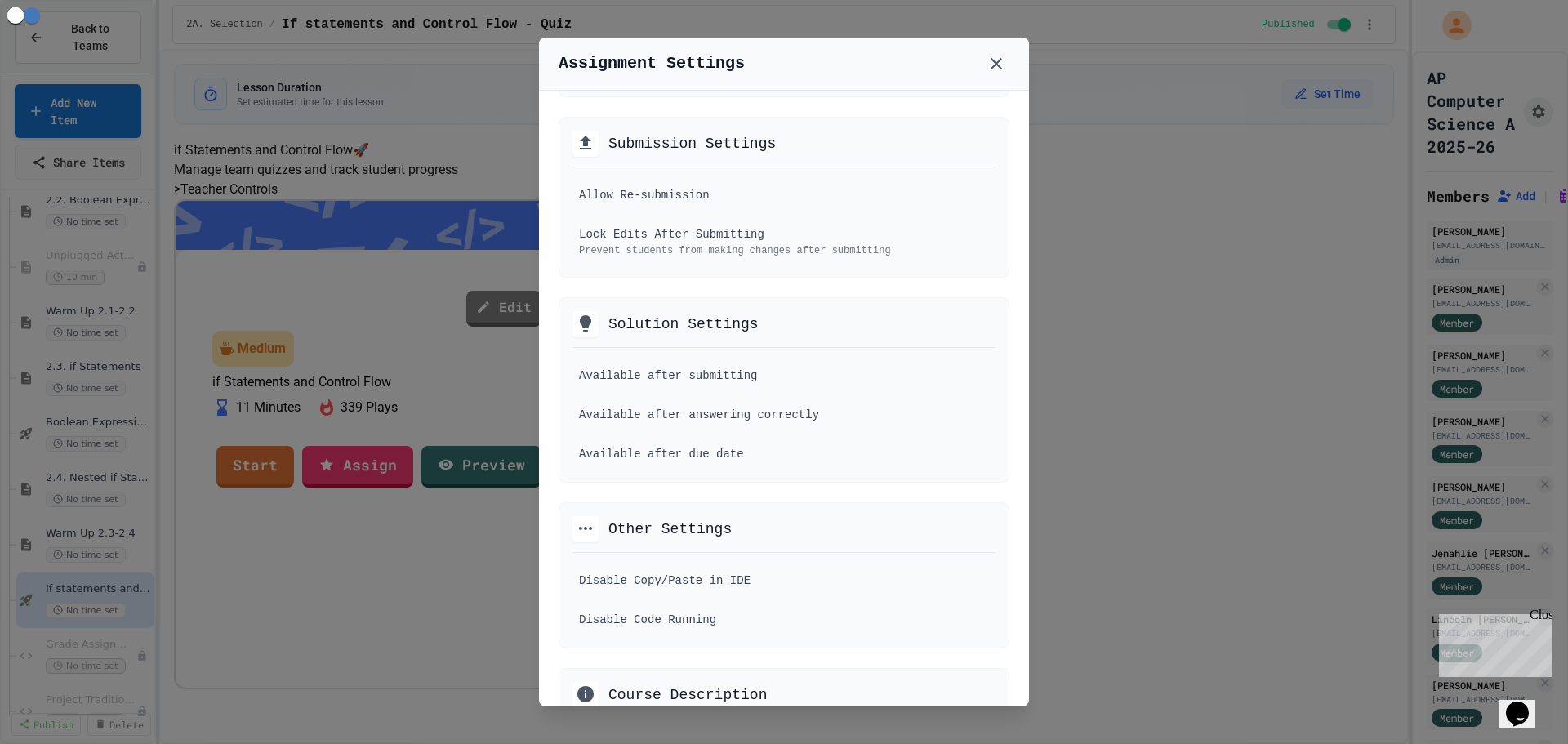
click at [310, 373] on div at bounding box center [784, 372] width 1568 height 744
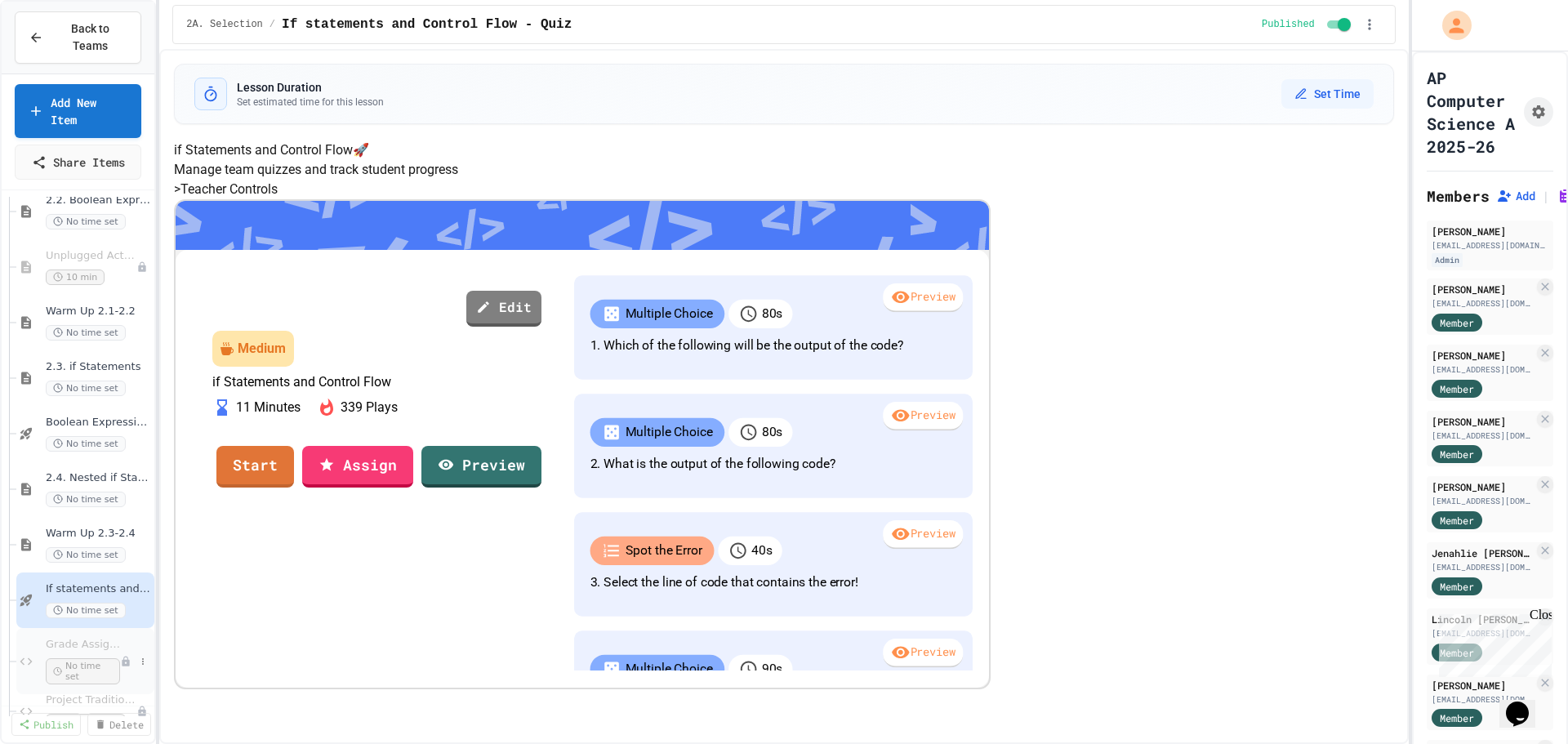
click at [37, 637] on div "Grade Assignment Fixer No time set" at bounding box center [85, 661] width 138 height 66
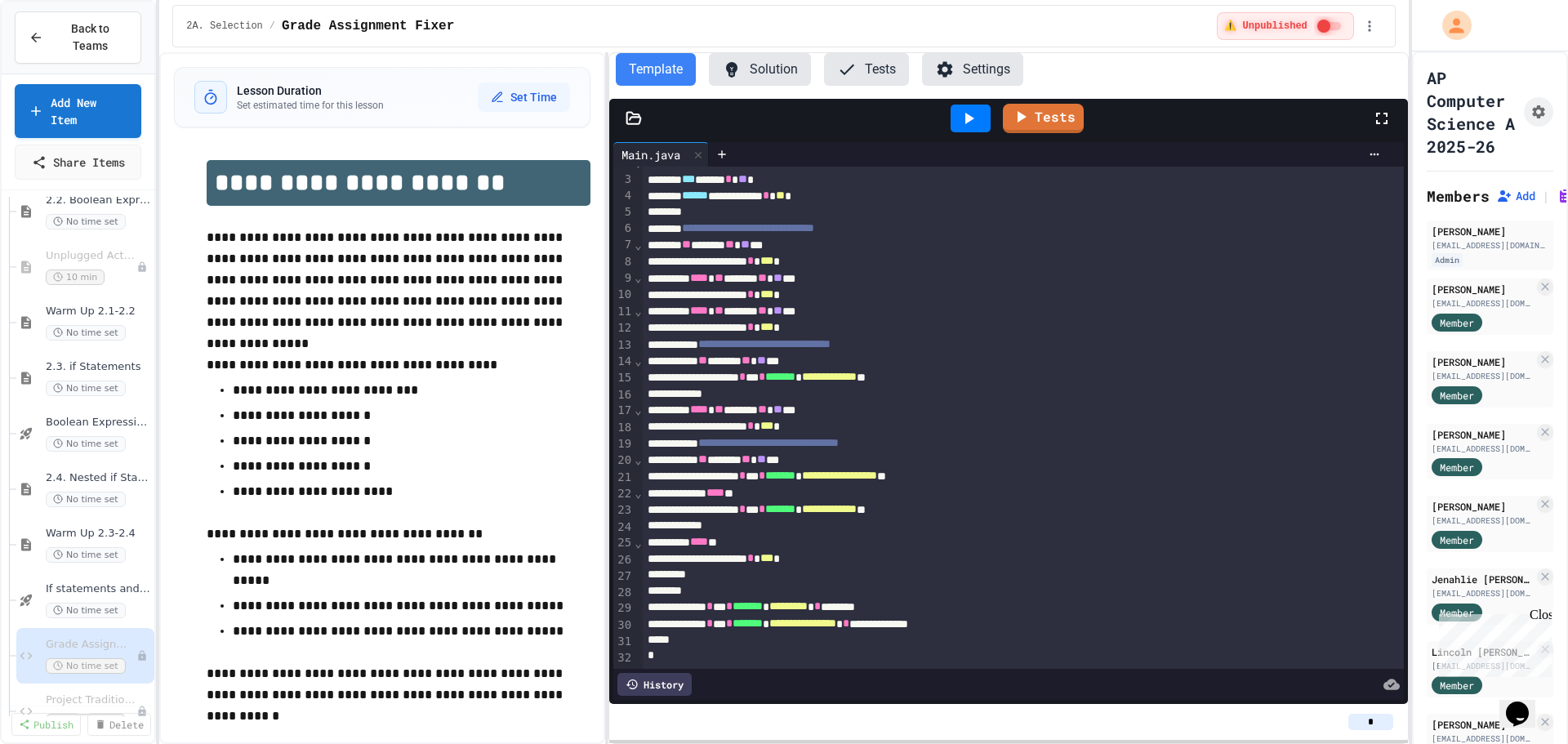
scroll to position [56, 0]
click at [1538, 126] on button "Assignment Settings" at bounding box center [1538, 112] width 30 height 30
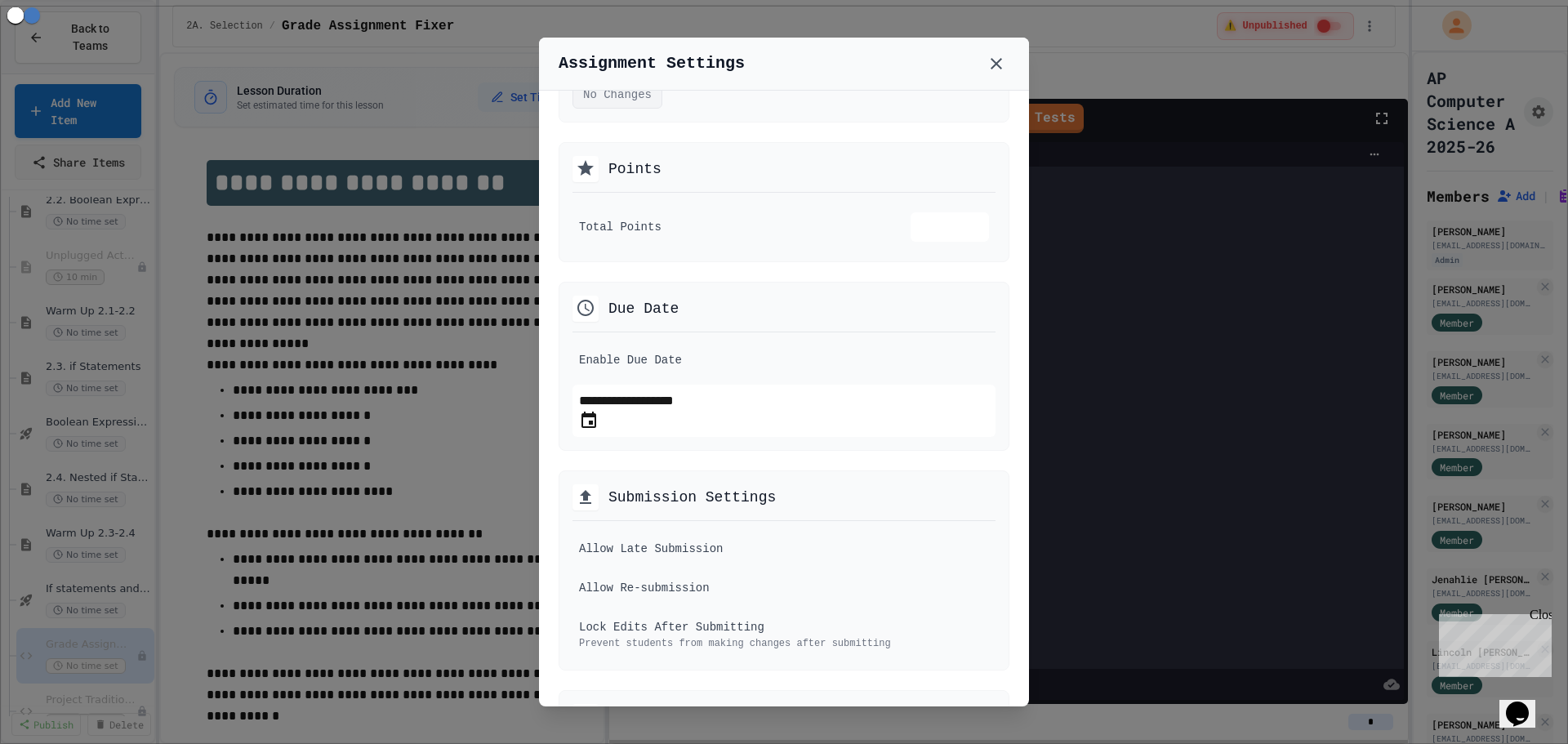
scroll to position [163, 0]
click at [597, 426] on icon "Choose date, selected date is Sep 26, 2025" at bounding box center [589, 417] width 15 height 17
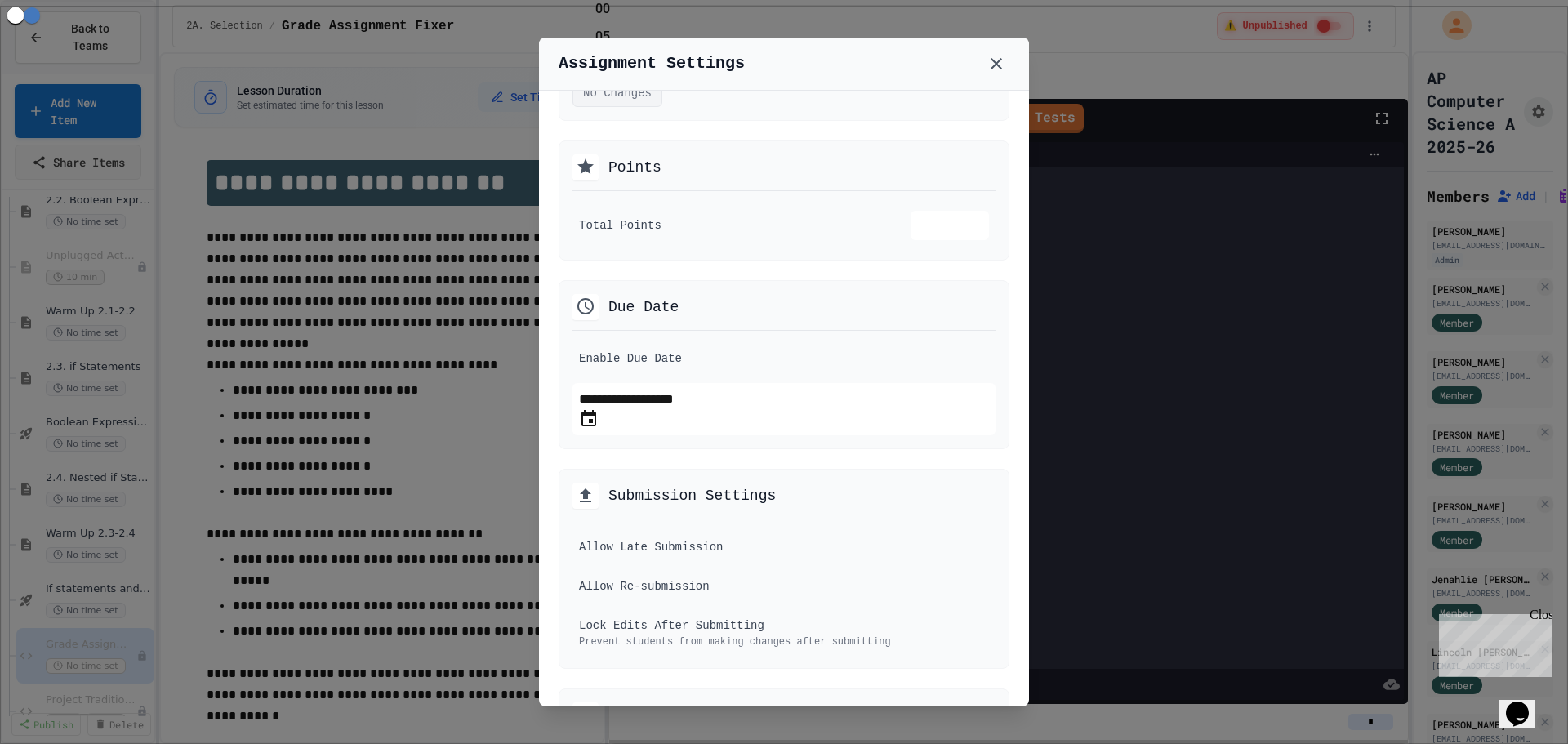
click at [682, 22] on li "00" at bounding box center [639, 9] width 87 height 26
type input "**********"
click at [597, 384] on button "OK" at bounding box center [588, 394] width 17 height 20
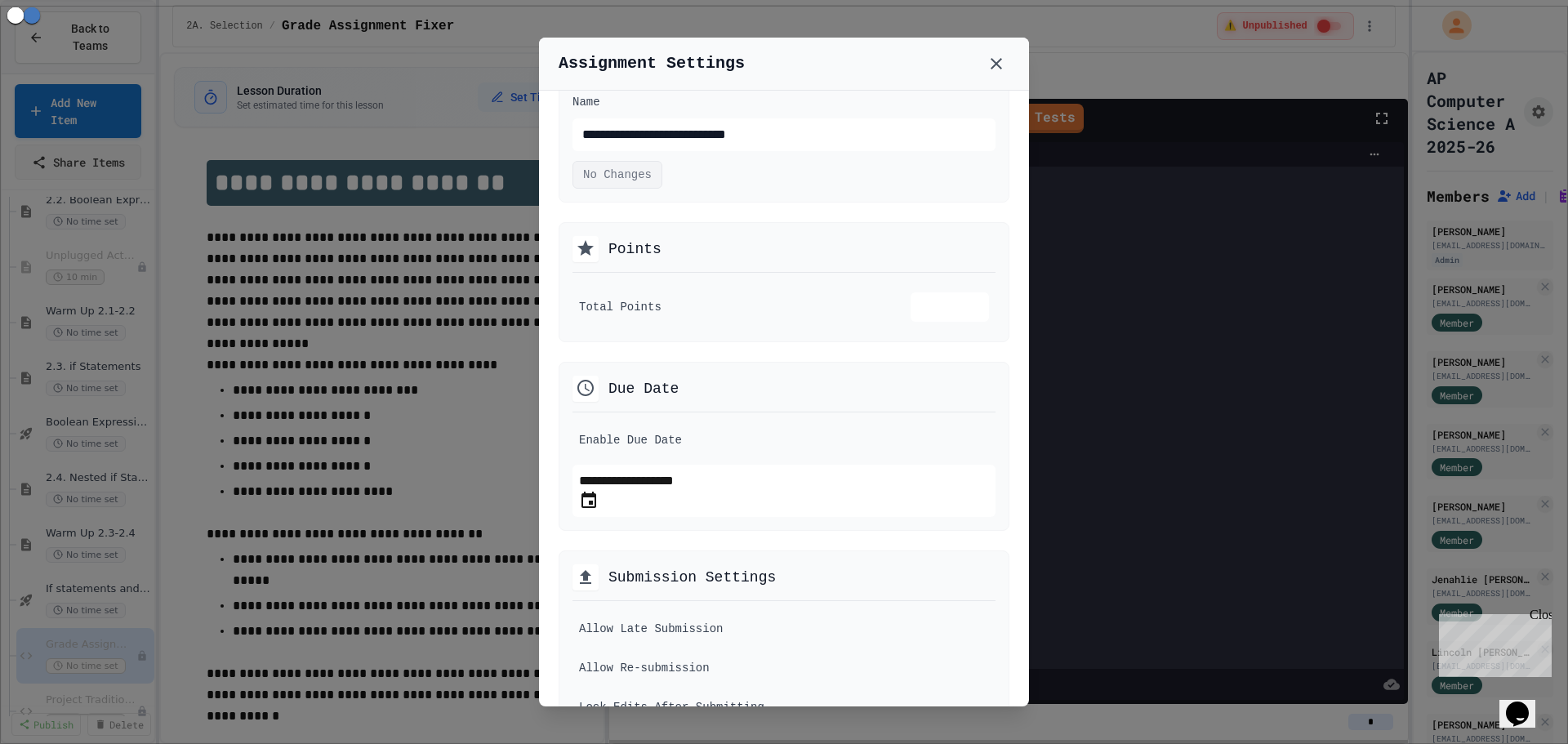
scroll to position [0, 0]
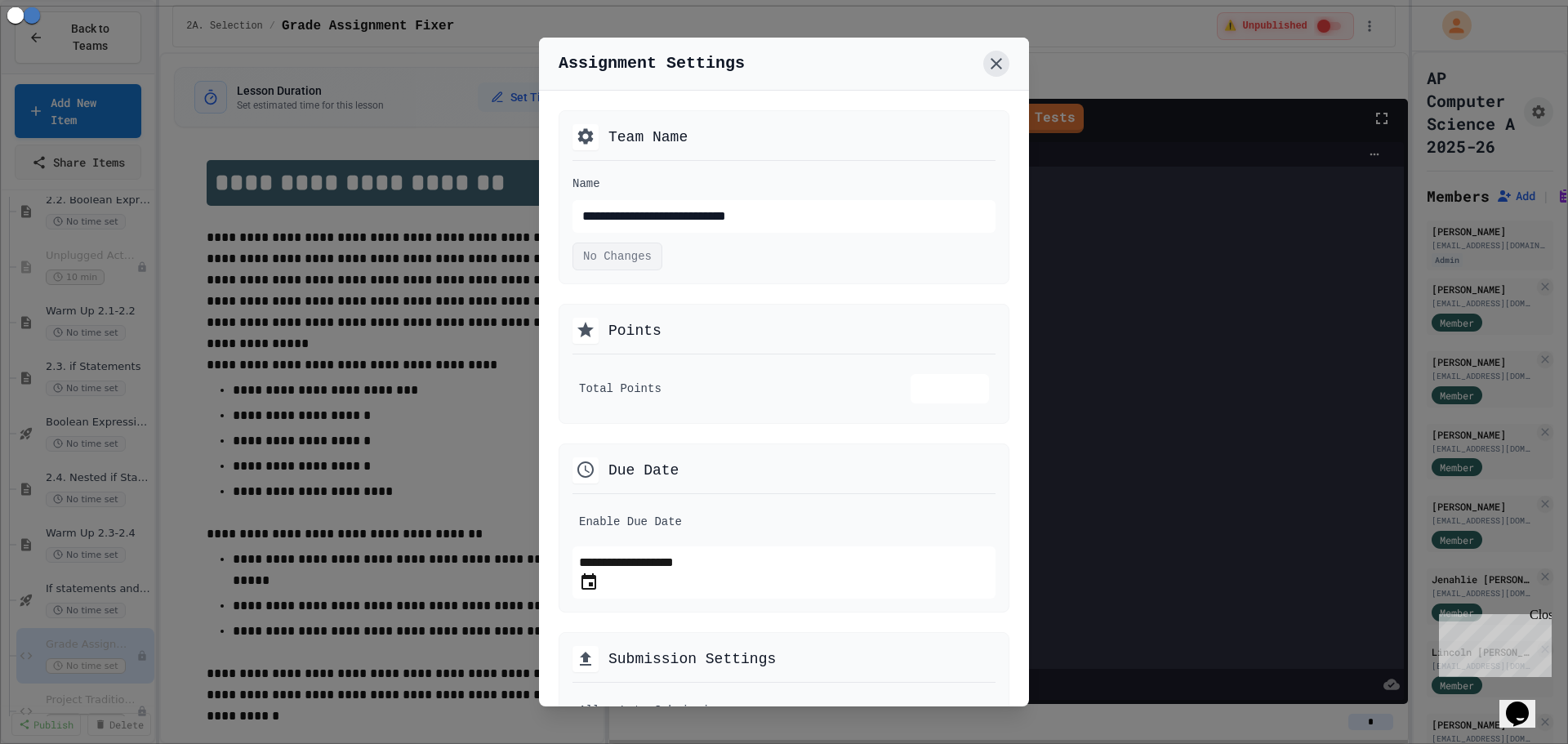
click at [1000, 55] on icon at bounding box center [996, 63] width 20 height 20
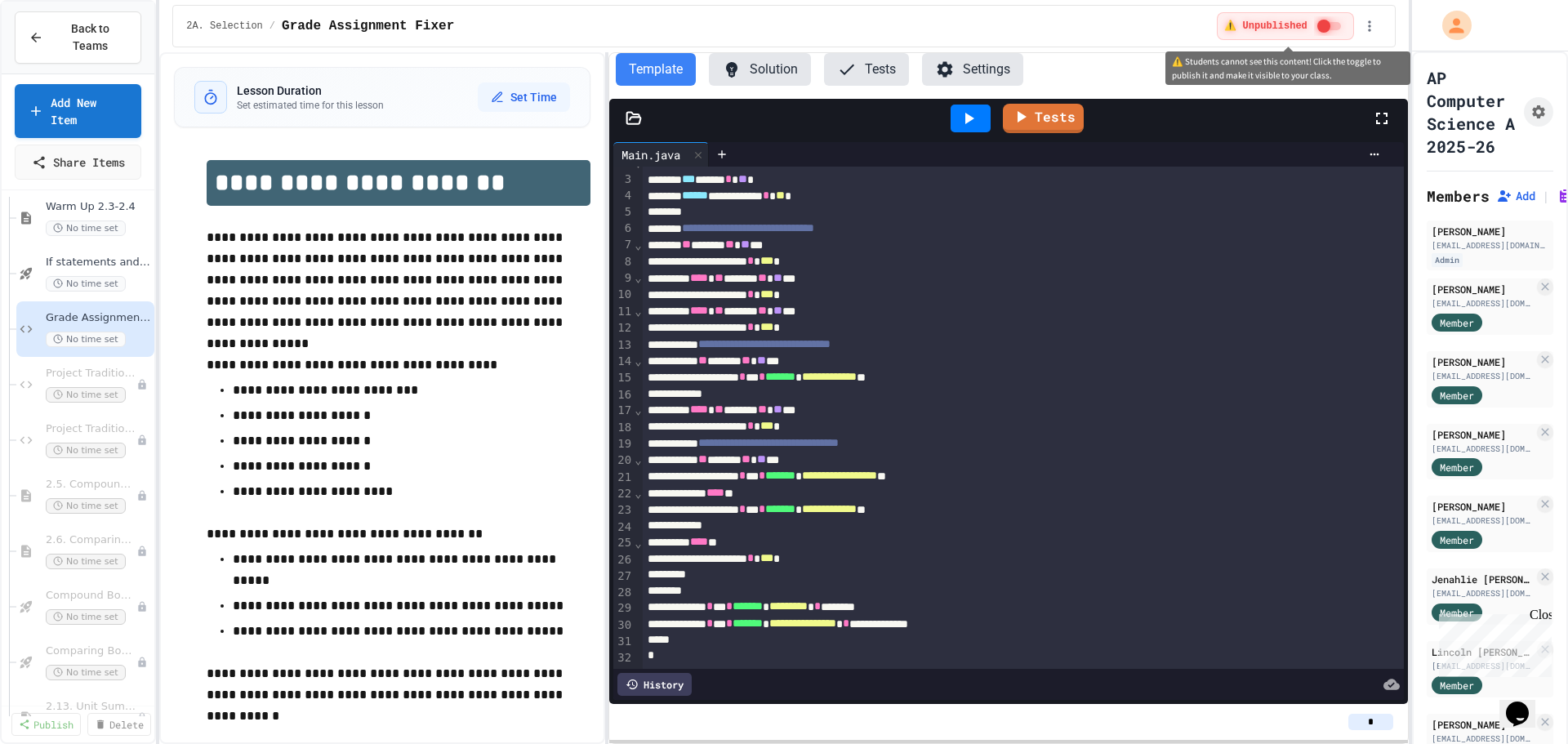
scroll to position [53, 0]
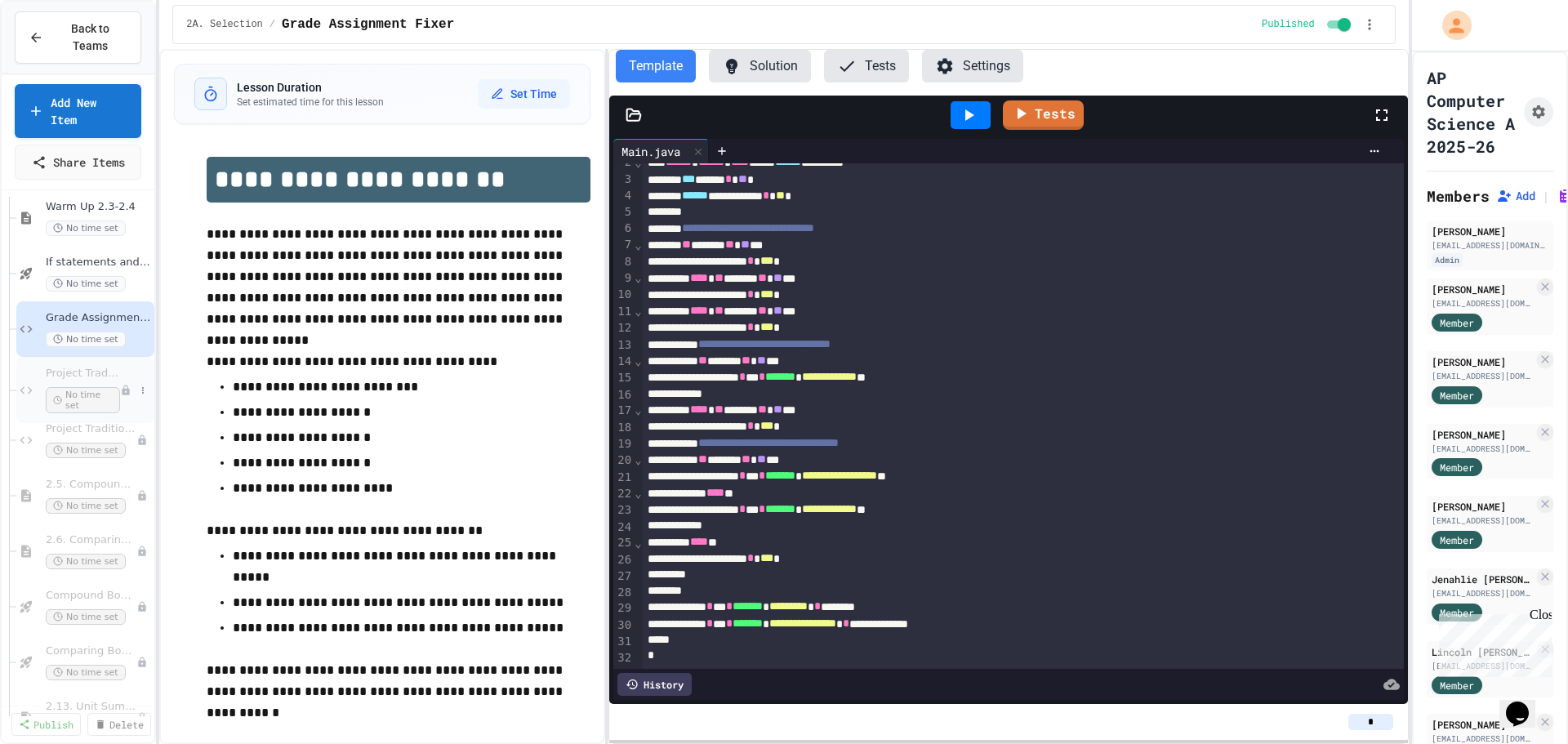
click at [56, 367] on span "Project TraditionWeek" at bounding box center [83, 374] width 74 height 14
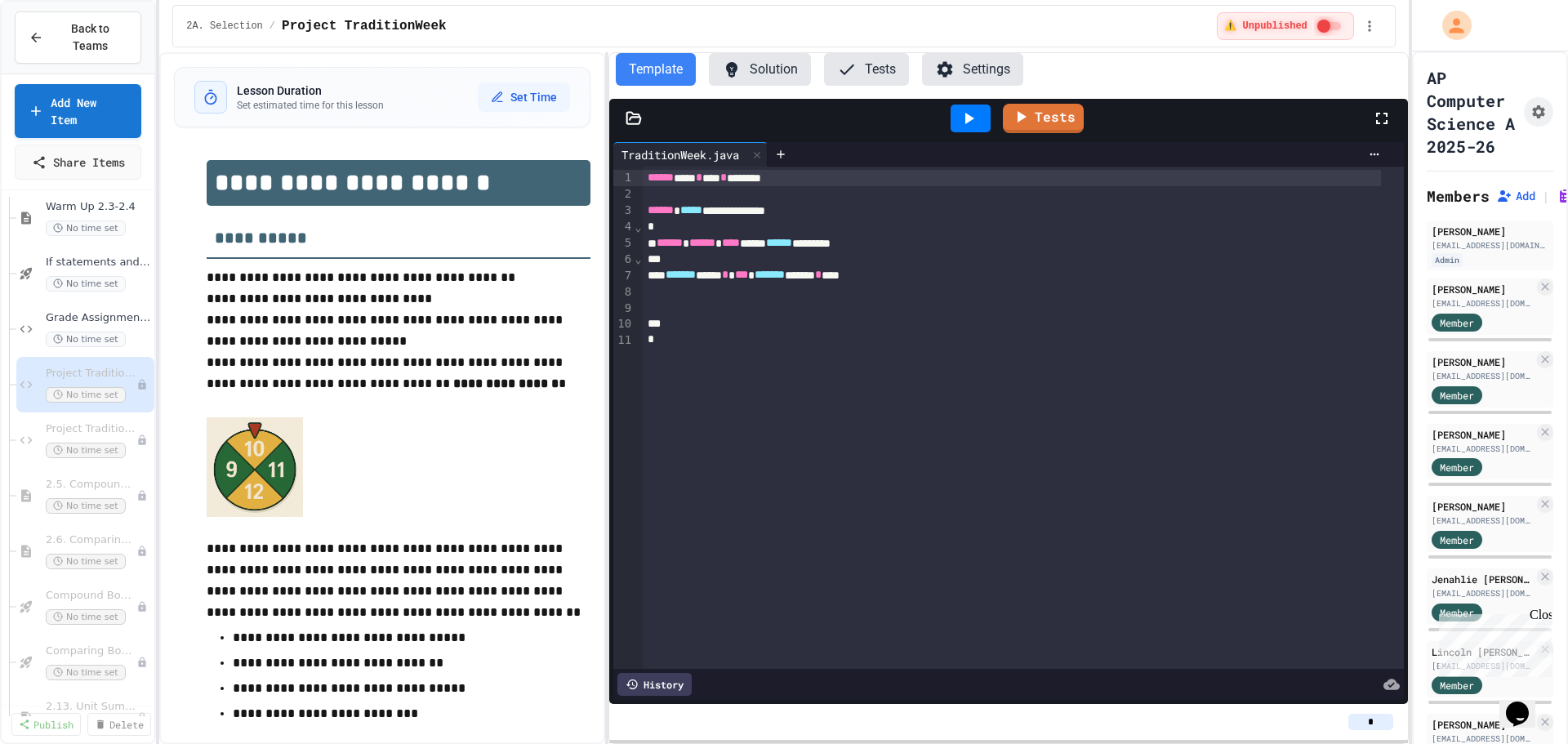
click at [746, 64] on button "Solution" at bounding box center [759, 70] width 102 height 33
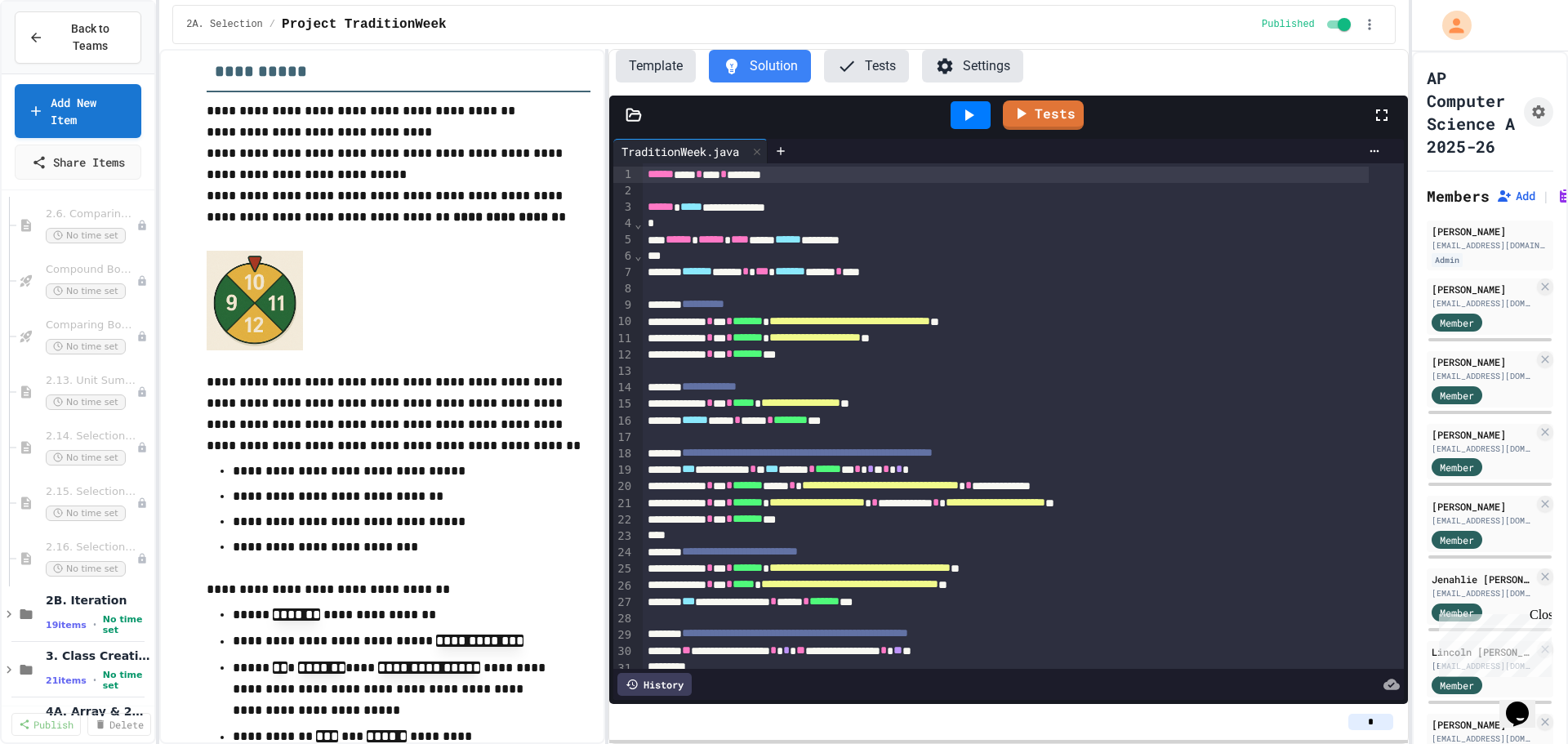
scroll to position [898, 0]
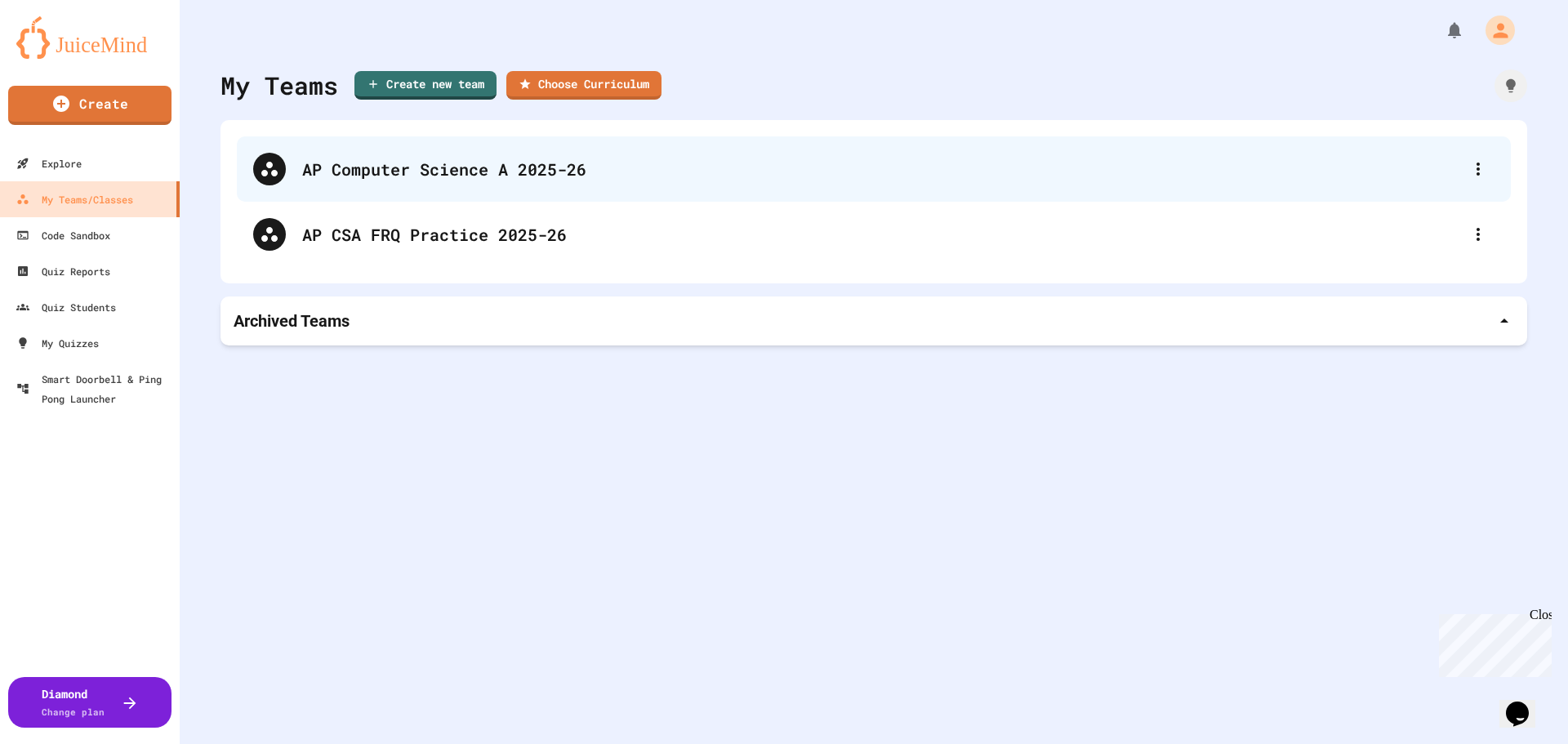
click at [447, 164] on div "AP Computer Science A 2025-26" at bounding box center [882, 169] width 1160 height 24
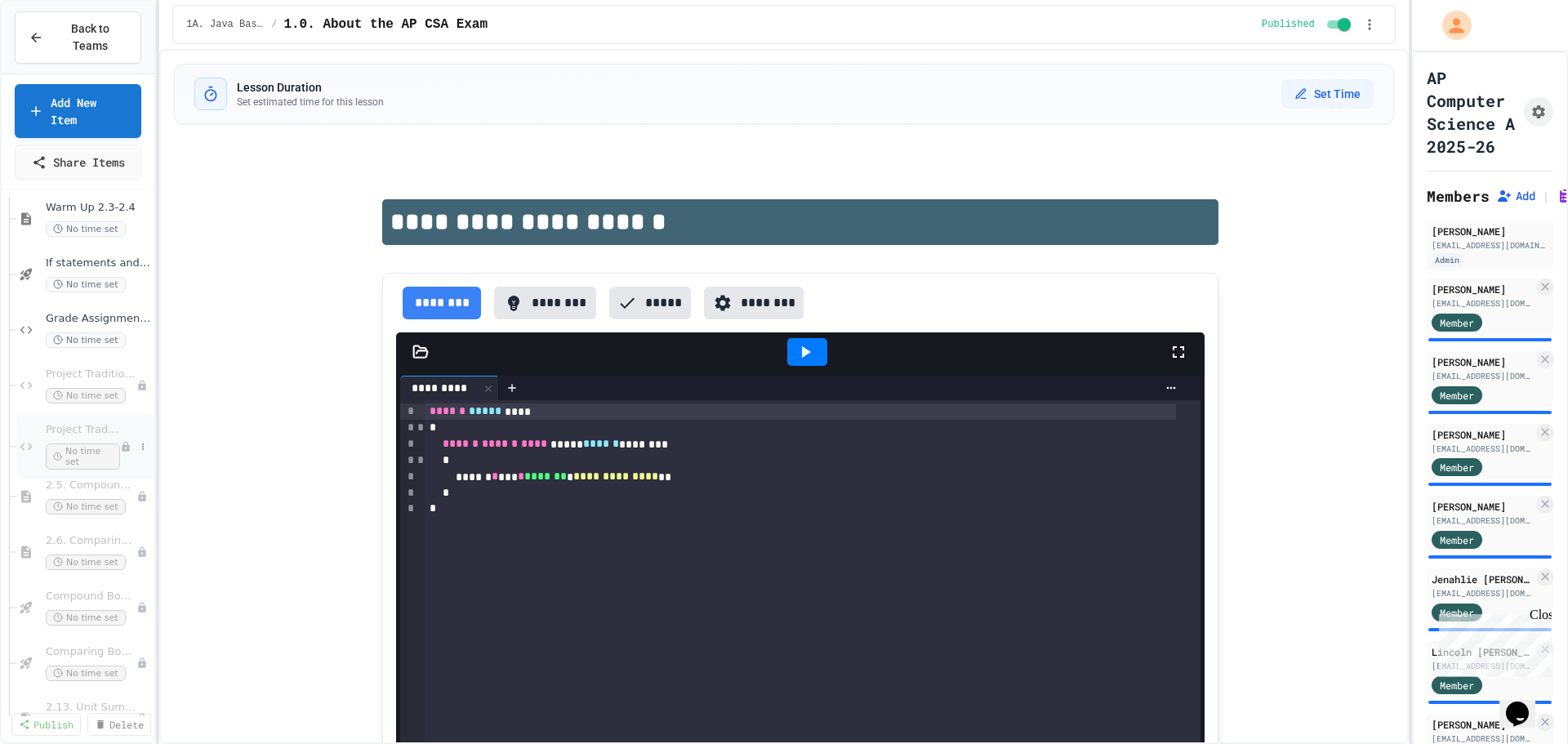
scroll to position [571, 0]
click at [74, 478] on div "2.5. Compound Boolean Expressions No time set" at bounding box center [83, 501] width 74 height 47
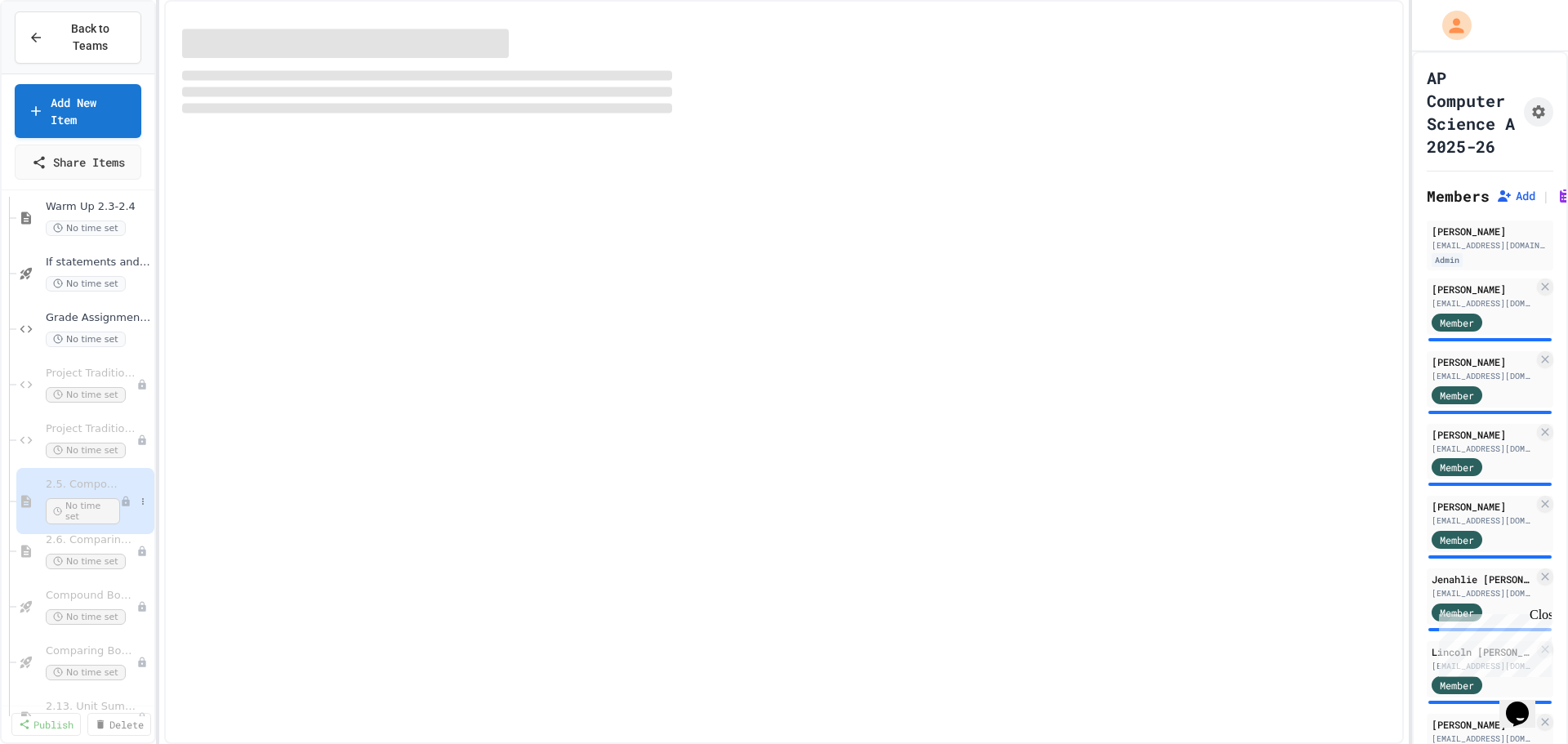
select select "***"
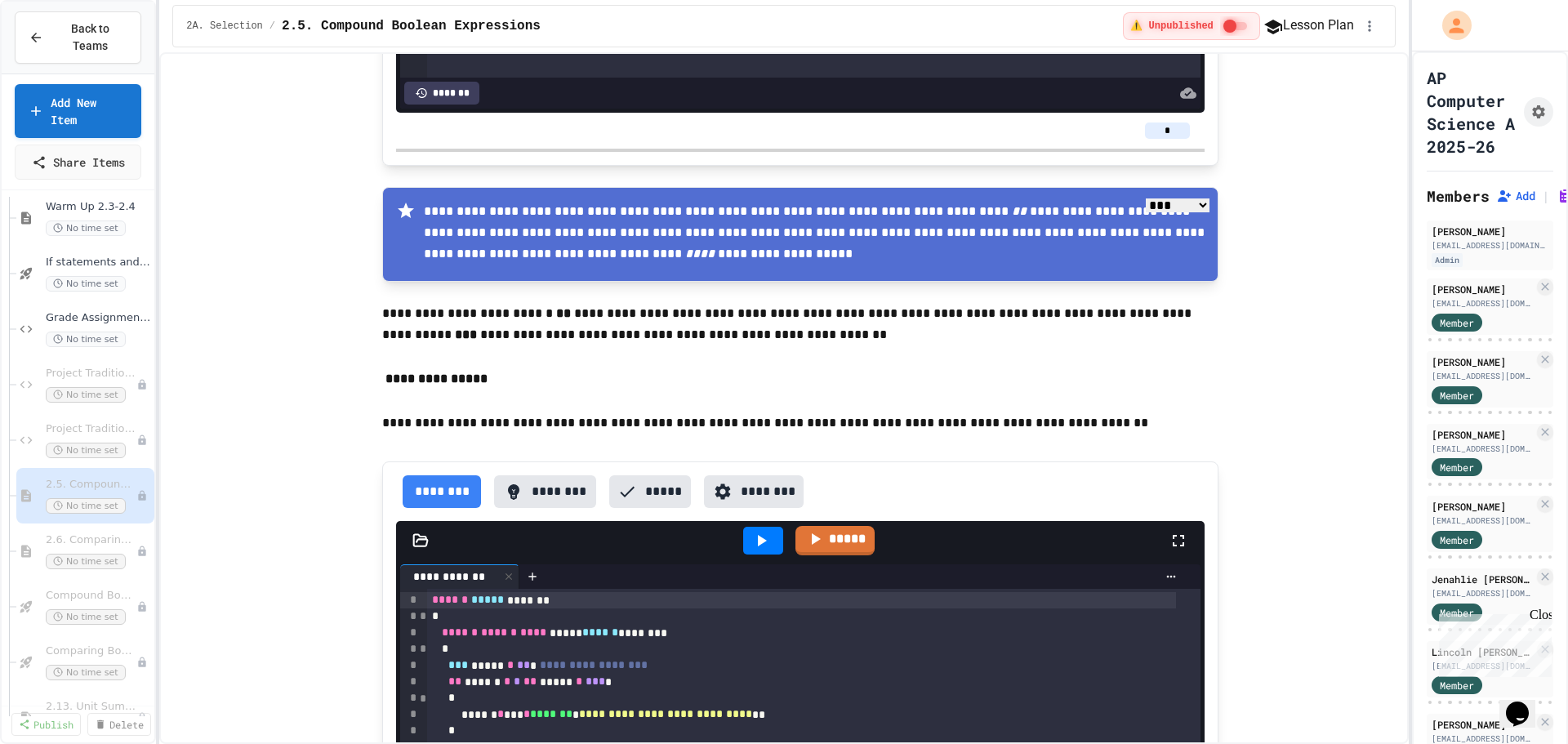
scroll to position [3168, 0]
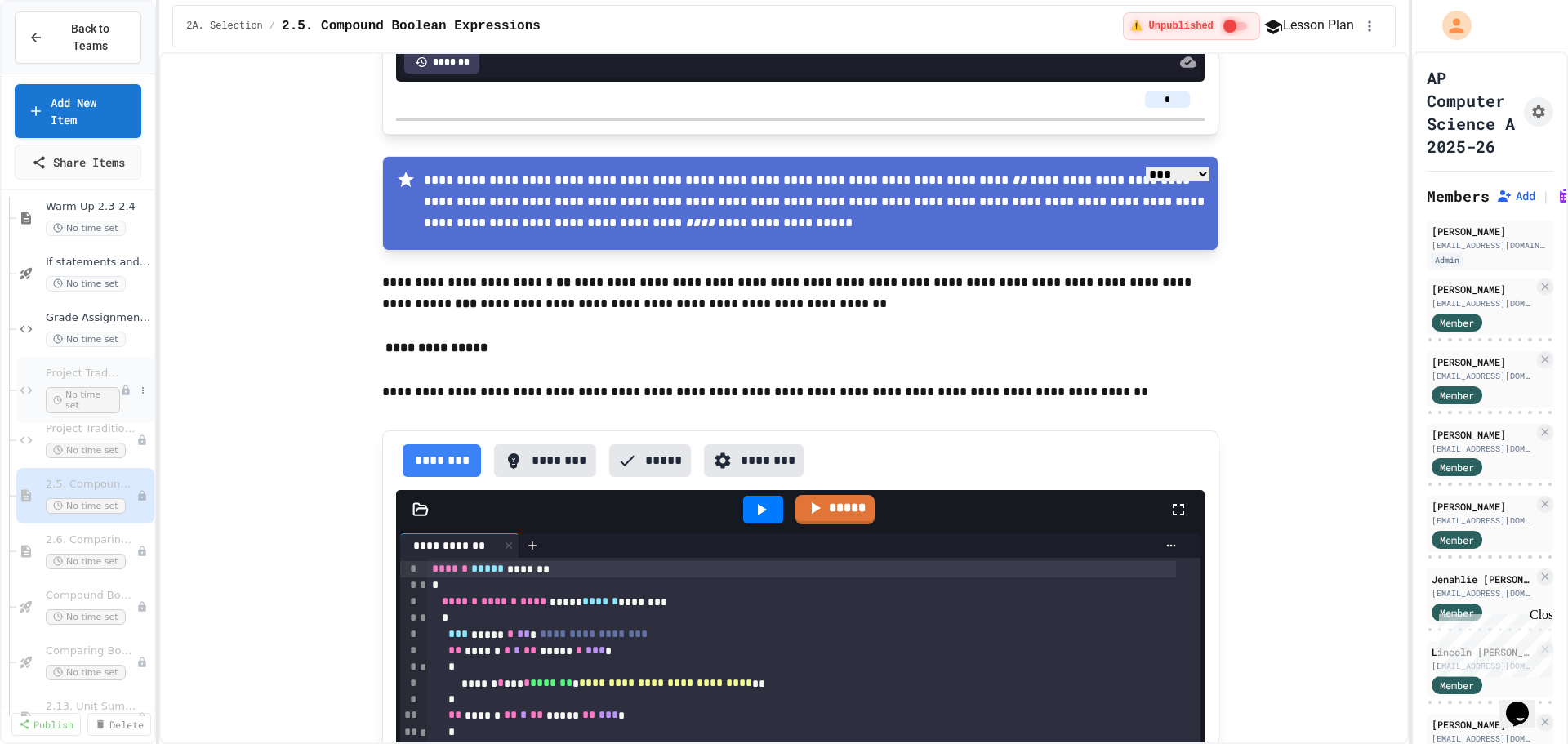
click at [92, 367] on span "Project TraditionWeek" at bounding box center [83, 374] width 74 height 14
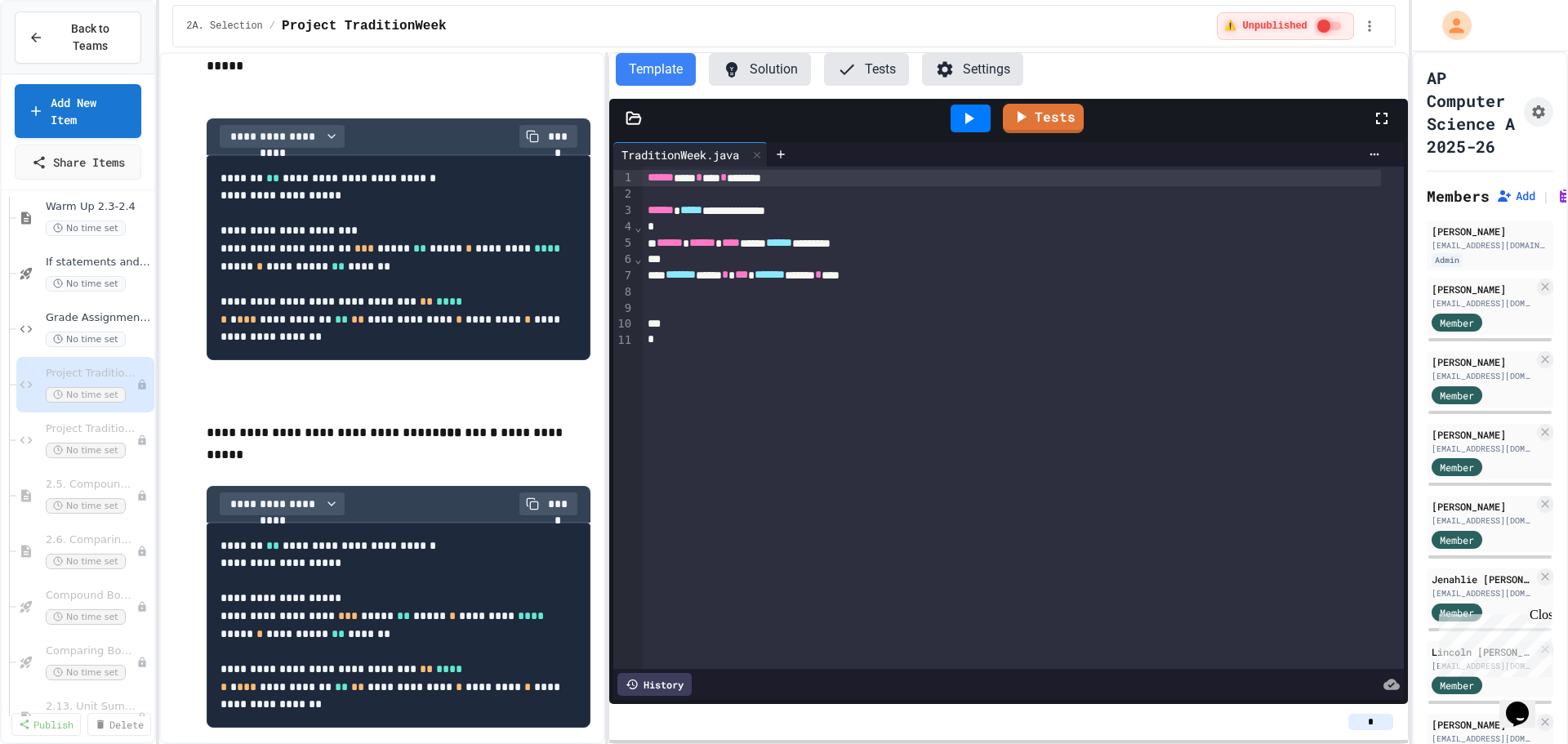
scroll to position [980, 0]
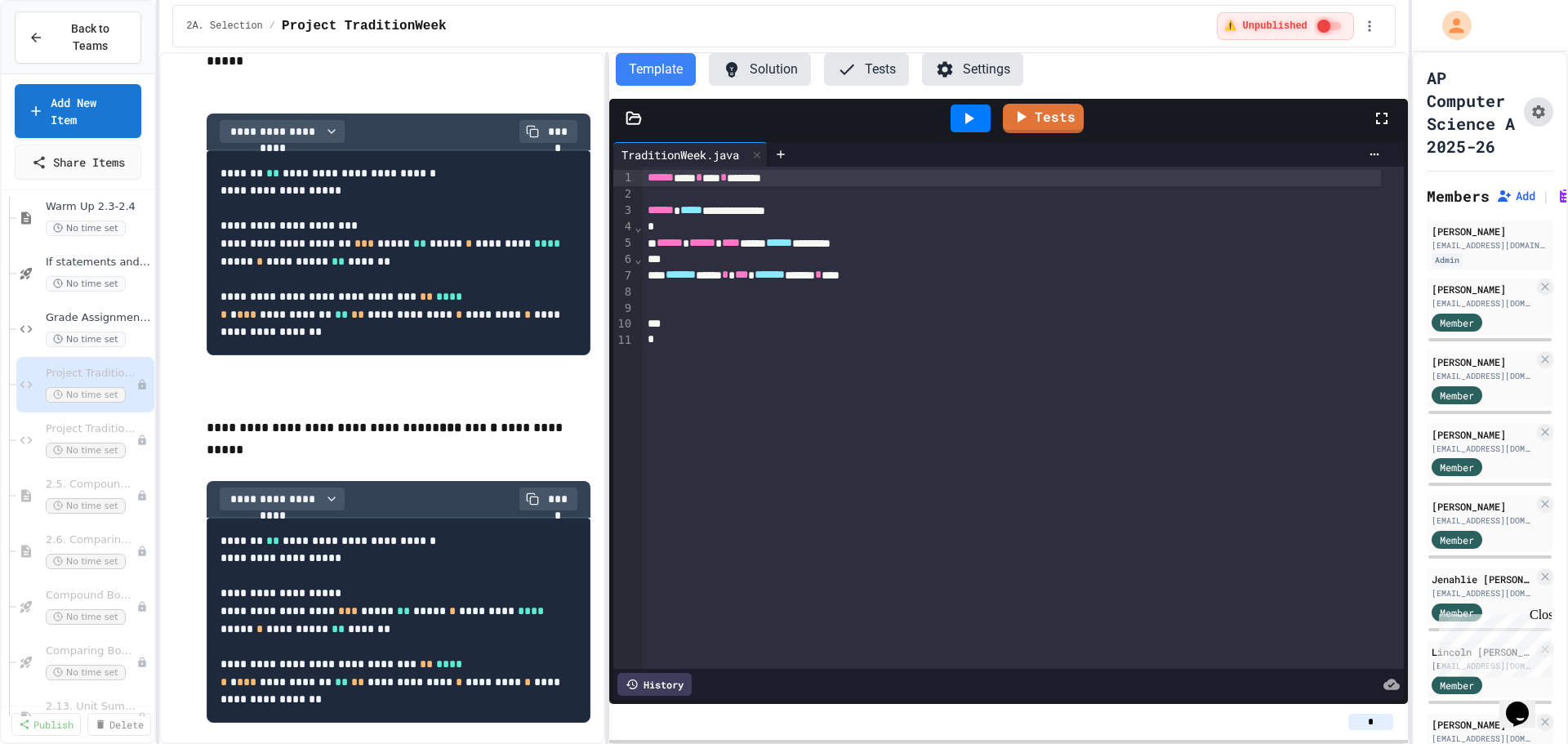
click at [1531, 120] on icon "Assignment Settings" at bounding box center [1538, 111] width 17 height 17
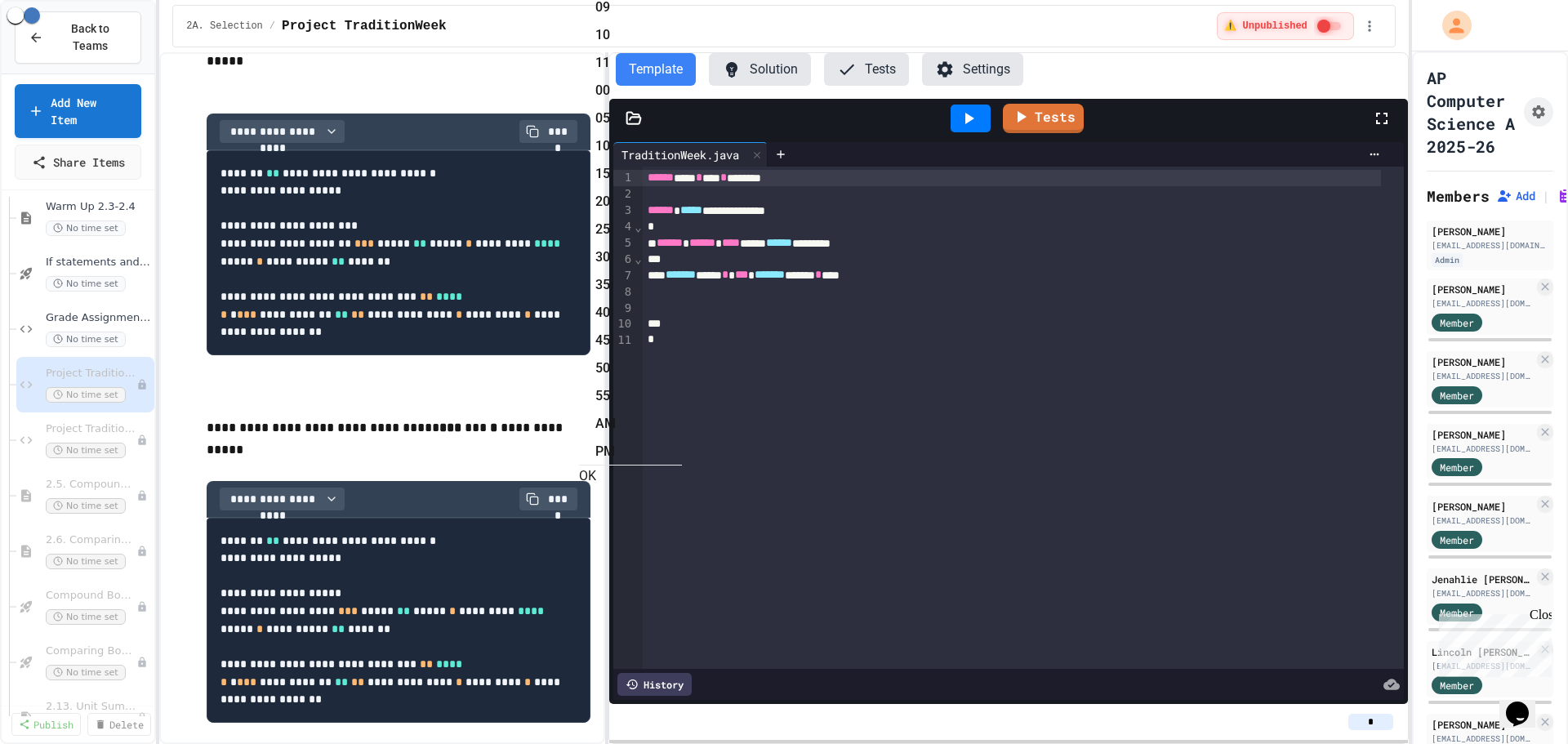
click at [682, 76] on li "11" at bounding box center [639, 63] width 87 height 26
click at [682, 382] on li "55" at bounding box center [639, 395] width 87 height 26
type input "**********"
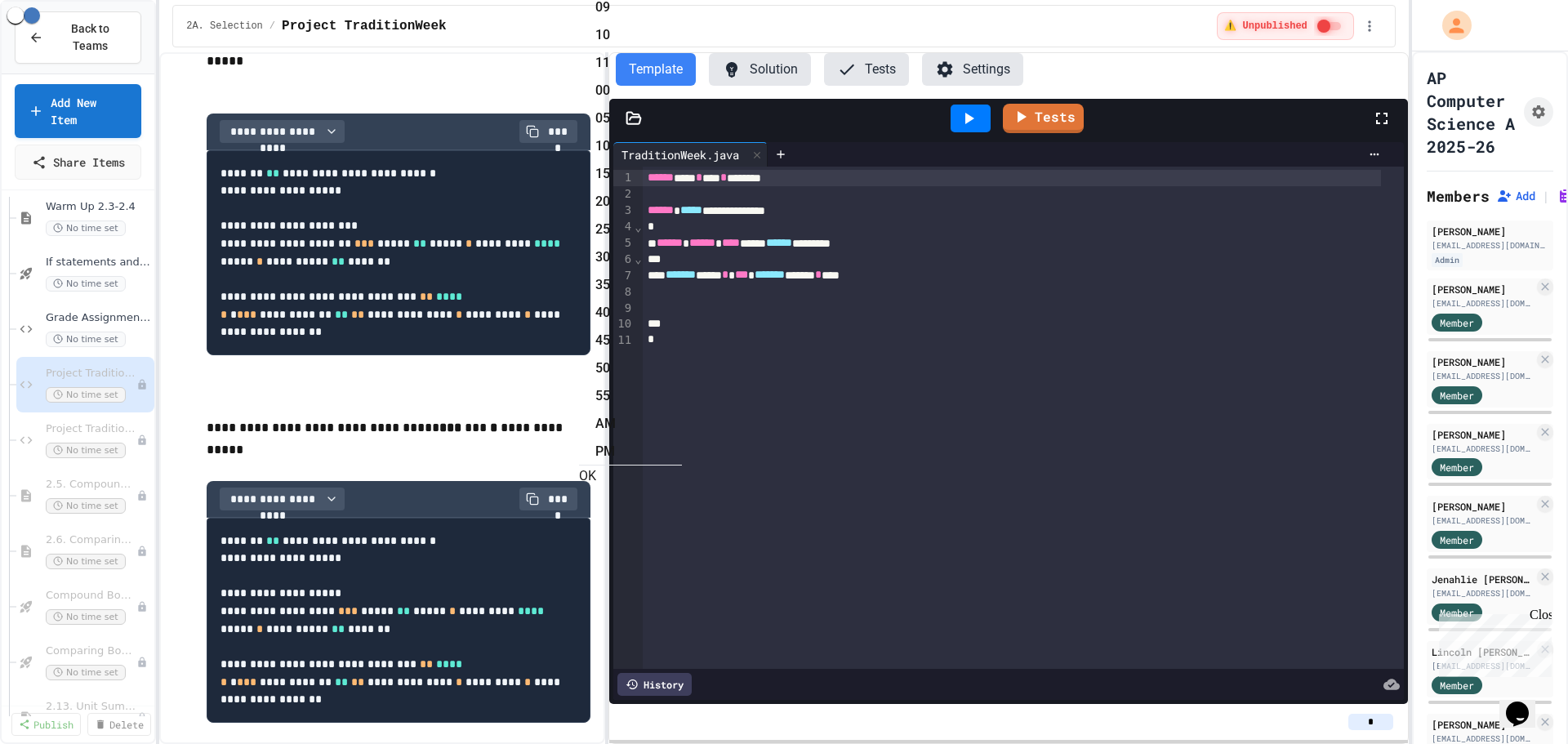
click at [597, 466] on button "OK" at bounding box center [588, 475] width 17 height 20
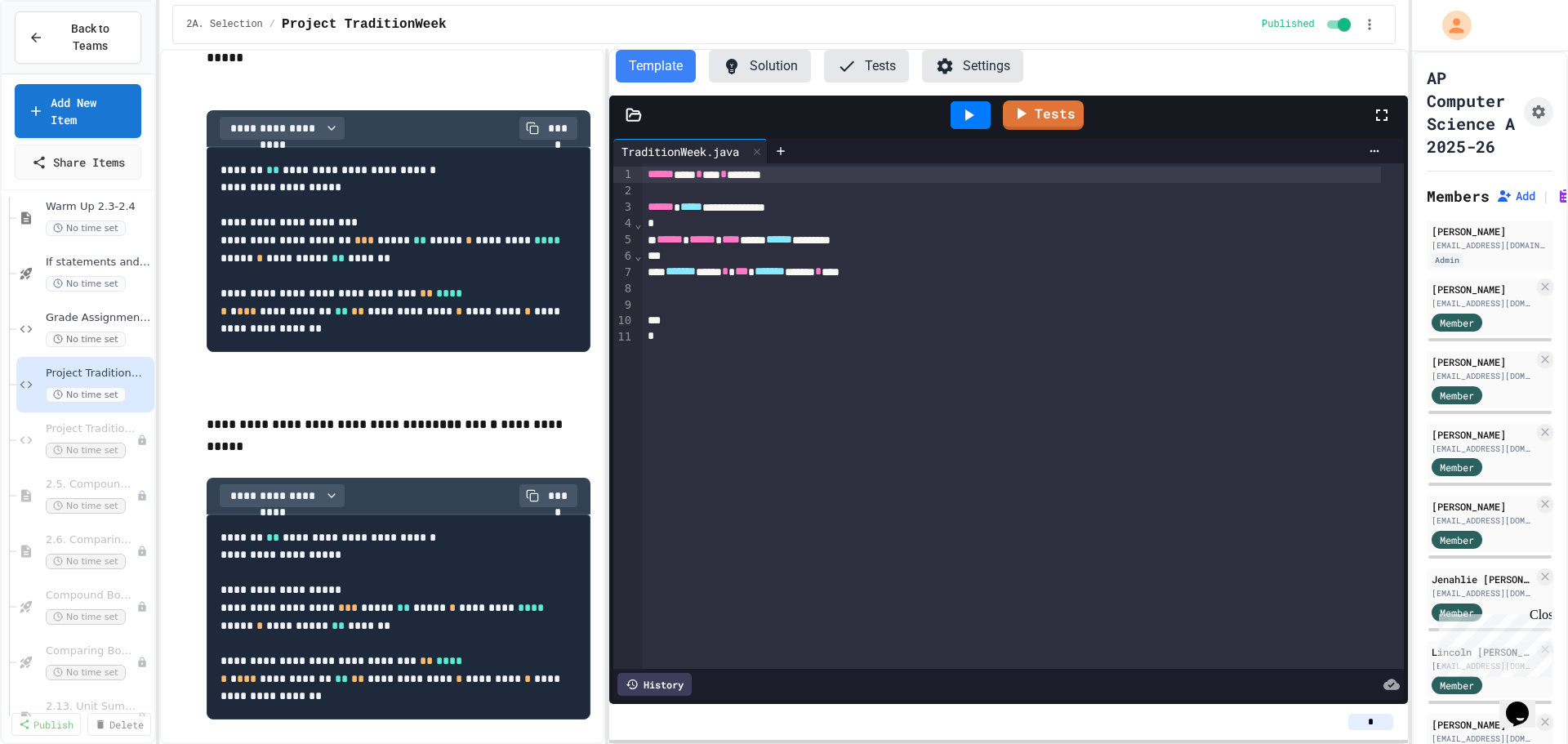
click at [777, 84] on div "Template Solution Tests Settings" at bounding box center [1009, 72] width 798 height 46
click at [769, 76] on button "Solution" at bounding box center [759, 66] width 102 height 33
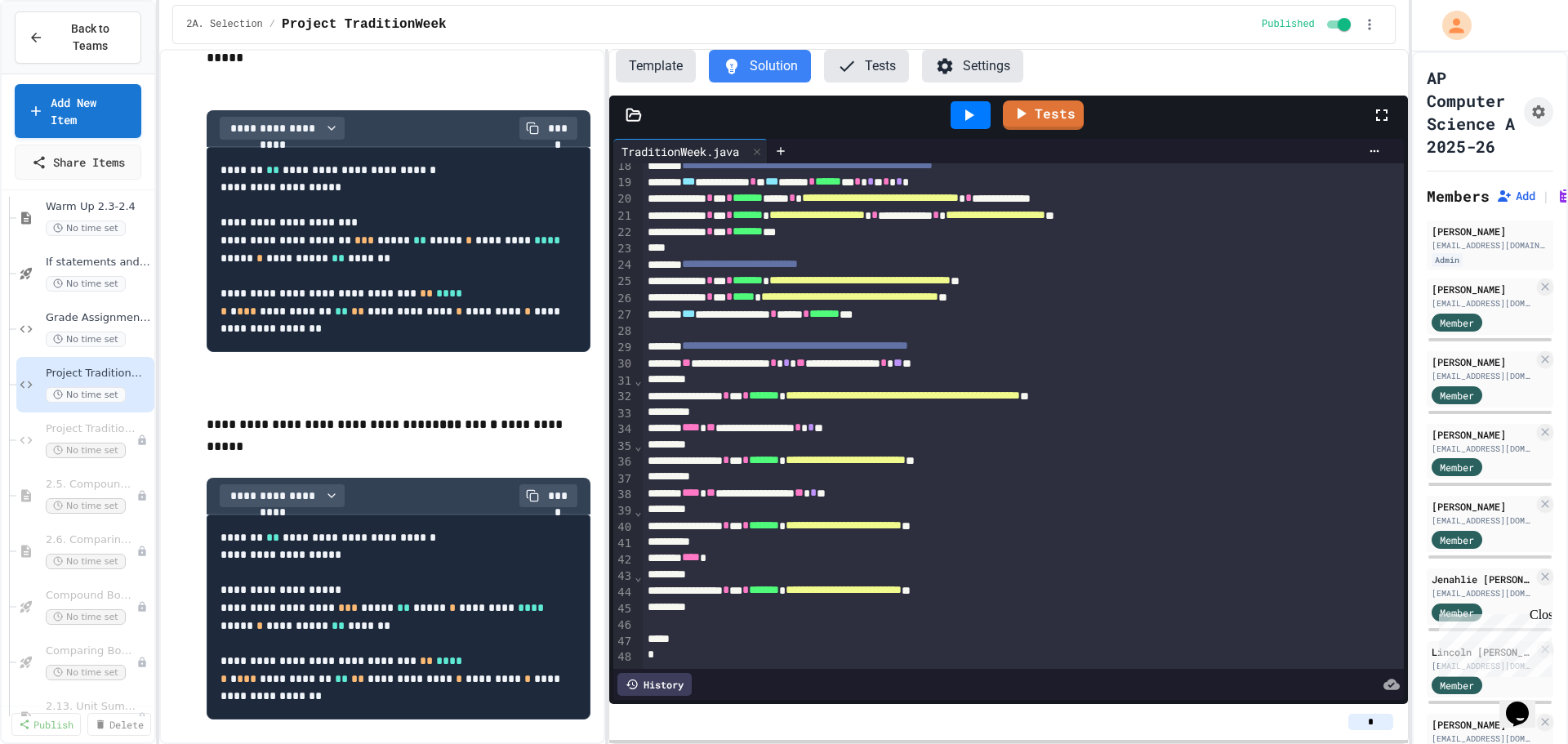
scroll to position [312, 0]
click at [28, 412] on div "Project TraditionWeek (File Input) No time set" at bounding box center [85, 445] width 138 height 66
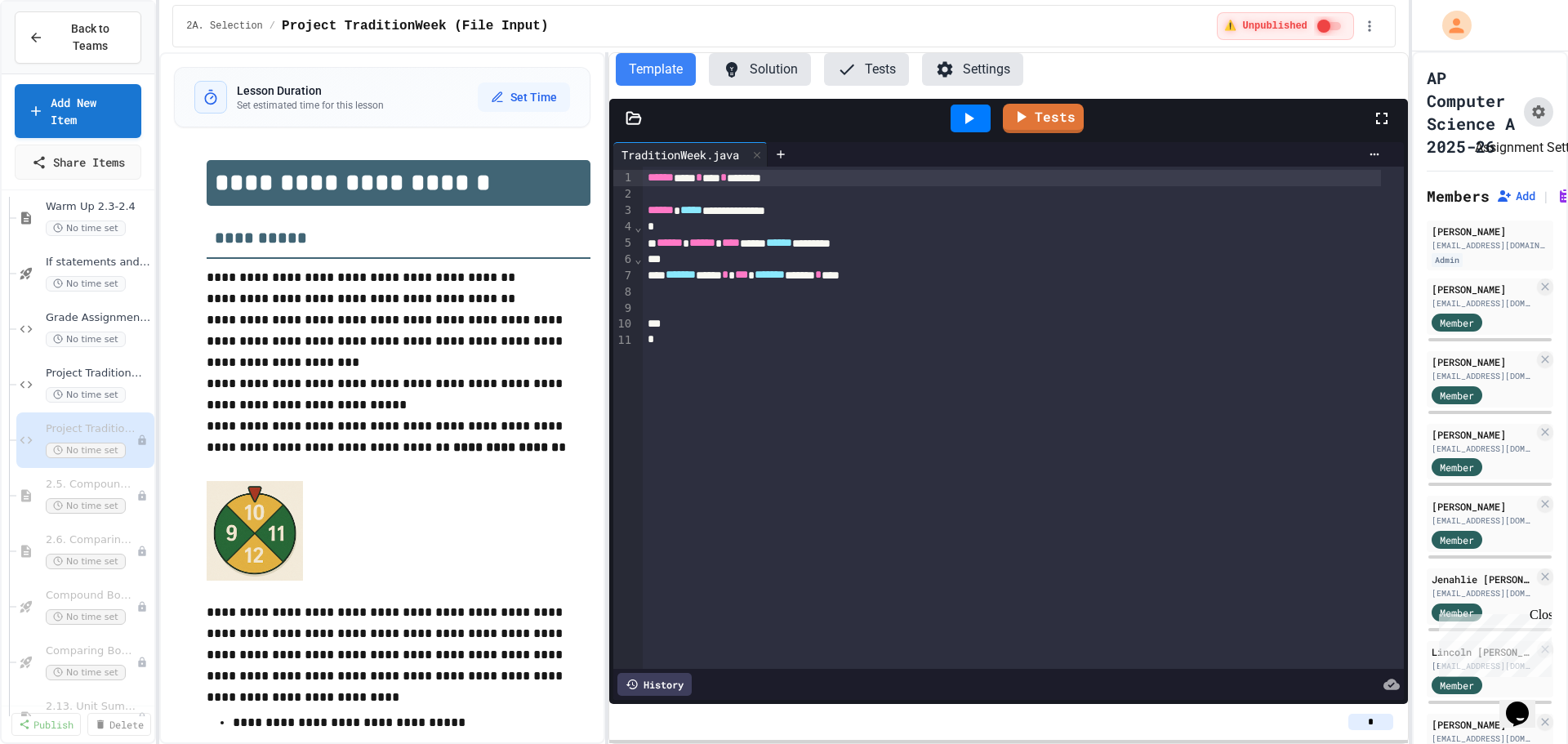
click at [1532, 118] on icon "Assignment Settings" at bounding box center [1538, 111] width 13 height 13
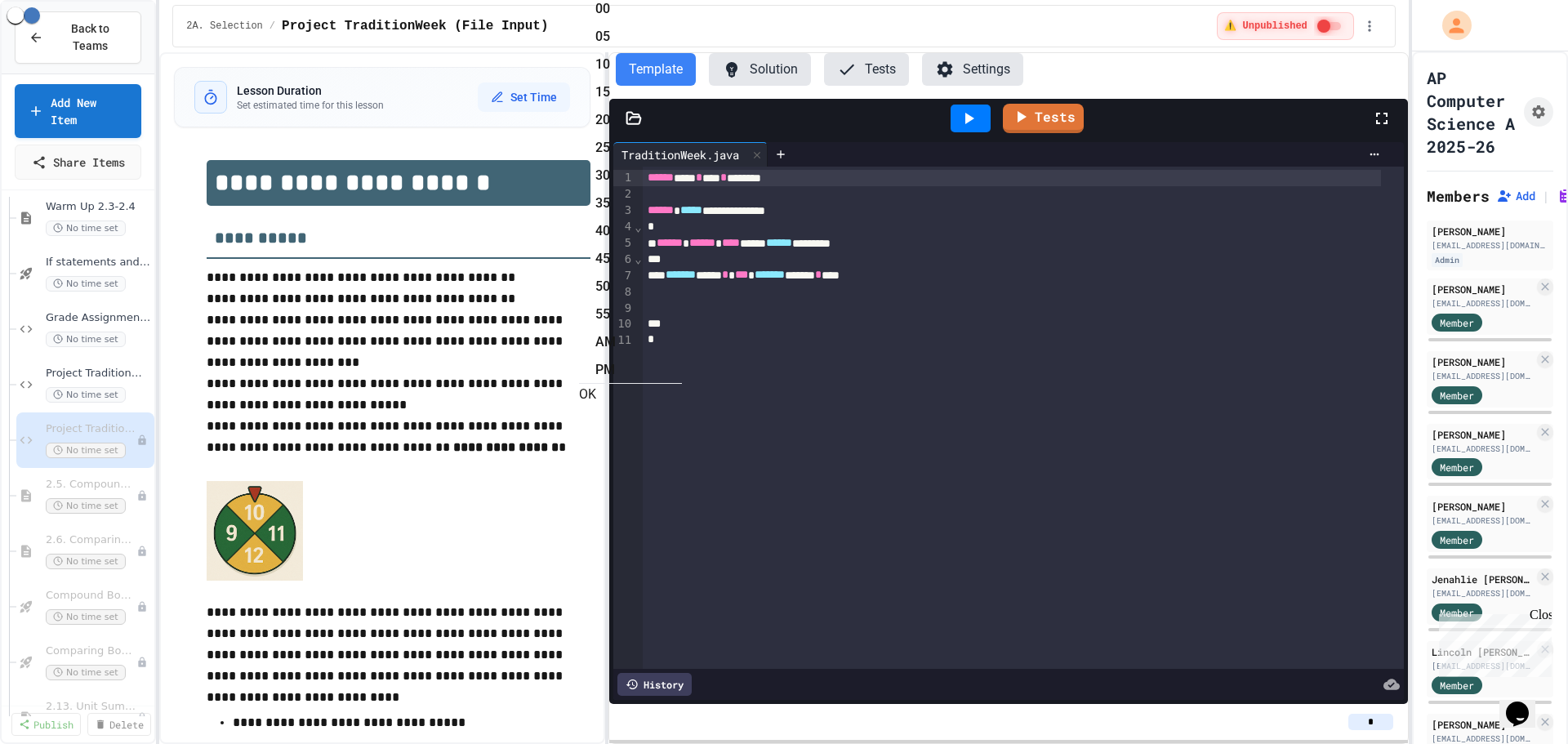
click at [682, 302] on li "55" at bounding box center [639, 315] width 87 height 26
type input "**********"
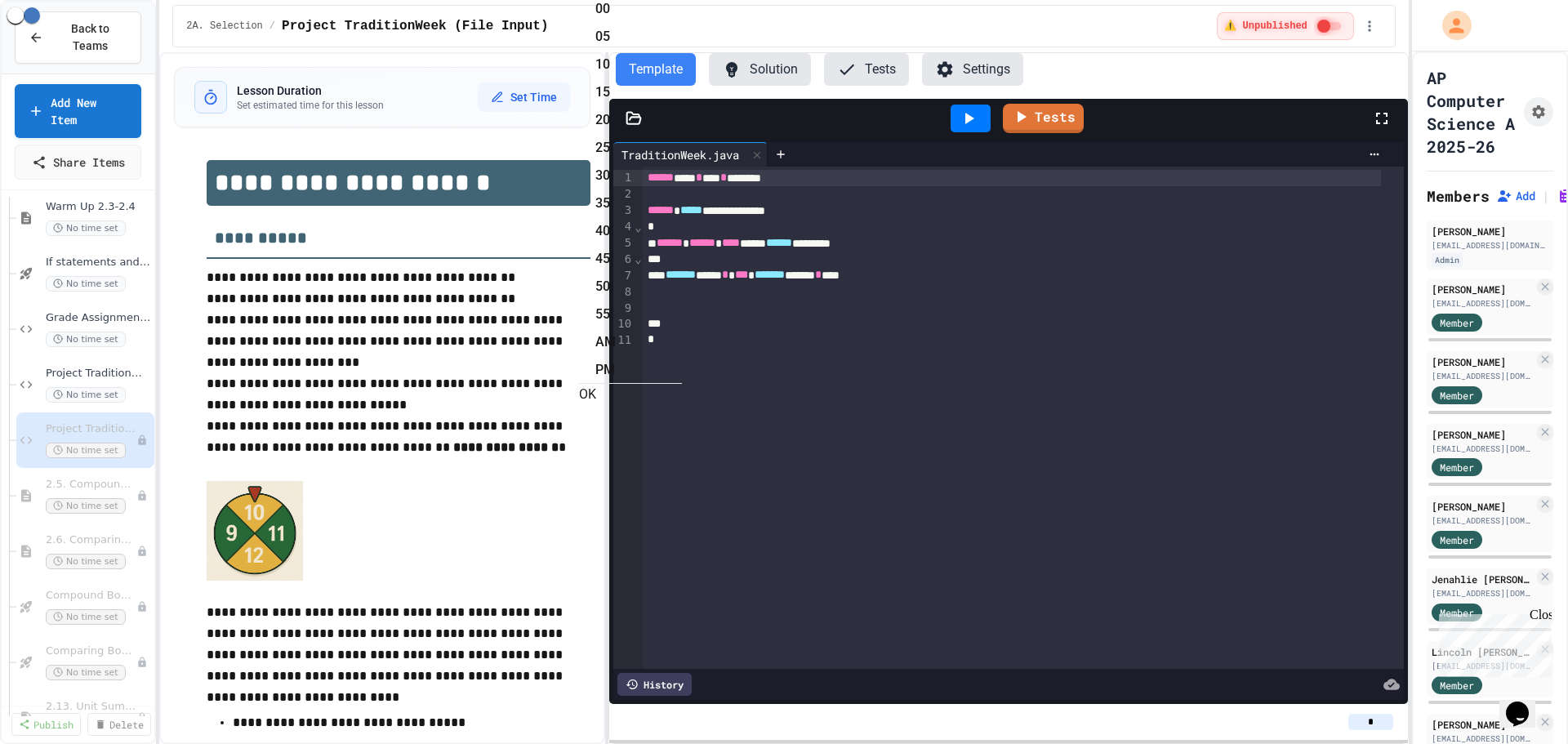
click at [597, 384] on button "OK" at bounding box center [588, 394] width 17 height 20
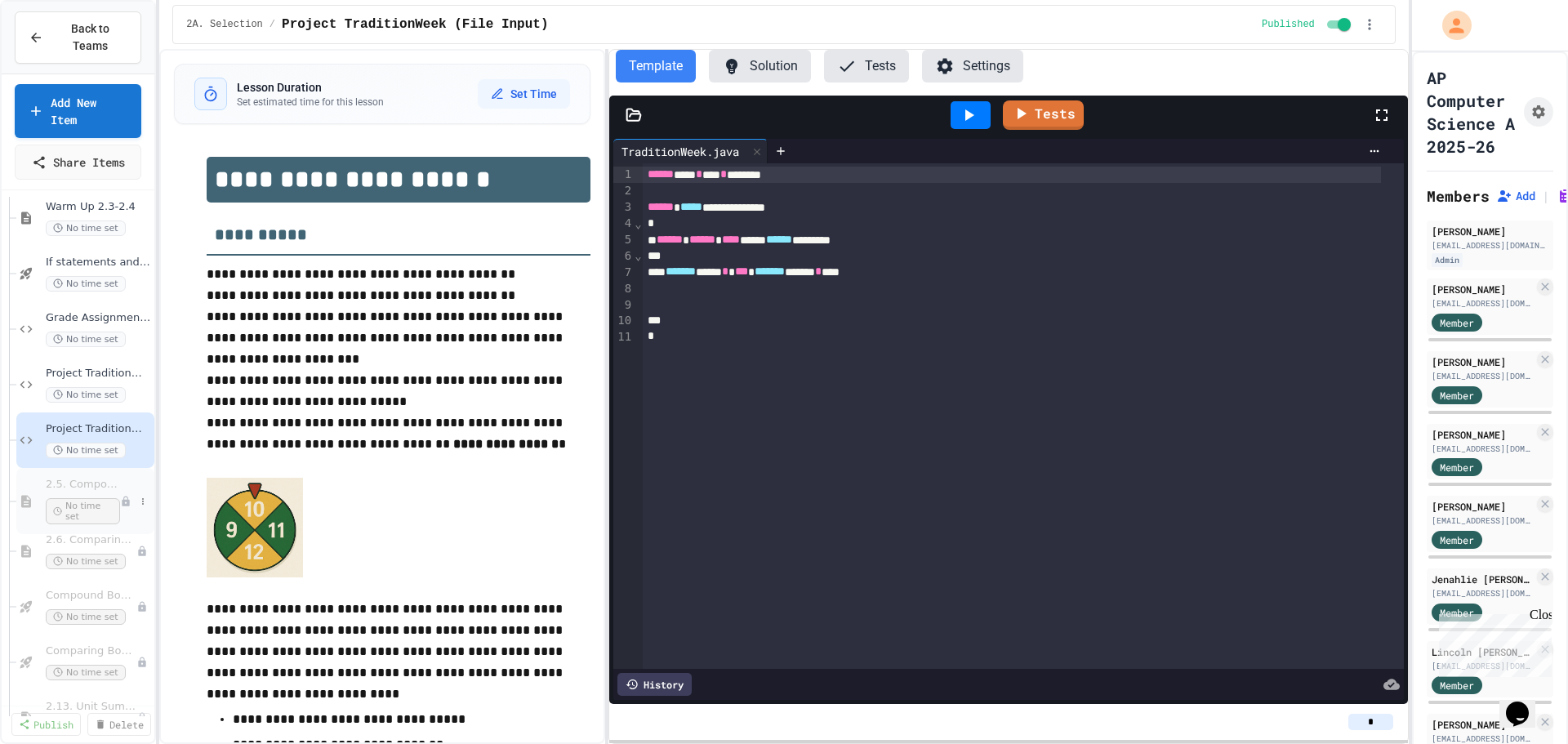
click at [56, 477] on span "2.5. Compound Boolean Expressions" at bounding box center [83, 484] width 74 height 14
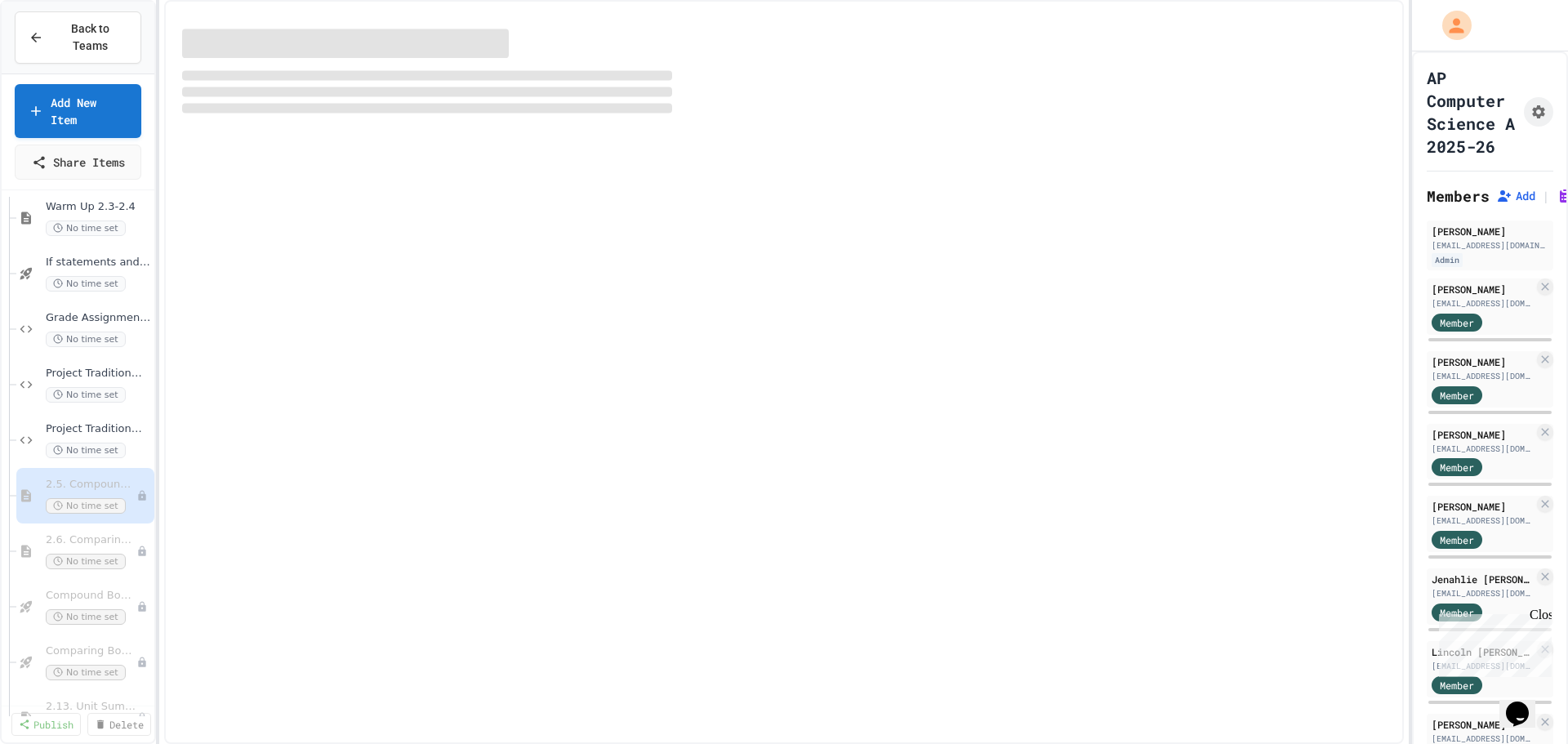
select select "***"
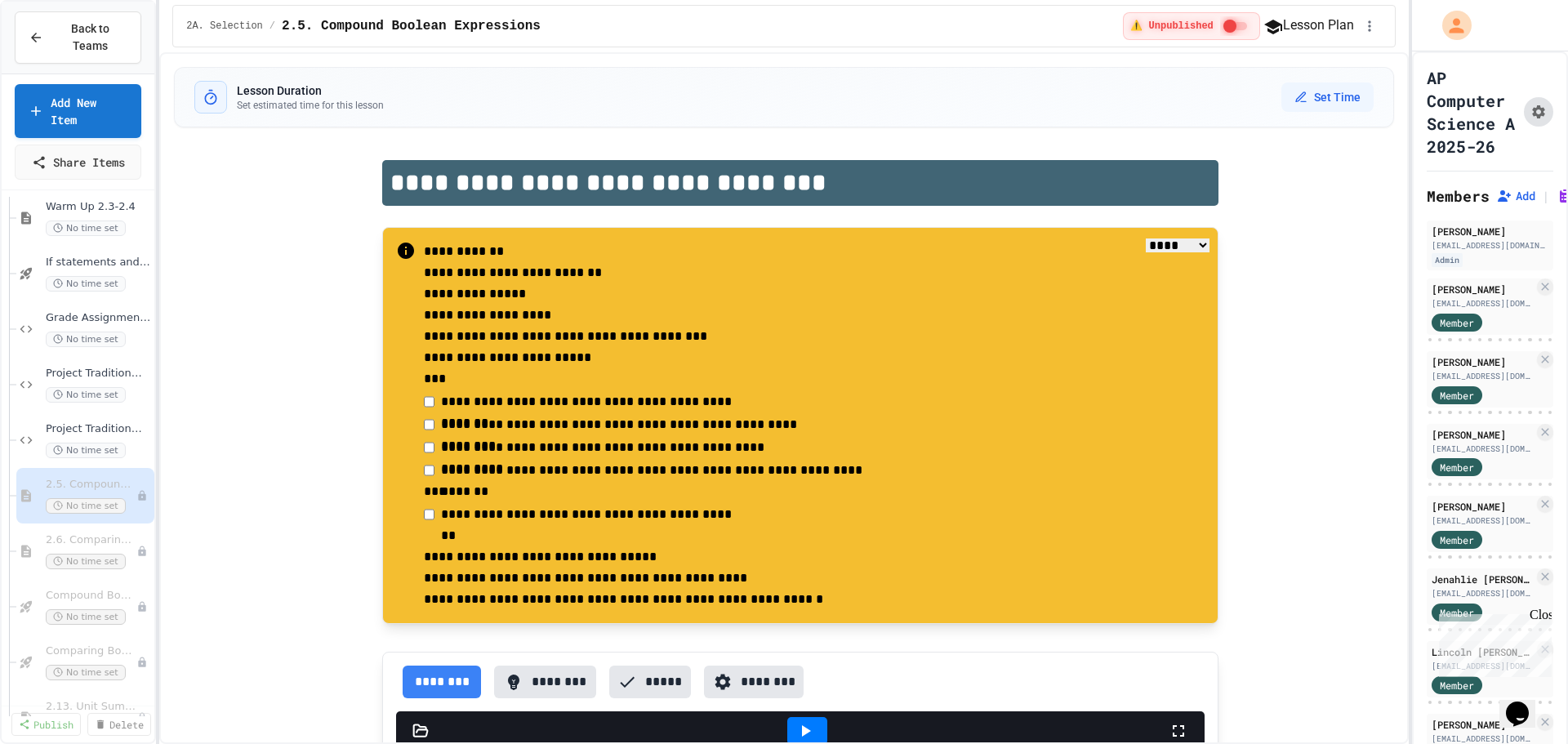
click at [1531, 120] on icon "Assignment Settings" at bounding box center [1538, 111] width 17 height 17
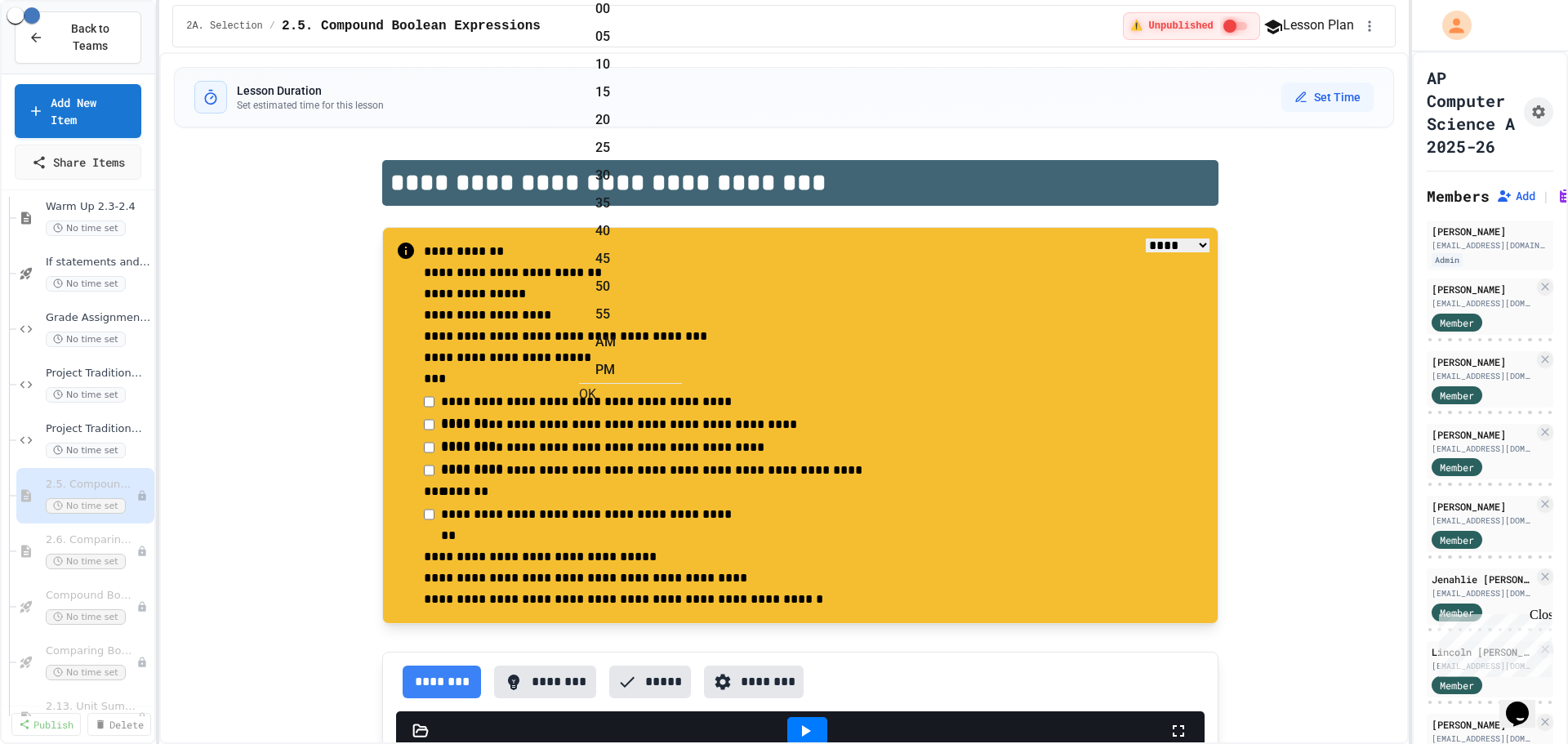
click at [682, 22] on li "00" at bounding box center [639, 9] width 87 height 26
type input "**********"
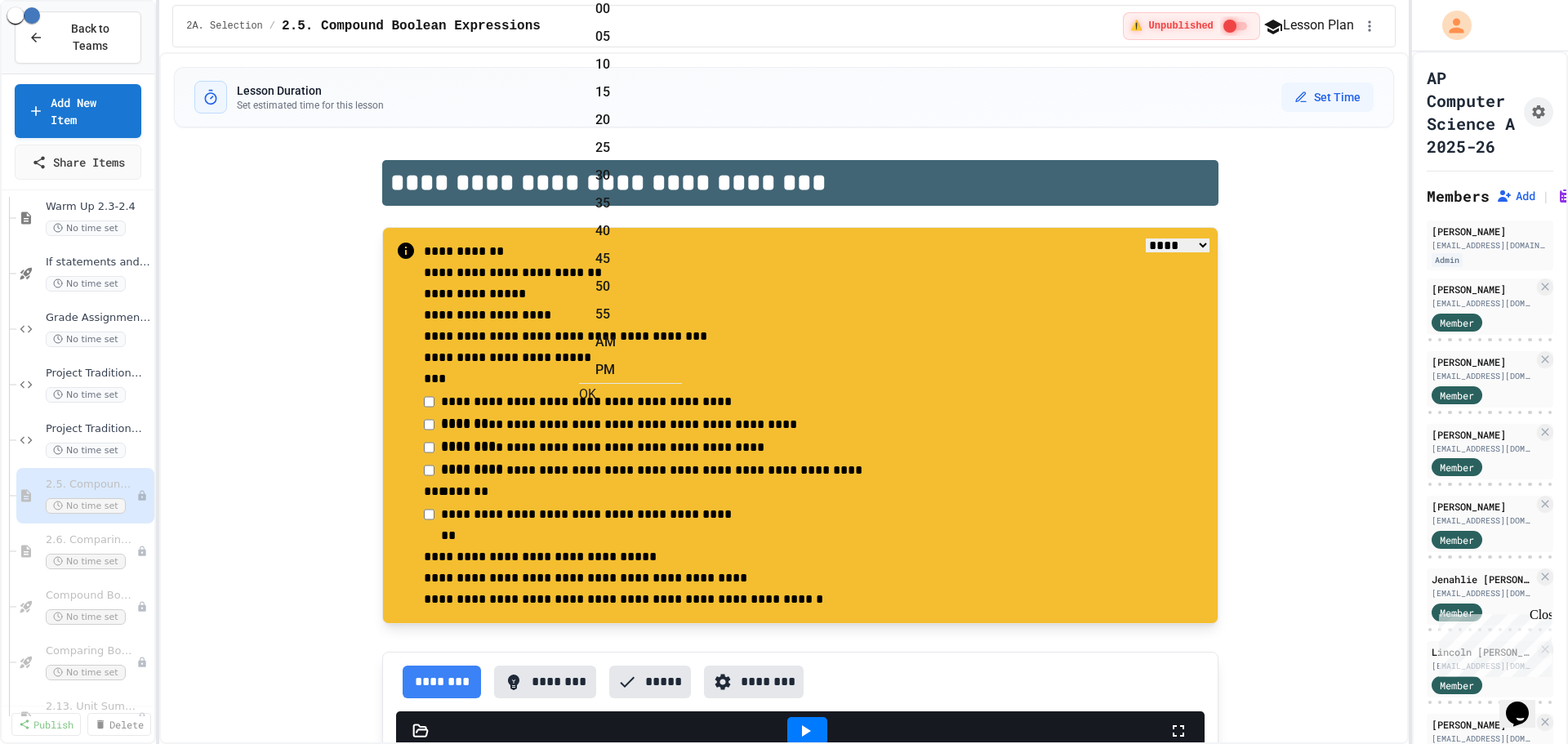
click at [597, 396] on button "OK" at bounding box center [588, 394] width 17 height 20
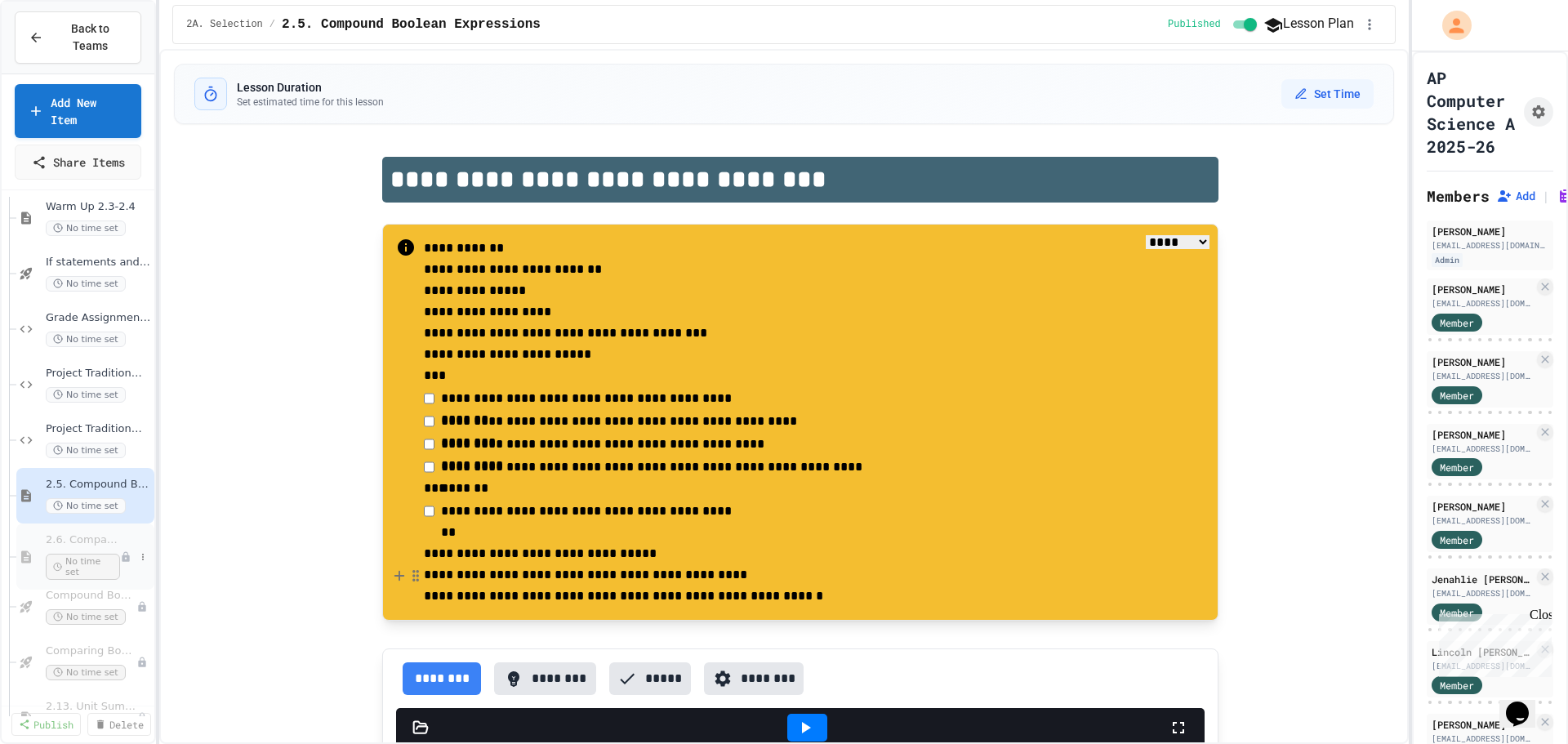
click at [87, 533] on span "2.6. Comparing Boolean Expressions ([PERSON_NAME] Laws)" at bounding box center [83, 540] width 74 height 14
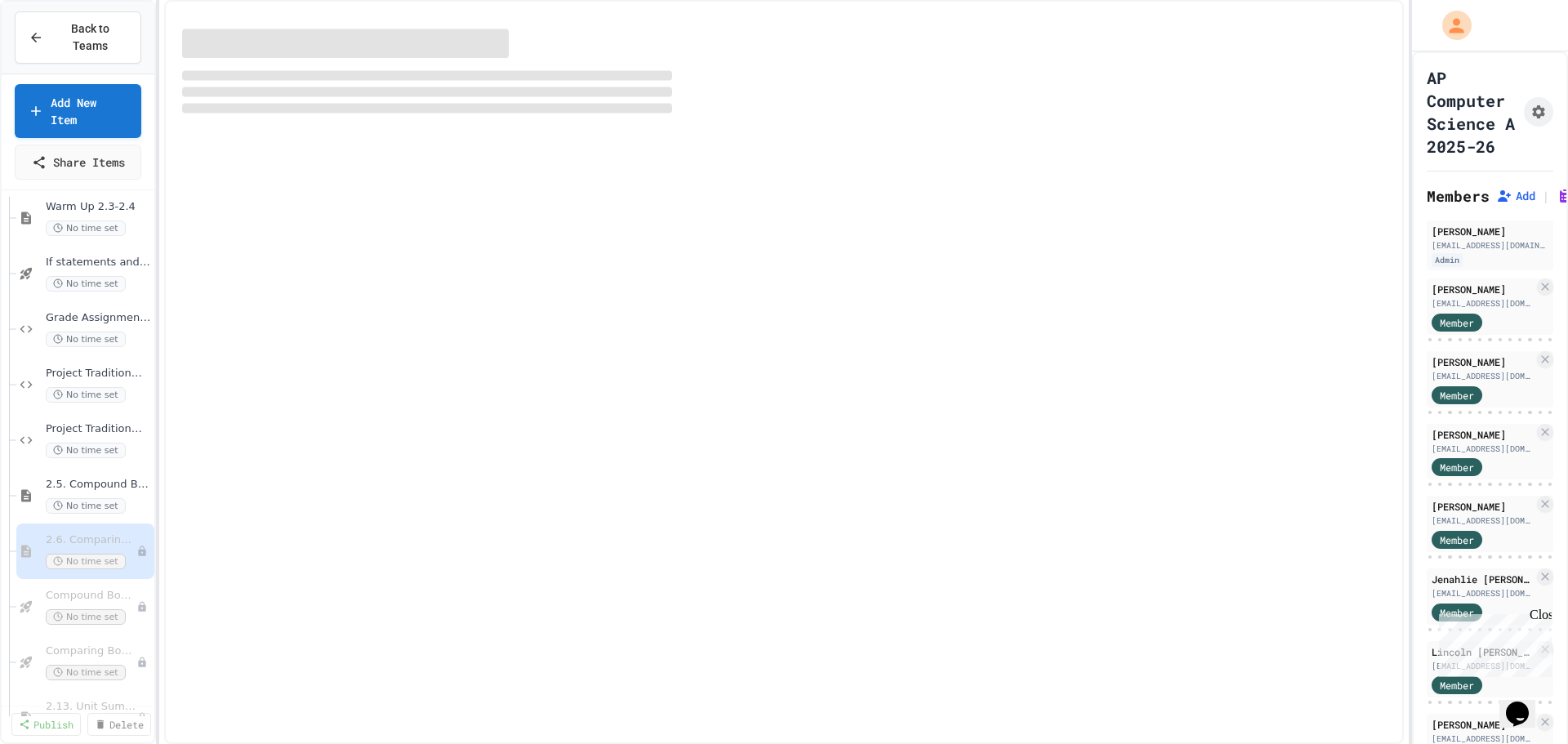
select select "***"
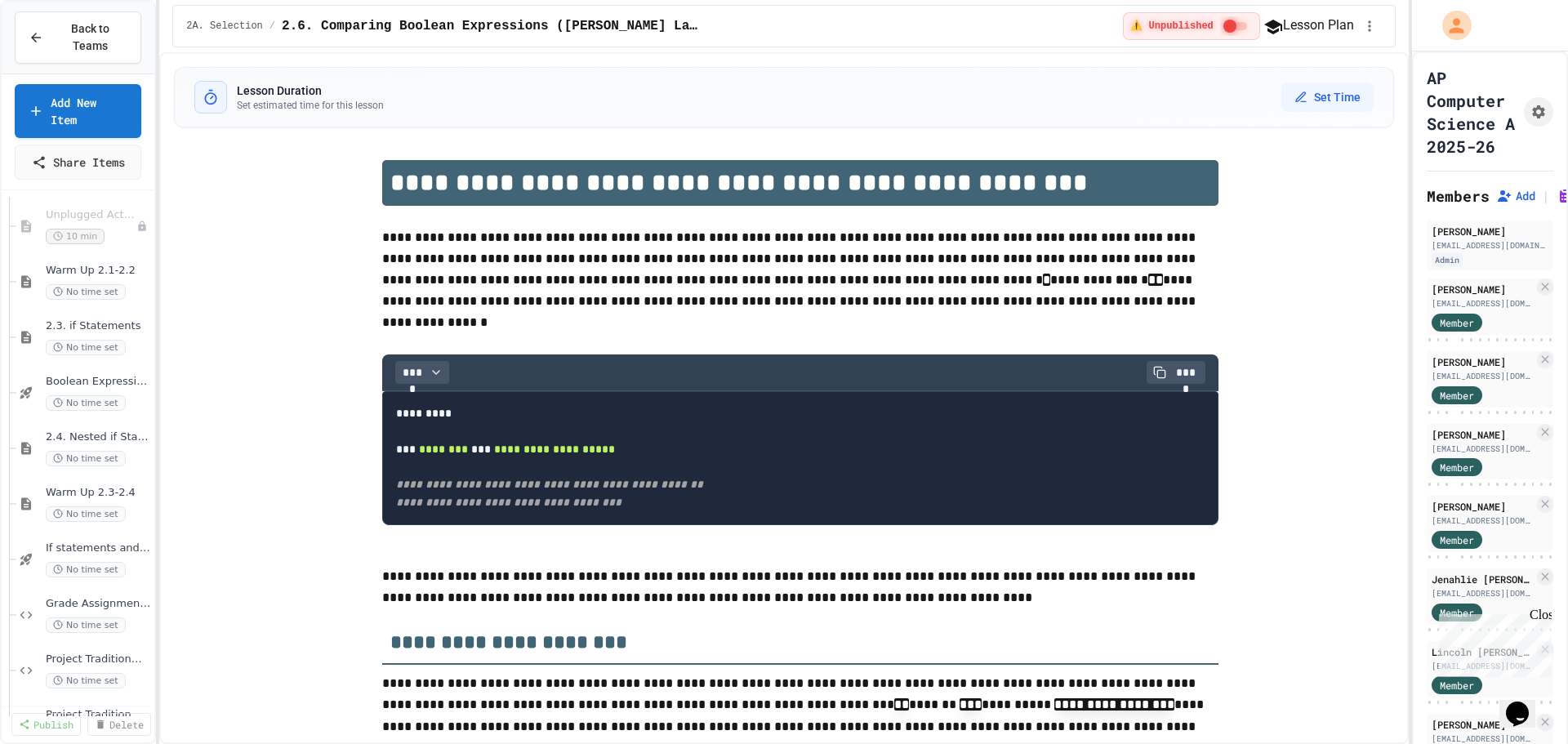
scroll to position [245, 0]
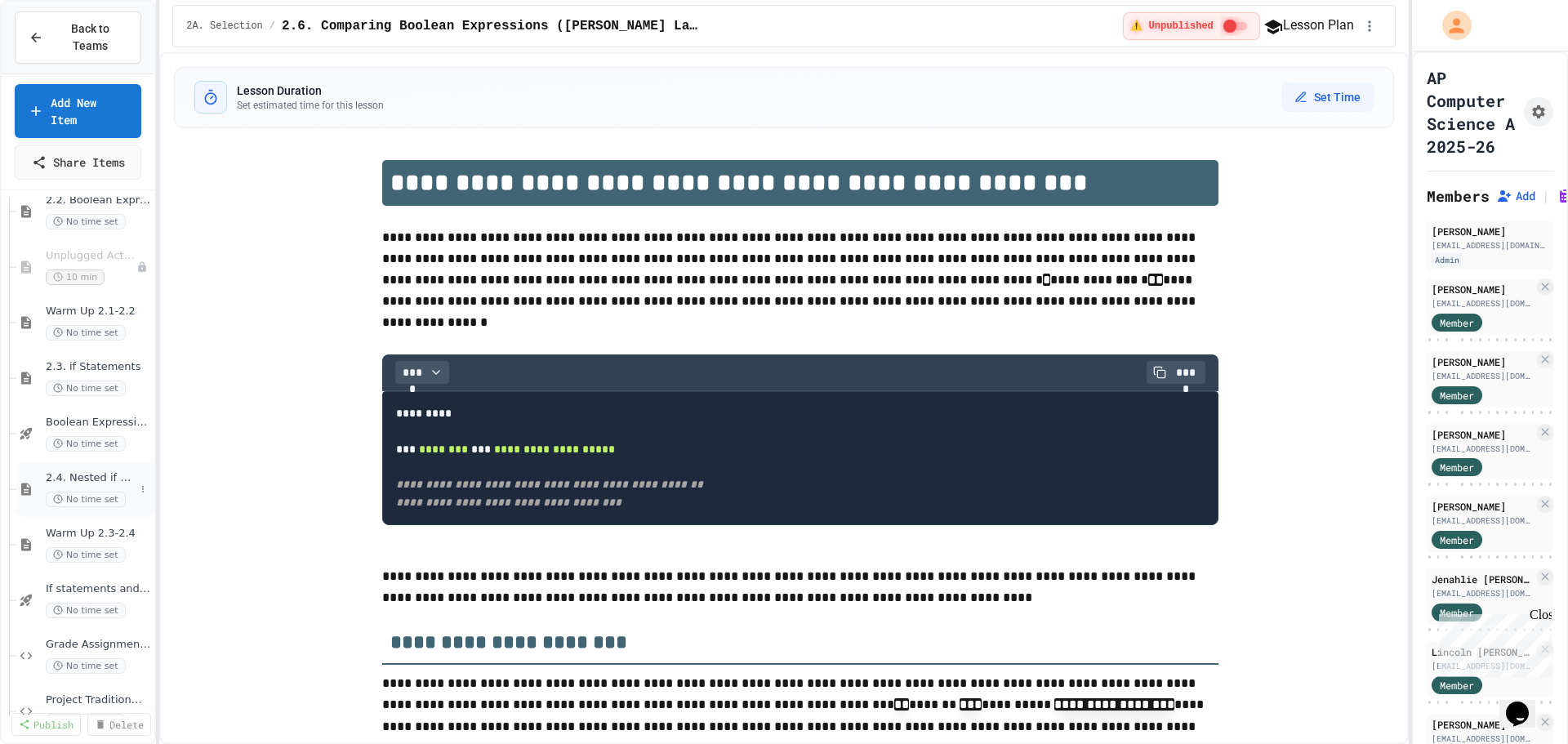
click at [80, 462] on div "2.4. Nested if Statements No time set" at bounding box center [85, 489] width 138 height 56
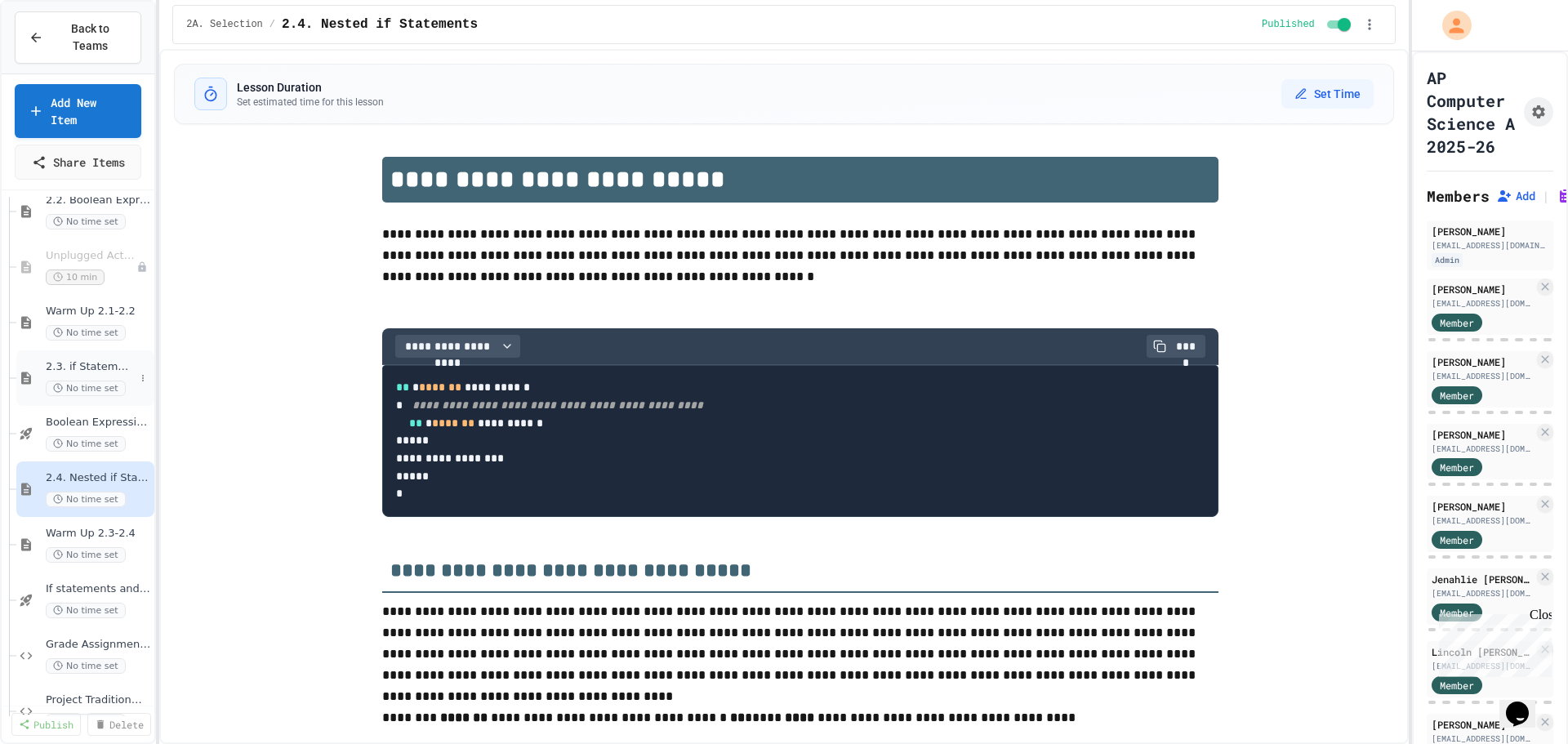
click at [74, 350] on div "2.3. if Statements No time set" at bounding box center [85, 378] width 138 height 56
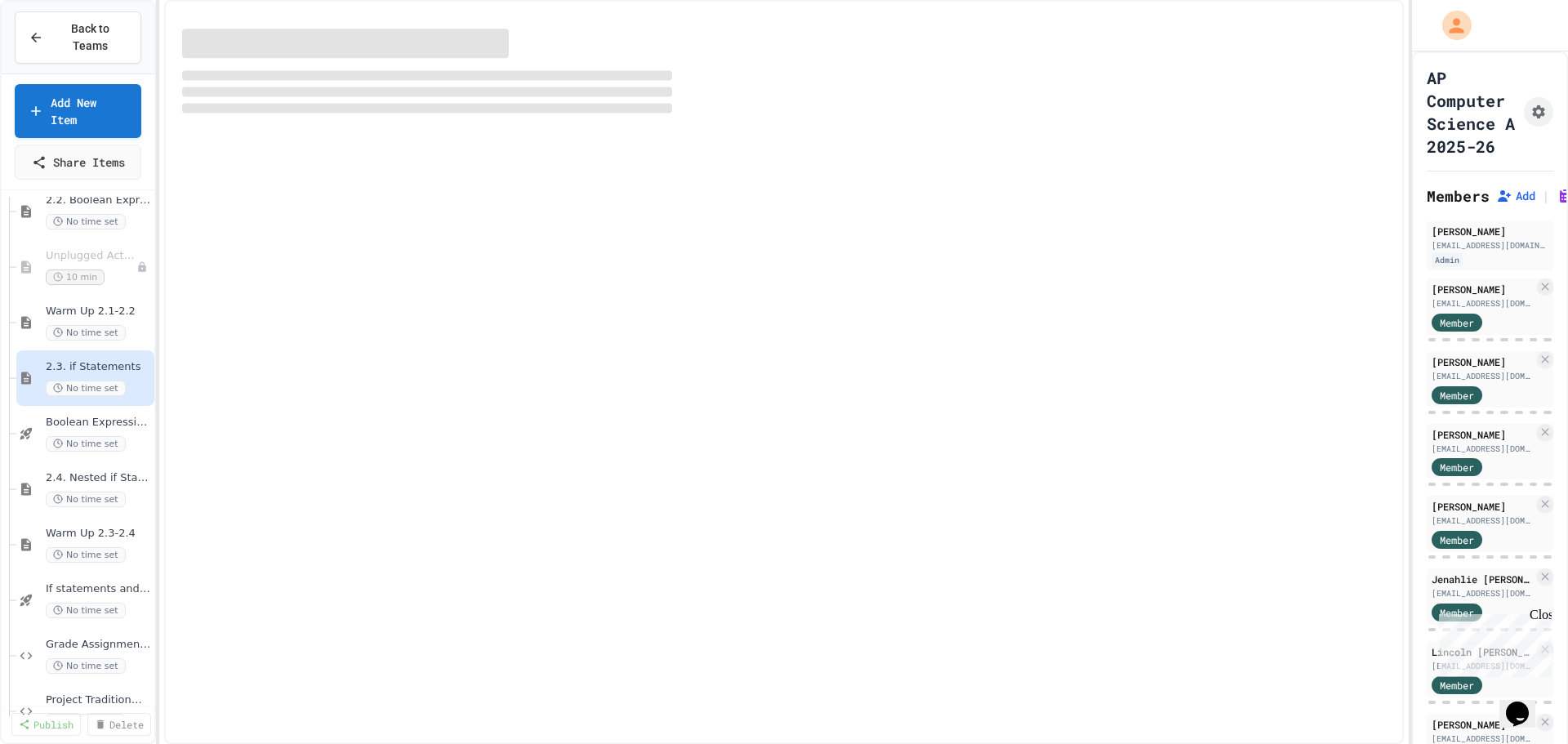
select select "***"
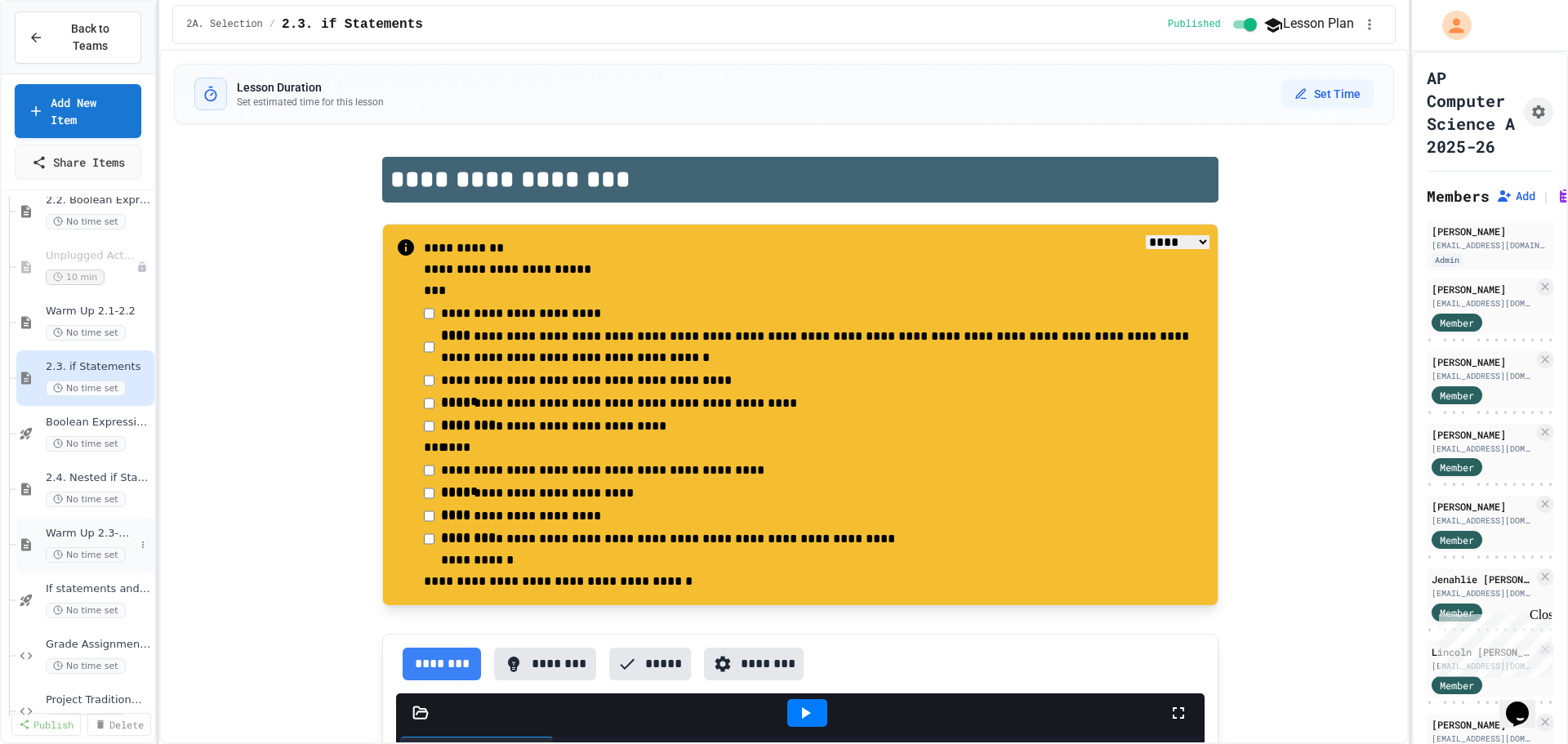
click at [67, 527] on span "Warm Up 2.3-2.4" at bounding box center [90, 534] width 89 height 14
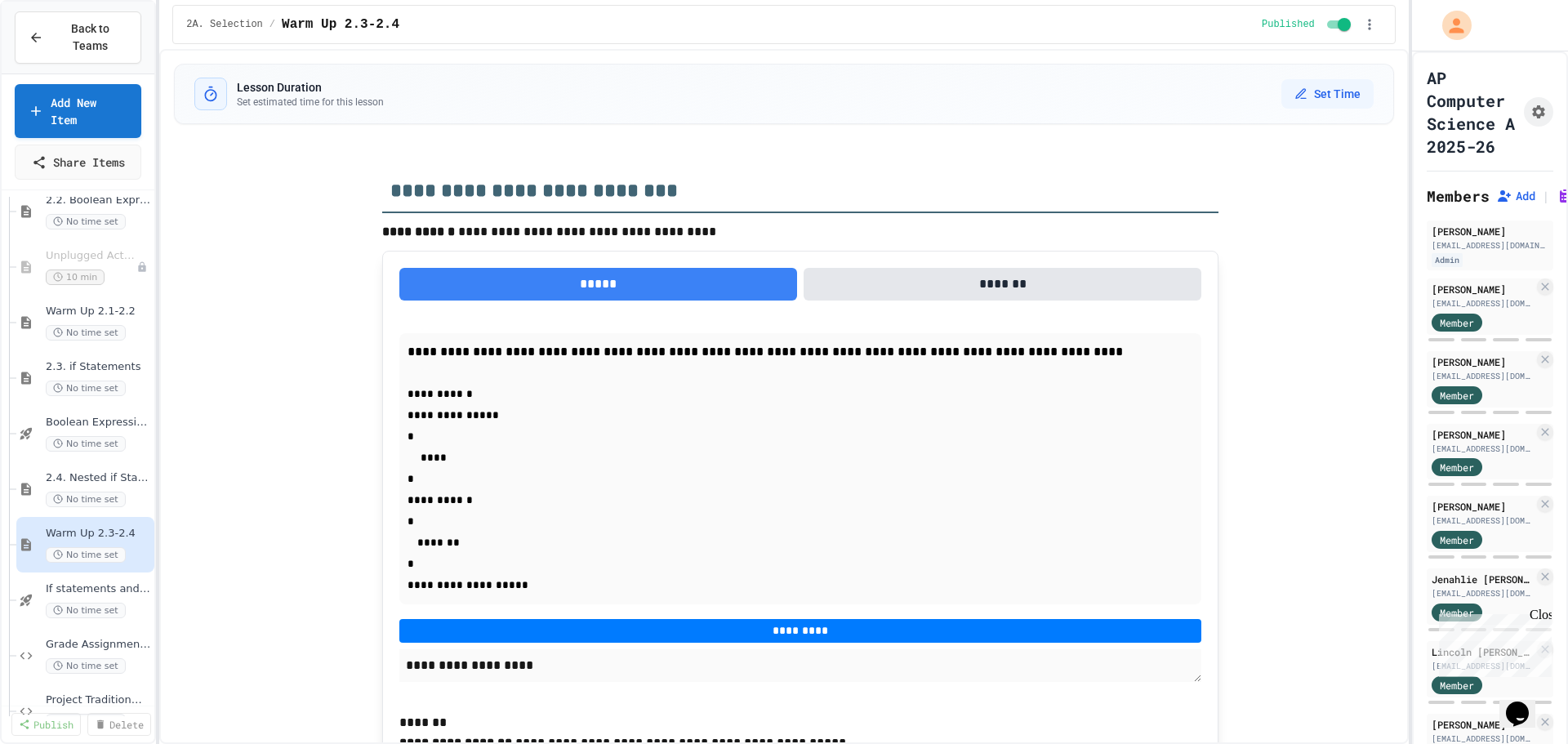
click at [70, 582] on span "If statements and Control Flow - Quiz" at bounding box center [98, 589] width 105 height 14
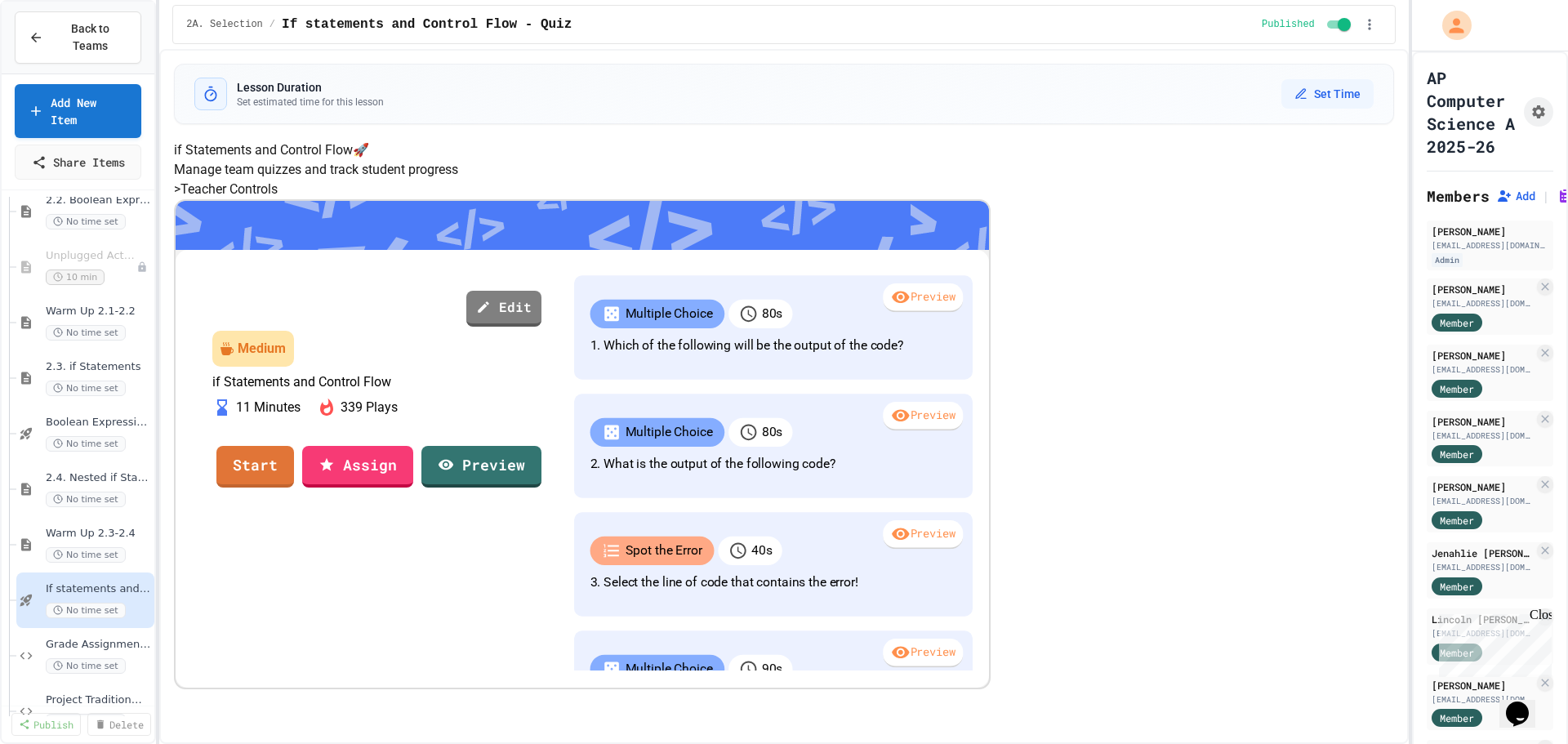
scroll to position [327, 0]
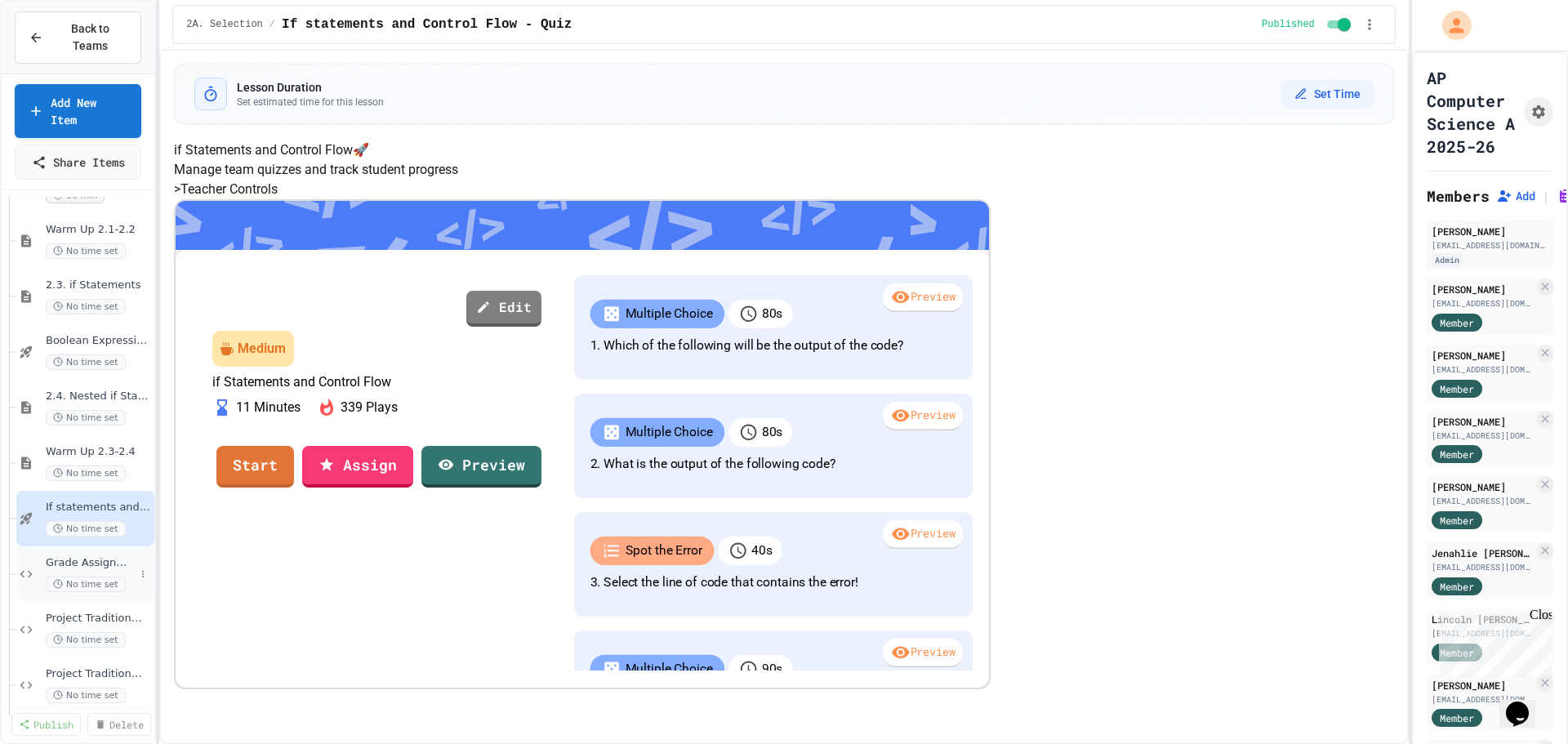
click at [69, 576] on span "No time set" at bounding box center [86, 584] width 80 height 16
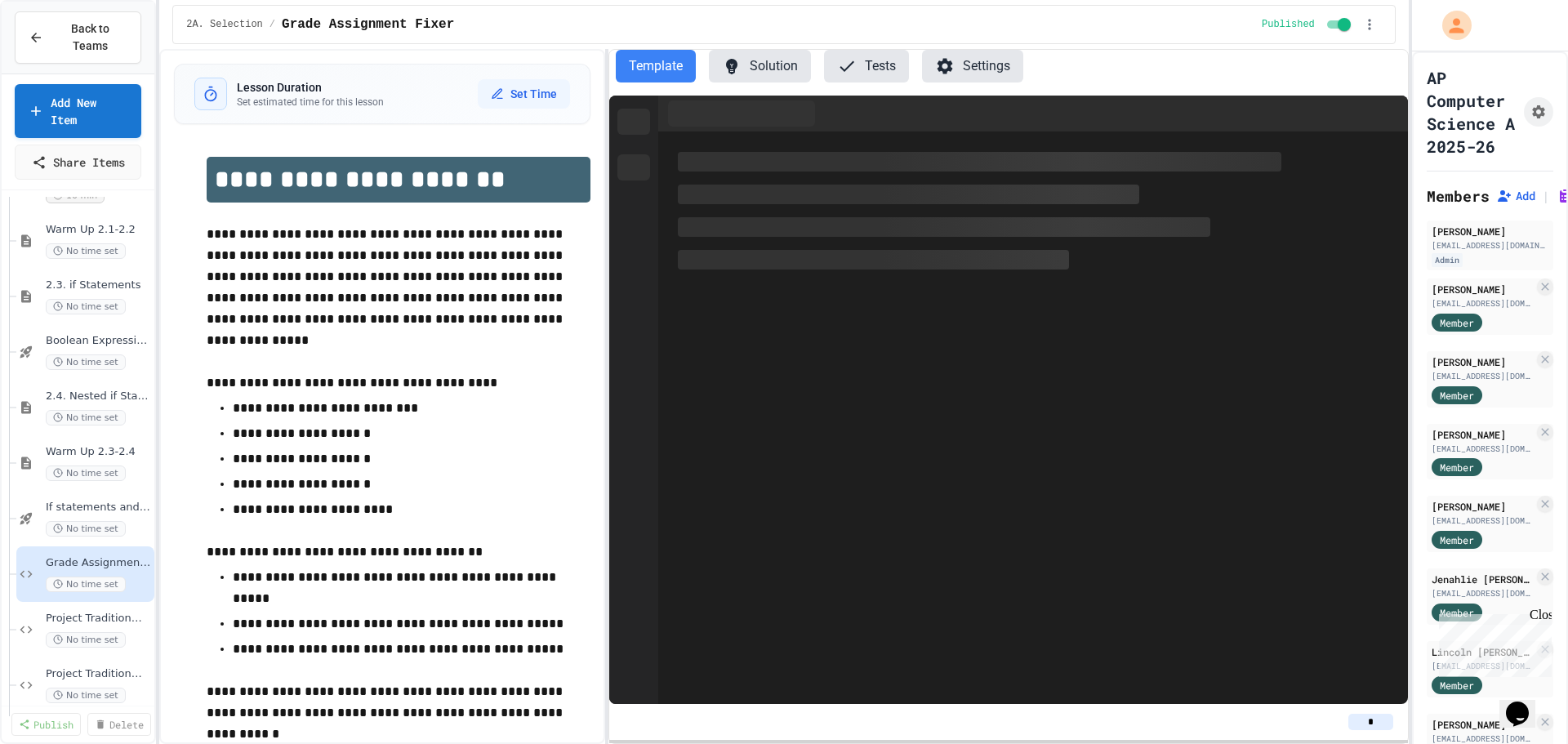
scroll to position [409, 0]
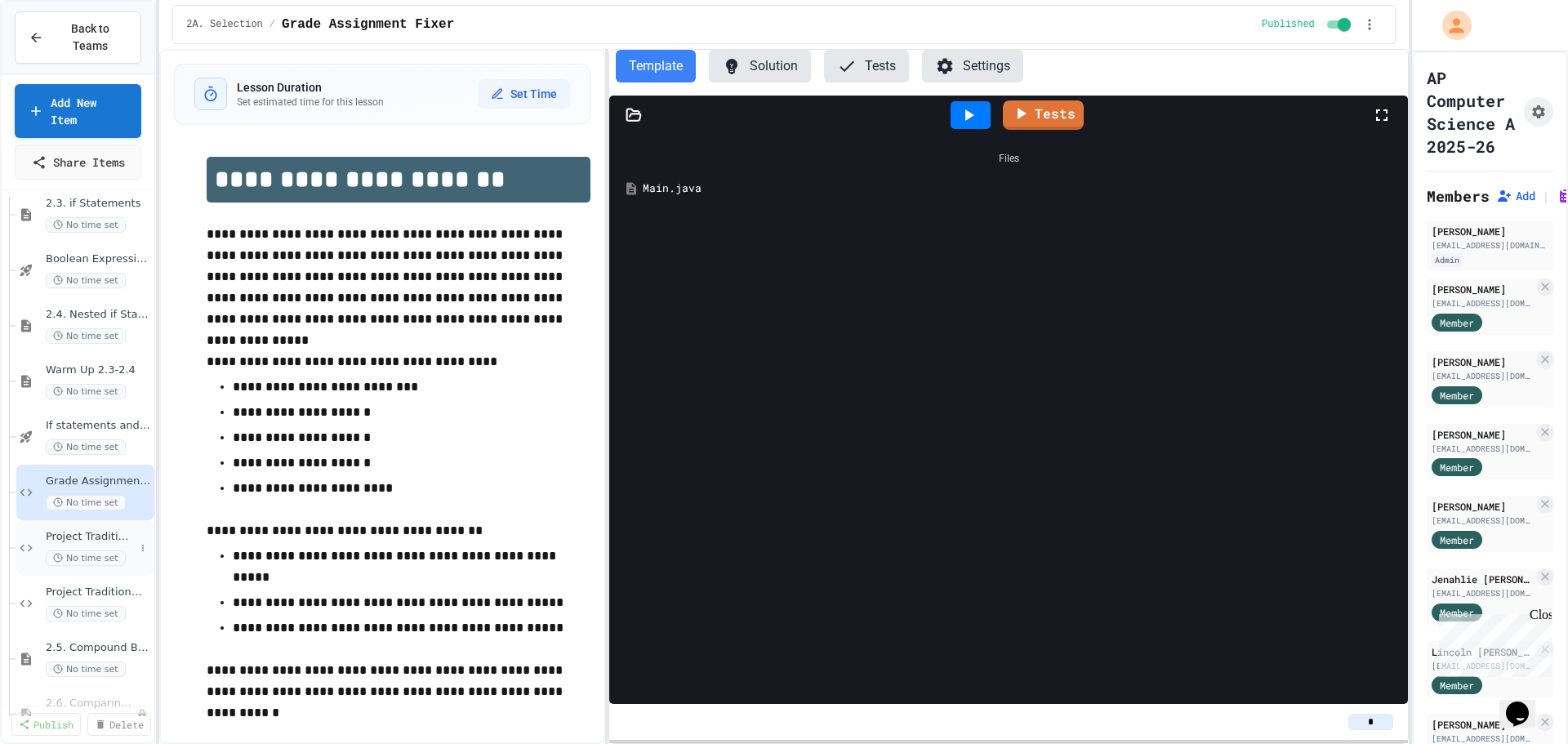
click at [68, 550] on span "No time set" at bounding box center [86, 558] width 80 height 16
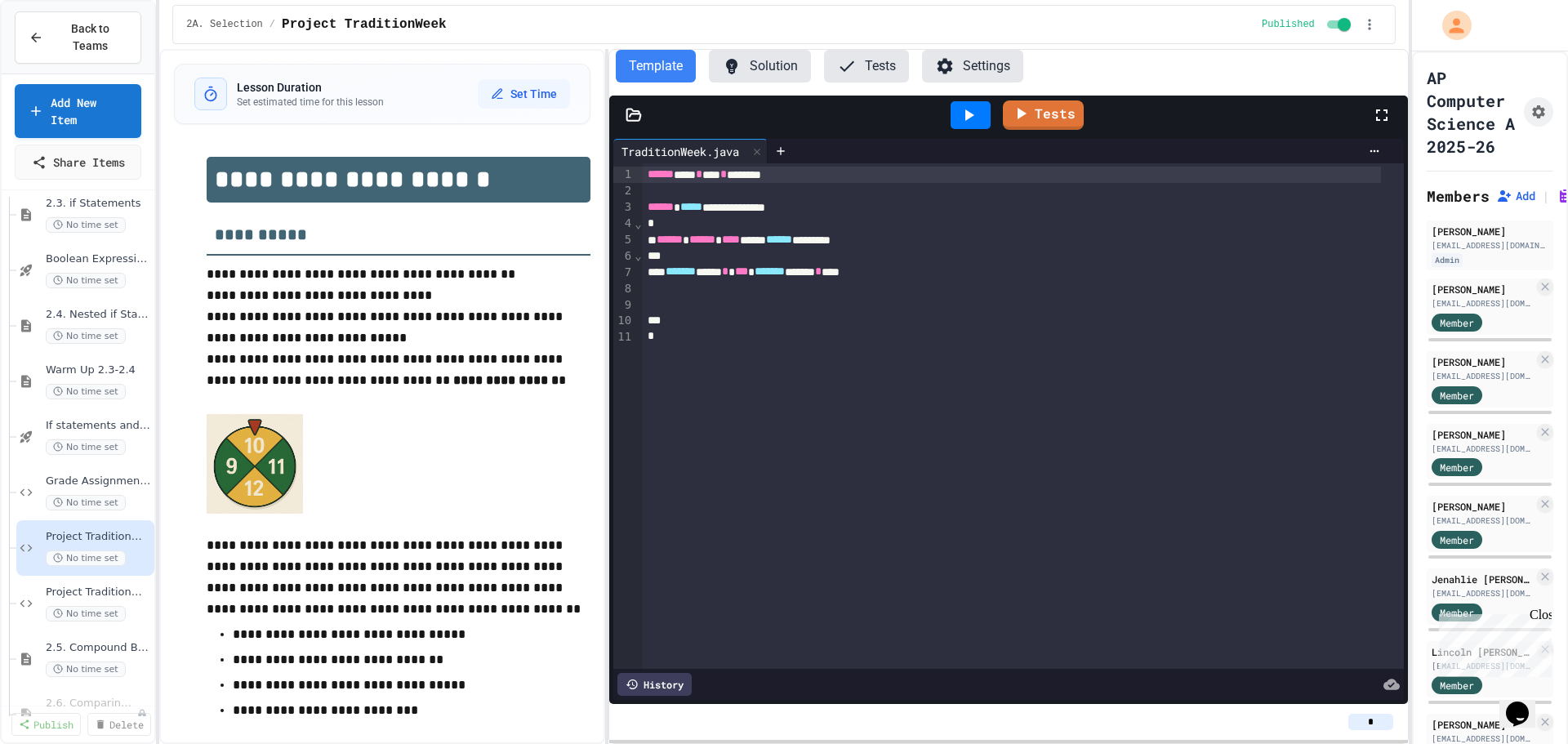
click at [76, 585] on span "Project TraditionWeek (File Input)" at bounding box center [98, 592] width 105 height 14
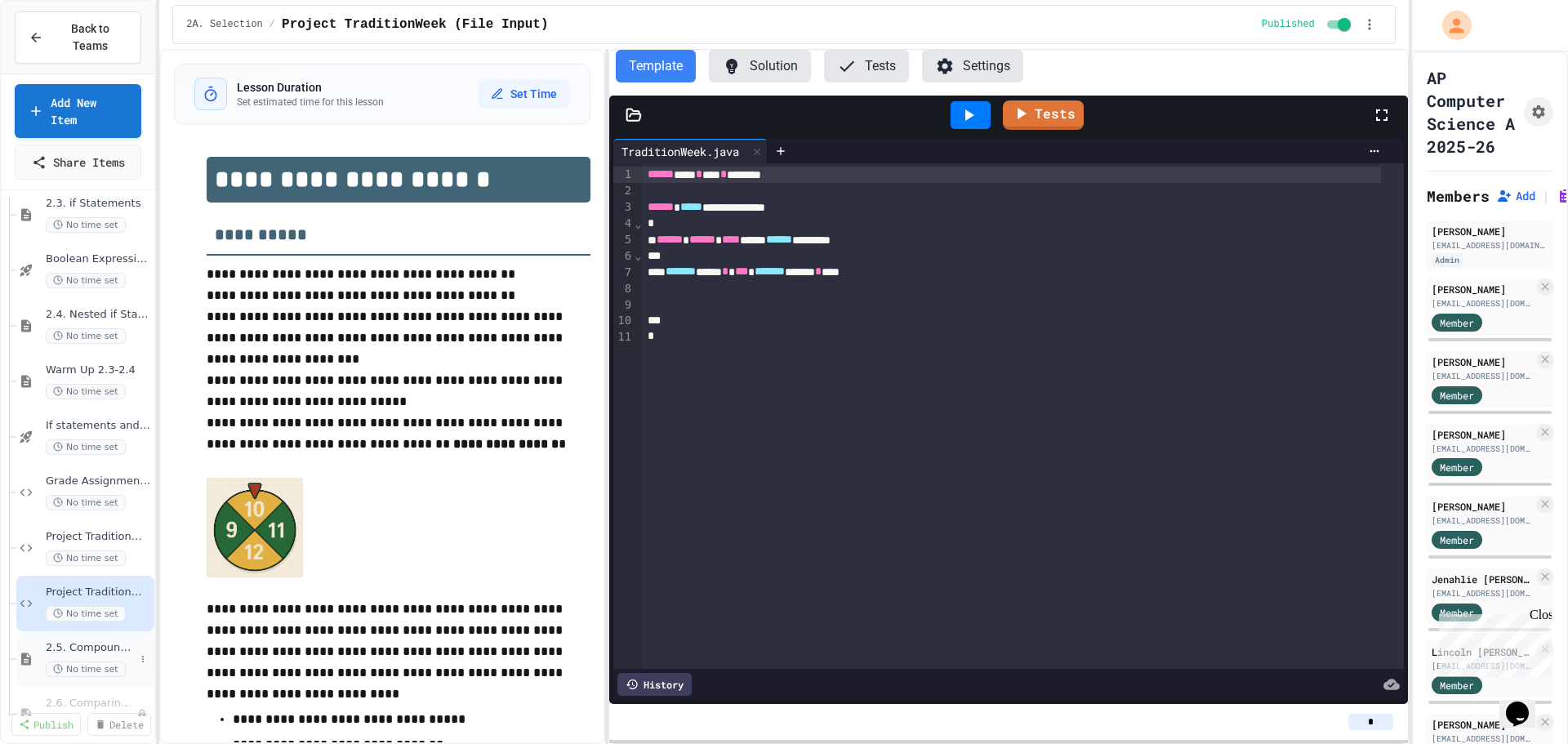
click at [90, 641] on span "2.5. Compound Boolean Expressions" at bounding box center [90, 648] width 89 height 14
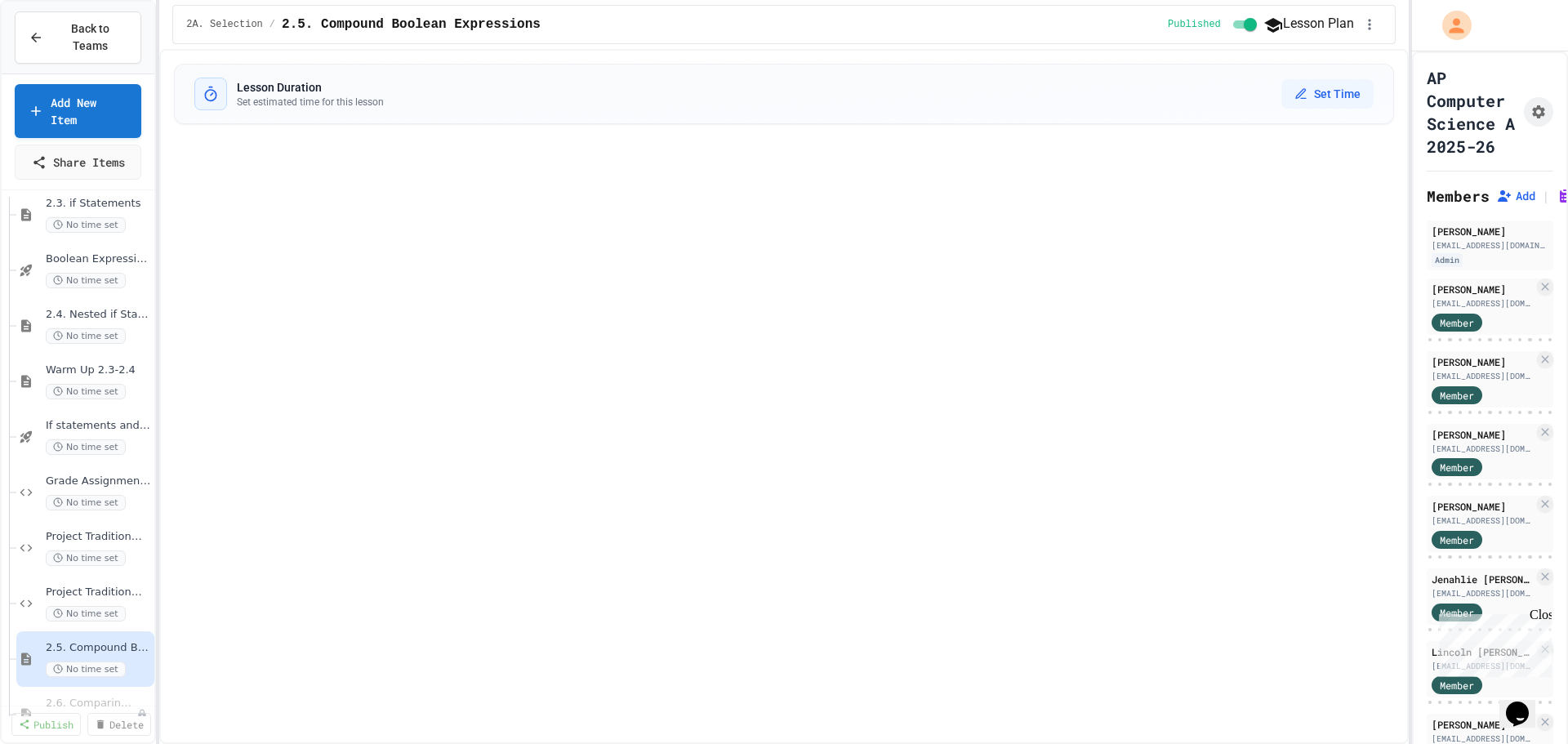
select select "***"
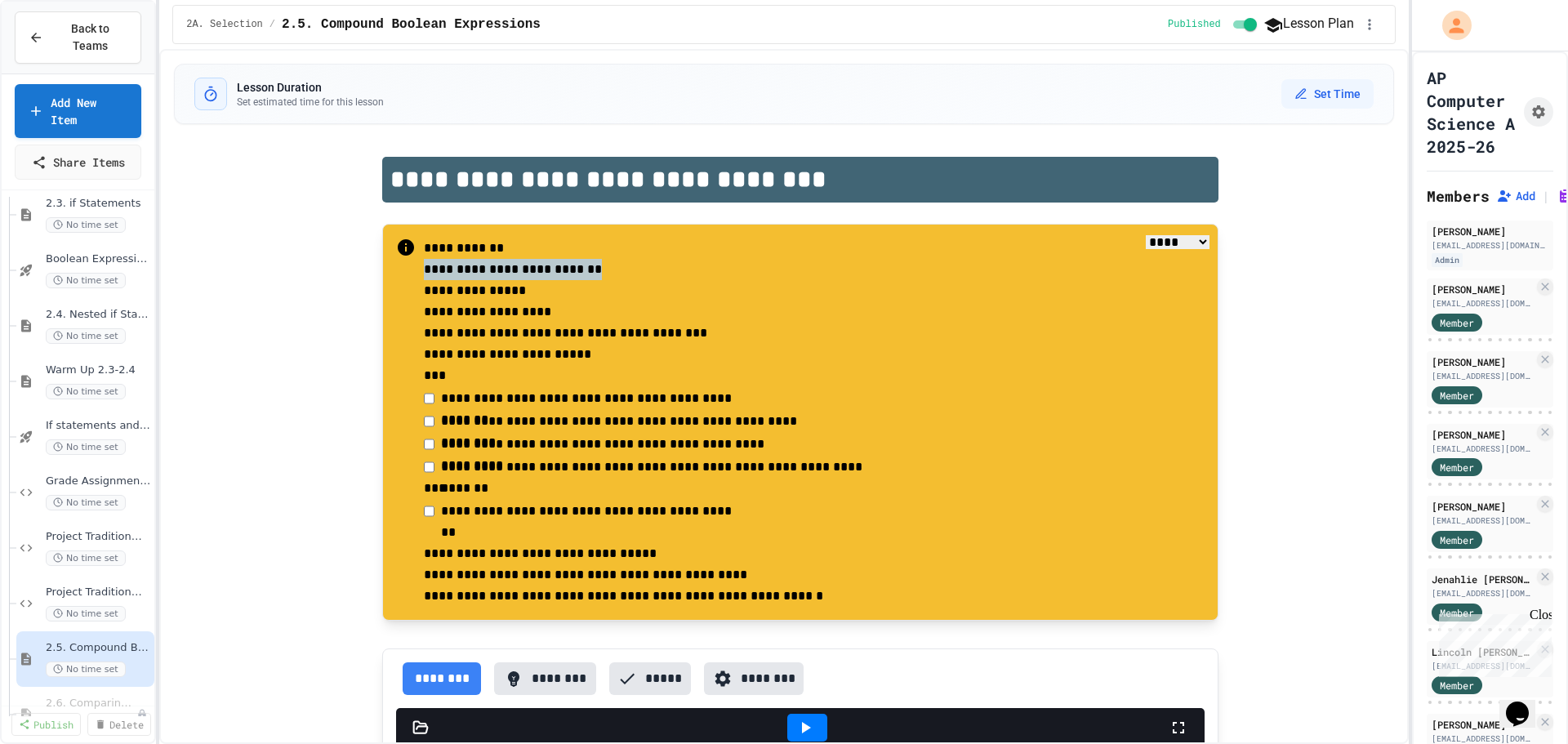
drag, startPoint x: 596, startPoint y: 269, endPoint x: 410, endPoint y: 265, distance: 186.0
click at [416, 265] on div "**********" at bounding box center [810, 422] width 789 height 369
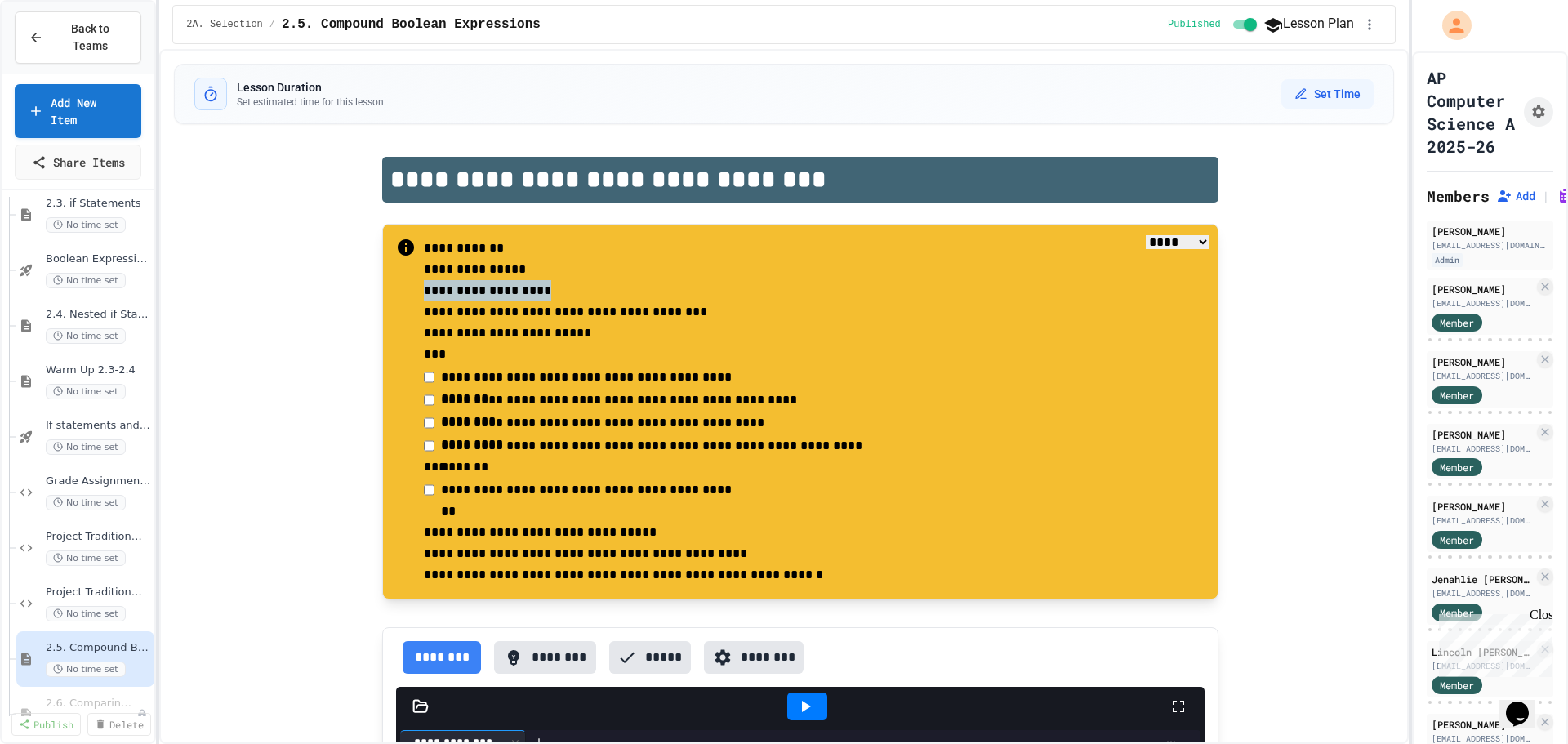
drag, startPoint x: 560, startPoint y: 289, endPoint x: 410, endPoint y: 297, distance: 150.2
click at [416, 297] on div "**********" at bounding box center [810, 411] width 789 height 348
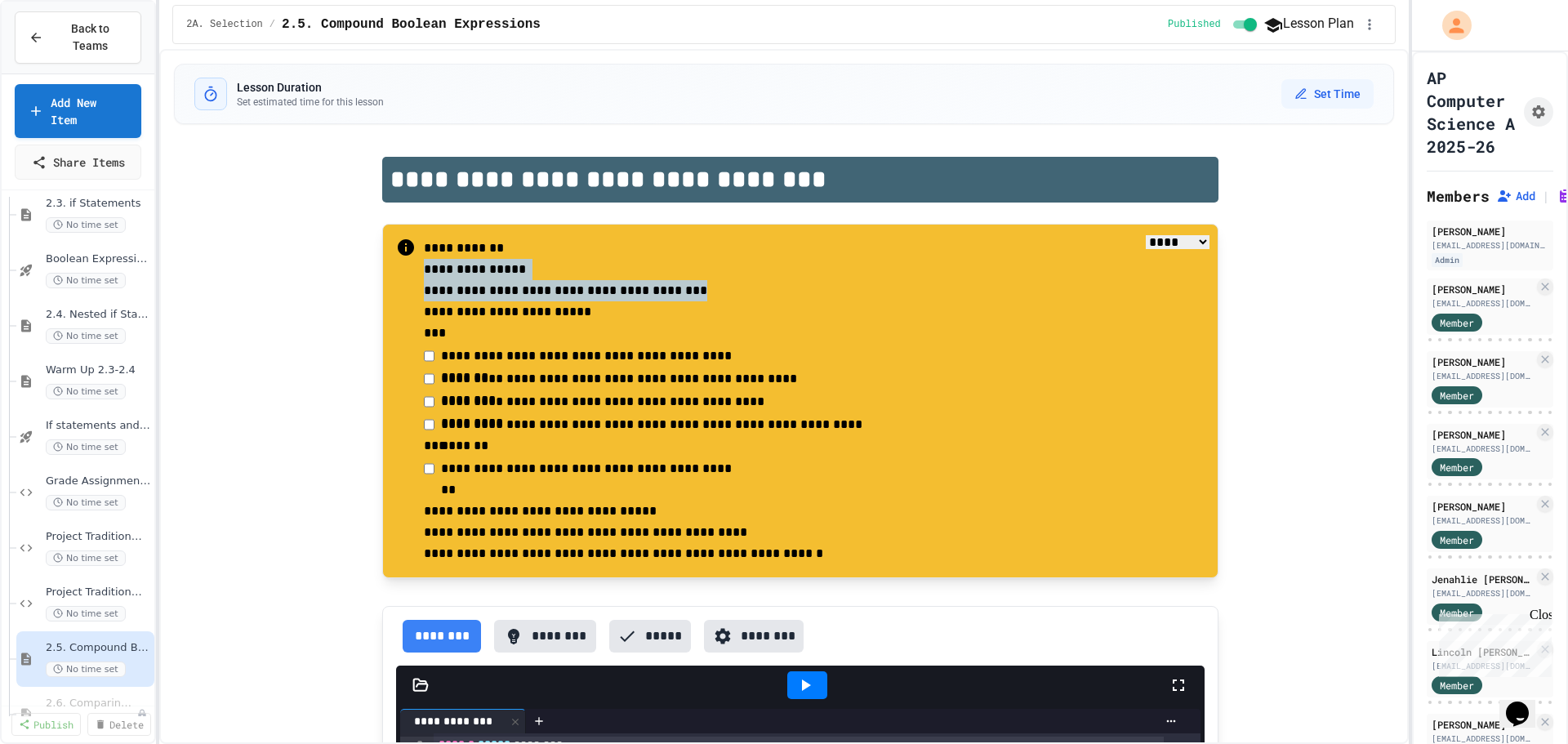
drag, startPoint x: 717, startPoint y: 293, endPoint x: 334, endPoint y: 271, distance: 383.6
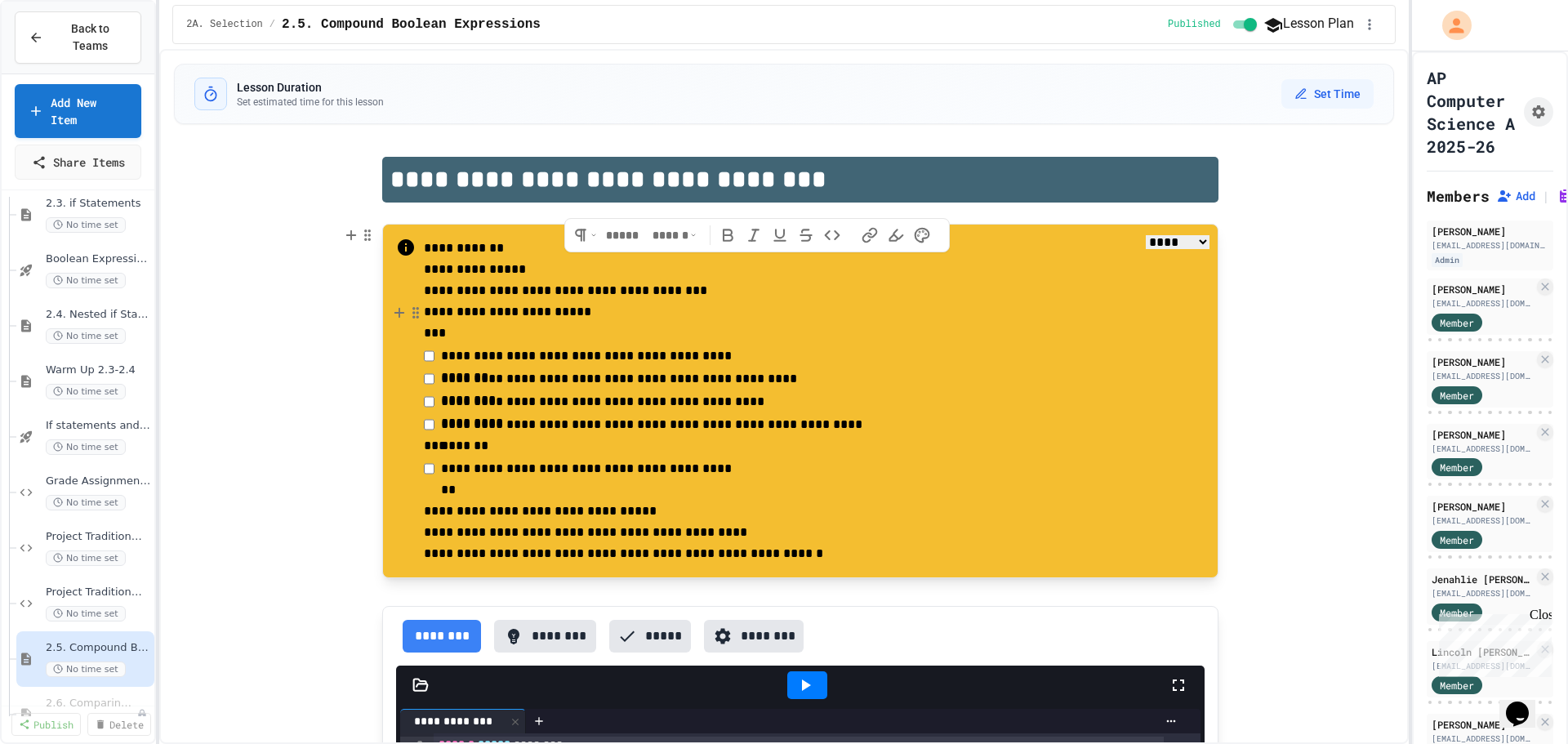
click at [597, 305] on p "**********" at bounding box center [814, 312] width 781 height 21
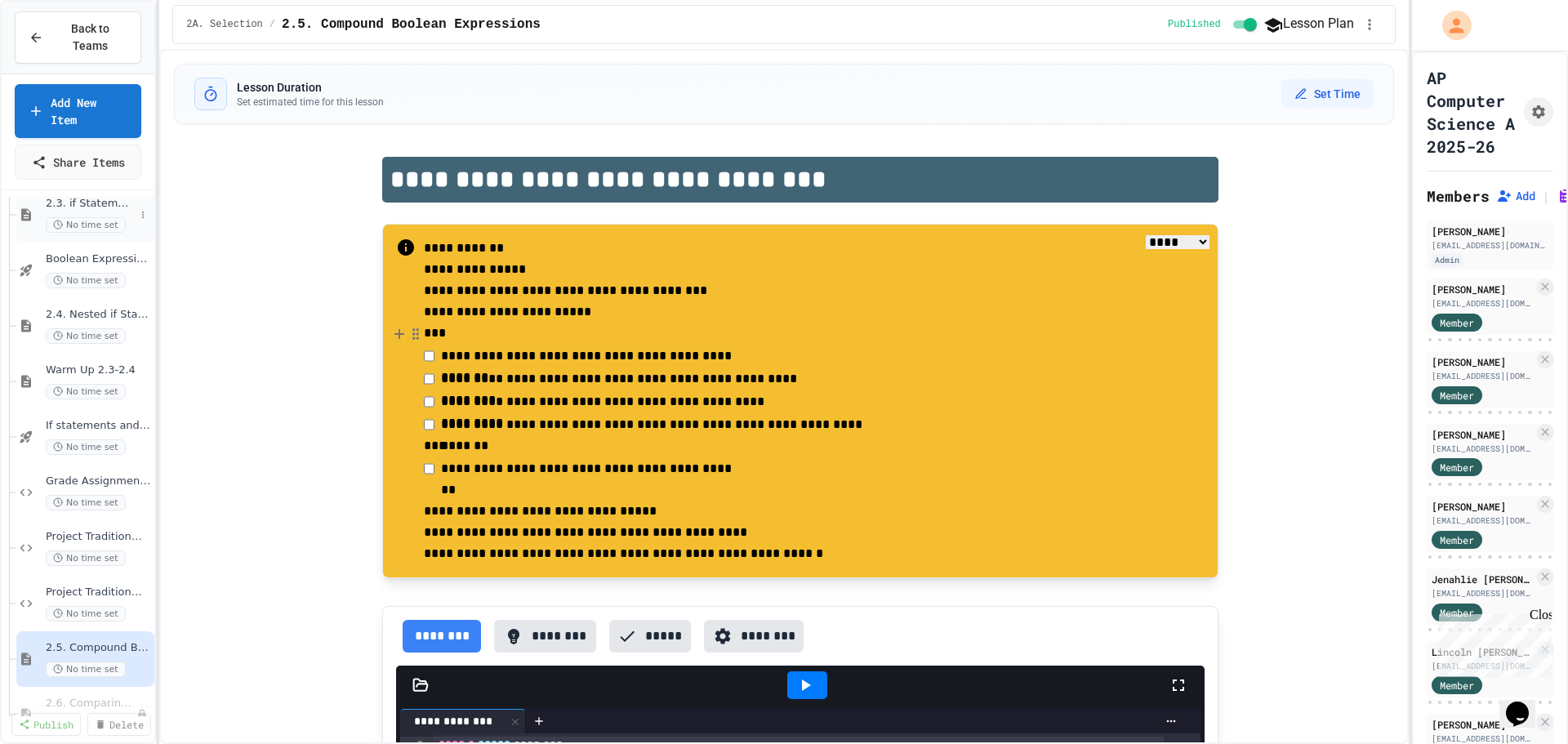
click at [63, 196] on div "2.3. if Statements No time set" at bounding box center [90, 214] width 89 height 36
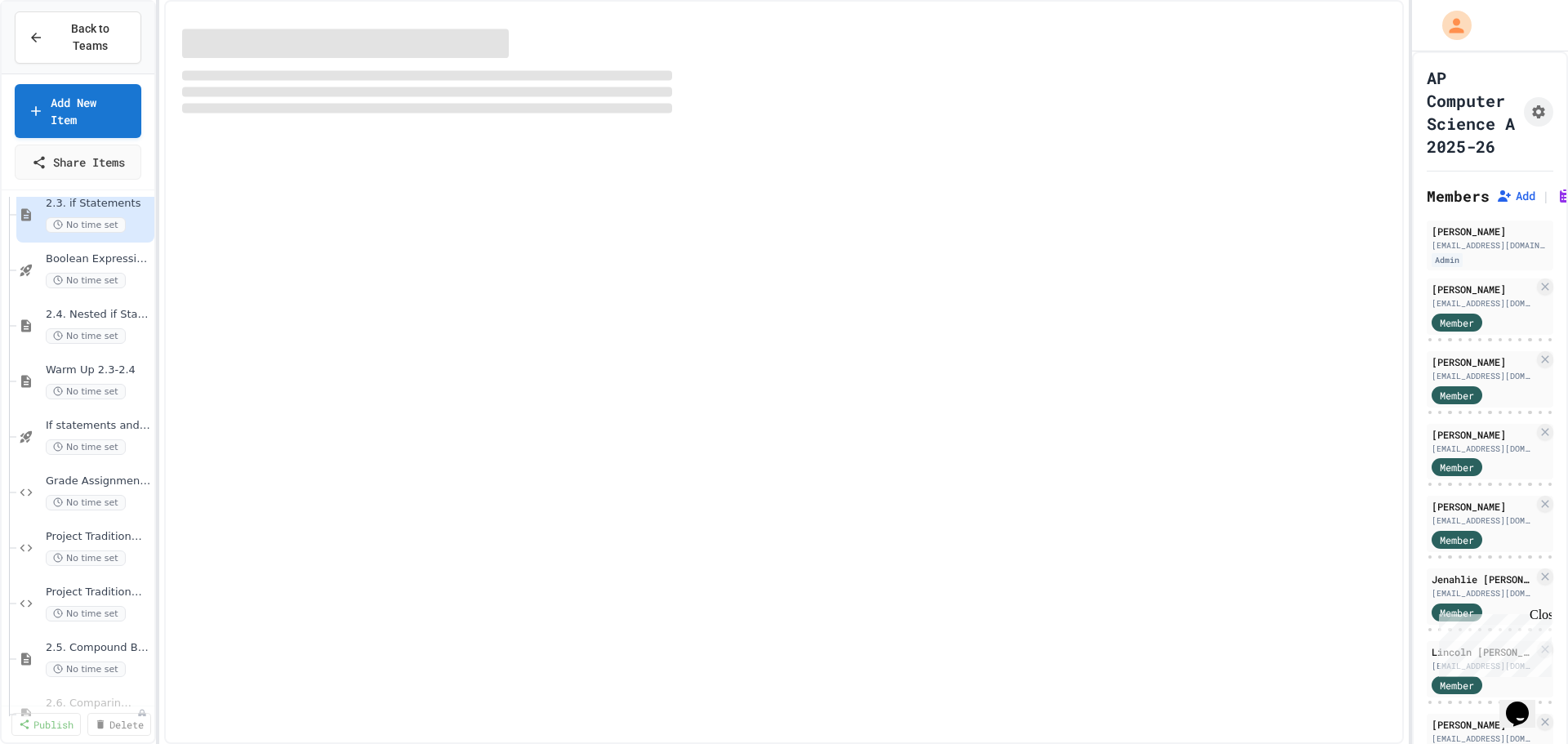
scroll to position [389, 0]
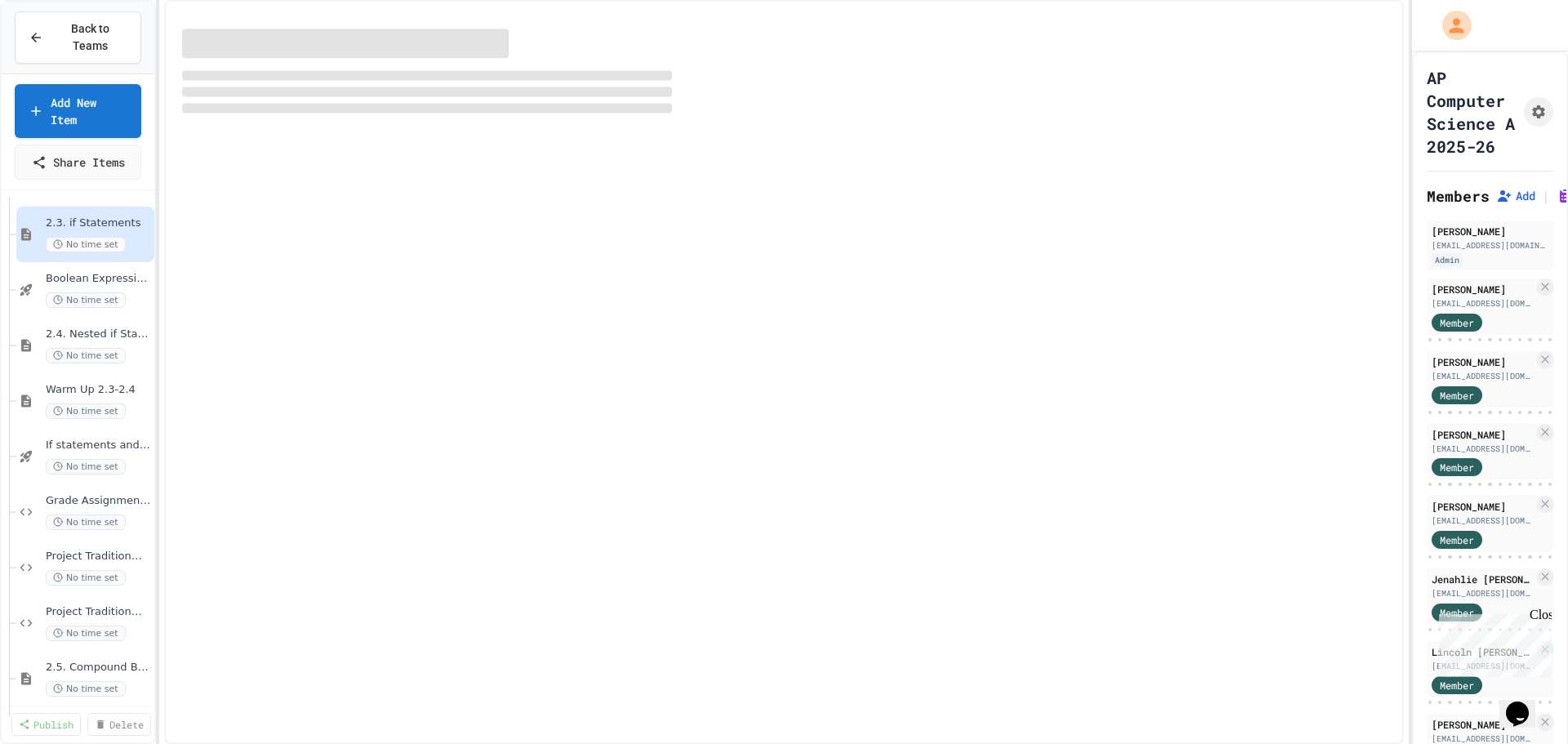
select select "***"
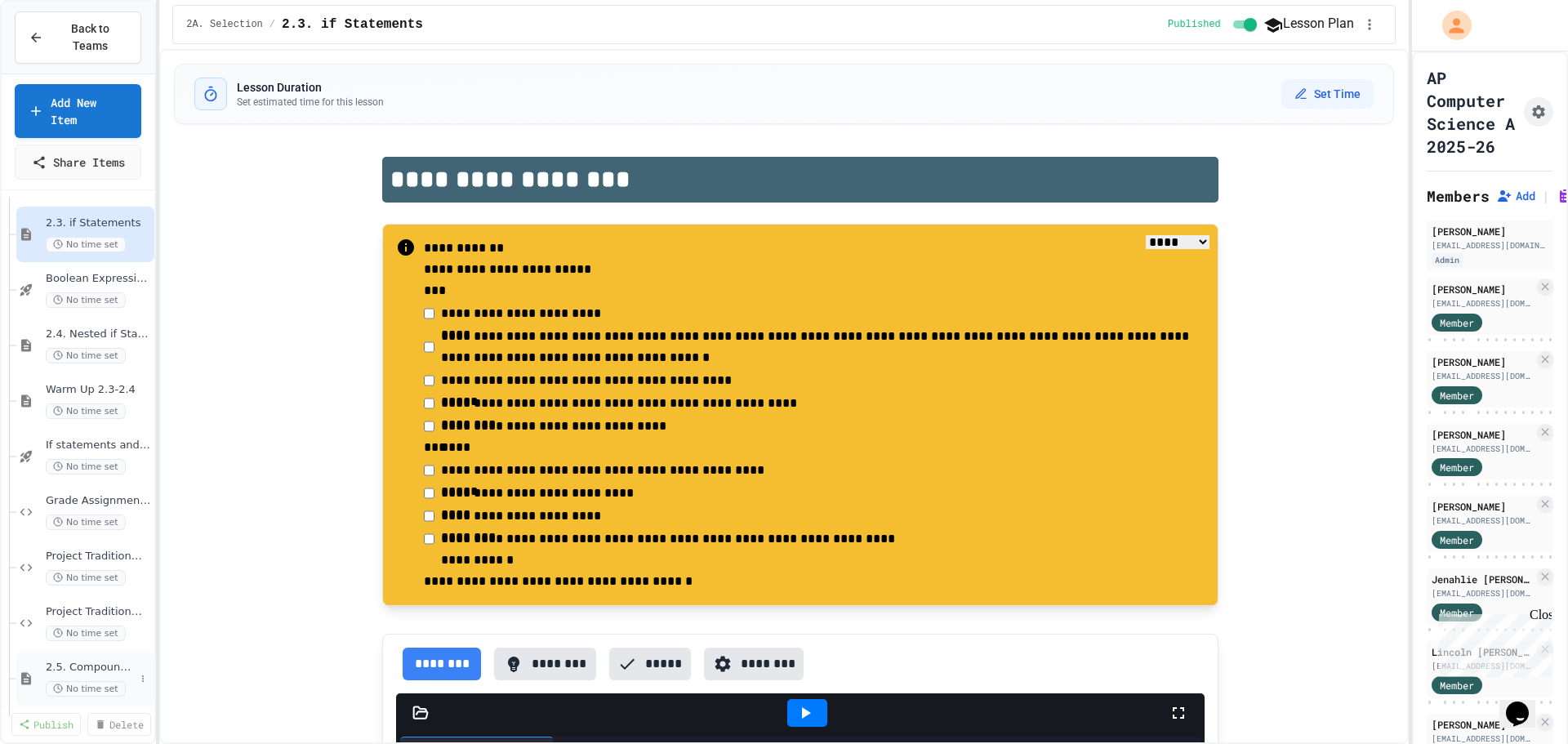
click at [88, 650] on div "2.5. Compound Boolean Expressions No time set" at bounding box center [85, 678] width 138 height 56
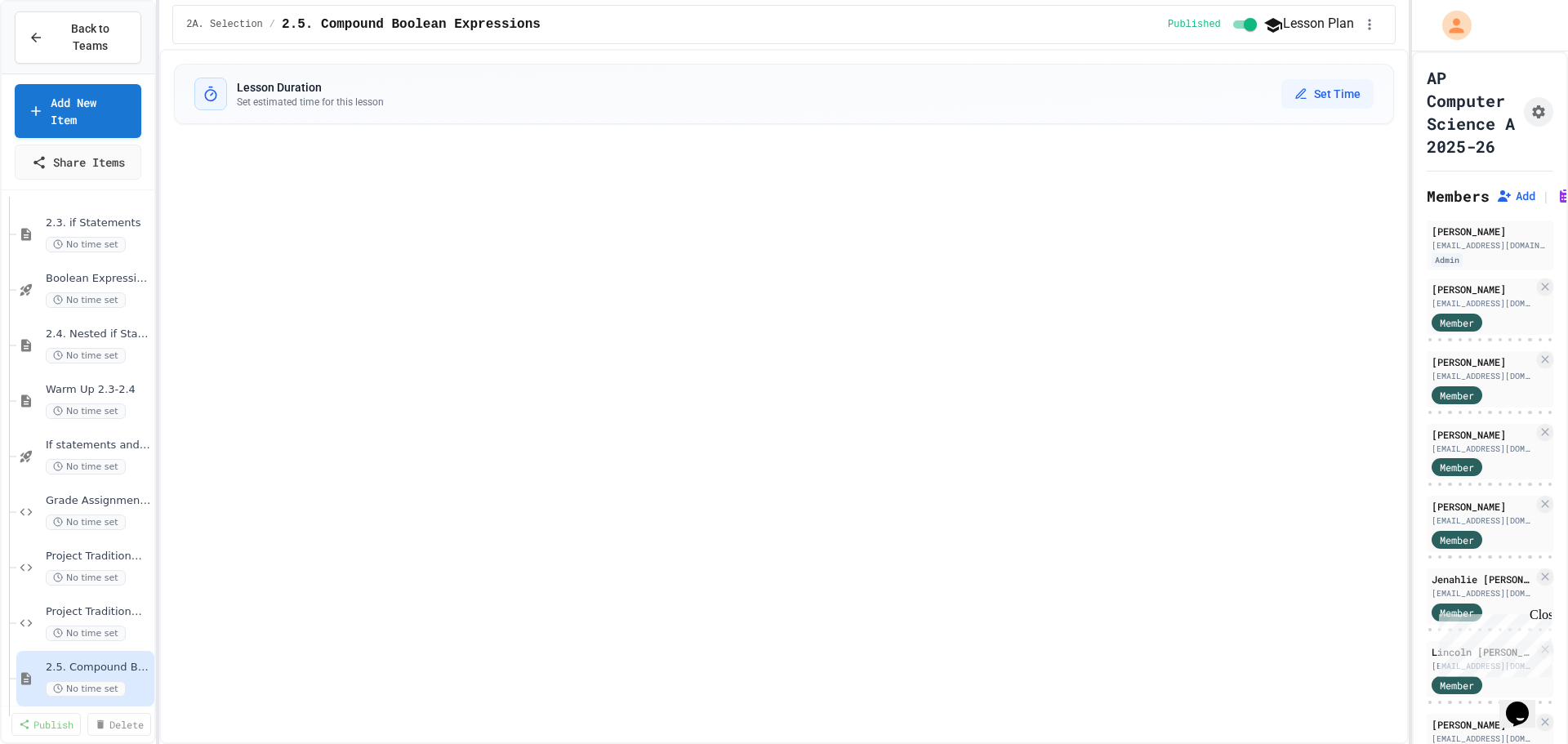
select select "***"
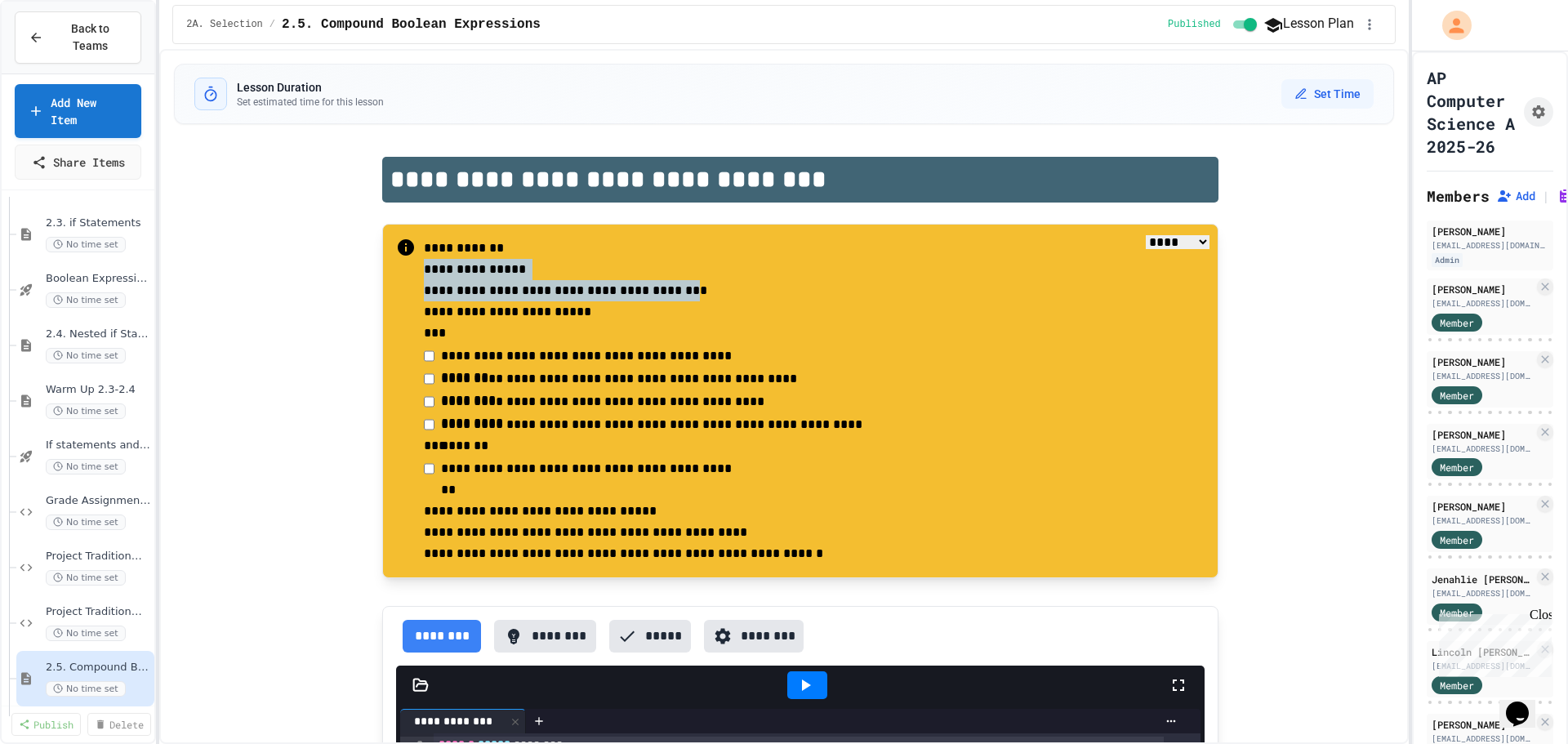
drag, startPoint x: 554, startPoint y: 294, endPoint x: 356, endPoint y: 276, distance: 198.8
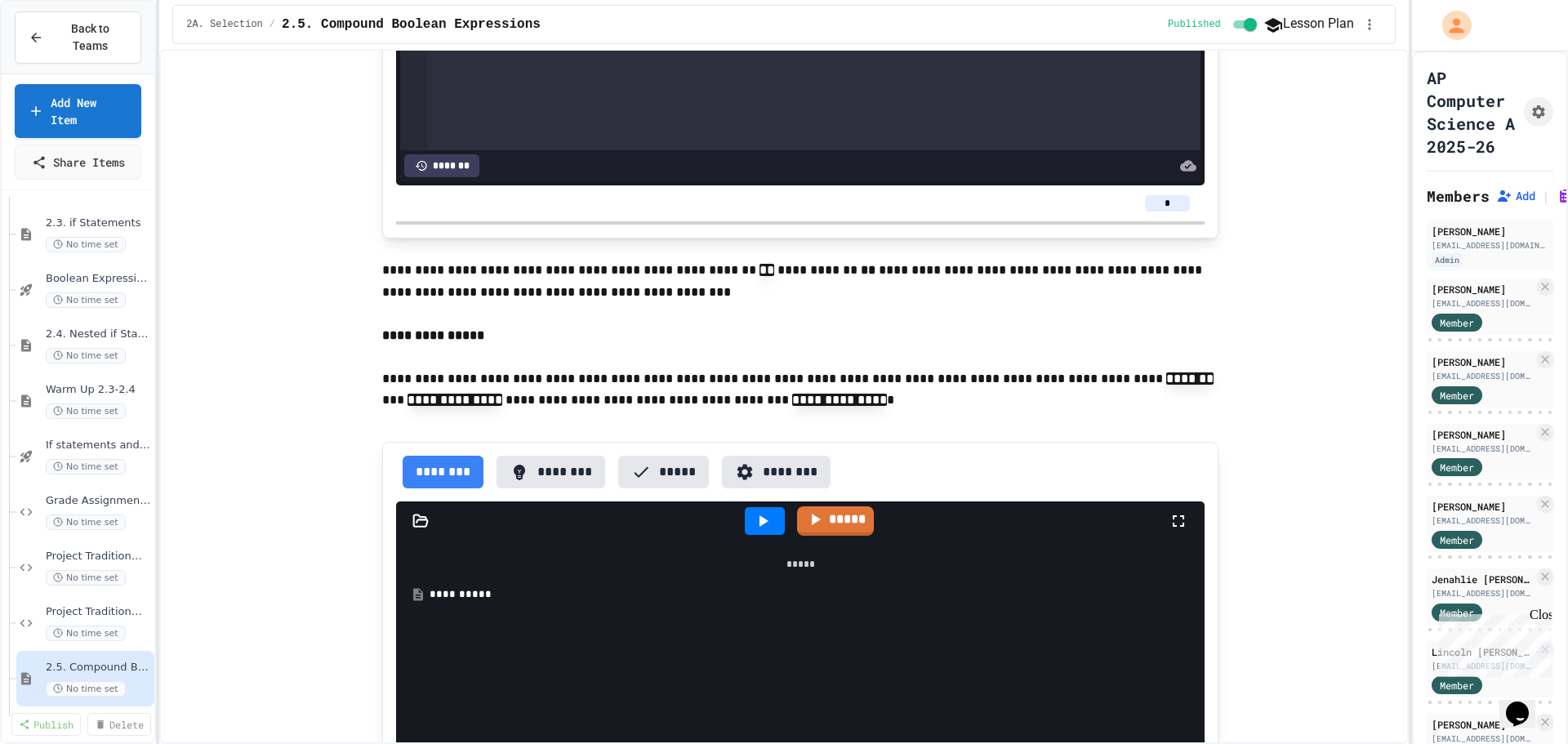
scroll to position [2041, 0]
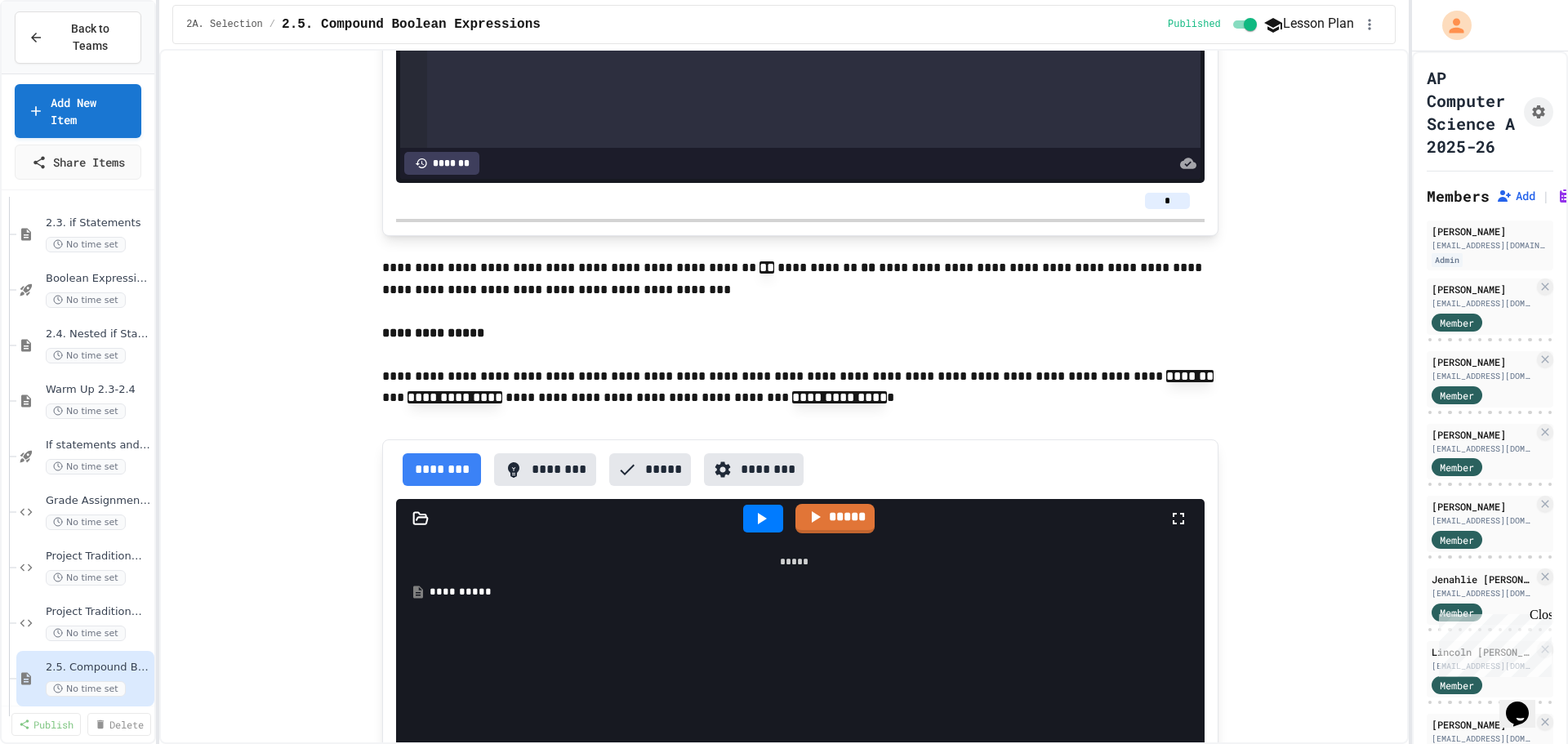
click at [438, 588] on div "**********" at bounding box center [806, 591] width 753 height 17
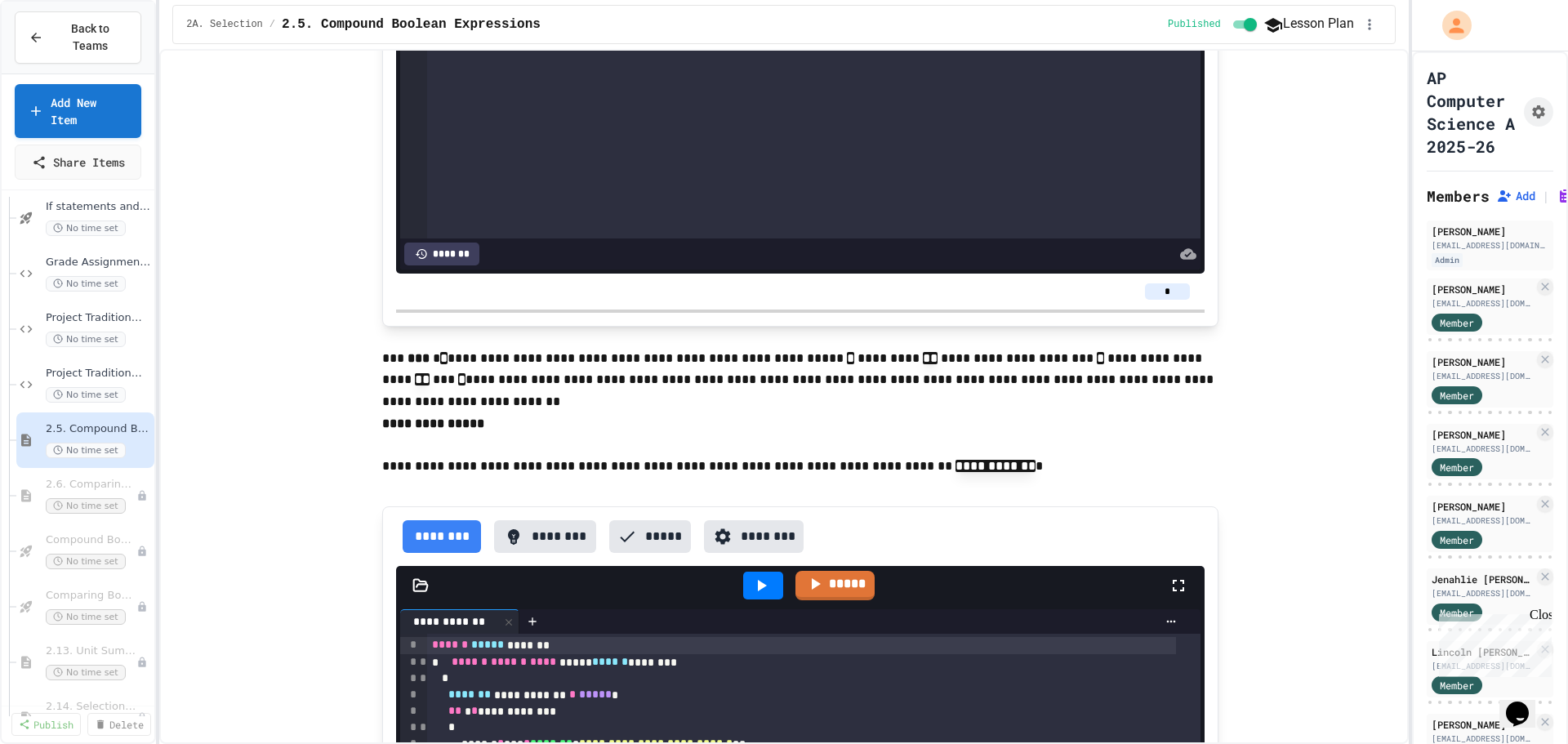
scroll to position [634, 0]
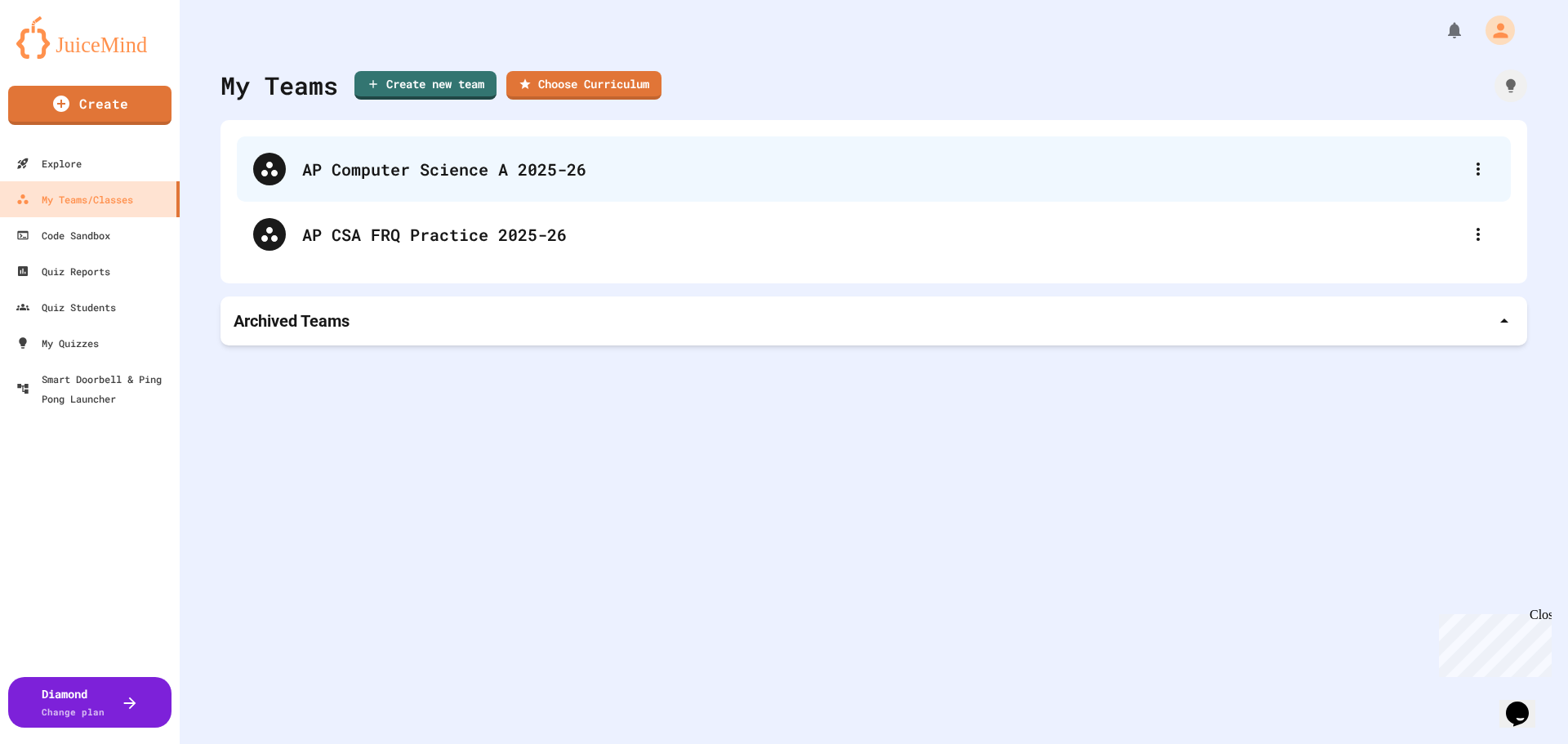
click at [320, 183] on div "AP Computer Science A 2025-26" at bounding box center [873, 169] width 1274 height 65
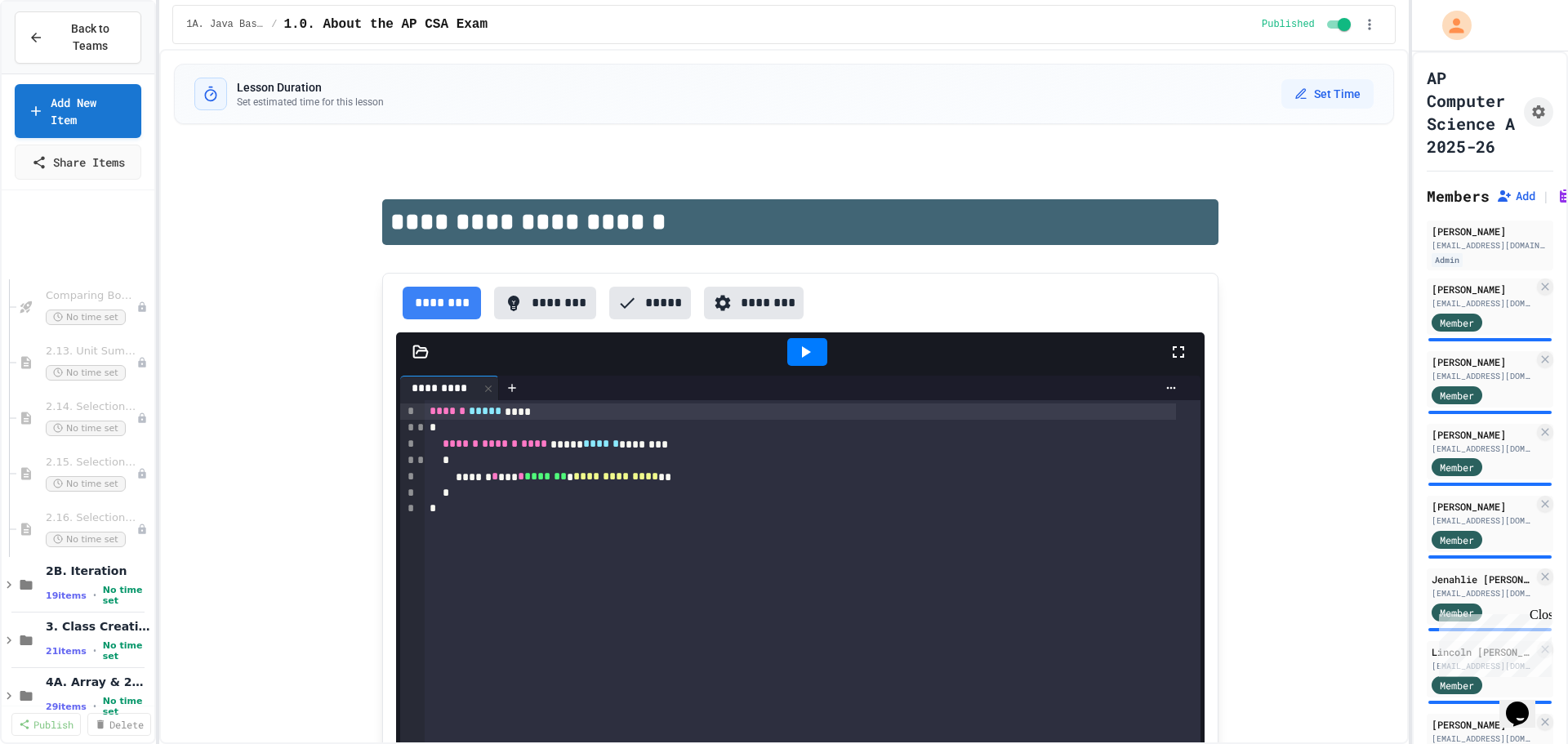
scroll to position [1143, 0]
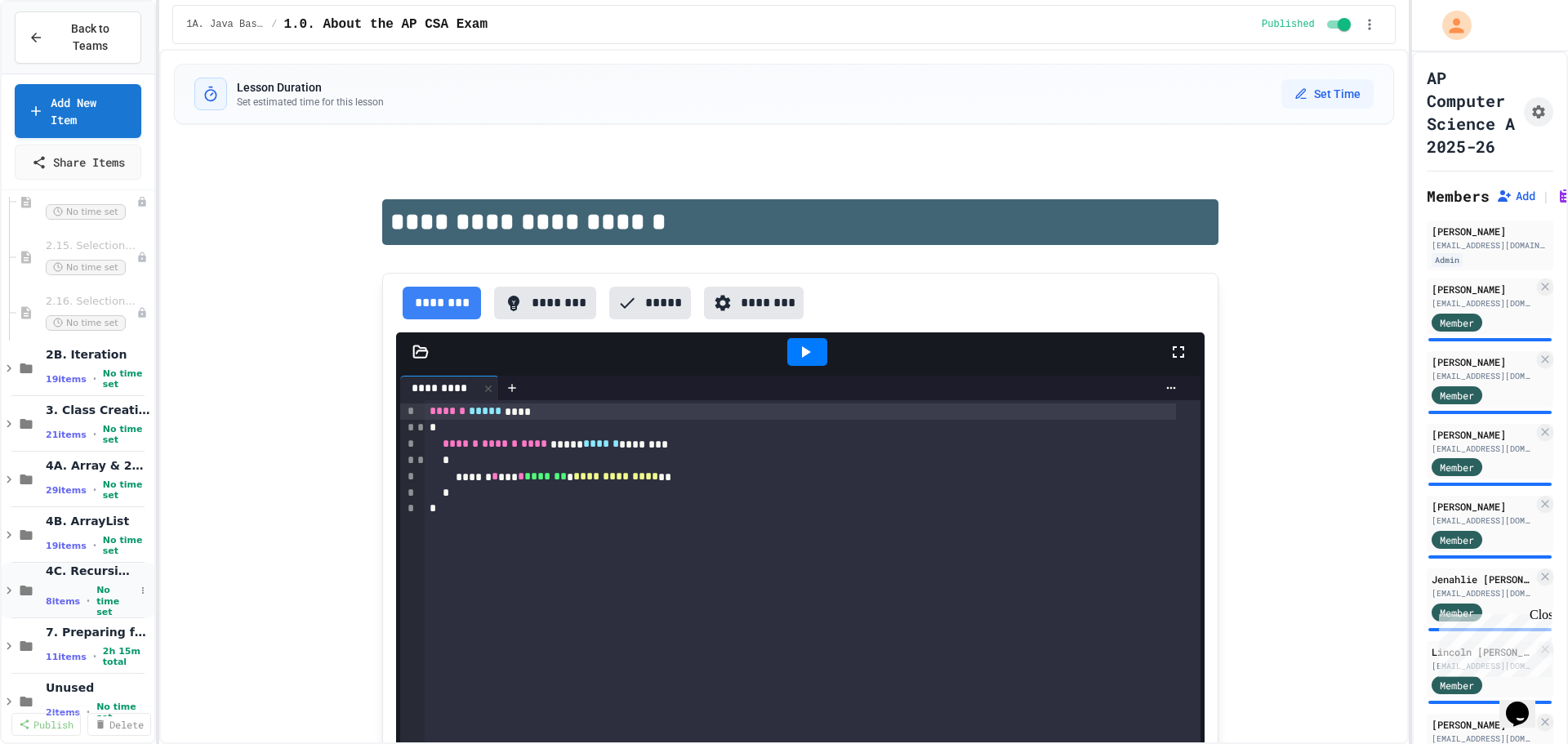
click at [70, 570] on div "4C. Recursion, Searching, Sorting 8 items • No time set" at bounding box center [90, 590] width 89 height 54
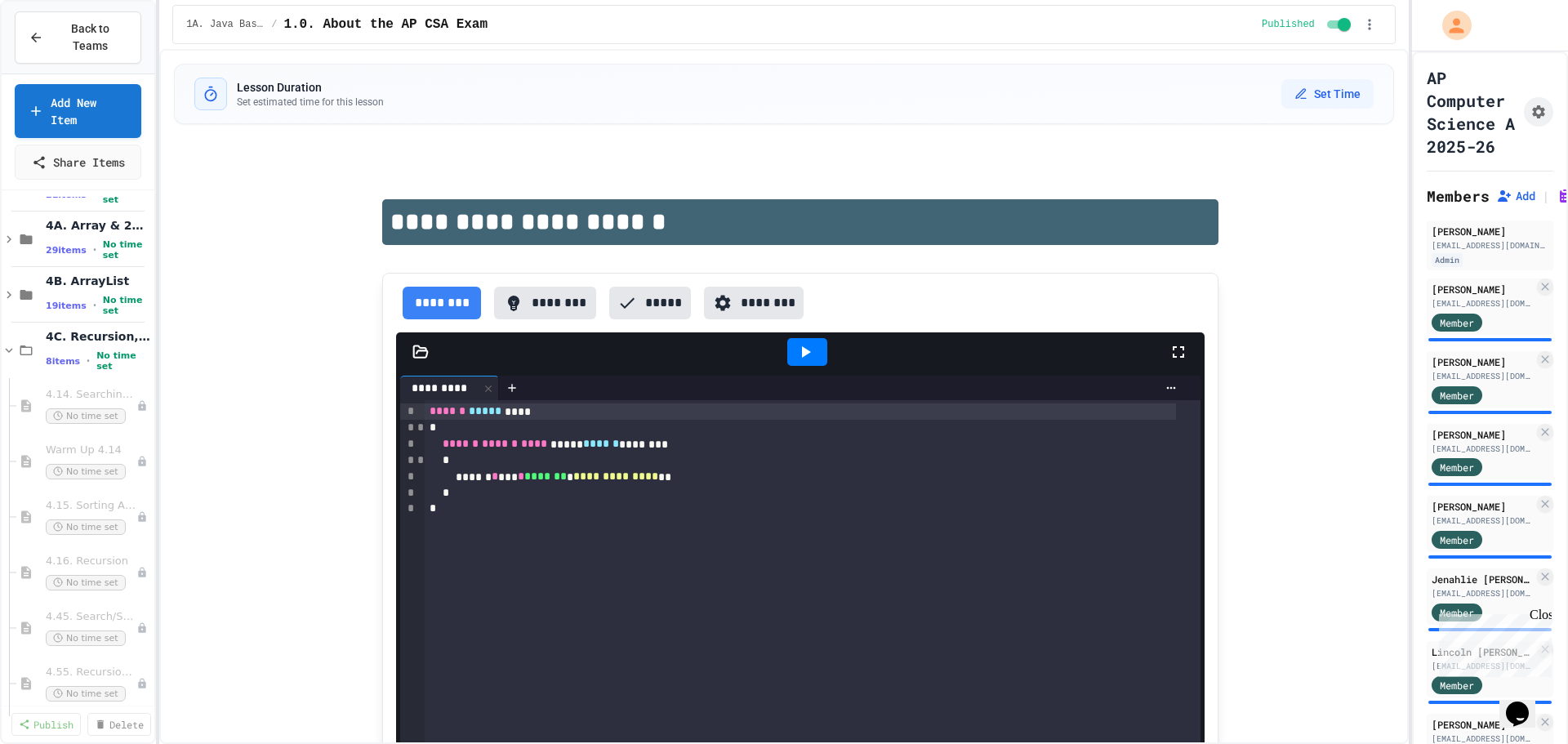
scroll to position [1388, 0]
click at [32, 341] on icon at bounding box center [26, 345] width 12 height 10
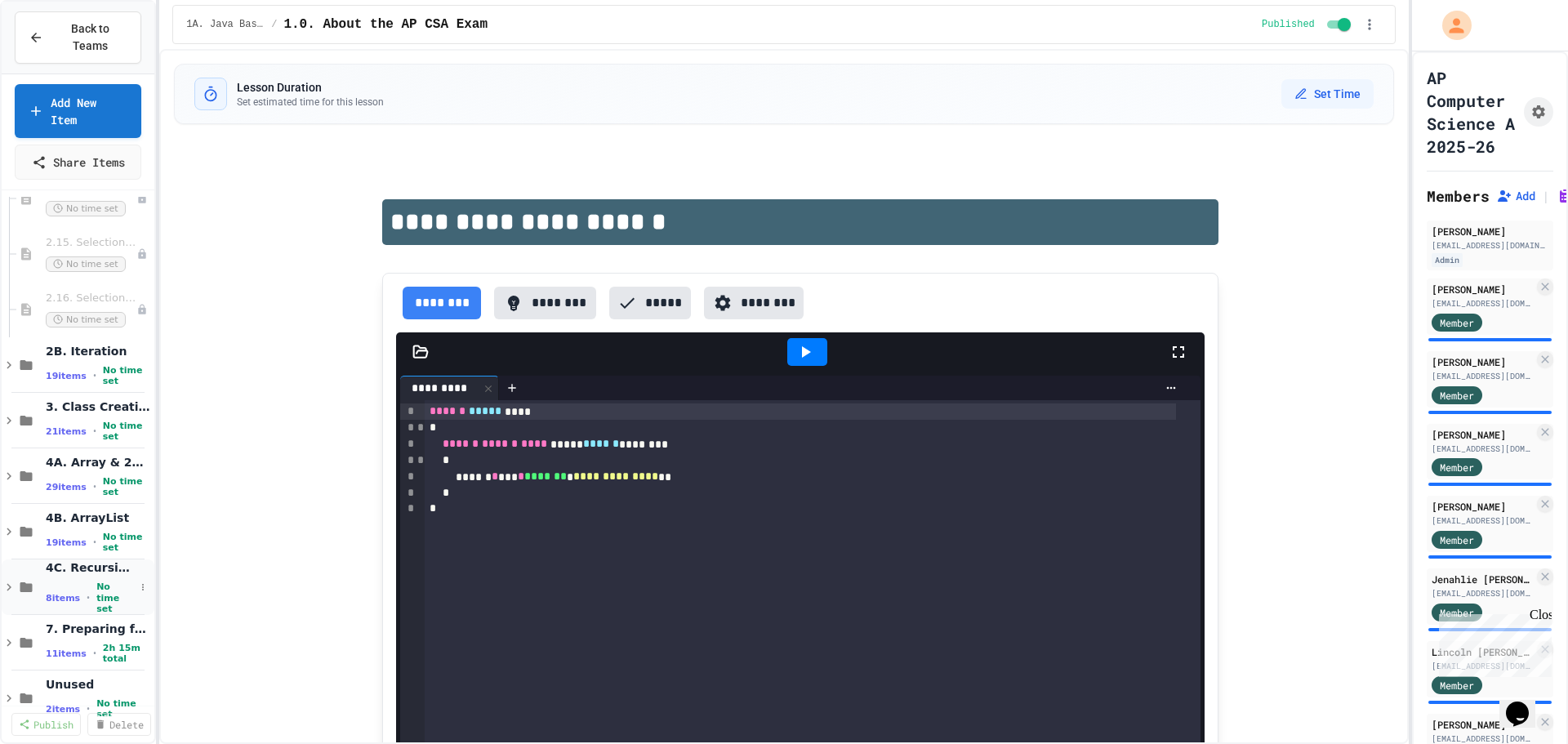
scroll to position [1166, 0]
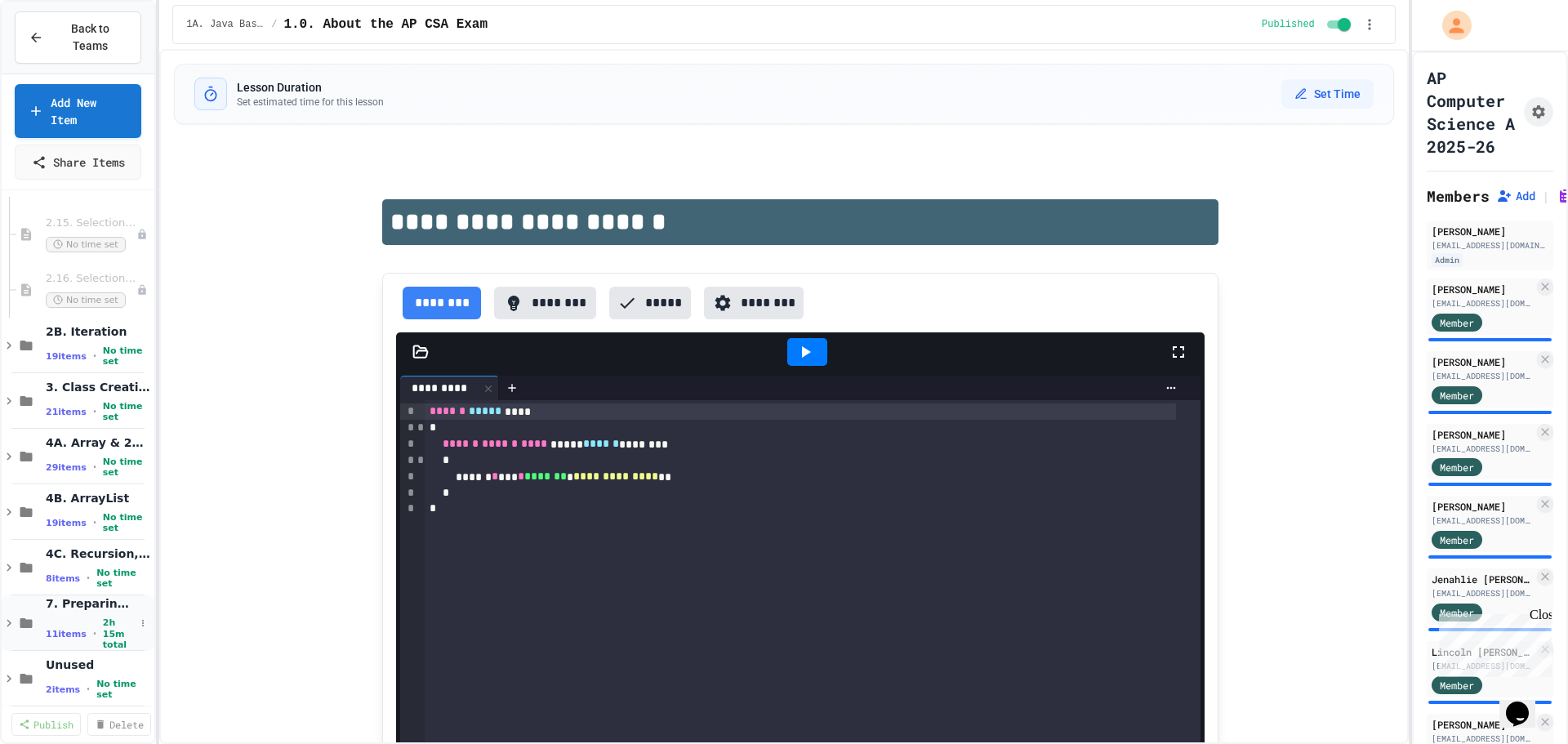
click at [64, 628] on span "11 items" at bounding box center [66, 634] width 41 height 10
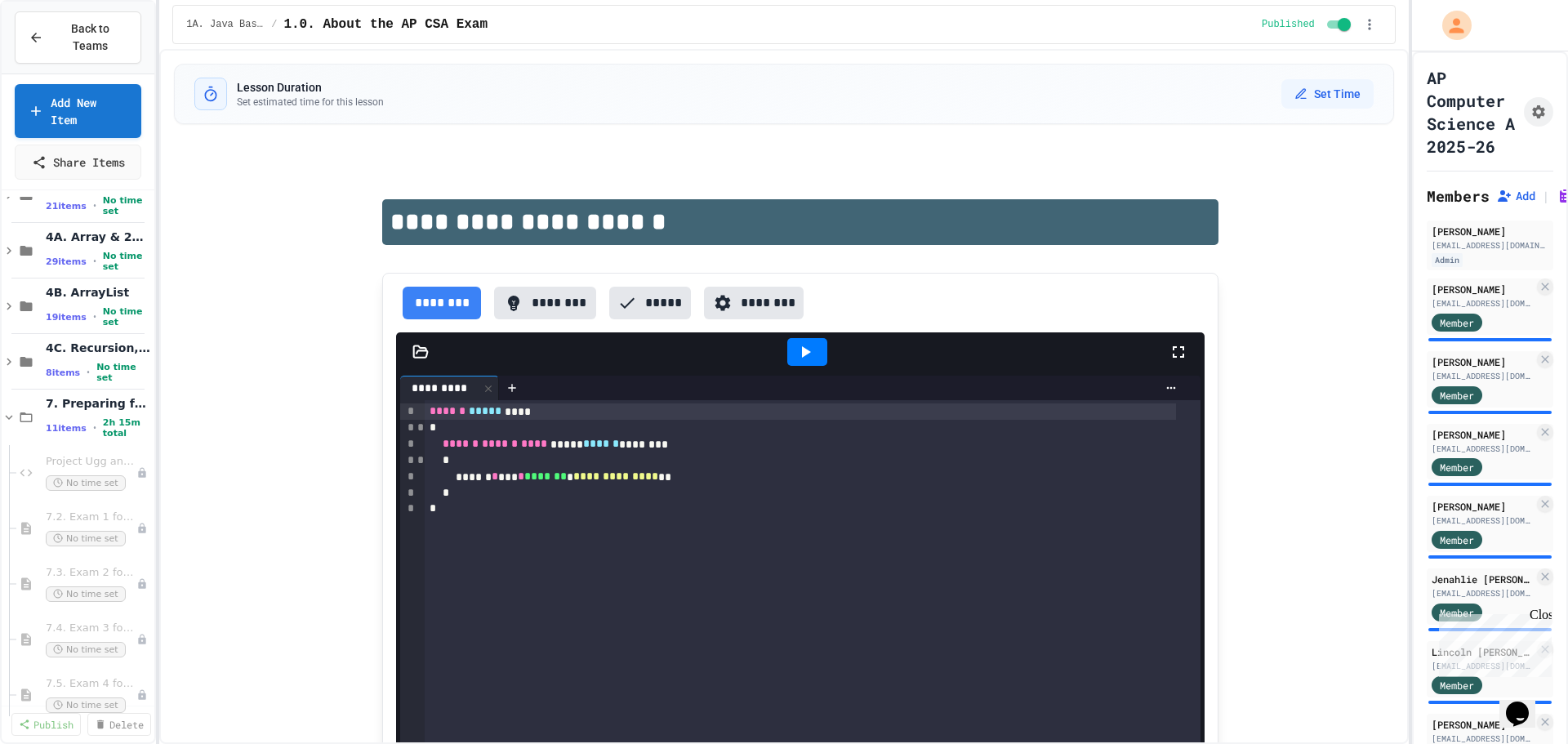
scroll to position [1411, 0]
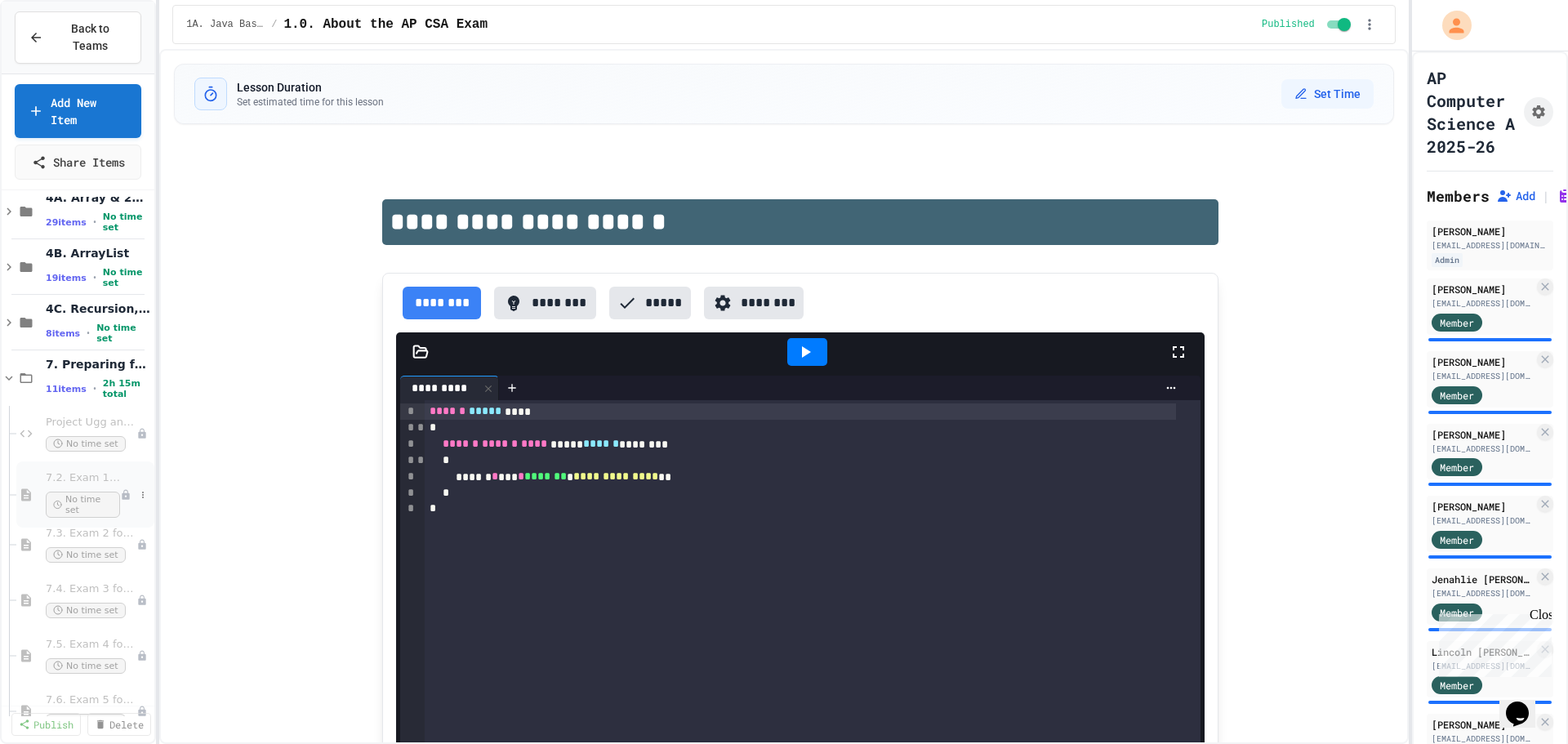
click at [77, 471] on span "7.2. Exam 1 for the AP CSA Exam (not timed)" at bounding box center [83, 478] width 74 height 14
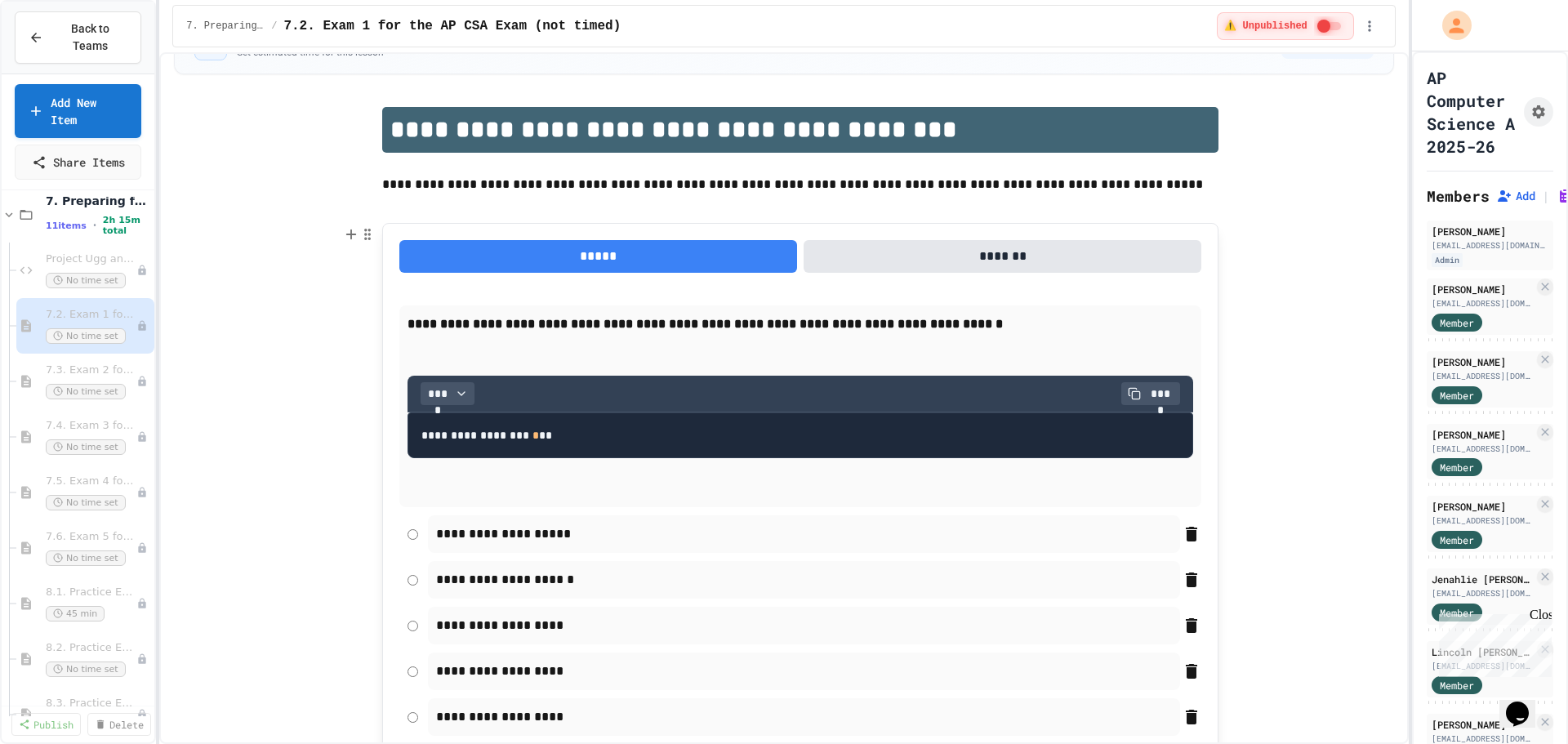
scroll to position [82, 0]
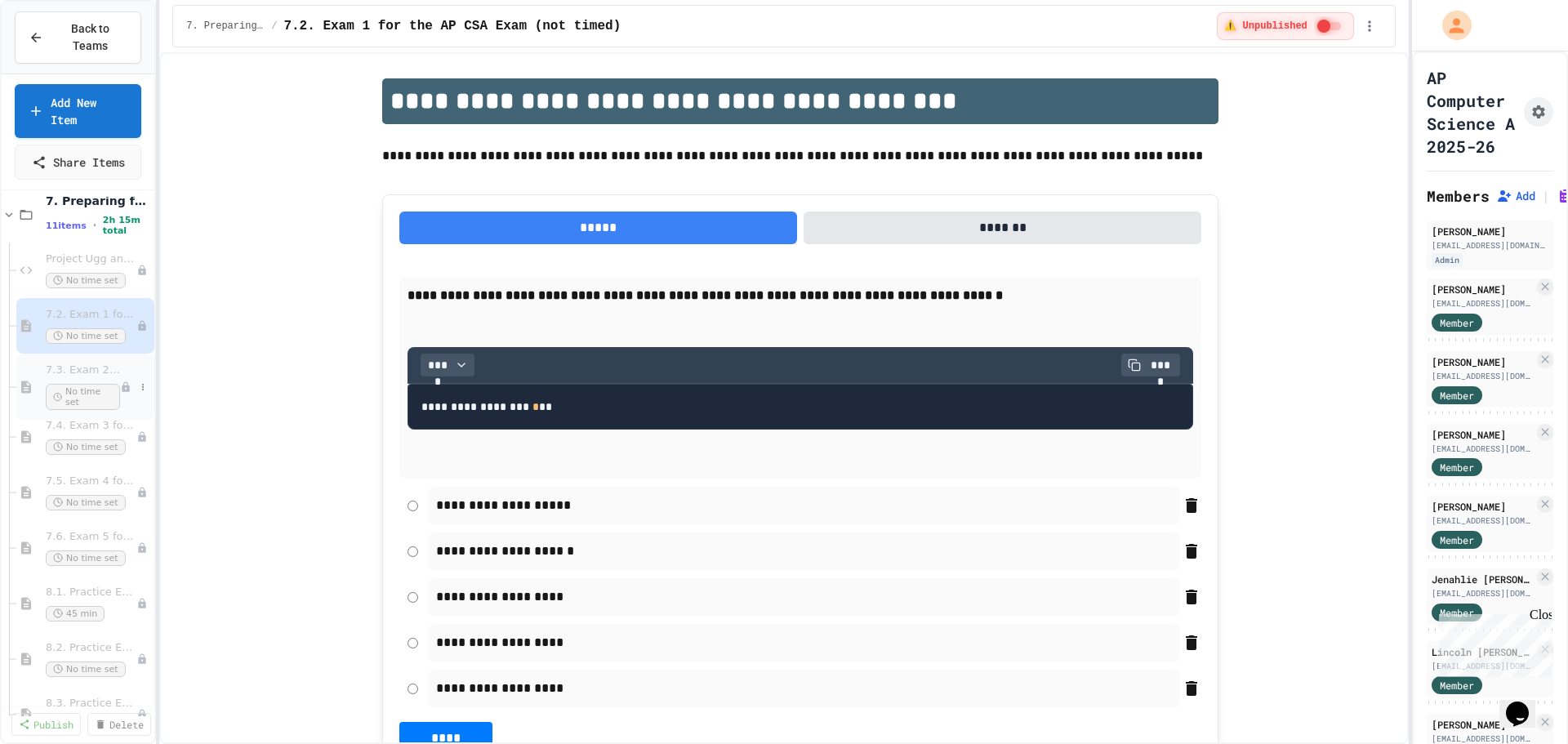
click at [85, 363] on span "7.3. Exam 2 for the AP CSA Exam (not timed)" at bounding box center [83, 370] width 74 height 14
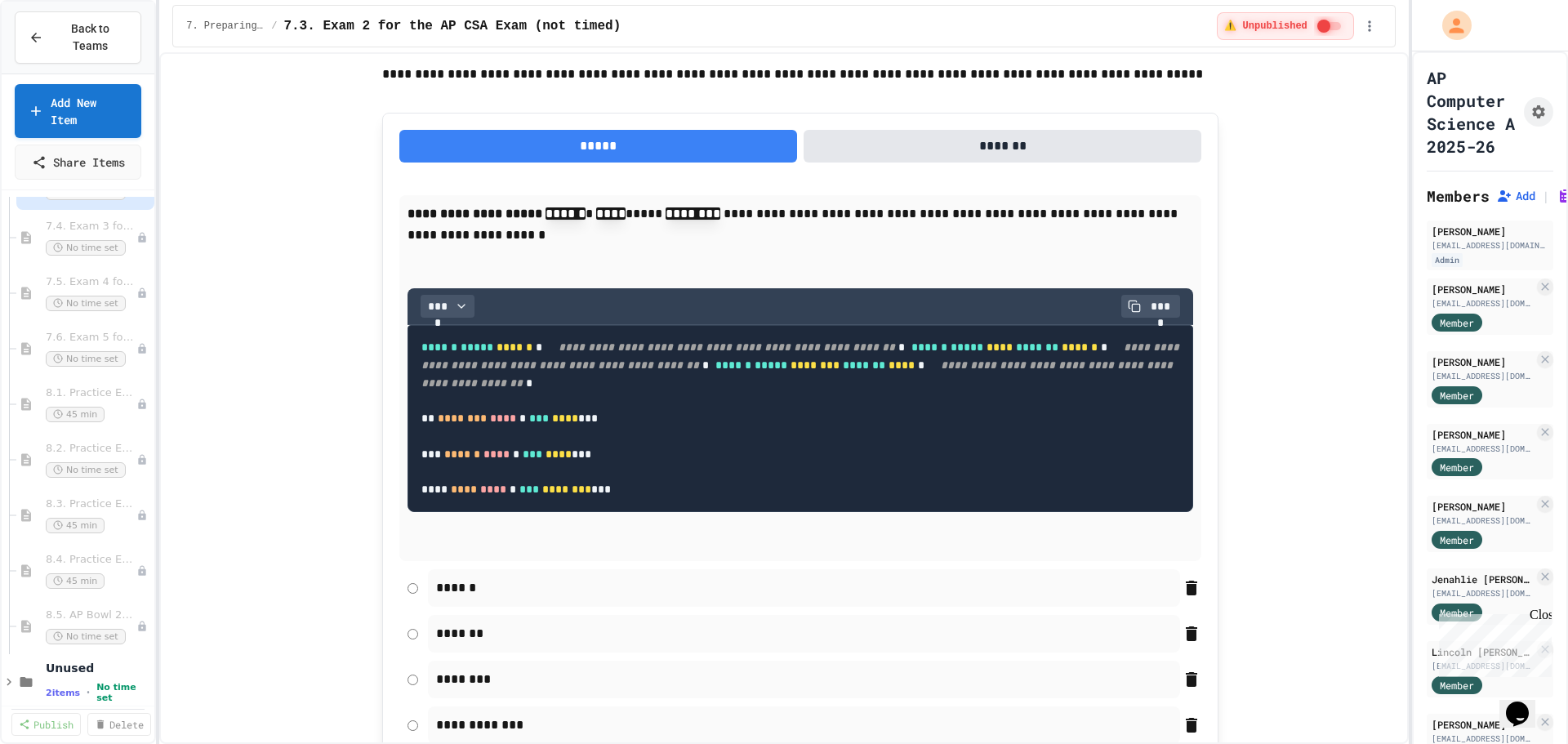
scroll to position [1777, 0]
click at [57, 595] on div "8.5. AP Bowl 2021 - Part A No time set" at bounding box center [85, 628] width 138 height 66
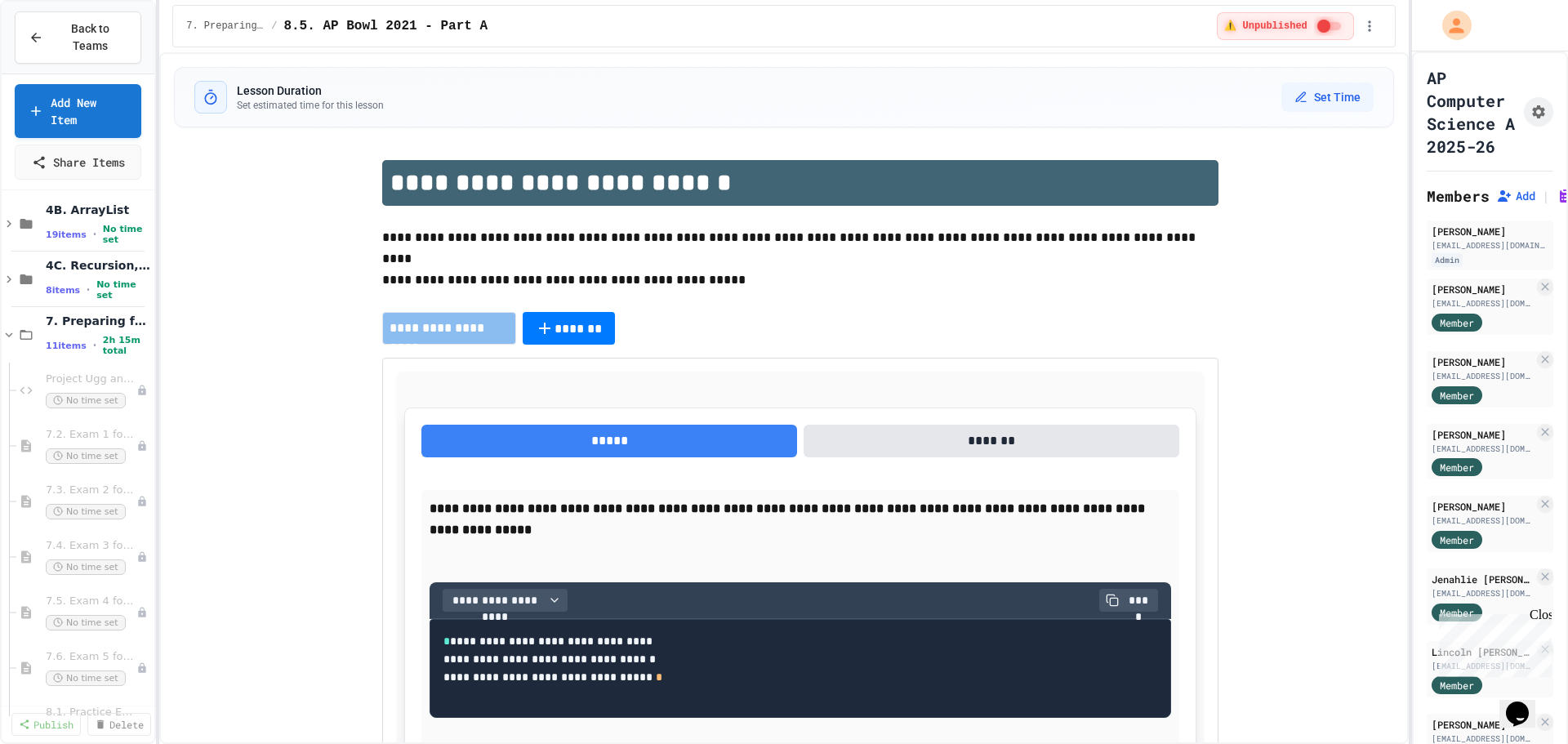
scroll to position [1450, 0]
click at [23, 331] on icon at bounding box center [26, 338] width 20 height 15
